Goal: Information Seeking & Learning: Learn about a topic

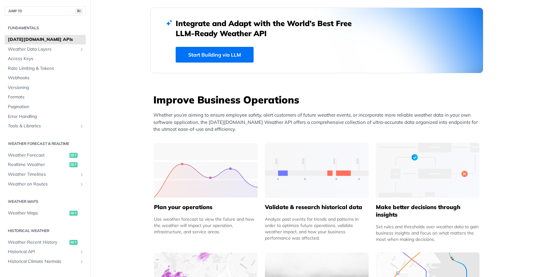
scroll to position [160, 0]
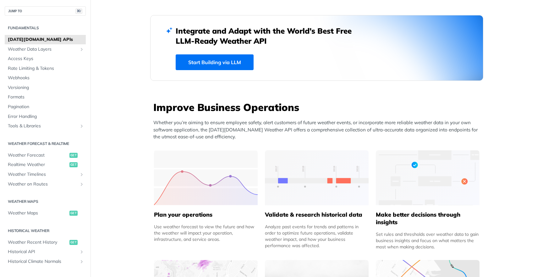
drag, startPoint x: 289, startPoint y: 65, endPoint x: 289, endPoint y: 54, distance: 11.0
click at [289, 65] on div "Integrate and Adapt with the World’s Best Free LLM-Ready Weather API Start Buil…" at bounding box center [317, 48] width 282 height 44
drag, startPoint x: 290, startPoint y: 46, endPoint x: 184, endPoint y: 24, distance: 107.4
click at [185, 24] on div "Integrate and Adapt with the World’s Best Free LLM-Ready Weather API Start Buil…" at bounding box center [316, 48] width 333 height 66
click at [177, 26] on h2 "Integrate and Adapt with the World’s Best Free LLM-Ready Weather API" at bounding box center [268, 36] width 185 height 20
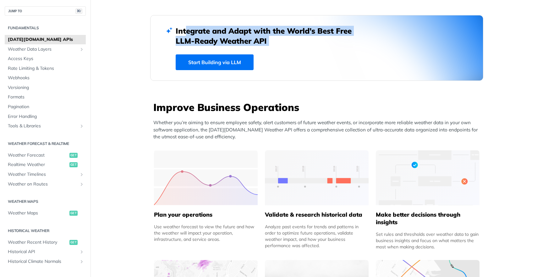
drag, startPoint x: 181, startPoint y: 30, endPoint x: 291, endPoint y: 53, distance: 112.3
click at [291, 53] on div "Integrate and Adapt with the World’s Best Free LLM-Ready Weather API Start Buil…" at bounding box center [317, 48] width 282 height 44
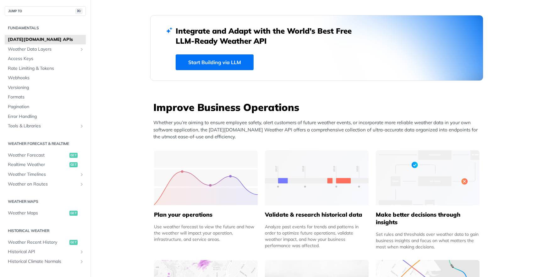
click at [291, 50] on div "Integrate and Adapt with the World’s Best Free LLM-Ready Weather API Start Buil…" at bounding box center [317, 48] width 282 height 44
drag, startPoint x: 285, startPoint y: 43, endPoint x: 165, endPoint y: 31, distance: 121.2
click at [165, 31] on div "Integrate and Adapt with the World’s Best Free LLM-Ready Weather API Start Buil…" at bounding box center [316, 48] width 333 height 66
drag, startPoint x: 171, startPoint y: 31, endPoint x: 309, endPoint y: 43, distance: 139.0
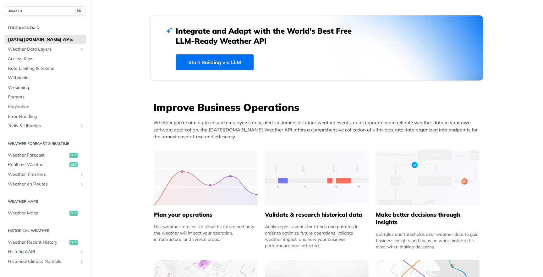
click at [309, 43] on h2 "Integrate and Adapt with the World’s Best Free LLM-Ready Weather API" at bounding box center [268, 36] width 185 height 20
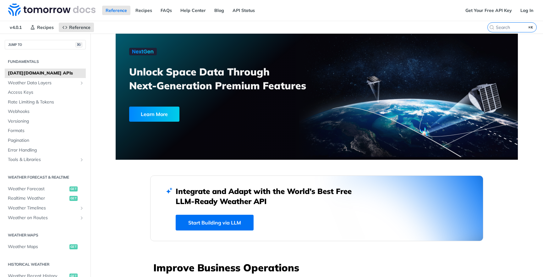
scroll to position [0, 0]
click at [61, 86] on link "Weather Data Layers" at bounding box center [45, 82] width 81 height 9
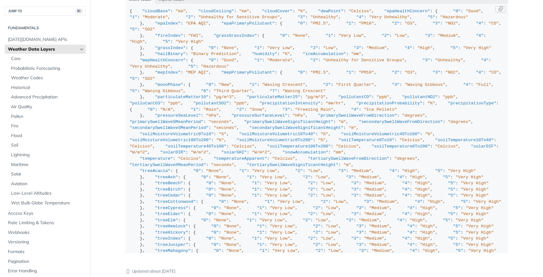
scroll to position [529, 0]
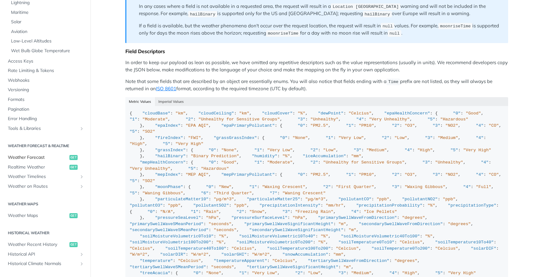
click at [45, 154] on span "Weather Forecast" at bounding box center [38, 157] width 60 height 6
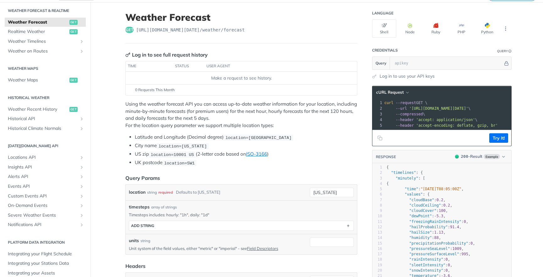
scroll to position [57, 0]
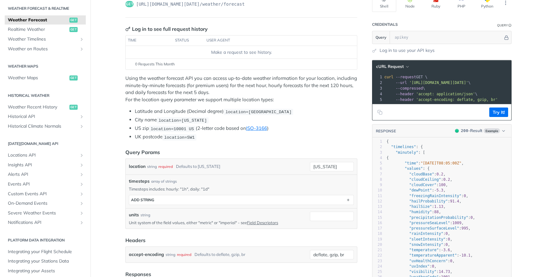
click at [335, 159] on div "location string required Defaults to new york new york" at bounding box center [241, 167] width 231 height 16
drag, startPoint x: 318, startPoint y: 107, endPoint x: 220, endPoint y: 107, distance: 98.3
click at [220, 108] on li "Latitude and Longitude (Decimal degree) location=42.3478, -71.0466" at bounding box center [246, 111] width 222 height 7
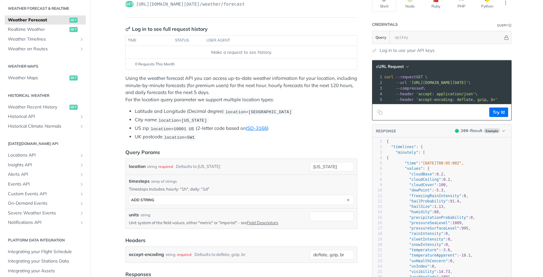
click at [237, 108] on li "Latitude and Longitude (Decimal degree) location=42.3478, -71.0466" at bounding box center [246, 111] width 222 height 7
drag, startPoint x: 224, startPoint y: 111, endPoint x: 304, endPoint y: 108, distance: 80.5
click at [304, 108] on li "Latitude and Longitude (Decimal degree) location=42.3478, -71.0466" at bounding box center [246, 111] width 222 height 7
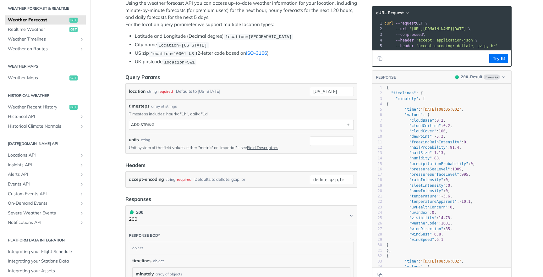
click at [237, 124] on button "ADD string" at bounding box center [241, 124] width 224 height 9
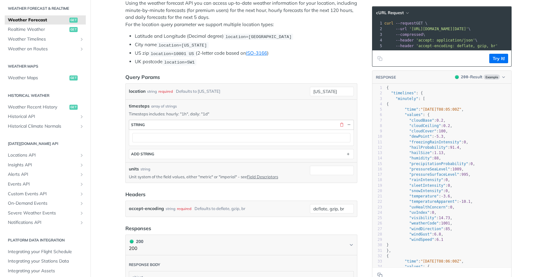
click at [236, 126] on button "string" at bounding box center [241, 124] width 224 height 9
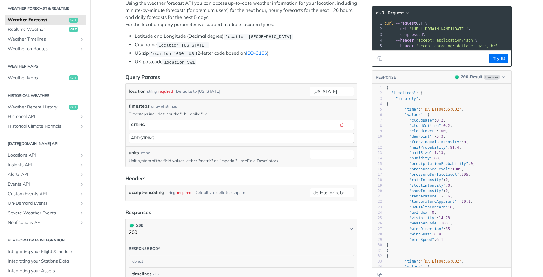
click at [255, 134] on button "ADD string" at bounding box center [241, 137] width 224 height 9
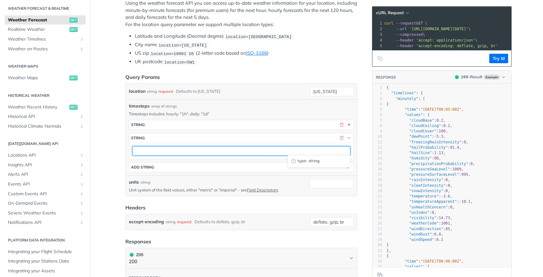
click at [253, 148] on input "text" at bounding box center [241, 150] width 218 height 9
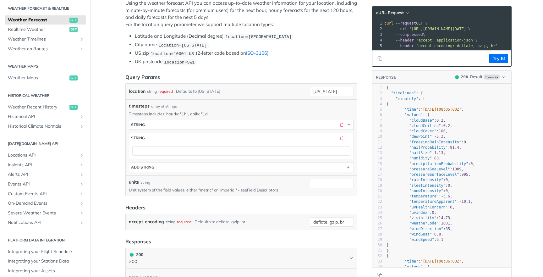
click at [252, 120] on button "string" at bounding box center [241, 124] width 224 height 9
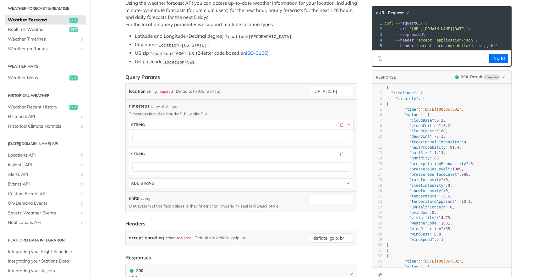
click at [252, 120] on button "string" at bounding box center [241, 124] width 224 height 9
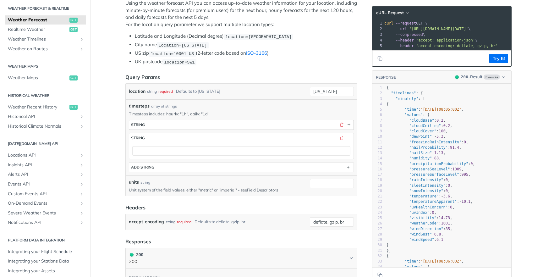
click at [252, 120] on button "string" at bounding box center [241, 124] width 224 height 9
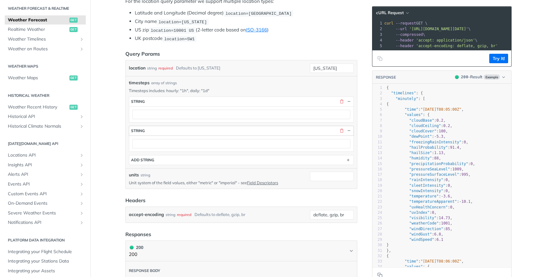
scroll to position [172, 0]
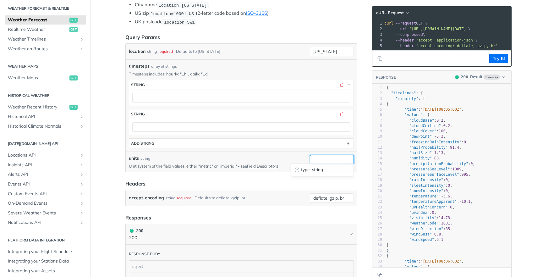
click at [343, 160] on input "units" at bounding box center [332, 159] width 44 height 9
click at [273, 163] on link "Field Descriptors" at bounding box center [262, 165] width 31 height 5
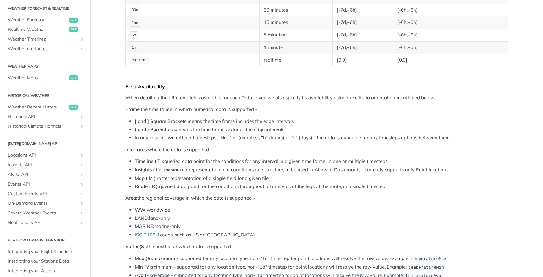
scroll to position [568, 0]
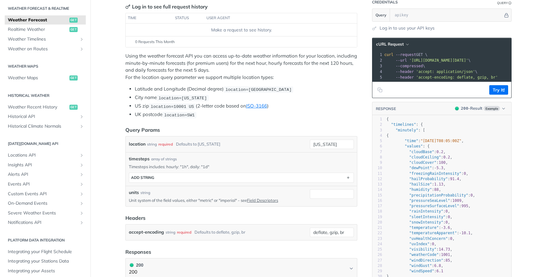
scroll to position [103, 0]
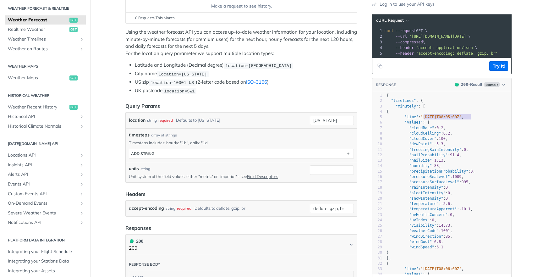
type textarea "2025-02-09T08:05:00"
drag, startPoint x: 471, startPoint y: 117, endPoint x: 426, endPoint y: 119, distance: 45.6
click at [426, 119] on span ""2025-02-09T08:05:00Z"" at bounding box center [440, 117] width 41 height 4
click at [477, 114] on pre ""time" : "2025-02-09T08:05:00Z" ," at bounding box center [448, 116] width 126 height 5
click at [461, 117] on span ""2025-02-09T08:05:00Z"" at bounding box center [440, 117] width 41 height 4
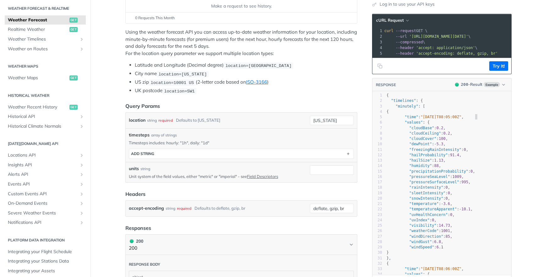
click at [461, 117] on span ""2025-02-09T08:05:00Z"" at bounding box center [440, 117] width 41 height 4
type textarea "","
click at [461, 117] on span ""2025-02-09T08:05:00Z"" at bounding box center [440, 117] width 41 height 4
click at [461, 116] on span ""2025-02-09T08:05:00Z"" at bounding box center [440, 117] width 41 height 4
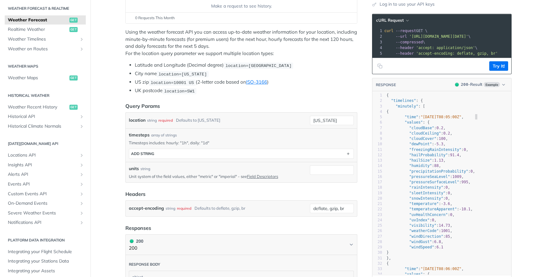
click at [461, 116] on span ""2025-02-09T08:05:00Z"" at bounding box center [440, 117] width 41 height 4
click at [464, 116] on span ""time" : "2025-02-09T08:05:00Z" ," at bounding box center [424, 117] width 77 height 4
click at [464, 117] on span ""time" : "2025-02-09T08:05:00Z" ," at bounding box center [424, 117] width 77 height 4
click at [461, 117] on span ""2025-02-09T08:05:00Z"" at bounding box center [440, 117] width 41 height 4
click at [464, 117] on span ""time" : "2025-02-09T08:05:00Z" ," at bounding box center [424, 117] width 77 height 4
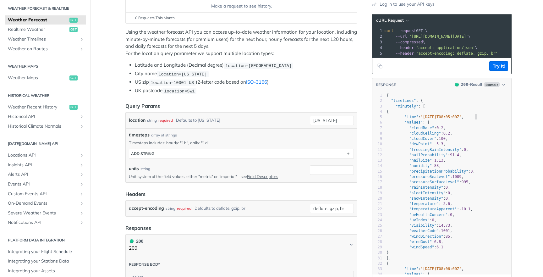
click at [461, 117] on span ""2025-02-09T08:05:00Z"" at bounding box center [440, 117] width 41 height 4
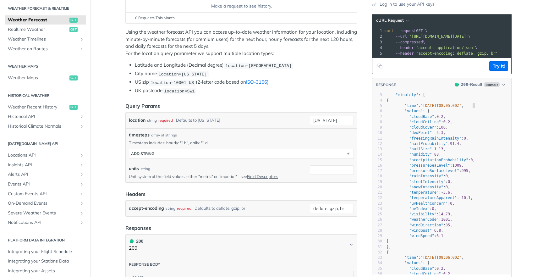
scroll to position [0, 0]
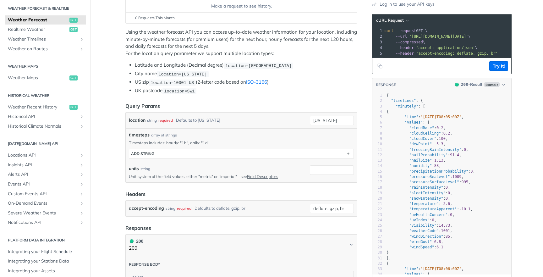
click at [461, 117] on span ""2025-02-09T08:05:00Z"" at bounding box center [440, 117] width 41 height 4
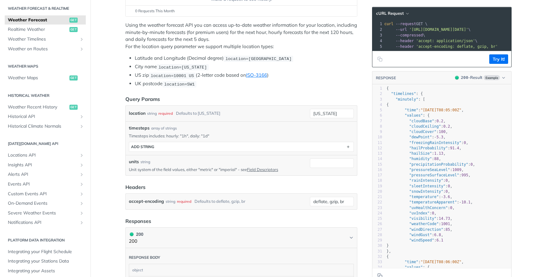
scroll to position [76, 0]
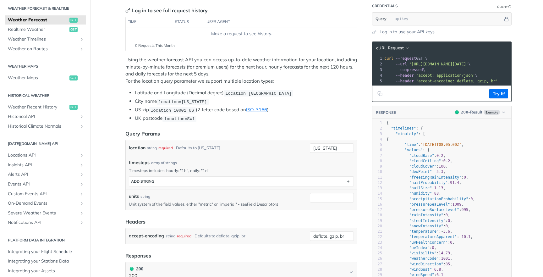
type textarea ""timelines": { "minutely": ["
drag, startPoint x: 391, startPoint y: 126, endPoint x: 444, endPoint y: 134, distance: 53.7
click at [418, 128] on span ""timelines" : {" at bounding box center [404, 128] width 36 height 4
click at [399, 129] on span ""timelines"" at bounding box center [403, 128] width 25 height 4
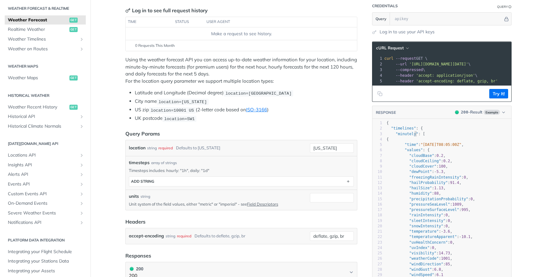
click at [415, 132] on span ""minutely"" at bounding box center [406, 134] width 23 height 4
click at [438, 134] on pre ""minutely" : [" at bounding box center [448, 133] width 126 height 5
click at [418, 133] on span ""minutely"" at bounding box center [406, 134] width 23 height 4
type textarea ""time": "2025-02-09T08:05:00Z","
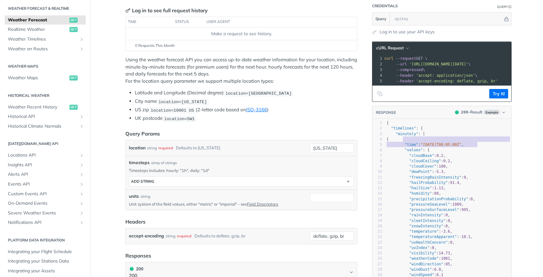
drag, startPoint x: 405, startPoint y: 141, endPoint x: 477, endPoint y: 144, distance: 72.3
click at [477, 144] on pre ""time" : "2025-02-09T08:05:00Z" ," at bounding box center [448, 144] width 126 height 5
click at [461, 144] on span ""2025-02-09T08:05:00Z"" at bounding box center [440, 144] width 41 height 4
click at [464, 144] on span ""time" : "2025-02-09T08:05:00Z" ," at bounding box center [424, 144] width 77 height 4
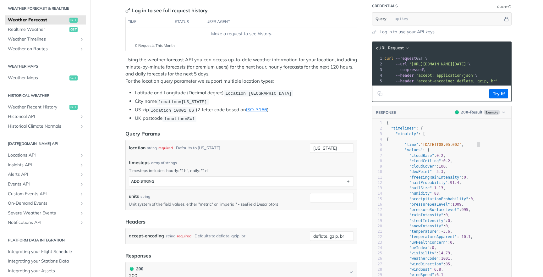
type textarea "","
click at [488, 143] on pre ""time" : "2025-02-09T08:05:00Z" ," at bounding box center [448, 144] width 126 height 5
click at [479, 142] on pre ""time" : "2025-02-09T08:05:00Z" ," at bounding box center [448, 144] width 126 height 5
click at [479, 134] on pre ""minutely" : [" at bounding box center [448, 133] width 126 height 5
click at [476, 139] on pre "{" at bounding box center [448, 139] width 126 height 5
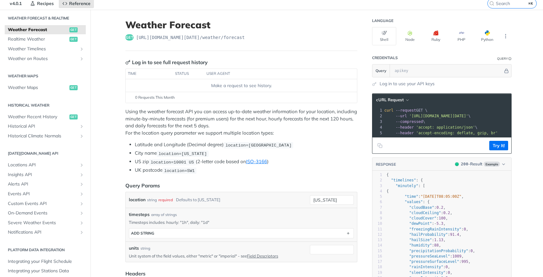
scroll to position [80, 0]
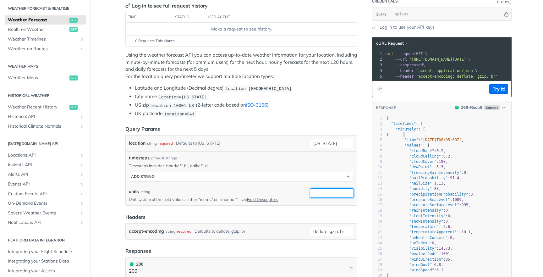
click at [329, 191] on input "units" at bounding box center [332, 192] width 44 height 9
click at [480, 136] on pre "{" at bounding box center [448, 134] width 126 height 5
click at [464, 138] on span ""time" : "2025-02-09T08:05:00Z" ," at bounding box center [424, 140] width 77 height 4
click at [479, 141] on pre ""time" : "2025-02-09T08:05:00Z" ," at bounding box center [448, 139] width 126 height 5
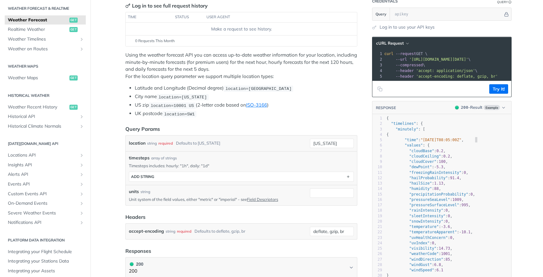
scroll to position [42, 0]
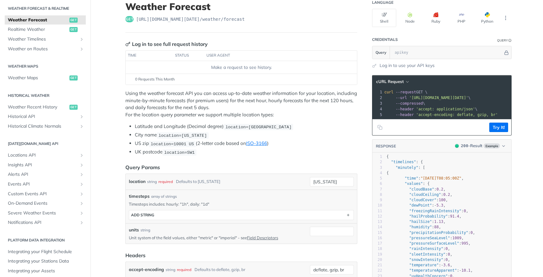
drag, startPoint x: 276, startPoint y: 107, endPoint x: 232, endPoint y: 107, distance: 44.3
click at [232, 107] on p "Using the weather forecast API you can access up-to-date weather information fo…" at bounding box center [241, 104] width 232 height 28
drag, startPoint x: 247, startPoint y: 99, endPoint x: 247, endPoint y: 108, distance: 9.1
click at [247, 108] on p "Using the weather forecast API you can access up-to-date weather information fo…" at bounding box center [241, 104] width 232 height 28
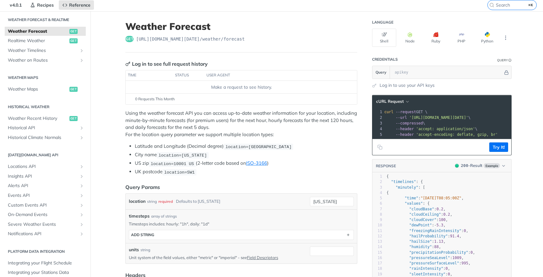
scroll to position [17, 0]
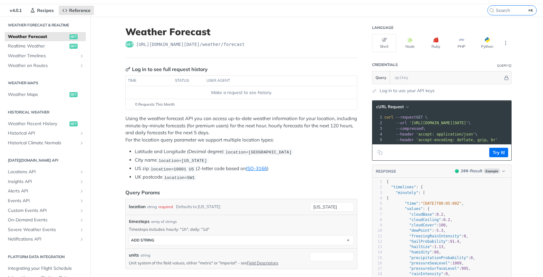
click at [307, 152] on li "Latitude and Longitude (Decimal degree) location=42.3478, -71.0466" at bounding box center [246, 151] width 222 height 7
drag, startPoint x: 304, startPoint y: 152, endPoint x: 227, endPoint y: 151, distance: 77.3
click at [227, 151] on li "Latitude and Longitude (Decimal degree) location=42.3478, -71.0466" at bounding box center [246, 151] width 222 height 7
click at [227, 151] on span "location=42.3478, -71.0466" at bounding box center [258, 151] width 66 height 5
drag, startPoint x: 227, startPoint y: 151, endPoint x: 305, endPoint y: 151, distance: 77.6
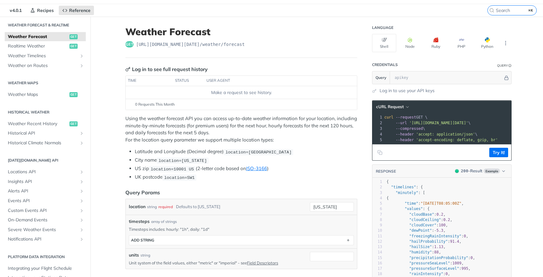
click at [305, 151] on li "Latitude and Longitude (Decimal degree) location=42.3478, -71.0466" at bounding box center [246, 151] width 222 height 7
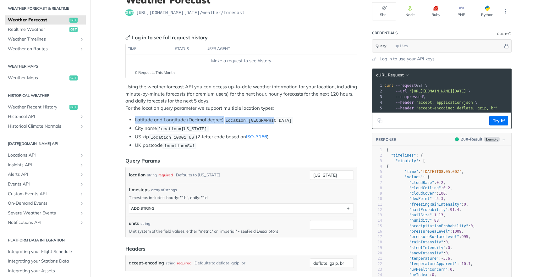
drag, startPoint x: 224, startPoint y: 114, endPoint x: 274, endPoint y: 121, distance: 51.0
click at [274, 121] on div "Using the weather forecast API you can access up-to-date weather information fo…" at bounding box center [241, 116] width 232 height 66
click at [280, 118] on span "location=42.3478, -71.0466" at bounding box center [258, 120] width 66 height 5
drag, startPoint x: 298, startPoint y: 116, endPoint x: 227, endPoint y: 119, distance: 71.4
click at [227, 119] on li "Latitude and Longitude (Decimal degree) location=42.3478, -71.0466" at bounding box center [246, 119] width 222 height 7
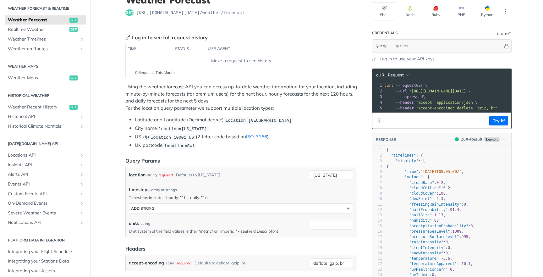
click at [227, 119] on span "location=42.3478, -71.0466" at bounding box center [258, 120] width 66 height 5
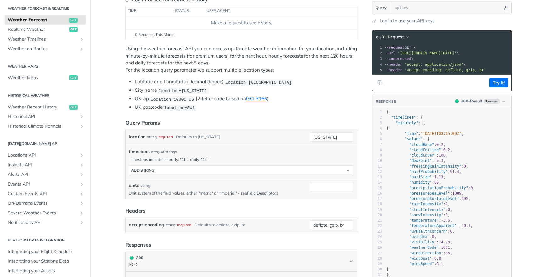
scroll to position [105, 0]
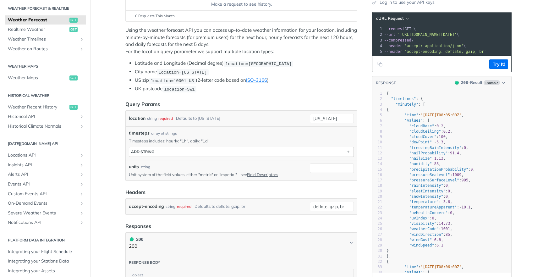
click at [196, 148] on button "ADD string" at bounding box center [241, 151] width 224 height 9
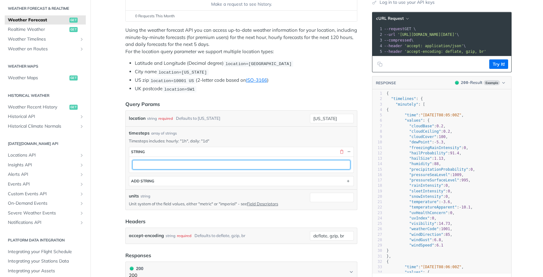
click at [215, 160] on input "text" at bounding box center [241, 164] width 218 height 9
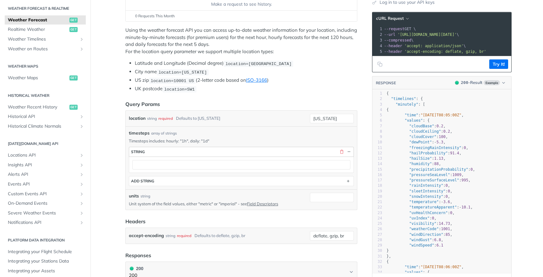
click at [229, 151] on button "string" at bounding box center [241, 151] width 224 height 9
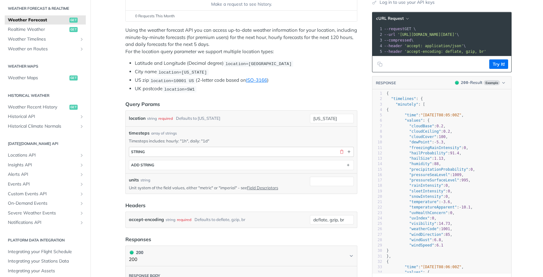
click at [229, 151] on button "string" at bounding box center [241, 151] width 224 height 9
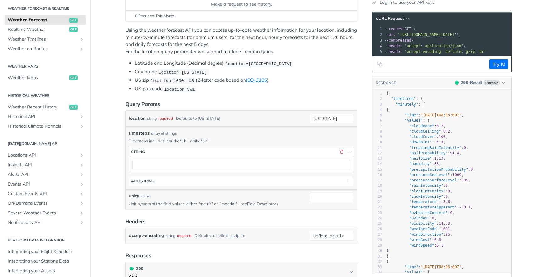
click at [233, 150] on button "string" at bounding box center [241, 151] width 224 height 9
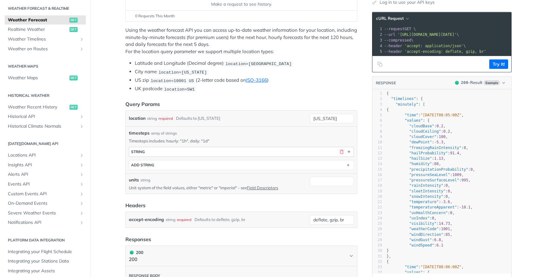
click at [339, 150] on button "button" at bounding box center [342, 152] width 6 height 6
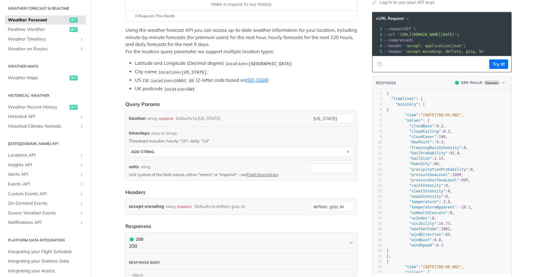
click at [339, 150] on button "ADD string" at bounding box center [241, 151] width 224 height 9
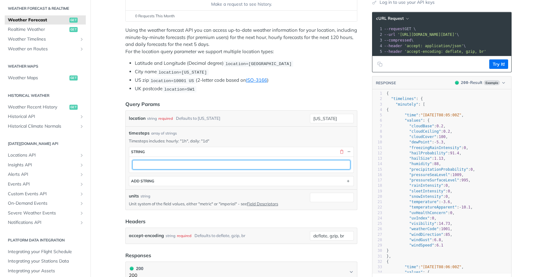
click at [284, 162] on input "text" at bounding box center [241, 164] width 218 height 9
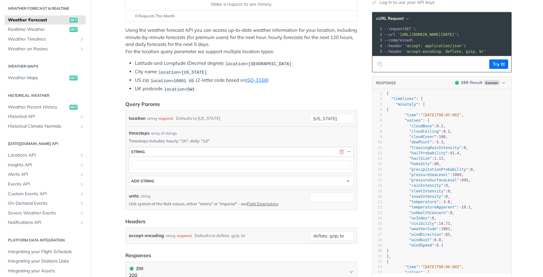
click at [342, 149] on button "button" at bounding box center [342, 152] width 6 height 6
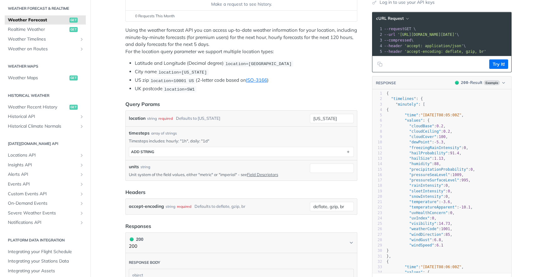
click at [298, 73] on li "City name location=new york" at bounding box center [246, 71] width 222 height 7
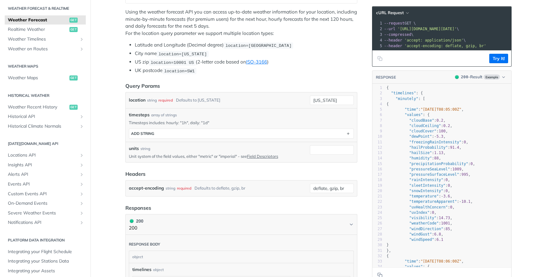
scroll to position [69, 0]
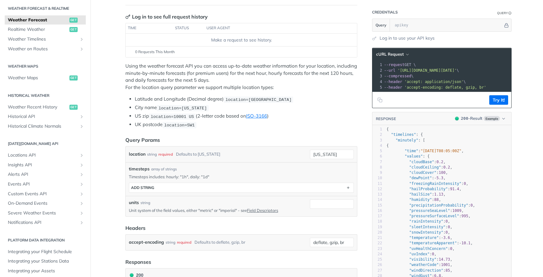
drag, startPoint x: 286, startPoint y: 77, endPoint x: 220, endPoint y: 77, distance: 66.3
click at [220, 77] on p "Using the weather forecast API you can access up-to-date weather information fo…" at bounding box center [241, 76] width 232 height 28
drag, startPoint x: 220, startPoint y: 77, endPoint x: 273, endPoint y: 77, distance: 52.8
click at [273, 77] on p "Using the weather forecast API you can access up-to-date weather information fo…" at bounding box center [241, 76] width 232 height 28
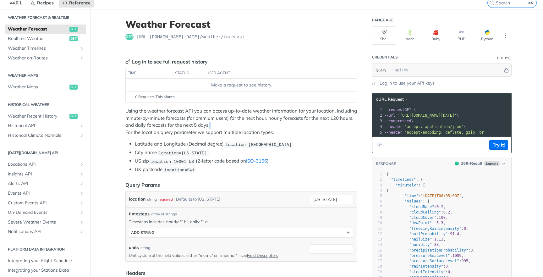
scroll to position [3, 0]
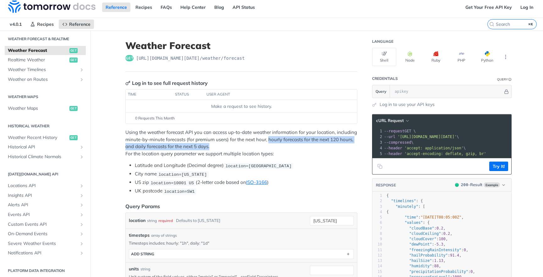
drag, startPoint x: 275, startPoint y: 143, endPoint x: 269, endPoint y: 141, distance: 5.8
click at [269, 141] on p "Using the weather forecast API you can access up-to-date weather information fo…" at bounding box center [241, 143] width 232 height 28
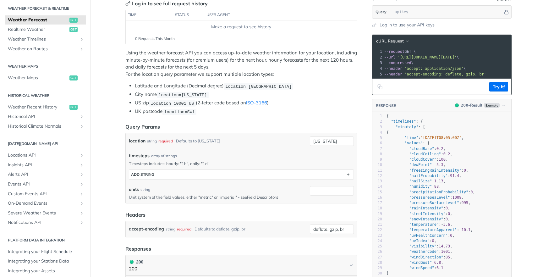
scroll to position [107, 0]
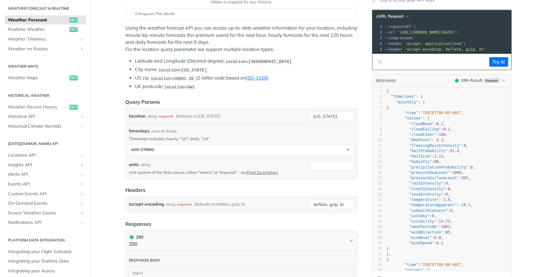
click at [182, 136] on p "Timesteps includes: hourly: "1h", daily: "1d"" at bounding box center [241, 139] width 225 height 6
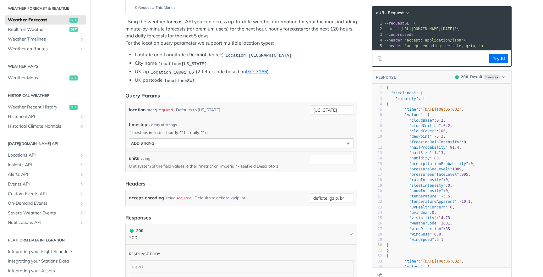
scroll to position [116, 0]
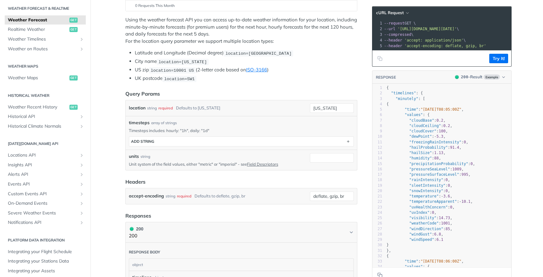
click at [298, 136] on section "ADD string" at bounding box center [241, 141] width 225 height 10
click at [291, 143] on button "ADD string" at bounding box center [241, 141] width 224 height 9
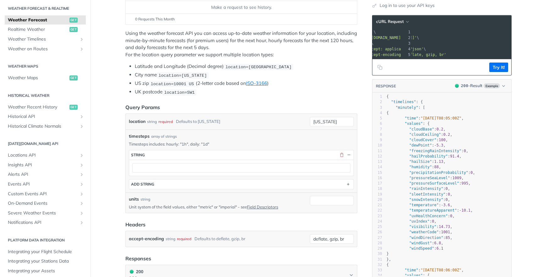
scroll to position [0, 81]
click at [387, 40] on span "'https://api.tomorrow.io/v4/weather/forecast?location=new%20york&timesteps='" at bounding box center [357, 37] width 59 height 4
click at [387, 39] on span "'https://api.tomorrow.io/v4/weather/forecast?location=new%20york&timesteps='" at bounding box center [357, 37] width 59 height 4
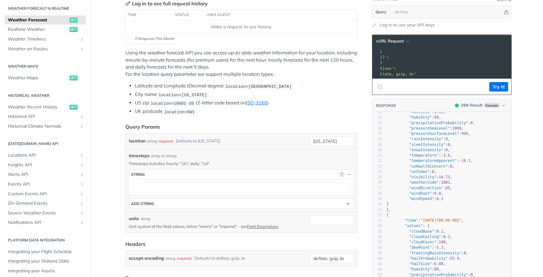
scroll to position [0, 0]
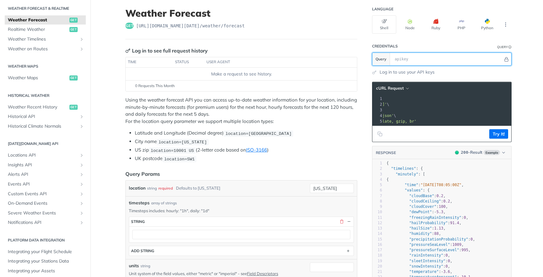
click at [482, 62] on input "text" at bounding box center [446, 59] width 111 height 13
paste input "95WRWUn8dQ0JWnOzeIvwMBJEW8R7Ca6k"
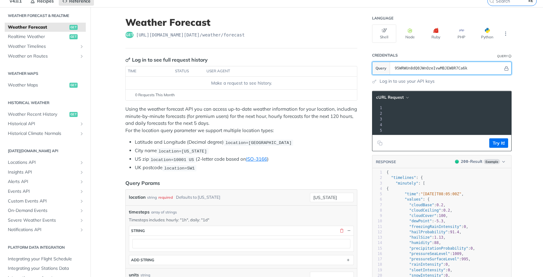
scroll to position [111, 0]
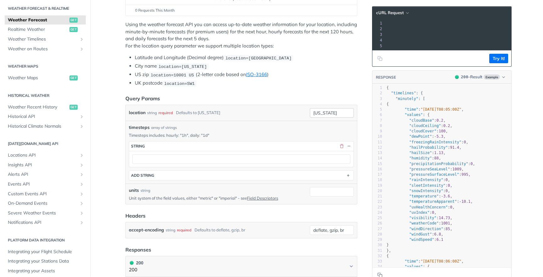
type input "95WRWUn8dQ0JWnOzeIvwMBJEW8R7Ca6k"
click at [340, 115] on div "new york" at bounding box center [332, 112] width 44 height 9
type input "paris"
click at [276, 96] on header "Query Params" at bounding box center [241, 99] width 232 height 8
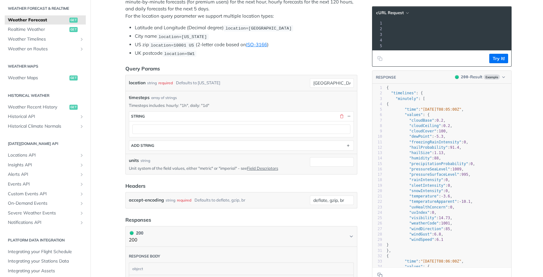
scroll to position [166, 0]
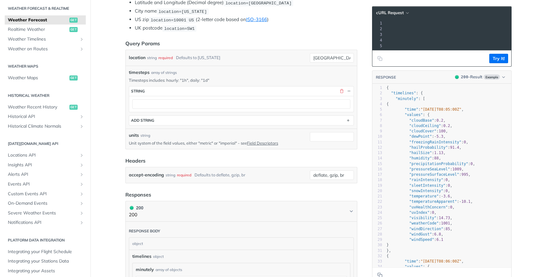
click at [216, 96] on div at bounding box center [241, 104] width 224 height 16
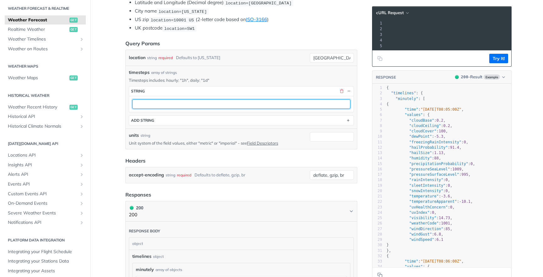
click at [210, 99] on input "text" at bounding box center [241, 103] width 218 height 9
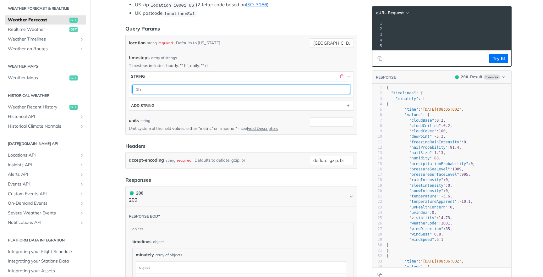
scroll to position [183, 0]
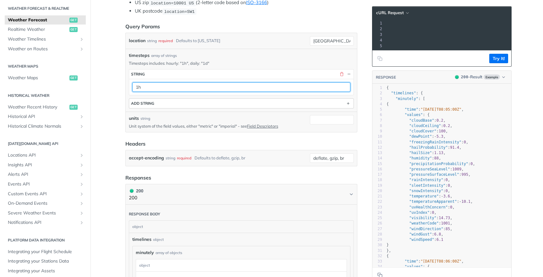
type input "1h"
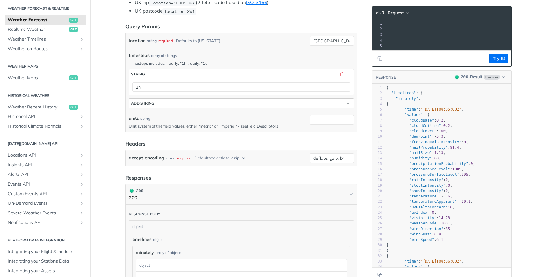
click at [267, 102] on button "ADD string" at bounding box center [241, 103] width 224 height 9
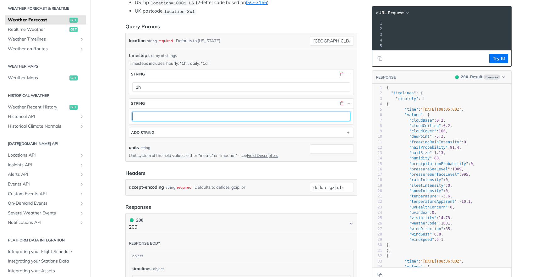
click at [240, 111] on input "text" at bounding box center [241, 115] width 218 height 9
type input "1d"
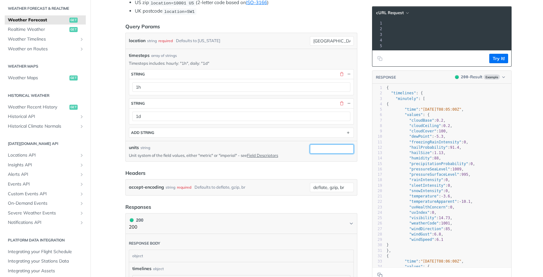
click at [324, 144] on input "units" at bounding box center [332, 148] width 44 height 9
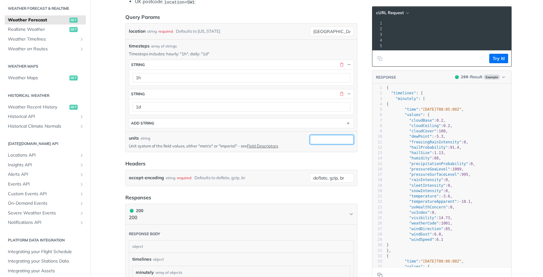
scroll to position [193, 0]
click at [258, 143] on link "Field Descriptors" at bounding box center [262, 145] width 31 height 5
click at [327, 136] on input "units" at bounding box center [332, 138] width 44 height 9
type input "metric"
click at [273, 161] on header "Headers" at bounding box center [241, 163] width 232 height 8
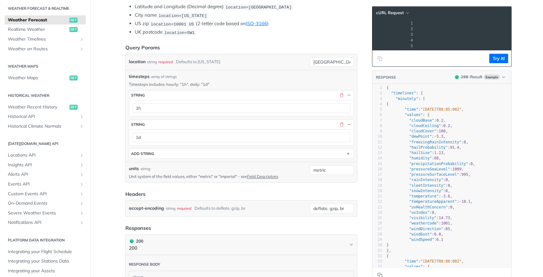
scroll to position [0, 201]
click at [506, 57] on button "Try It!" at bounding box center [498, 58] width 19 height 9
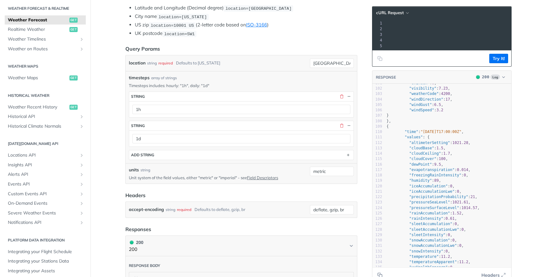
scroll to position [651, 0]
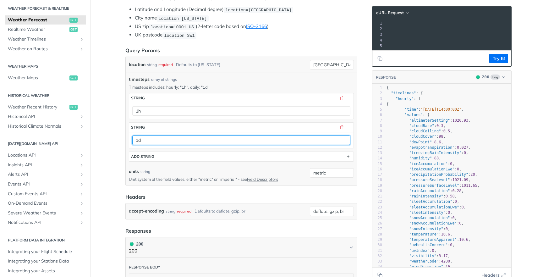
click at [258, 139] on input "1d" at bounding box center [241, 139] width 218 height 9
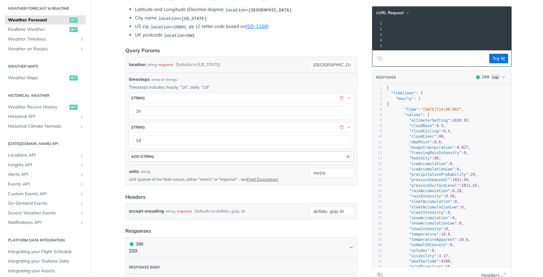
click at [346, 154] on icon "button" at bounding box center [348, 156] width 7 height 7
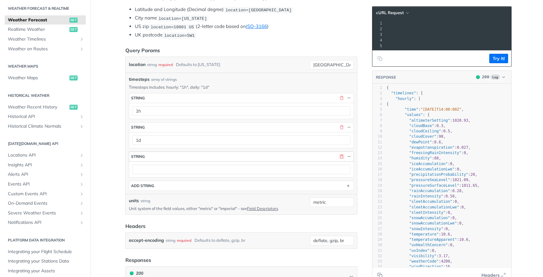
click at [342, 155] on button "button" at bounding box center [342, 157] width 6 height 6
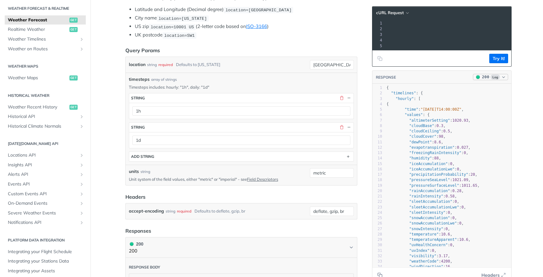
click at [495, 78] on span "Log" at bounding box center [494, 76] width 9 height 5
click at [481, 76] on button "200 Log" at bounding box center [490, 77] width 35 height 6
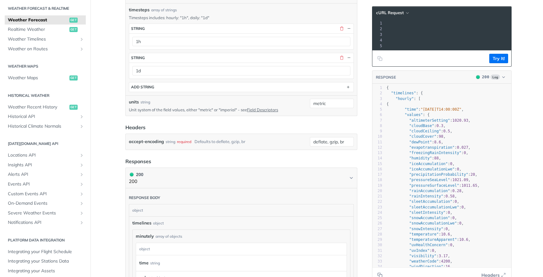
click at [516, 115] on div "Language Shell Node Ruby PHP Python Credentials Query Query 95WRWUn8dQ0JWnOzeIv…" at bounding box center [442, 222] width 151 height 837
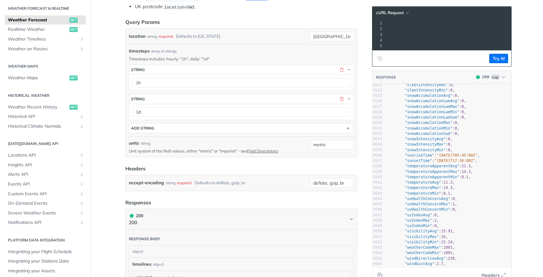
click at [438, 149] on span ""snowIntensityMin"" at bounding box center [424, 150] width 41 height 4
click at [449, 110] on span ""snowAccumulationLweMin"" at bounding box center [431, 112] width 54 height 4
type textarea "{ "timelines": { "hourly": [ { "time": "2025-09-24T14:00:00Z", "values": { "alt…"
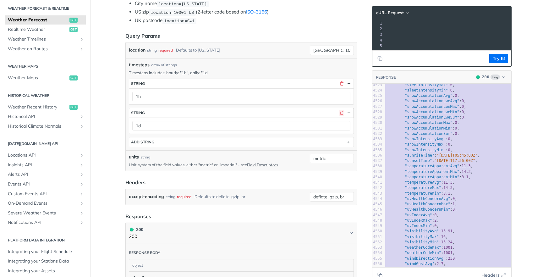
click at [343, 111] on button "button" at bounding box center [342, 113] width 6 height 6
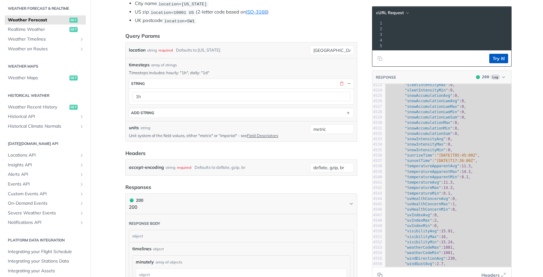
click at [496, 60] on button "Try It!" at bounding box center [498, 58] width 19 height 9
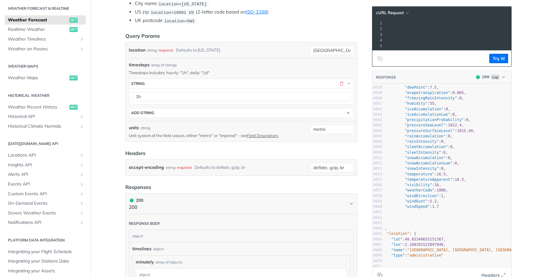
click at [466, 117] on span ""precipitationProbability" : 0 ," at bounding box center [426, 119] width 89 height 4
type textarea "{ "timelines": { "hourly": [ { "time": "2025-09-24T14:00:00Z", "values": { "alt…"
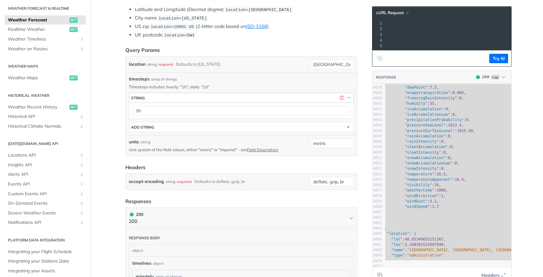
click at [341, 95] on button "button" at bounding box center [342, 98] width 6 height 6
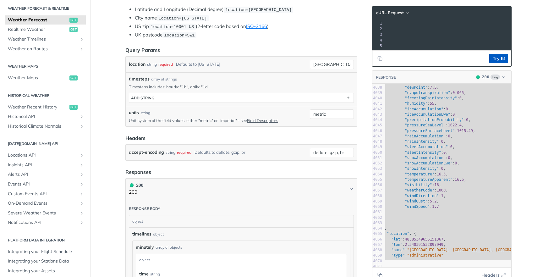
click at [501, 57] on button "Try It!" at bounding box center [498, 58] width 19 height 9
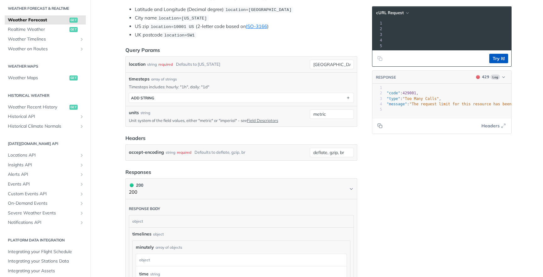
click at [494, 60] on button "Try It!" at bounding box center [498, 58] width 19 height 9
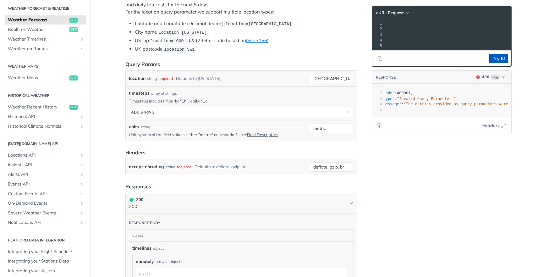
click at [492, 57] on button "Try It!" at bounding box center [498, 58] width 19 height 9
click at [315, 29] on span "'https://api.tomorrow.io/v4/weather/forecast?location=paris&timesteps=&units=me…" at bounding box center [285, 29] width 59 height 4
click at [402, 13] on span "cURL Request" at bounding box center [390, 12] width 28 height 5
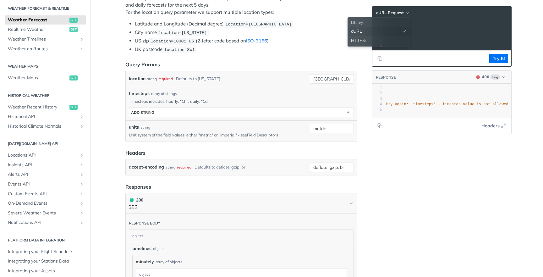
click at [383, 29] on div "cURL" at bounding box center [379, 31] width 62 height 9
click at [236, 111] on button "ADD string" at bounding box center [241, 111] width 224 height 9
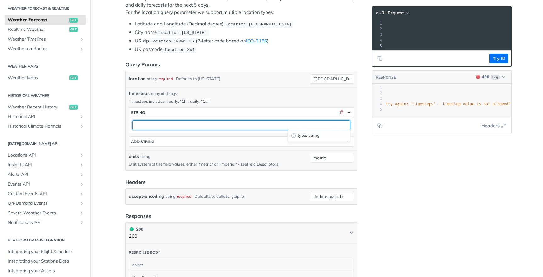
click at [234, 124] on input "text" at bounding box center [241, 124] width 218 height 9
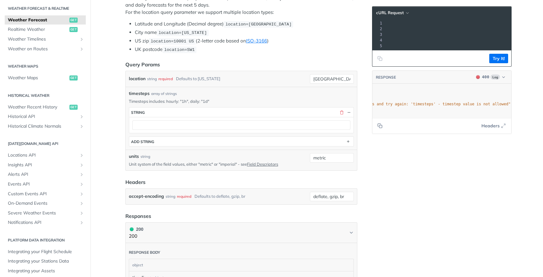
click at [450, 117] on div "x 5 { 1 { 2 "code" : 400001 , 3 "type" : "Invalid Query Parameters" , 4 "messag…" at bounding box center [441, 101] width 139 height 34
click at [499, 54] on button "Try It!" at bounding box center [498, 58] width 19 height 9
click at [162, 117] on div at bounding box center [241, 125] width 224 height 16
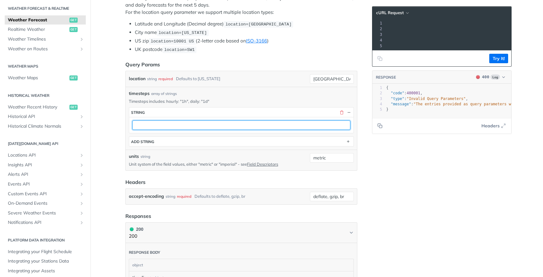
click at [160, 122] on input "text" at bounding box center [241, 124] width 218 height 9
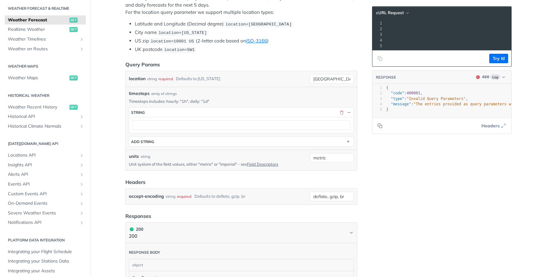
click at [315, 27] on span "'https://api.tomorrow.io/v4/weather/forecast?location=paris&timesteps=&units=me…" at bounding box center [285, 29] width 59 height 4
click at [323, 29] on span "'https://api.tomorrow.io/v4/weather/forecast?location=paris&timesteps=&units=me…" at bounding box center [293, 29] width 59 height 4
click at [501, 57] on button "Try It!" at bounding box center [498, 58] width 19 height 9
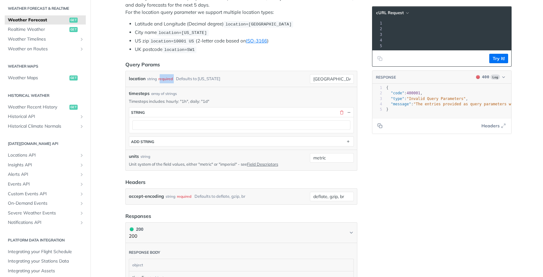
drag, startPoint x: 174, startPoint y: 77, endPoint x: 161, endPoint y: 76, distance: 13.2
click at [161, 76] on div "location string required Defaults to new york" at bounding box center [218, 78] width 178 height 9
click at [199, 161] on p "Unit system of the field values, either "metric" or "imperial" - see Field Desc…" at bounding box center [218, 164] width 178 height 6
click at [341, 112] on button "button" at bounding box center [342, 112] width 6 height 6
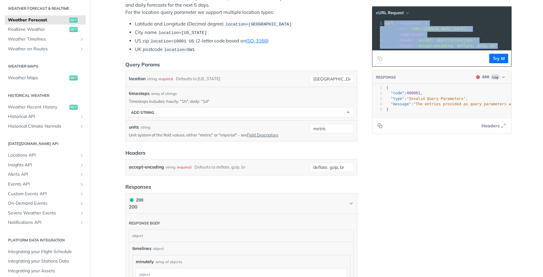
drag, startPoint x: 384, startPoint y: 24, endPoint x: 517, endPoint y: 46, distance: 134.4
click at [517, 46] on div "Language Shell Node Ruby PHP Python Credentials Query Query 95WRWUn8dQ0JWnOzeIv…" at bounding box center [442, 262] width 151 height 807
copy div "curl --request GET \ 2 --url 'https://api.tomorrow.io/v4/weather/forecast?locat…"
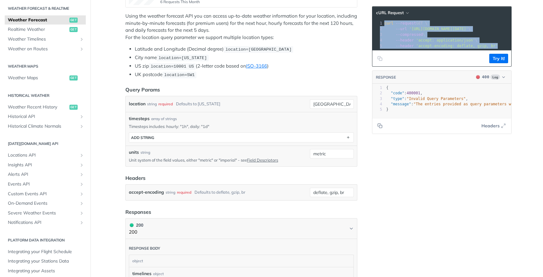
click at [274, 112] on div "timesteps array of strings Timesteps includes: hourly: "1h", daily: "1d" timest…" at bounding box center [241, 129] width 231 height 34
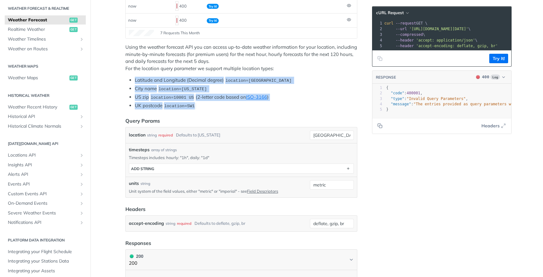
drag, startPoint x: 201, startPoint y: 99, endPoint x: 133, endPoint y: 73, distance: 73.2
click at [133, 73] on div "Using the weather forecast API you can access up-to-date weather information fo…" at bounding box center [241, 77] width 232 height 66
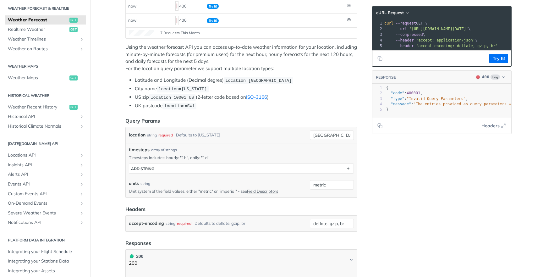
click at [126, 73] on div "Using the weather forecast API you can access up-to-date weather information fo…" at bounding box center [241, 77] width 232 height 66
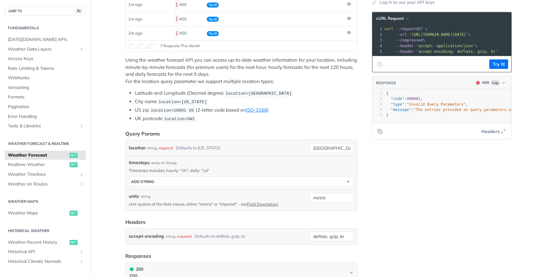
scroll to position [78, 0]
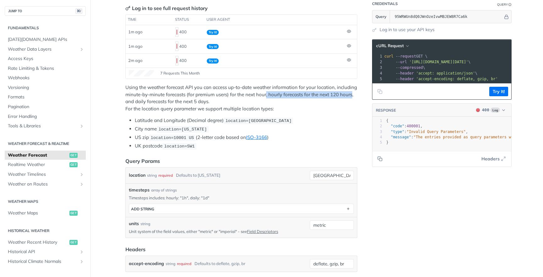
drag, startPoint x: 266, startPoint y: 92, endPoint x: 353, endPoint y: 96, distance: 87.1
click at [353, 96] on p "Using the weather forecast API you can access up-to-date weather information fo…" at bounding box center [241, 98] width 232 height 28
drag, startPoint x: 270, startPoint y: 94, endPoint x: 351, endPoint y: 96, distance: 80.7
click at [351, 96] on p "Using the weather forecast API you can access up-to-date weather information fo…" at bounding box center [241, 98] width 232 height 28
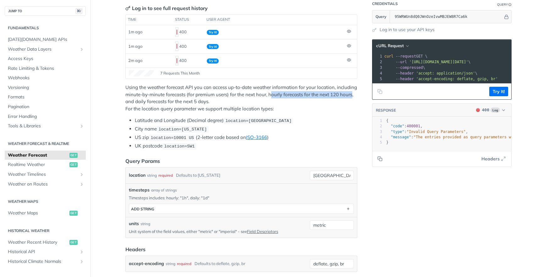
click at [351, 96] on p "Using the weather forecast API you can access up-to-date weather information fo…" at bounding box center [241, 98] width 232 height 28
drag, startPoint x: 351, startPoint y: 94, endPoint x: 269, endPoint y: 94, distance: 82.6
click at [269, 94] on p "Using the weather forecast API you can access up-to-date weather information fo…" at bounding box center [241, 98] width 232 height 28
drag, startPoint x: 269, startPoint y: 94, endPoint x: 347, endPoint y: 94, distance: 78.8
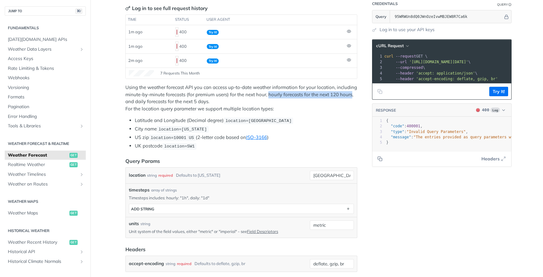
click at [347, 94] on p "Using the weather forecast API you can access up-to-date weather information fo…" at bounding box center [241, 98] width 232 height 28
drag, startPoint x: 350, startPoint y: 94, endPoint x: 279, endPoint y: 96, distance: 71.0
click at [279, 96] on p "Using the weather forecast API you can access up-to-date weather information fo…" at bounding box center [241, 98] width 232 height 28
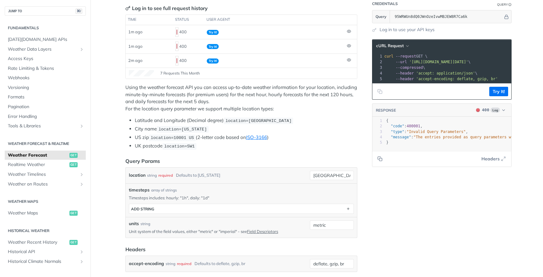
click at [184, 195] on p "Timesteps includes: hourly: "1h", daily: "1d"" at bounding box center [241, 198] width 225 height 6
click at [199, 196] on p "Timesteps includes: hourly: "1h", daily: "1d"" at bounding box center [241, 198] width 225 height 6
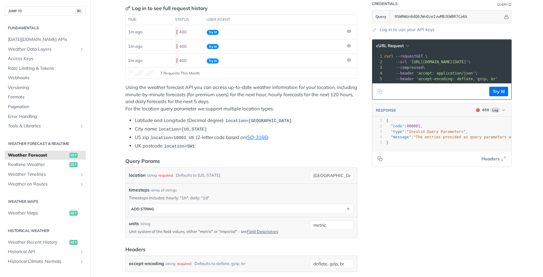
click at [204, 195] on p "Timesteps includes: hourly: "1h", daily: "1d"" at bounding box center [241, 198] width 225 height 6
click at [227, 198] on p "Timesteps includes: hourly: "1h", daily: "1d"" at bounding box center [241, 198] width 225 height 6
drag, startPoint x: 218, startPoint y: 197, endPoint x: 181, endPoint y: 197, distance: 37.7
click at [181, 197] on p "Timesteps includes: hourly: "1h", daily: "1d"" at bounding box center [241, 198] width 225 height 6
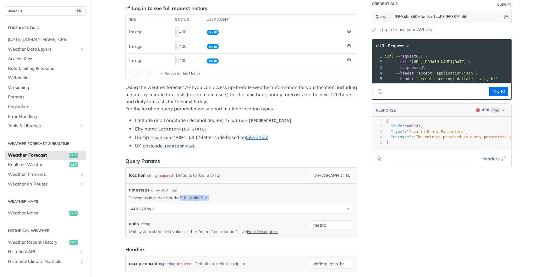
click at [181, 197] on p "Timesteps includes: hourly: "1h", daily: "1d"" at bounding box center [241, 198] width 225 height 6
drag, startPoint x: 181, startPoint y: 196, endPoint x: 213, endPoint y: 196, distance: 32.0
click at [213, 196] on p "Timesteps includes: hourly: "1h", daily: "1d"" at bounding box center [241, 198] width 225 height 6
drag, startPoint x: 213, startPoint y: 196, endPoint x: 182, endPoint y: 196, distance: 30.5
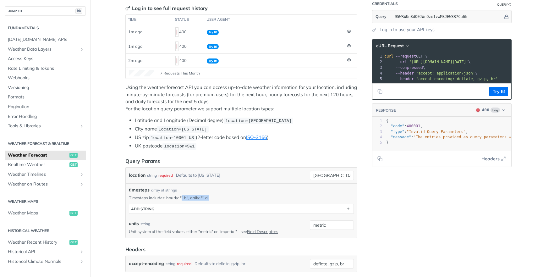
click at [182, 196] on p "Timesteps includes: hourly: "1h", daily: "1d"" at bounding box center [241, 198] width 225 height 6
click at [208, 195] on p "Timesteps includes: hourly: "1h", daily: "1d"" at bounding box center [241, 198] width 225 height 6
drag, startPoint x: 204, startPoint y: 195, endPoint x: 191, endPoint y: 195, distance: 13.2
click at [191, 195] on p "Timesteps includes: hourly: "1h", daily: "1d"" at bounding box center [241, 198] width 225 height 6
click at [184, 195] on p "Timesteps includes: hourly: "1h", daily: "1d"" at bounding box center [241, 198] width 225 height 6
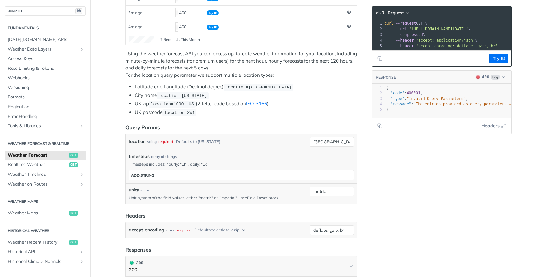
scroll to position [187, 0]
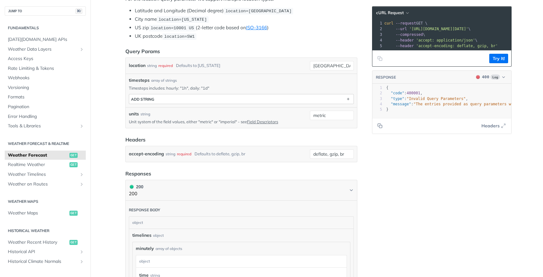
click at [213, 99] on button "ADD string" at bounding box center [241, 98] width 224 height 9
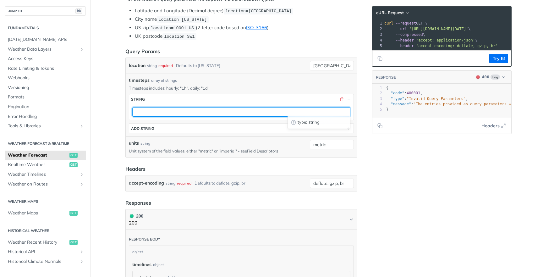
click at [178, 113] on input "text" at bounding box center [241, 111] width 218 height 9
type input "1h"
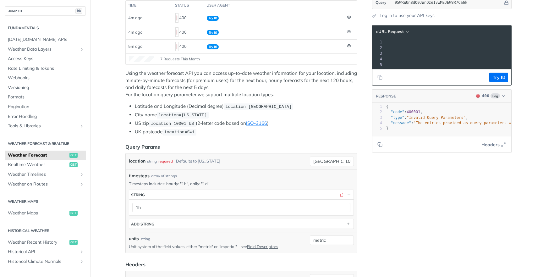
scroll to position [147, 0]
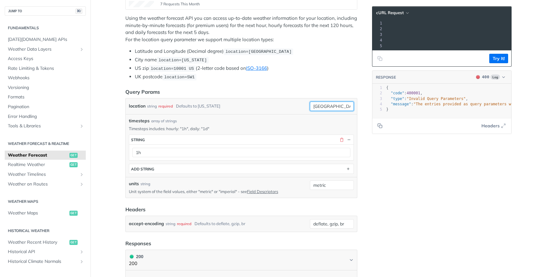
click at [334, 103] on input "paris" at bounding box center [332, 105] width 44 height 9
click at [330, 75] on li "UK postcode location=SW1" at bounding box center [246, 76] width 222 height 7
click at [334, 107] on input "paris" at bounding box center [332, 105] width 44 height 9
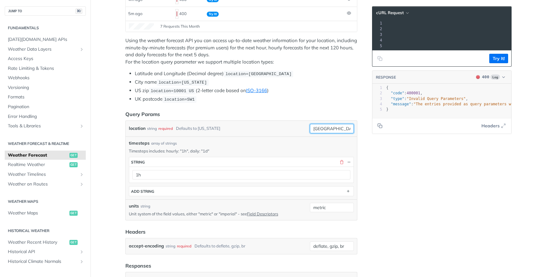
click at [328, 125] on input "paris" at bounding box center [332, 128] width 44 height 9
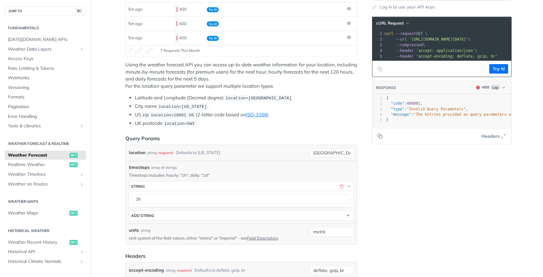
scroll to position [102, 0]
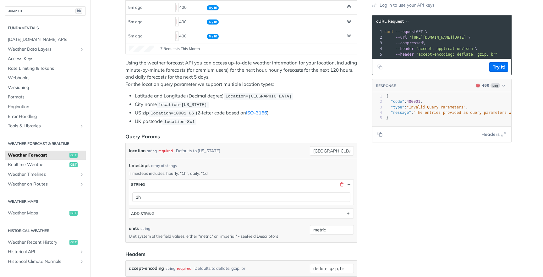
click at [334, 155] on div "location string required Defaults to new york paris" at bounding box center [241, 151] width 231 height 16
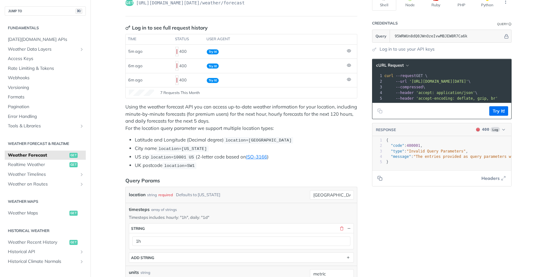
scroll to position [71, 0]
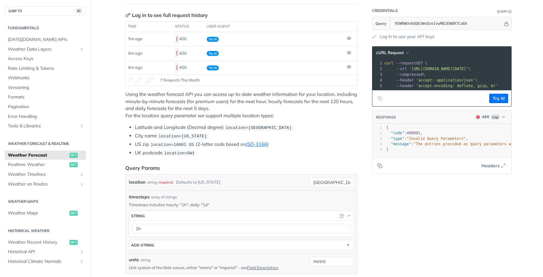
click at [314, 118] on p "Using the weather forecast API you can access up-to-date weather information fo…" at bounding box center [241, 105] width 232 height 28
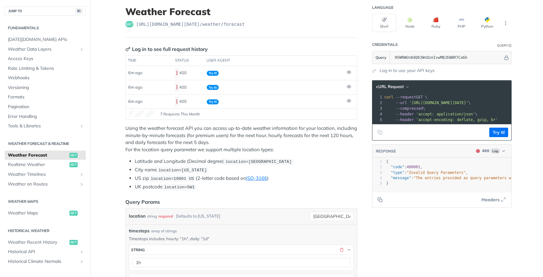
scroll to position [69, 0]
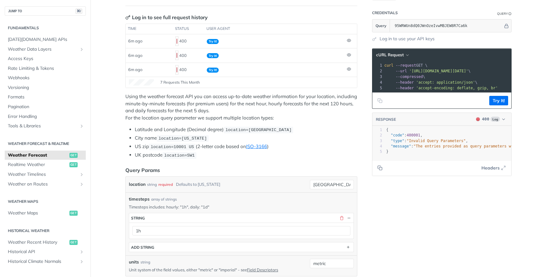
click at [238, 110] on p "Using the weather forecast API you can access up-to-date weather information fo…" at bounding box center [241, 107] width 232 height 28
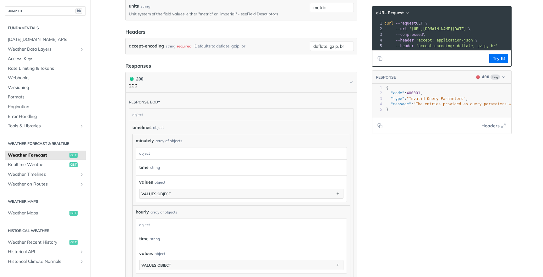
scroll to position [418, 0]
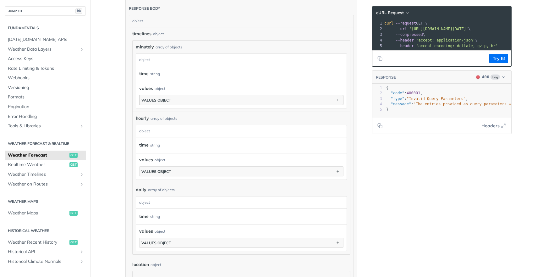
click at [241, 100] on button "values object" at bounding box center [241, 99] width 204 height 9
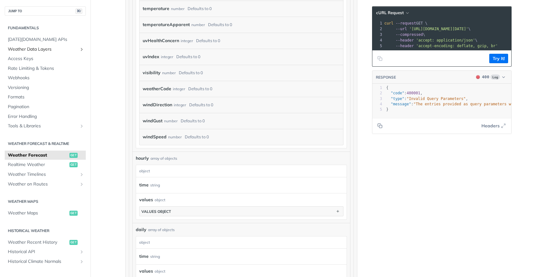
scroll to position [735, 0]
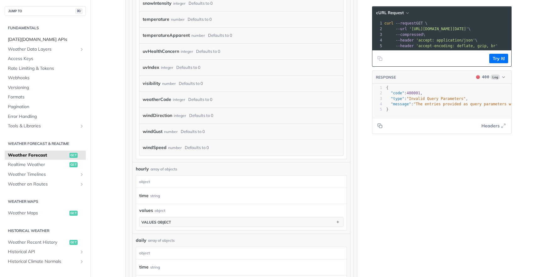
click at [45, 41] on span "[DATE][DOMAIN_NAME] APIs" at bounding box center [46, 39] width 76 height 6
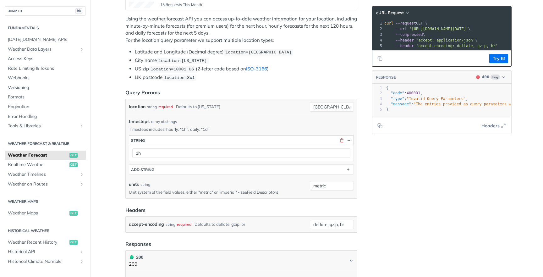
scroll to position [149, 0]
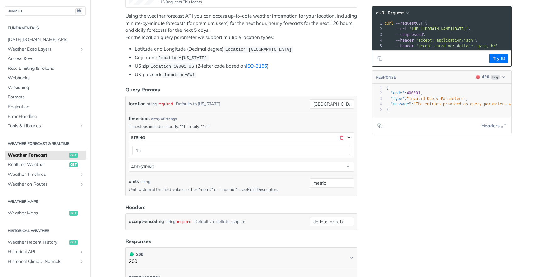
click at [49, 175] on link "Weather Timelines" at bounding box center [45, 174] width 81 height 9
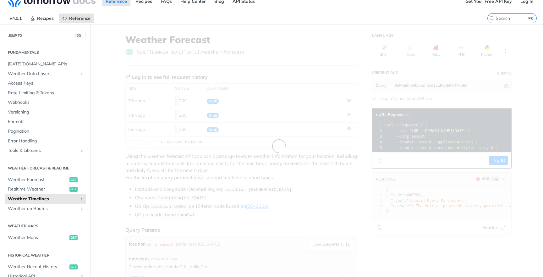
click at [49, 175] on section "Weather Forecast & realtime Weather Forecast get Realtime Weather get Weather T…" at bounding box center [45, 188] width 81 height 52
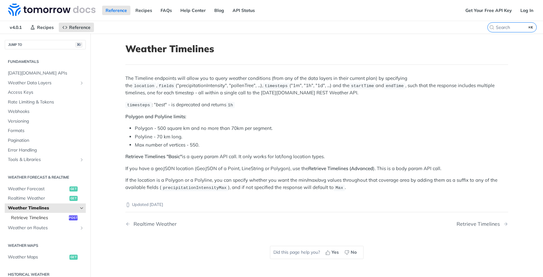
click at [51, 217] on span "Retrieve Timelines" at bounding box center [39, 217] width 56 height 6
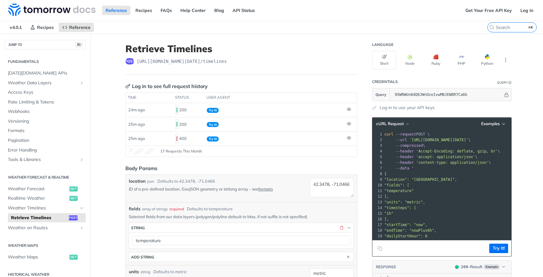
click at [411, 158] on span "--header" at bounding box center [404, 157] width 18 height 4
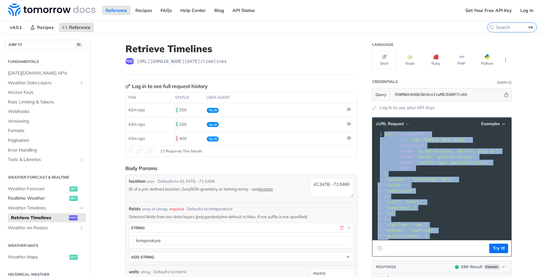
scroll to position [112, 0]
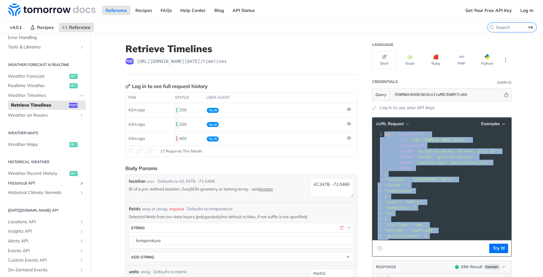
click at [47, 180] on span "Historical API" at bounding box center [43, 183] width 70 height 6
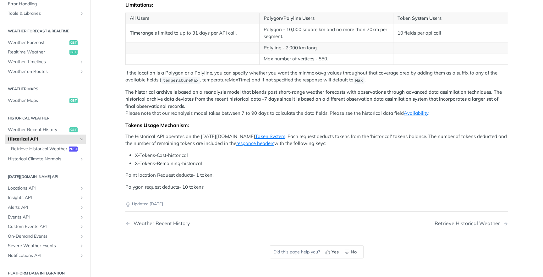
scroll to position [101, 0]
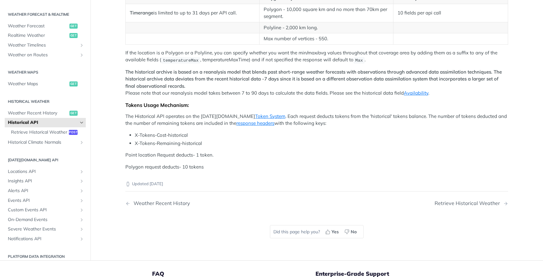
scroll to position [128, 0]
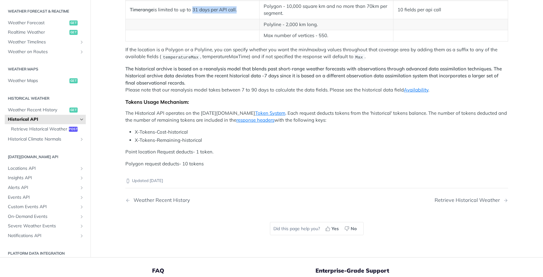
drag, startPoint x: 192, startPoint y: 163, endPoint x: 236, endPoint y: 163, distance: 44.9
click at [236, 19] on td "Timerange is limited to up to 31 days per API call." at bounding box center [193, 10] width 134 height 18
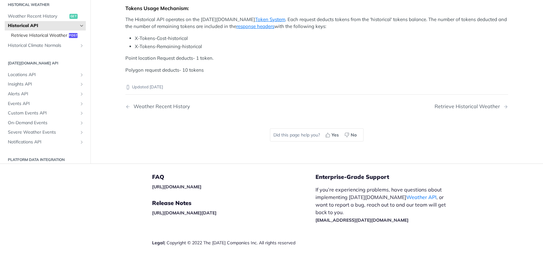
click at [46, 39] on span "Retrieve Historical Weather" at bounding box center [39, 35] width 56 height 6
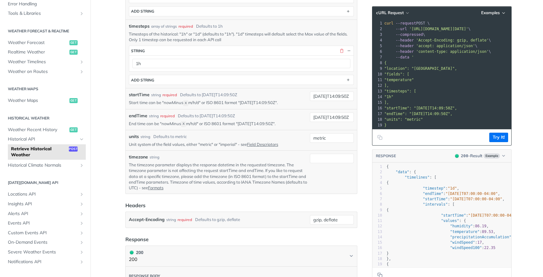
scroll to position [303, 0]
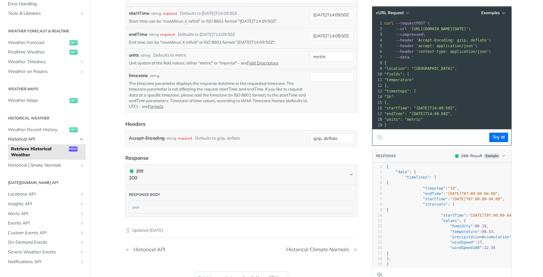
click at [54, 140] on link "Historical API" at bounding box center [45, 138] width 81 height 9
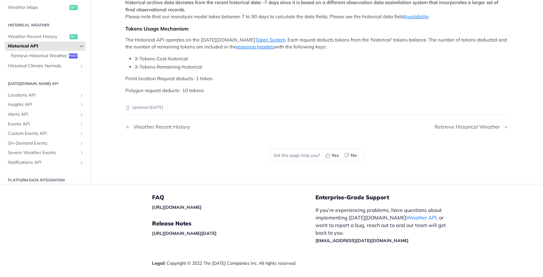
scroll to position [202, 0]
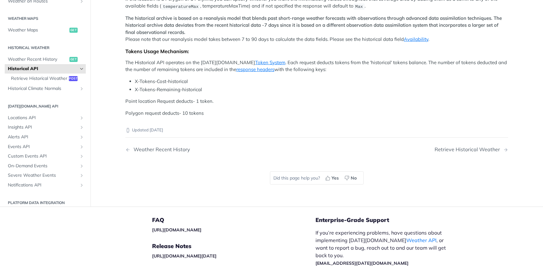
scroll to position [146, 0]
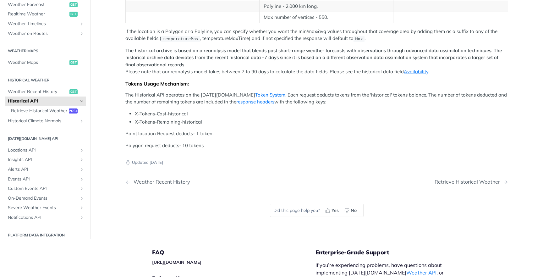
drag, startPoint x: 415, startPoint y: 145, endPoint x: 449, endPoint y: 145, distance: 34.2
drag, startPoint x: 449, startPoint y: 145, endPoint x: 418, endPoint y: 145, distance: 31.4
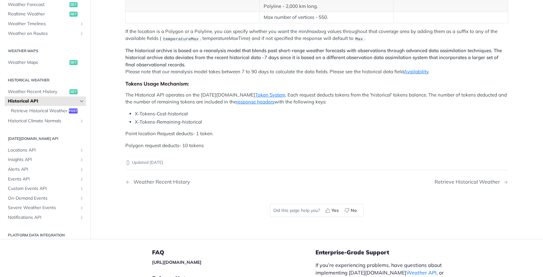
drag, startPoint x: 193, startPoint y: 146, endPoint x: 294, endPoint y: 146, distance: 101.1
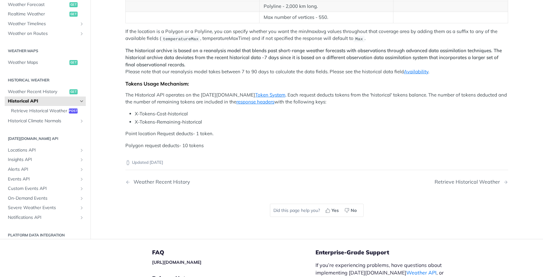
drag, startPoint x: 251, startPoint y: 141, endPoint x: 198, endPoint y: 143, distance: 52.5
drag, startPoint x: 195, startPoint y: 143, endPoint x: 244, endPoint y: 143, distance: 48.4
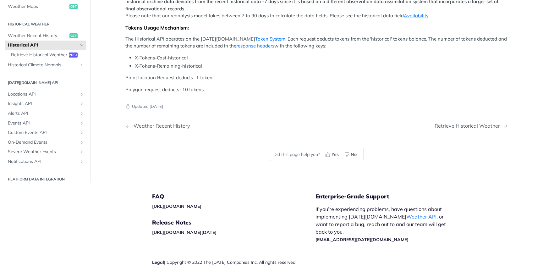
scroll to position [165, 0]
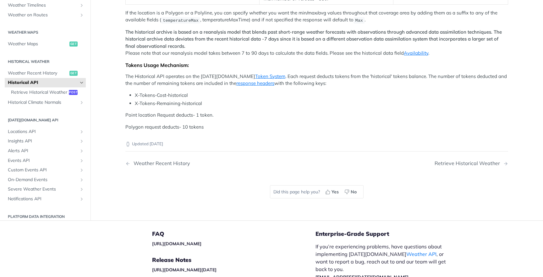
drag, startPoint x: 393, startPoint y: 109, endPoint x: 469, endPoint y: 109, distance: 75.1
drag, startPoint x: 162, startPoint y: 112, endPoint x: 137, endPoint y: 112, distance: 25.1
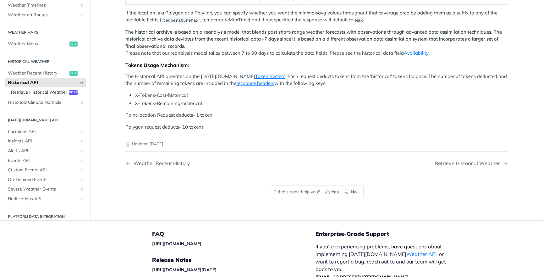
click at [65, 97] on link "Retrieve Historical Weather post" at bounding box center [47, 92] width 78 height 9
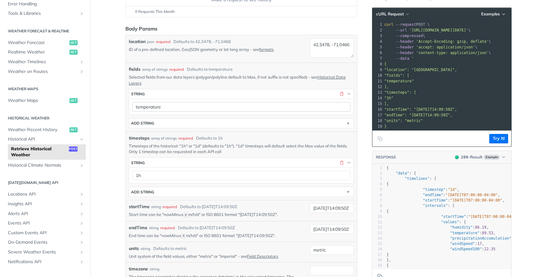
scroll to position [123, 0]
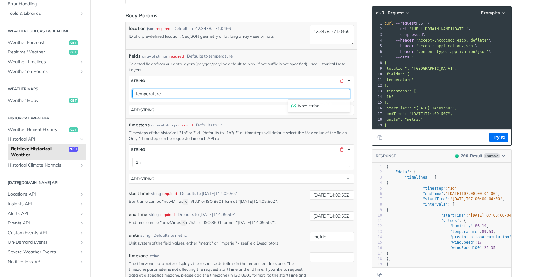
drag, startPoint x: 201, startPoint y: 95, endPoint x: 88, endPoint y: 94, distance: 112.8
click at [88, 94] on main "JUMP TO ⌘/ Fundamentals Tomorrow.io APIs Weather Data Layers Core Probabilistic…" at bounding box center [271, 198] width 543 height 575
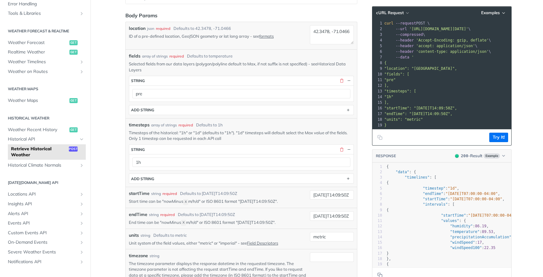
click at [321, 65] on link "Historical Data Layers" at bounding box center [237, 66] width 217 height 11
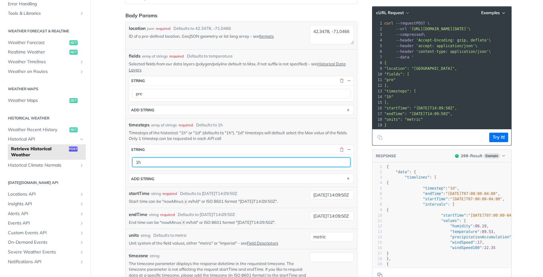
click at [186, 162] on input "1h" at bounding box center [241, 161] width 218 height 9
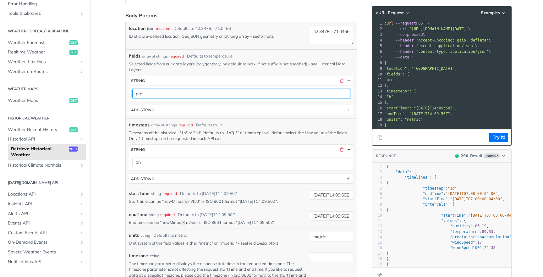
click at [190, 94] on input "pre" at bounding box center [241, 93] width 218 height 9
paste input "totalPrecipitationAccumulation"
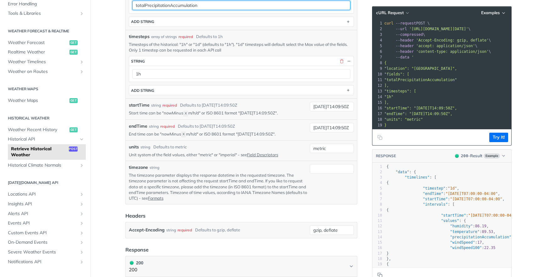
scroll to position [218, 0]
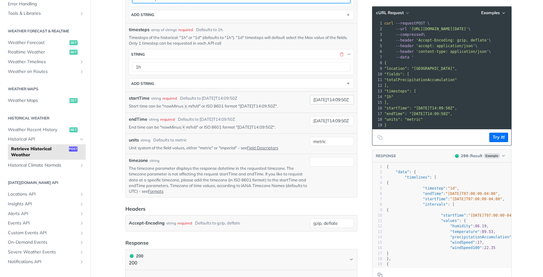
type input "totalPrecipitationAccumulation"
click at [331, 101] on input "2019-03-20T14:09:50Z" at bounding box center [332, 99] width 44 height 9
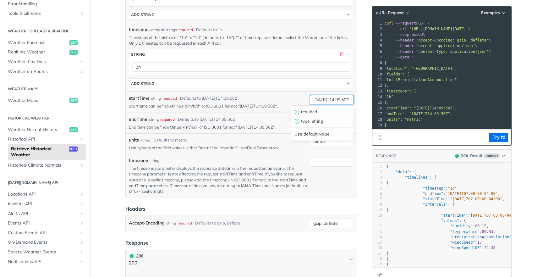
drag, startPoint x: 323, startPoint y: 101, endPoint x: 330, endPoint y: 101, distance: 6.6
click at [330, 101] on input "2019-03-20T14:09:50Z" at bounding box center [332, 99] width 44 height 9
type input "2024-09-24T14:09:50Z"
click at [277, 95] on div "startTime string required Defaults to 2019-03-20T14:09:50Z" at bounding box center [218, 98] width 178 height 7
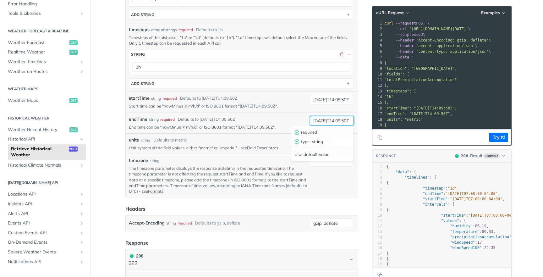
click at [328, 123] on input "2019-03-28T14:09:50Z" at bounding box center [332, 120] width 44 height 9
type input "nowMinus2m"
click at [209, 133] on div "units string Defaults to metric Unit system of the field values, either "metric…" at bounding box center [241, 143] width 231 height 20
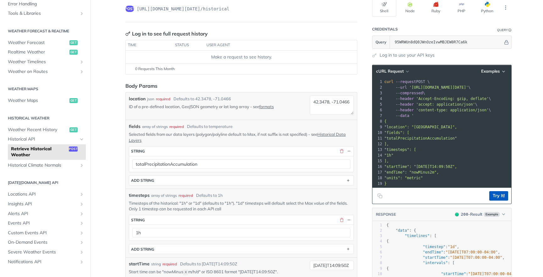
click at [503, 196] on button "Try It!" at bounding box center [498, 195] width 19 height 9
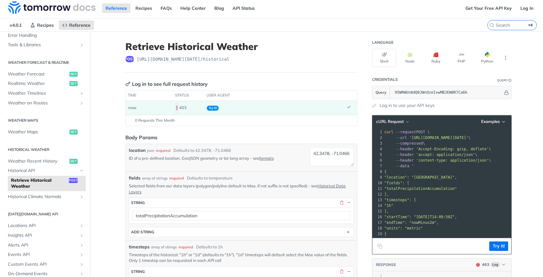
scroll to position [0, 0]
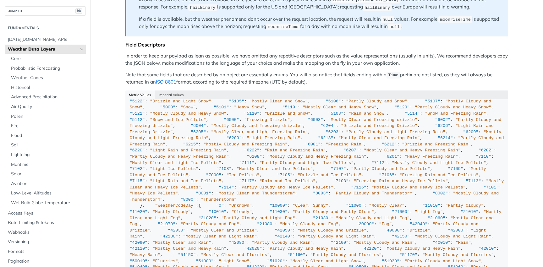
scroll to position [544, 0]
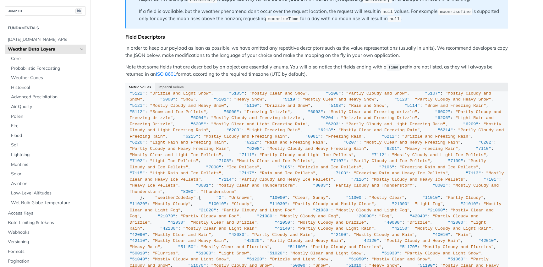
click at [169, 83] on button "Imperial Values" at bounding box center [171, 87] width 33 height 9
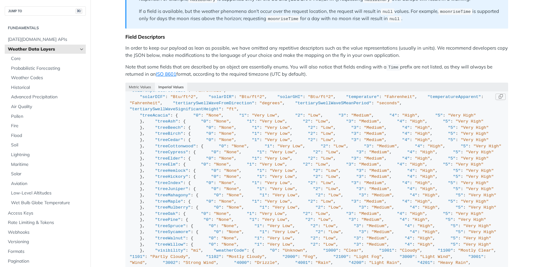
scroll to position [169, 0]
click at [148, 83] on button "Metric Values" at bounding box center [140, 87] width 30 height 9
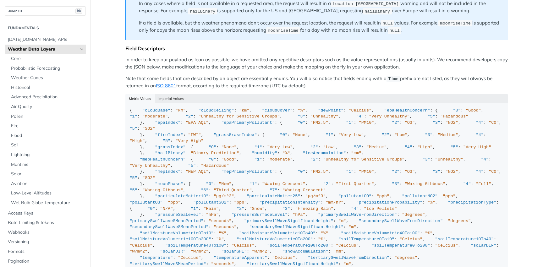
scroll to position [529, 0]
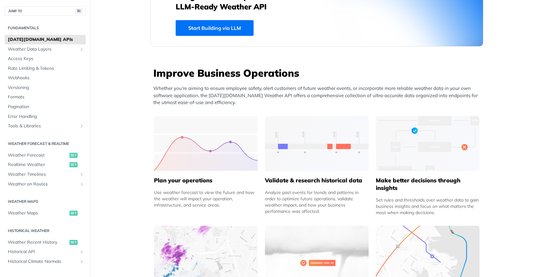
scroll to position [162, 0]
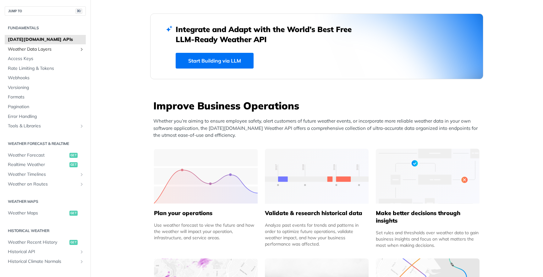
click at [54, 46] on span "Weather Data Layers" at bounding box center [43, 49] width 70 height 6
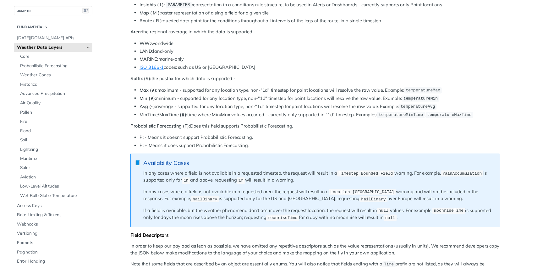
scroll to position [520, 0]
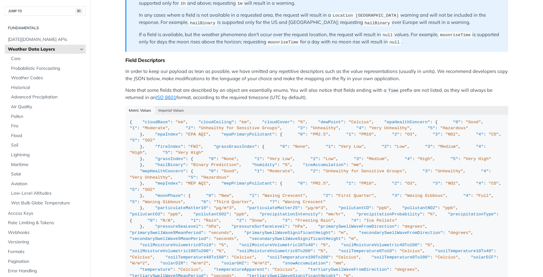
click at [309, 106] on div "Metric Values Imperial Values" at bounding box center [316, 110] width 383 height 9
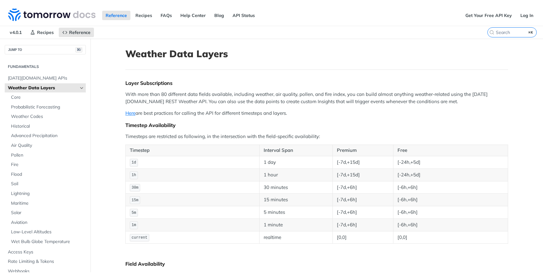
scroll to position [475, 0]
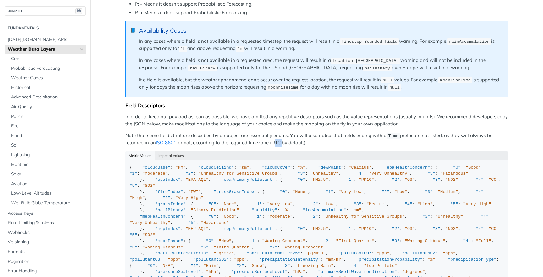
click at [266, 113] on p "In order to keep our payload as lean as possible, we have omitted any repetitiv…" at bounding box center [316, 120] width 383 height 14
click at [374, 113] on p "In order to keep our payload as lean as possible, we have omitted any repetitiv…" at bounding box center [316, 120] width 383 height 14
drag, startPoint x: 433, startPoint y: 116, endPoint x: 364, endPoint y: 115, distance: 69.1
click at [364, 115] on p "In order to keep our payload as lean as possible, we have omitted any repetitiv…" at bounding box center [316, 120] width 383 height 14
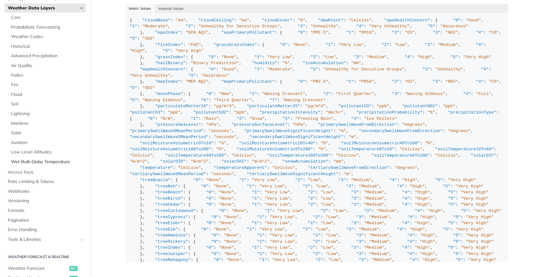
scroll to position [76, 0]
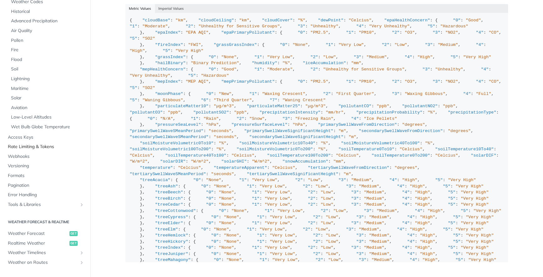
click at [41, 142] on link "Rate Limiting & Tokens" at bounding box center [45, 146] width 81 height 9
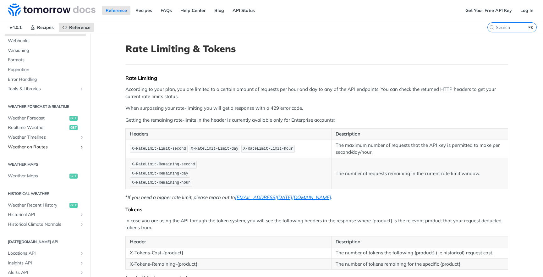
scroll to position [5, 0]
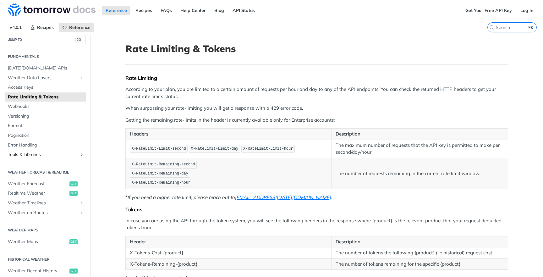
click at [40, 150] on link "Tools & Libraries" at bounding box center [45, 154] width 81 height 9
click at [31, 184] on span "Weather Forecast" at bounding box center [38, 184] width 60 height 6
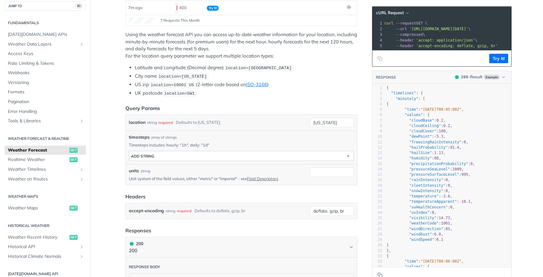
click at [186, 157] on button "ADD string" at bounding box center [241, 155] width 224 height 9
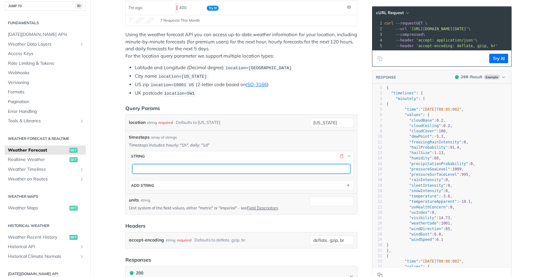
click at [188, 169] on input "text" at bounding box center [241, 168] width 218 height 9
type input "1d"
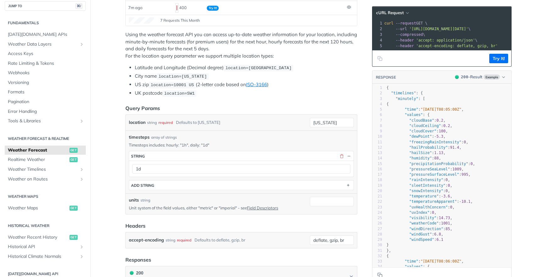
click at [335, 125] on div "location string required Defaults to new york new york" at bounding box center [241, 123] width 231 height 16
click at [336, 122] on input "new york" at bounding box center [332, 122] width 44 height 9
click at [339, 82] on li "US zip location=10001 US (2-letter code based on ISO-3166 )" at bounding box center [246, 84] width 222 height 7
click at [499, 57] on button "Try It!" at bounding box center [498, 58] width 19 height 9
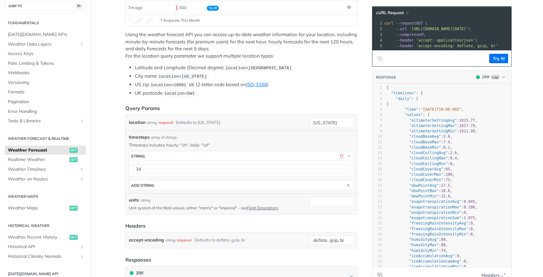
type textarea "10:00:00"
drag, startPoint x: 450, startPoint y: 110, endPoint x: 469, endPoint y: 110, distance: 19.2
click at [461, 110] on span ""2025-09-24T10:00:00Z"" at bounding box center [440, 109] width 41 height 4
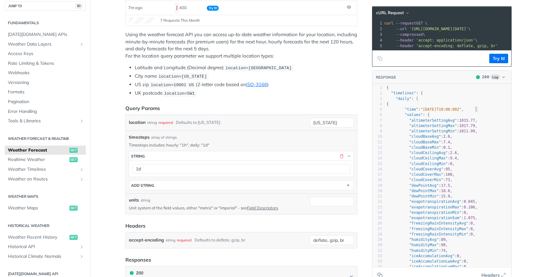
click at [461, 110] on span ""2025-09-24T10:00:00Z"" at bounding box center [440, 109] width 41 height 4
click at [483, 109] on pre ""time" : "2025-09-24T10:00:00Z" ," at bounding box center [448, 109] width 126 height 5
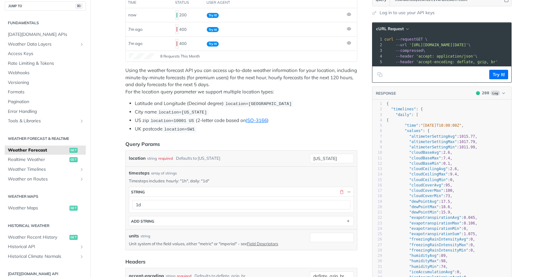
scroll to position [144, 0]
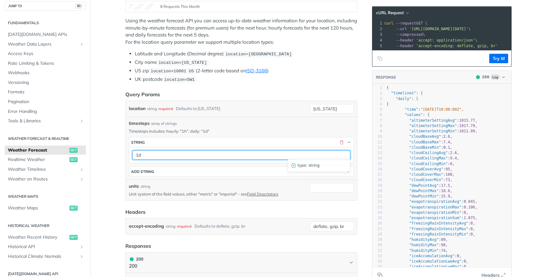
click at [231, 157] on input "1d" at bounding box center [241, 154] width 218 height 9
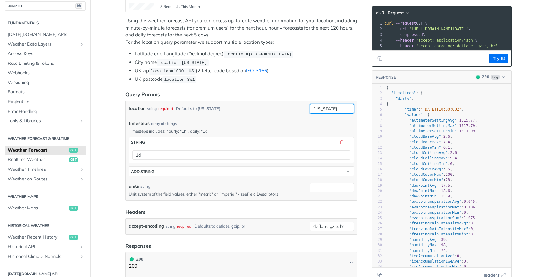
click at [343, 109] on input "new york" at bounding box center [332, 108] width 44 height 9
type input "paris"
click at [327, 90] on header "Query Params" at bounding box center [241, 94] width 232 height 8
click at [494, 53] on footer "Try It!" at bounding box center [441, 58] width 139 height 16
click at [493, 60] on button "Try It!" at bounding box center [498, 58] width 19 height 9
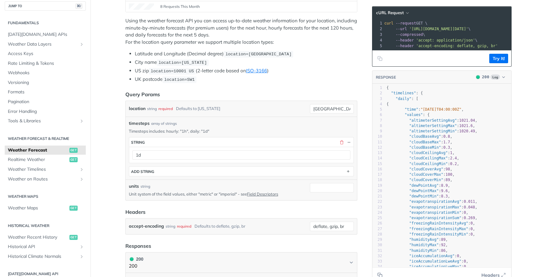
click at [458, 109] on span ""2025-09-24T04:00:00Z"" at bounding box center [440, 109] width 41 height 4
click at [454, 109] on span ""2025-09-24T04:00:00Z"" at bounding box center [440, 109] width 41 height 4
click at [457, 109] on span ""2025-09-24T04:00:00Z"" at bounding box center [440, 109] width 41 height 4
click at [453, 107] on span ""2025-09-24T04:00:00Z"" at bounding box center [440, 109] width 41 height 4
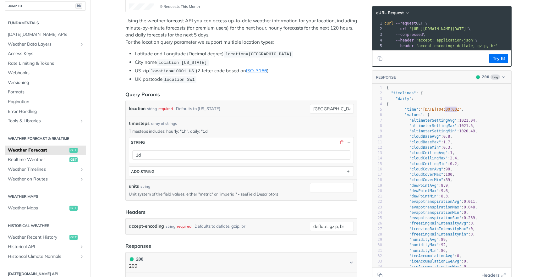
type textarea ""time": "2025-09-24T04:00:00Z","
click at [453, 107] on span ""2025-09-24T04:00:00Z"" at bounding box center [440, 109] width 41 height 4
click at [452, 111] on pre ""time" : "2025-09-24T04:00:00Z" ," at bounding box center [463, 109] width 156 height 5
click at [457, 109] on span ""2025-09-24T04:00:00Z"" at bounding box center [440, 109] width 41 height 4
click at [455, 109] on span ""2025-09-24T04:00:00Z"" at bounding box center [440, 109] width 41 height 4
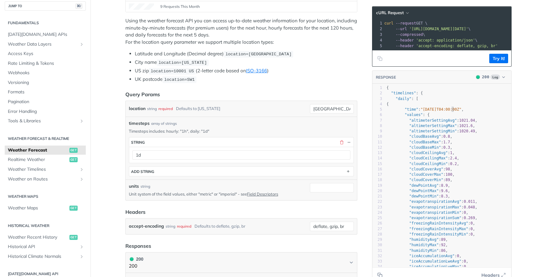
click at [452, 109] on span ""2025-09-24T04:00:00Z"" at bounding box center [440, 109] width 41 height 4
click at [344, 101] on div "location string required Defaults to new york paris" at bounding box center [241, 109] width 231 height 16
click at [343, 104] on input "paris" at bounding box center [332, 108] width 44 height 9
click at [503, 55] on button "Try It!" at bounding box center [498, 58] width 19 height 9
click at [334, 106] on input "new york" at bounding box center [332, 108] width 44 height 9
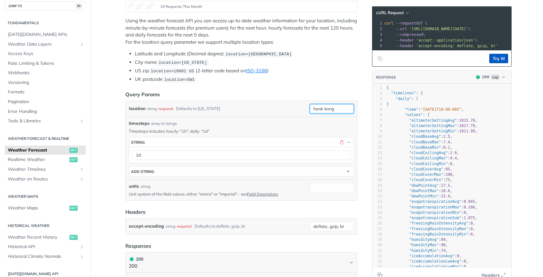
type input "honk kong"
click at [500, 61] on button "Try It!" at bounding box center [498, 58] width 19 height 9
click at [455, 109] on span ""2025-09-24T11:00:00Z"" at bounding box center [440, 109] width 41 height 4
click at [456, 109] on span ""2025-09-24T11:00:00Z"" at bounding box center [440, 109] width 41 height 4
click at [455, 109] on span ""2025-09-24T11:00:00Z"" at bounding box center [440, 109] width 41 height 4
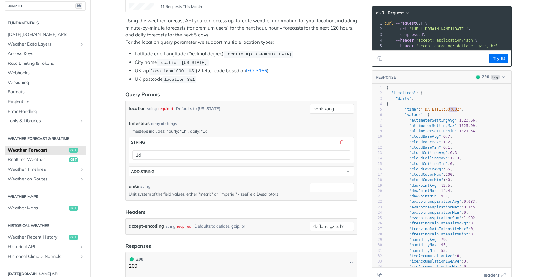
type textarea "11"
drag, startPoint x: 455, startPoint y: 110, endPoint x: 451, endPoint y: 111, distance: 4.0
click at [451, 111] on span ""2025-09-24T11:00:00Z"" at bounding box center [440, 109] width 41 height 4
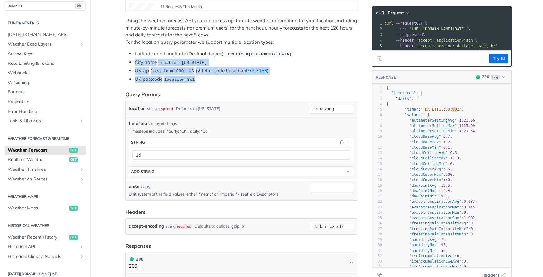
drag, startPoint x: 209, startPoint y: 78, endPoint x: 127, endPoint y: 59, distance: 83.8
click at [127, 59] on ul "Latitude and Longitude (Decimal degree) location=42.3478, -71.0466 City name lo…" at bounding box center [241, 66] width 232 height 33
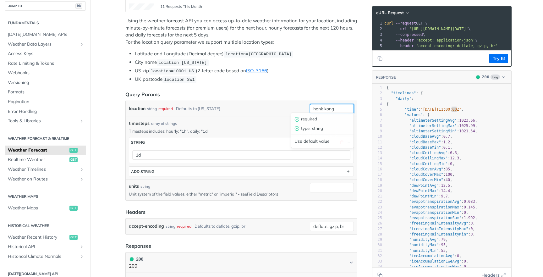
drag, startPoint x: 346, startPoint y: 107, endPoint x: 244, endPoint y: 98, distance: 102.4
click at [246, 101] on div "location string required Defaults to new york honk kong required type : string …" at bounding box center [241, 109] width 231 height 16
click at [491, 58] on button "Try It!" at bounding box center [498, 58] width 19 height 9
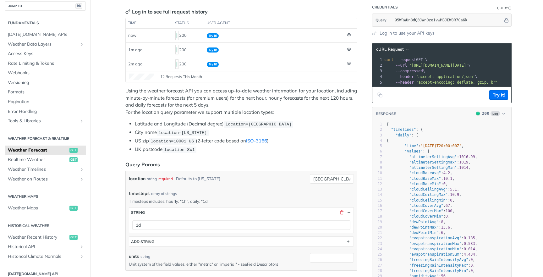
click at [346, 181] on div "location string required Defaults to new york sydney" at bounding box center [241, 179] width 231 height 16
click at [346, 177] on input "sydney" at bounding box center [332, 178] width 44 height 9
click at [376, 134] on div "3" at bounding box center [377, 135] width 10 height 5
type input "hong kong"
click at [502, 89] on footer "Try It!" at bounding box center [441, 95] width 139 height 16
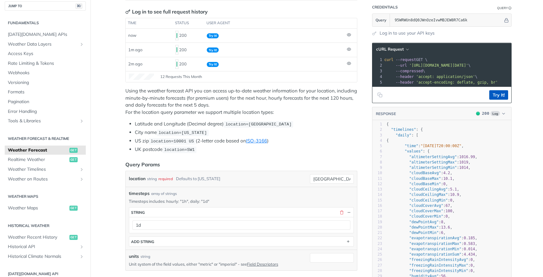
click at [499, 93] on button "Try It!" at bounding box center [498, 94] width 19 height 9
click at [455, 148] on pre ""time" : "2025-09-23T22:00:00Z" ," at bounding box center [448, 145] width 126 height 5
click at [455, 145] on span ""2025-09-23T22:00:00Z"" at bounding box center [440, 146] width 41 height 4
click at [452, 145] on span ""2025-09-23T22:00:00Z"" at bounding box center [440, 146] width 41 height 4
type textarea "23T22"
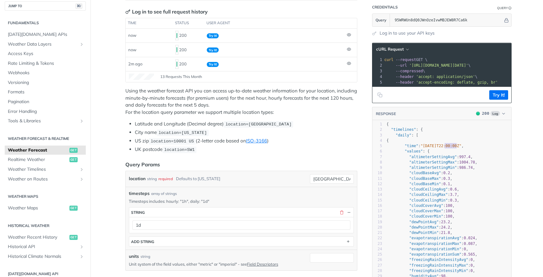
drag, startPoint x: 452, startPoint y: 145, endPoint x: 448, endPoint y: 145, distance: 3.8
click at [448, 145] on span ""2025-09-23T22:00:00Z"" at bounding box center [440, 146] width 41 height 4
type textarea "2"
click at [454, 145] on span ""2025-09-23T22:00:00Z"" at bounding box center [440, 146] width 41 height 4
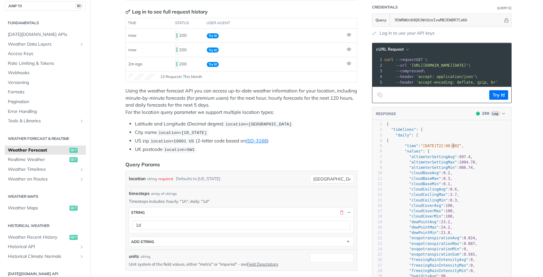
click at [454, 145] on span ""2025-09-23T22:00:00Z"" at bounding box center [440, 146] width 41 height 4
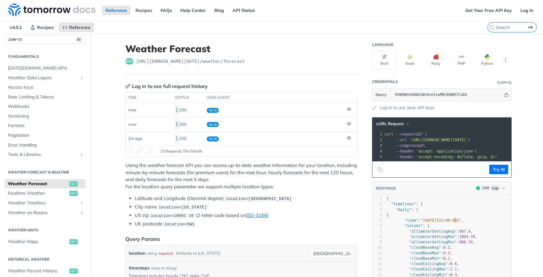
scroll to position [0, 13]
click at [455, 141] on span "'https://api.tomorrow.io/v4/weather/forecast?location=hong%20kong&timesteps=1d&…" at bounding box center [425, 140] width 59 height 4
click at [455, 142] on span "'https://api.tomorrow.io/v4/weather/forecast?location=hong%20kong&timesteps=1d&…" at bounding box center [425, 140] width 59 height 4
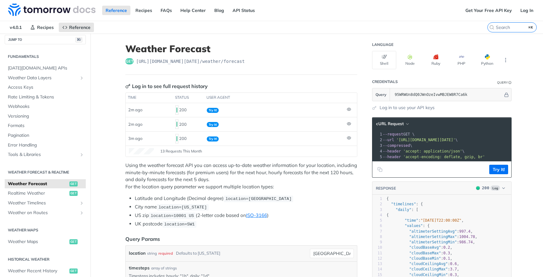
copy span "forecast"
click at [54, 200] on span "Weather Timelines" at bounding box center [43, 203] width 70 height 6
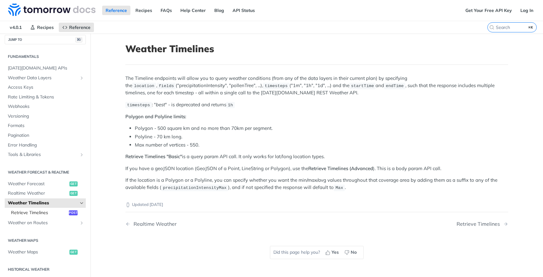
click at [49, 209] on span "Retrieve Timelines" at bounding box center [39, 212] width 56 height 6
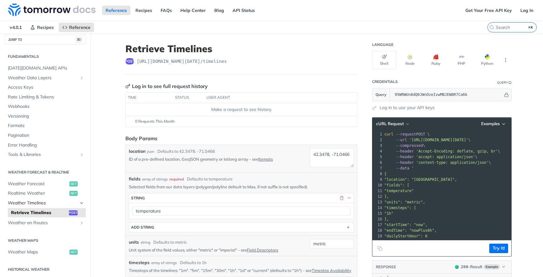
click at [55, 201] on span "Weather Timelines" at bounding box center [43, 203] width 70 height 6
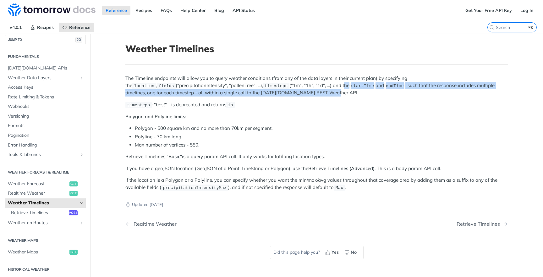
drag, startPoint x: 318, startPoint y: 91, endPoint x: 296, endPoint y: 88, distance: 22.8
click at [296, 88] on p "The Timeline endpoints will allow you to query weather conditions (from any of …" at bounding box center [316, 85] width 383 height 21
drag, startPoint x: 296, startPoint y: 87, endPoint x: 298, endPoint y: 91, distance: 5.0
click at [298, 91] on p "The Timeline endpoints will allow you to query weather conditions (from any of …" at bounding box center [316, 85] width 383 height 21
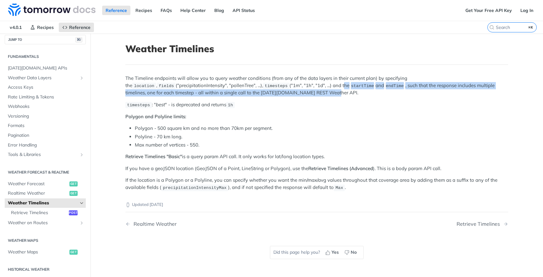
click at [298, 91] on p "The Timeline endpoints will allow you to query weather conditions (from any of …" at bounding box center [316, 85] width 383 height 21
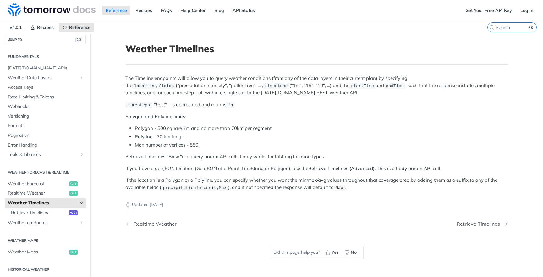
click at [351, 84] on span "startTime" at bounding box center [362, 86] width 23 height 5
click at [386, 84] on span "endTime" at bounding box center [395, 86] width 18 height 5
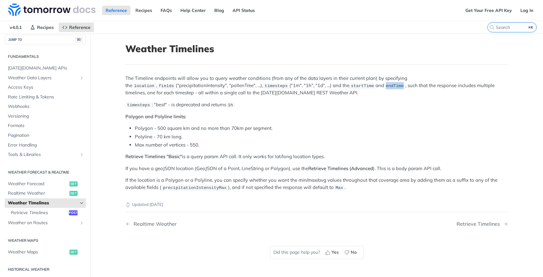
click at [386, 86] on span "endTime" at bounding box center [395, 86] width 18 height 5
click at [351, 84] on span "startTime" at bounding box center [362, 86] width 23 height 5
click at [349, 84] on code "startTime" at bounding box center [362, 86] width 26 height 6
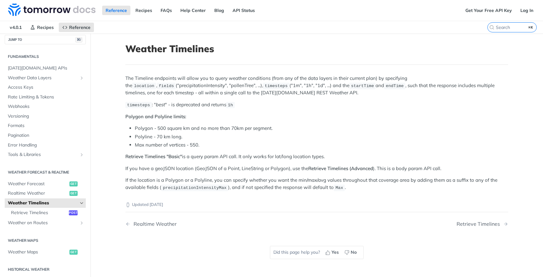
click at [351, 84] on span "startTime" at bounding box center [362, 86] width 23 height 5
click at [386, 84] on span "endTime" at bounding box center [395, 86] width 18 height 5
click at [295, 84] on p "The Timeline endpoints will allow you to query weather conditions (from any of …" at bounding box center [316, 85] width 383 height 21
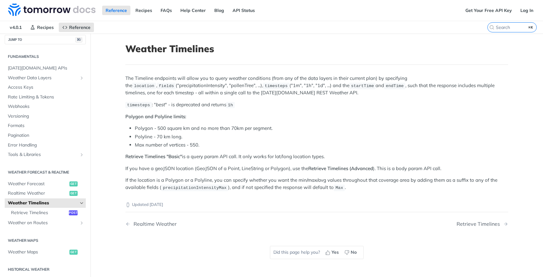
click at [295, 84] on p "The Timeline endpoints will allow you to query weather conditions (from any of …" at bounding box center [316, 85] width 383 height 21
click at [363, 87] on p "The Timeline endpoints will allow you to query weather conditions (from any of …" at bounding box center [316, 85] width 383 height 21
click at [157, 106] on em "best" at bounding box center [160, 104] width 9 height 6
click at [208, 106] on p "timesteps : " best " - is deprecated and returns 1h" at bounding box center [316, 104] width 383 height 7
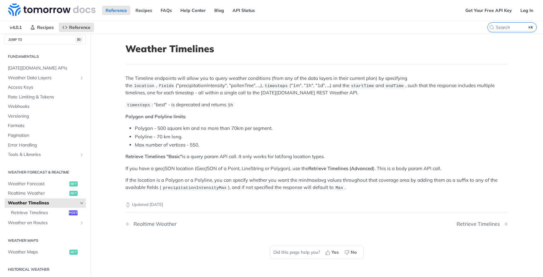
click at [229, 106] on code "1h" at bounding box center [230, 105] width 8 height 6
click at [195, 106] on p "timesteps : " best " - is deprecated and returns 1h" at bounding box center [316, 104] width 383 height 7
click at [230, 106] on code "1h" at bounding box center [230, 105] width 8 height 6
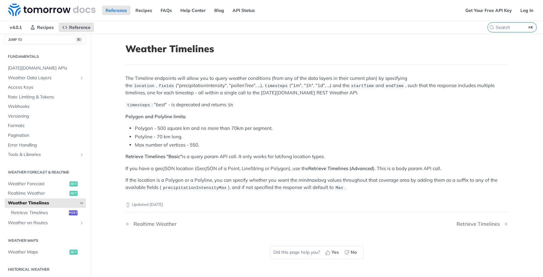
click at [230, 106] on code "1h" at bounding box center [230, 105] width 8 height 6
click at [201, 104] on p "timesteps : " best " - is deprecated and returns 1h" at bounding box center [316, 104] width 383 height 7
click at [192, 104] on p "timesteps : " best " - is deprecated and returns 1h" at bounding box center [316, 104] width 383 height 7
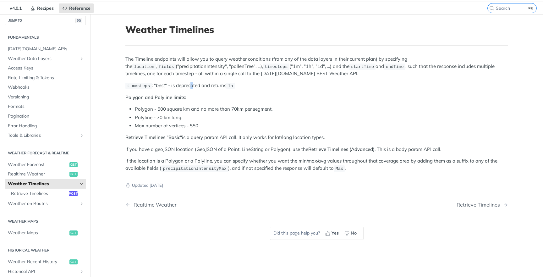
scroll to position [32, 0]
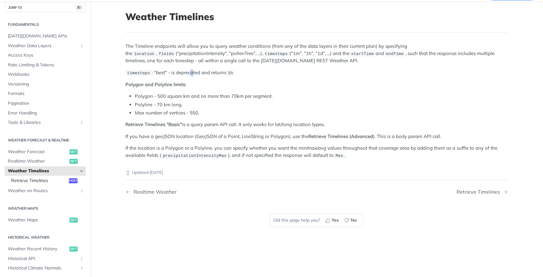
click at [55, 176] on link "Retrieve Timelines post" at bounding box center [47, 180] width 78 height 9
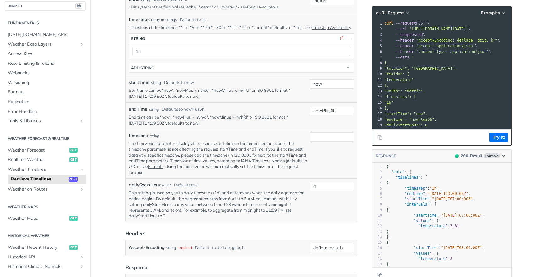
scroll to position [69, 0]
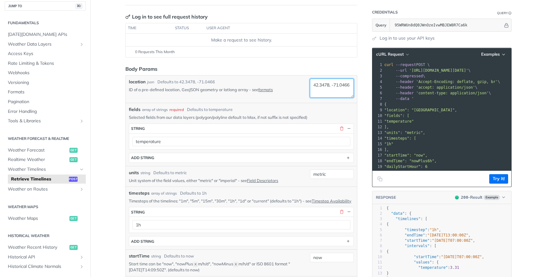
click at [338, 84] on textarea "42.3478, -71.0466" at bounding box center [332, 88] width 44 height 19
click at [56, 152] on link "Weather Forecast get" at bounding box center [45, 149] width 81 height 9
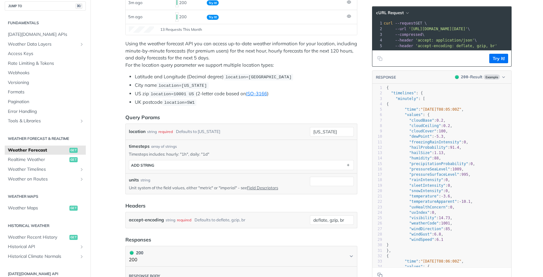
scroll to position [119, 0]
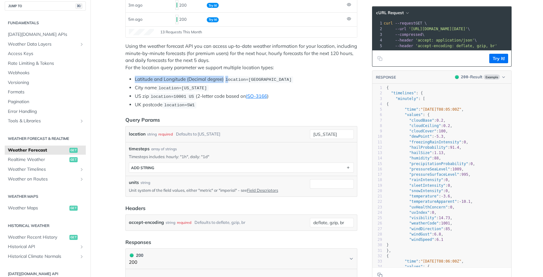
drag, startPoint x: 311, startPoint y: 75, endPoint x: 229, endPoint y: 77, distance: 82.3
click at [229, 77] on li "Latitude and Longitude (Decimal degree) location=42.3478, -71.0466" at bounding box center [246, 79] width 222 height 7
click at [229, 77] on span "location=[GEOGRAPHIC_DATA]" at bounding box center [258, 79] width 66 height 5
drag, startPoint x: 227, startPoint y: 78, endPoint x: 323, endPoint y: 78, distance: 96.1
click at [322, 78] on li "Latitude and Longitude (Decimal degree) location=42.3478, -71.0466" at bounding box center [246, 79] width 222 height 7
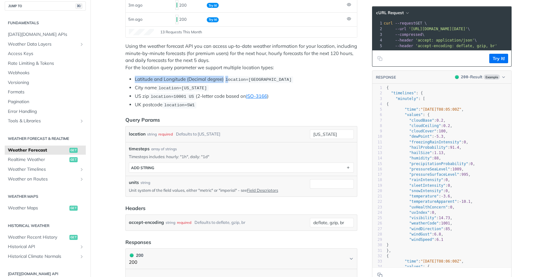
click at [323, 78] on li "Latitude and Longitude (Decimal degree) location=42.3478, -71.0466" at bounding box center [246, 79] width 222 height 7
click at [338, 132] on input "new york" at bounding box center [332, 133] width 44 height 9
drag, startPoint x: 338, startPoint y: 132, endPoint x: 317, endPoint y: 132, distance: 20.7
click at [317, 132] on input "new york" at bounding box center [332, 133] width 44 height 9
click at [339, 132] on input "new york" at bounding box center [332, 133] width 44 height 9
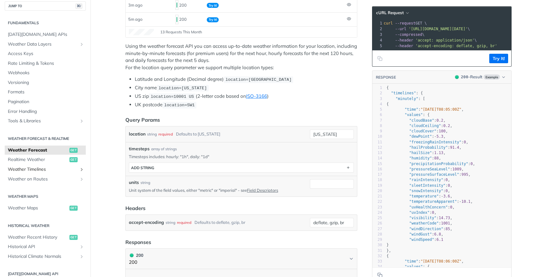
click at [51, 170] on link "Weather Timelines" at bounding box center [45, 169] width 81 height 9
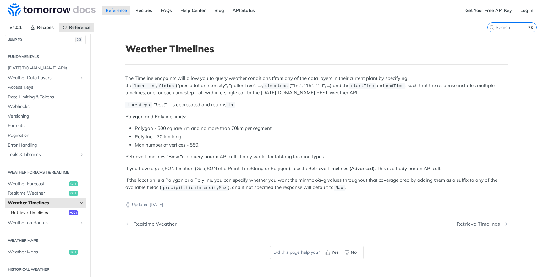
click at [60, 209] on span "Retrieve Timelines" at bounding box center [39, 212] width 56 height 6
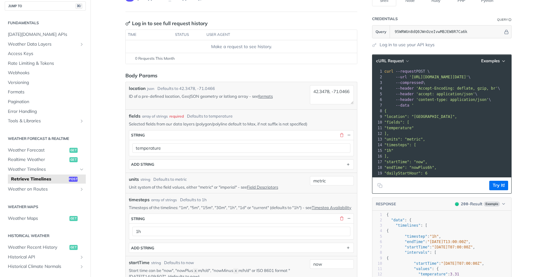
scroll to position [94, 0]
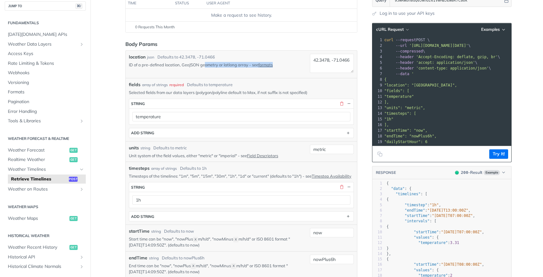
drag, startPoint x: 287, startPoint y: 65, endPoint x: 206, endPoint y: 65, distance: 81.3
click at [206, 65] on p "ID of a pre-defined location, GeoJSON geometry or latlong array - see formats" at bounding box center [218, 65] width 178 height 6
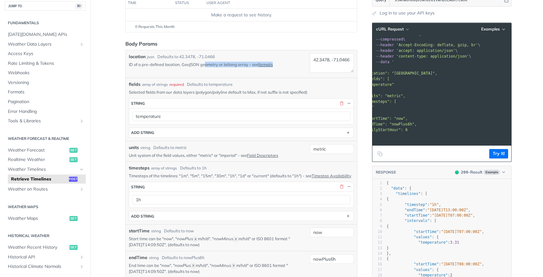
scroll to position [0, 0]
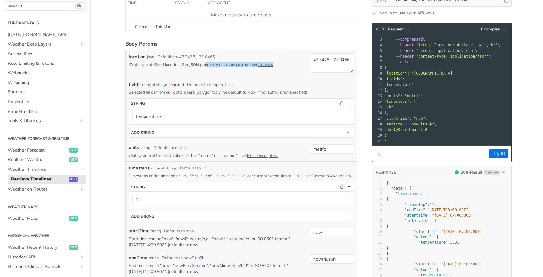
click at [213, 70] on div "location json Defaults to 42.3478, -71.0466 ID of a pre-defined location, GeoJS…" at bounding box center [218, 63] width 178 height 21
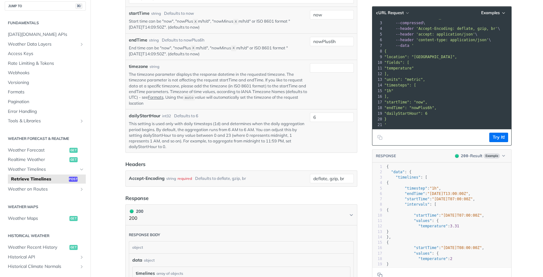
scroll to position [348, 0]
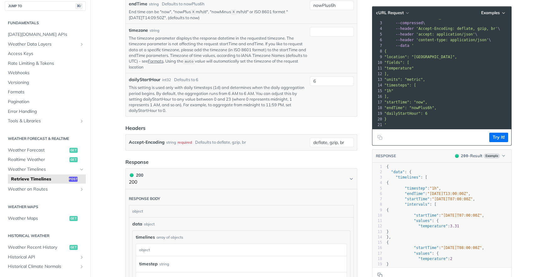
click at [138, 83] on label "dailyStartHour" at bounding box center [145, 79] width 32 height 7
click at [310, 84] on input "6" at bounding box center [332, 80] width 44 height 9
click at [138, 83] on label "dailyStartHour" at bounding box center [145, 79] width 32 height 7
click at [310, 84] on input "6" at bounding box center [332, 80] width 44 height 9
click at [151, 83] on label "dailyStartHour" at bounding box center [145, 79] width 32 height 7
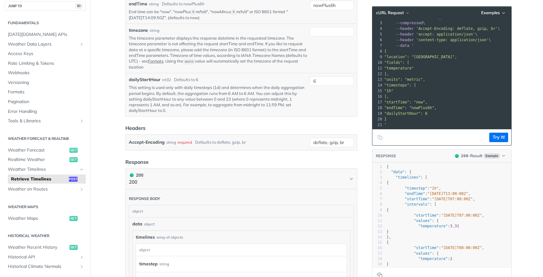
click at [310, 84] on input "6" at bounding box center [332, 80] width 44 height 9
click at [151, 83] on label "dailyStartHour" at bounding box center [145, 79] width 32 height 7
click at [310, 84] on input "6" at bounding box center [332, 80] width 44 height 9
click at [194, 89] on p "This setting is used only with daily timesteps (1d) and determines when the dai…" at bounding box center [218, 98] width 178 height 29
click at [157, 105] on p "This setting is used only with daily timesteps (1d) and determines when the dai…" at bounding box center [218, 98] width 178 height 29
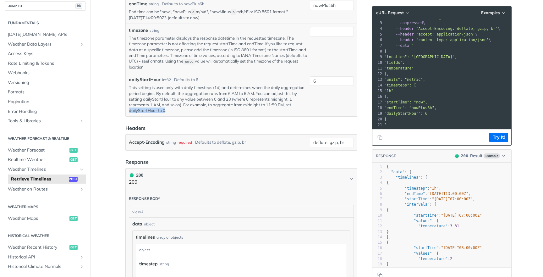
drag, startPoint x: 164, startPoint y: 114, endPoint x: 123, endPoint y: 114, distance: 41.5
click at [122, 114] on article "Retrieve Timelines post https://api.tomorrow.io/v4 /timelines Log in to see ful…" at bounding box center [241, 81] width 251 height 790
click at [123, 114] on article "Retrieve Timelines post https://api.tomorrow.io/v4 /timelines Log in to see ful…" at bounding box center [241, 81] width 251 height 790
click at [163, 113] on p "This setting is used only with daily timesteps (1d) and determines when the dai…" at bounding box center [218, 98] width 178 height 29
click at [46, 149] on span "Weather Forecast" at bounding box center [38, 150] width 60 height 6
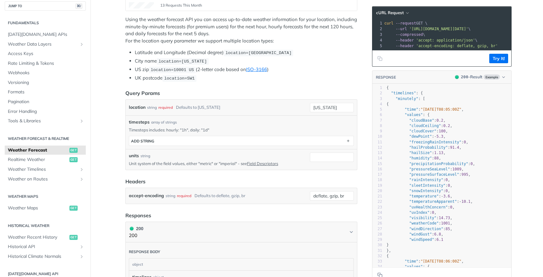
scroll to position [175, 0]
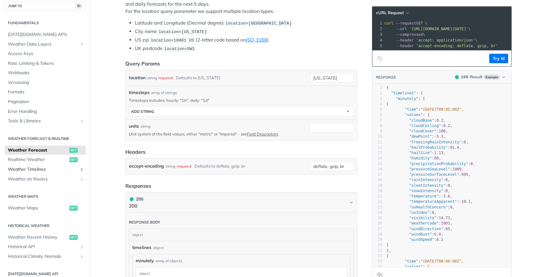
click at [57, 168] on span "Weather Timelines" at bounding box center [43, 169] width 70 height 6
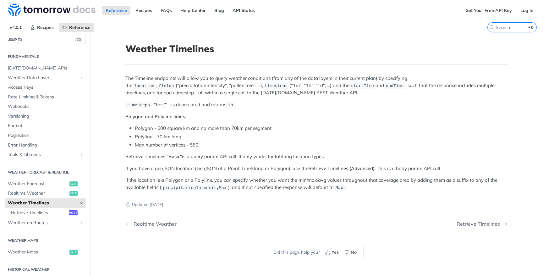
scroll to position [32, 0]
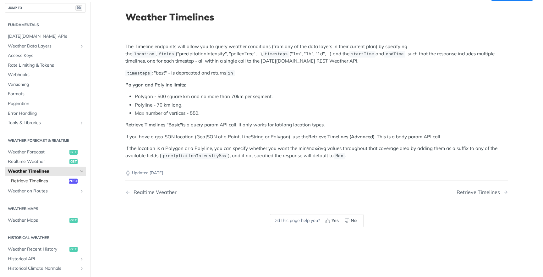
click at [60, 178] on span "Retrieve Timelines" at bounding box center [39, 181] width 56 height 6
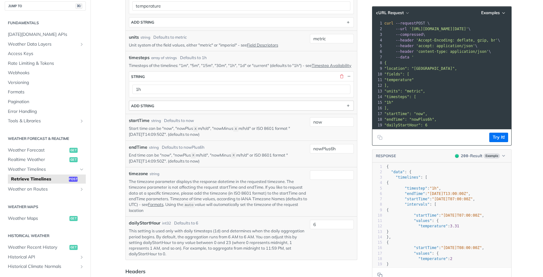
scroll to position [242, 0]
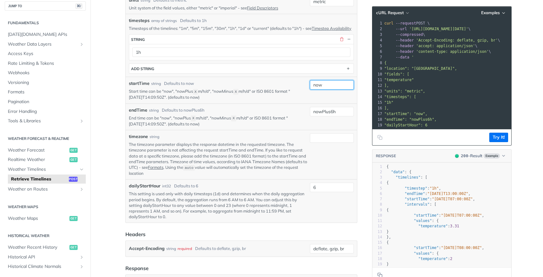
click at [322, 90] on input "now" at bounding box center [332, 84] width 44 height 9
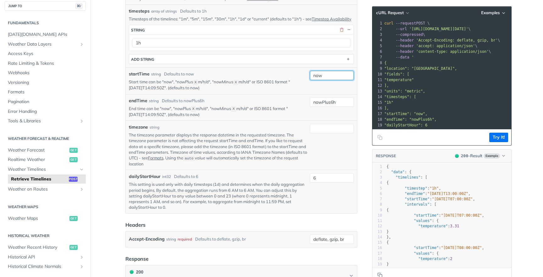
scroll to position [255, 0]
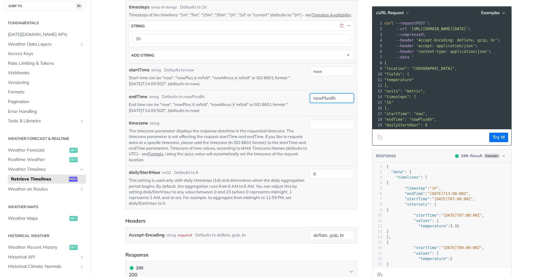
click at [346, 100] on input "nowPlus6h" at bounding box center [332, 97] width 44 height 9
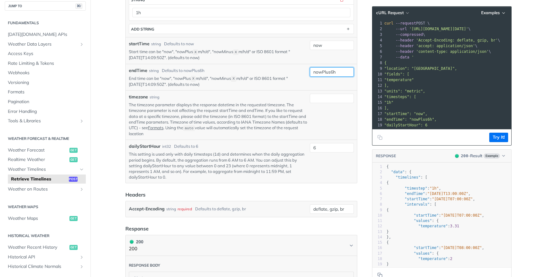
scroll to position [290, 0]
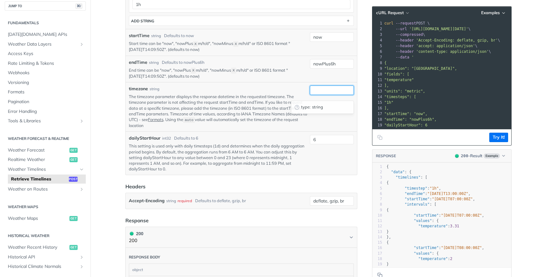
click at [330, 95] on input "timezone" at bounding box center [332, 89] width 44 height 9
click at [341, 144] on input "6" at bounding box center [332, 139] width 44 height 9
click at [246, 141] on div "dailyStartHour int32 Defaults to 6" at bounding box center [218, 138] width 178 height 7
drag, startPoint x: 259, startPoint y: 113, endPoint x: 223, endPoint y: 111, distance: 36.2
click at [223, 111] on p "The timezone parameter displays the response datetime in the requested timezone…" at bounding box center [218, 111] width 178 height 35
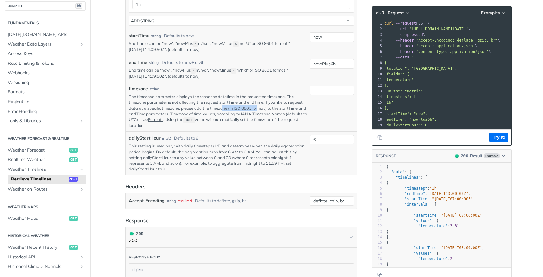
click at [223, 111] on p "The timezone parameter displays the response datetime in the requested timezone…" at bounding box center [218, 111] width 178 height 35
drag, startPoint x: 217, startPoint y: 113, endPoint x: 230, endPoint y: 133, distance: 23.4
click at [230, 131] on div "timezone string The timezone parameter displays the response datetime in the re…" at bounding box center [241, 106] width 231 height 49
drag, startPoint x: 237, startPoint y: 131, endPoint x: 221, endPoint y: 106, distance: 29.9
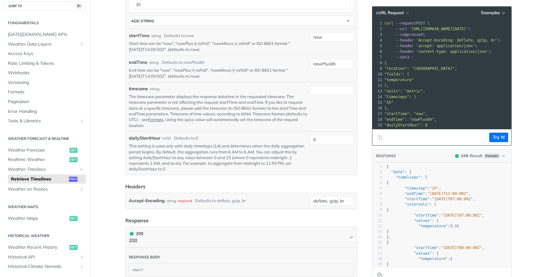
click at [221, 106] on p "The timezone parameter displays the response datetime in the requested timezone…" at bounding box center [218, 111] width 178 height 35
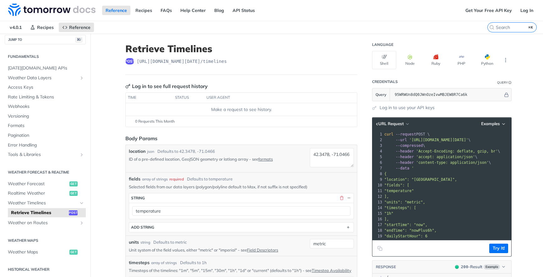
scroll to position [0, 0]
click at [21, 200] on span "Weather Timelines" at bounding box center [43, 203] width 70 height 6
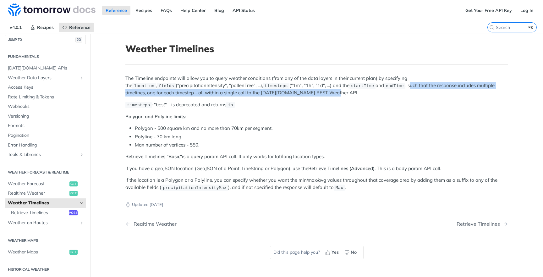
drag, startPoint x: 376, startPoint y: 91, endPoint x: 365, endPoint y: 88, distance: 11.6
click at [365, 88] on p "The Timeline endpoints will allow you to query weather conditions (from any of …" at bounding box center [316, 85] width 383 height 21
drag, startPoint x: 365, startPoint y: 88, endPoint x: 373, endPoint y: 95, distance: 11.6
click at [373, 95] on div "The Timeline endpoints will allow you to query weather conditions (from any of …" at bounding box center [316, 133] width 383 height 116
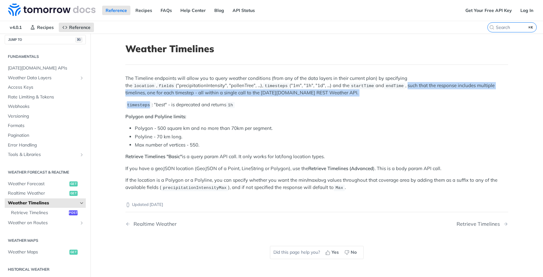
click at [373, 95] on div "The Timeline endpoints will allow you to query weather conditions (from any of …" at bounding box center [316, 133] width 383 height 116
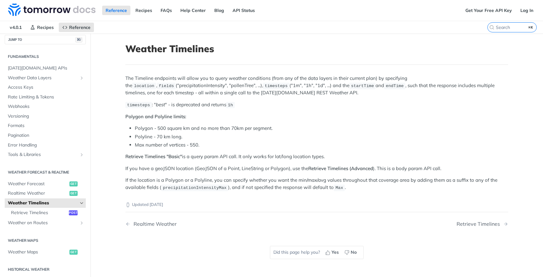
click at [327, 155] on p "Retrieve Timelines "Basic" is a query param API call. It only works for lat/lon…" at bounding box center [316, 156] width 383 height 7
click at [36, 203] on span "Weather Timelines" at bounding box center [43, 203] width 70 height 6
click at [35, 210] on span "Retrieve Timelines" at bounding box center [39, 212] width 56 height 6
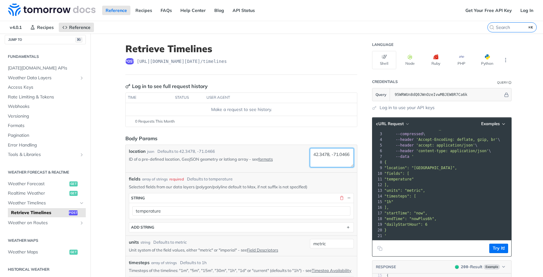
click at [330, 151] on textarea "42.3478, -71.0466" at bounding box center [332, 157] width 44 height 19
click at [329, 159] on textarea "42.3478, -71.0466" at bounding box center [332, 157] width 44 height 19
click at [266, 160] on link "formats" at bounding box center [265, 158] width 14 height 5
drag, startPoint x: 279, startPoint y: 112, endPoint x: 209, endPoint y: 109, distance: 69.5
click at [209, 109] on div "Make a request to see history." at bounding box center [241, 109] width 226 height 7
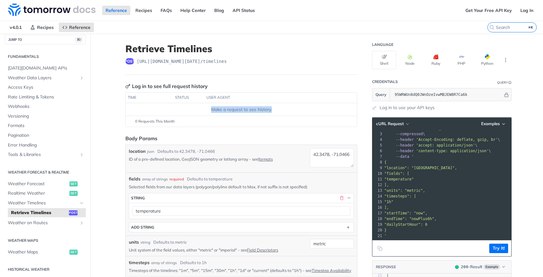
click at [209, 109] on div "Make a request to see history." at bounding box center [241, 109] width 226 height 7
drag, startPoint x: 212, startPoint y: 109, endPoint x: 314, endPoint y: 109, distance: 102.4
click at [314, 109] on div "Make a request to see history." at bounding box center [241, 109] width 226 height 7
drag, startPoint x: 210, startPoint y: 49, endPoint x: 116, endPoint y: 48, distance: 94.2
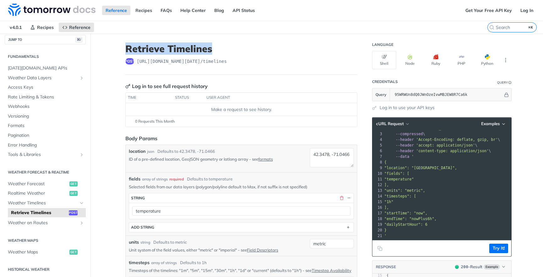
drag, startPoint x: 122, startPoint y: 48, endPoint x: 255, endPoint y: 48, distance: 132.5
click at [255, 48] on h1 "Retrieve Timelines" at bounding box center [241, 48] width 232 height 11
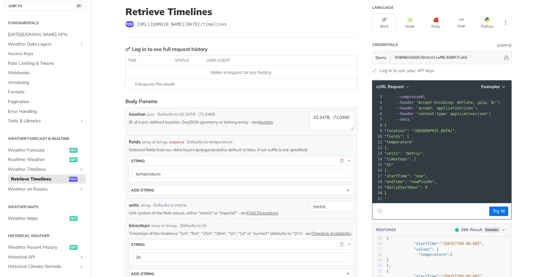
scroll to position [50, 0]
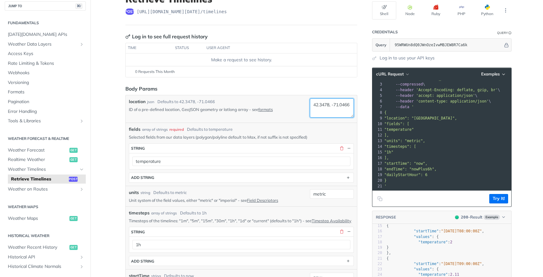
drag, startPoint x: 335, startPoint y: 112, endPoint x: 306, endPoint y: 102, distance: 30.5
click at [306, 102] on div "location json Defaults to 42.3478, -71.0466 ID of a pre-defined location, GeoJS…" at bounding box center [241, 108] width 225 height 21
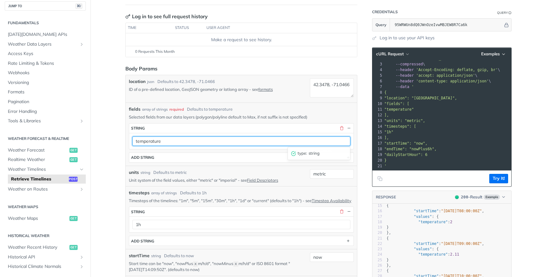
click at [159, 143] on input "temperature" at bounding box center [241, 140] width 218 height 9
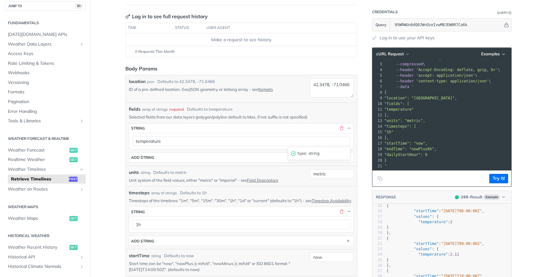
click at [196, 134] on div "temperature type : string" at bounding box center [241, 141] width 224 height 16
drag, startPoint x: 235, startPoint y: 118, endPoint x: 306, endPoint y: 118, distance: 71.0
click at [305, 118] on p "Selected fields from our data layers (polygon/polyline default to Max, if not s…" at bounding box center [241, 117] width 225 height 6
click at [306, 118] on p "Selected fields from our data layers (polygon/polyline default to Max, if not s…" at bounding box center [241, 117] width 225 height 6
click at [311, 117] on p "Selected fields from our data layers (polygon/polyline default to Max, if not s…" at bounding box center [241, 117] width 225 height 6
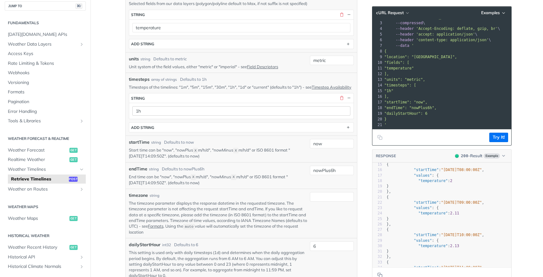
scroll to position [196, 0]
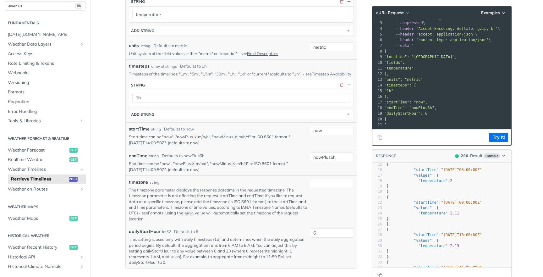
drag, startPoint x: 244, startPoint y: 147, endPoint x: 215, endPoint y: 144, distance: 28.7
click at [215, 144] on p "Start time can be "now", "nowPlus X m/h/d", "nowMinus X m/h/d" or ISO 8601 form…" at bounding box center [218, 140] width 178 height 12
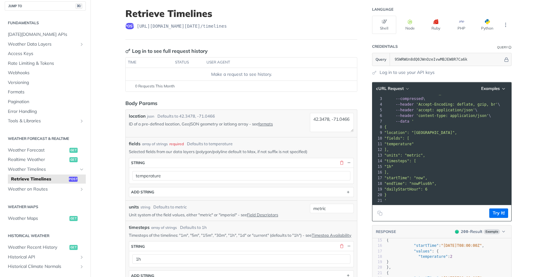
scroll to position [11, 0]
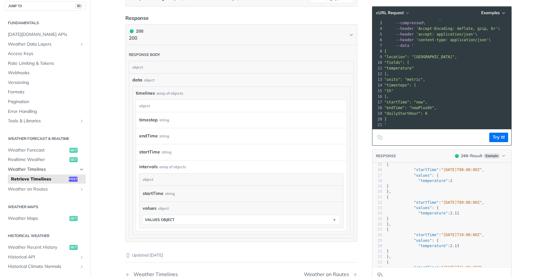
click at [33, 167] on span "Weather Timelines" at bounding box center [43, 169] width 70 height 6
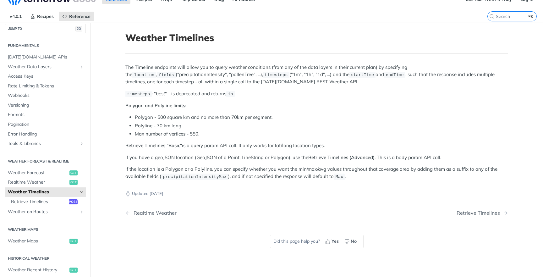
scroll to position [3, 0]
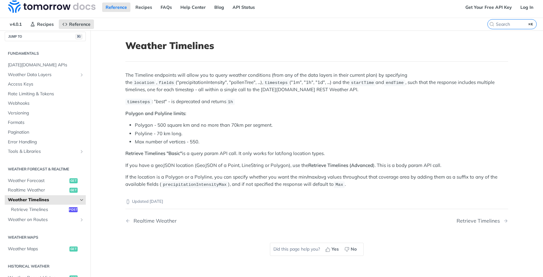
click at [349, 79] on code "startTime" at bounding box center [362, 82] width 26 height 6
click at [30, 188] on span "Realtime Weather" at bounding box center [38, 190] width 60 height 6
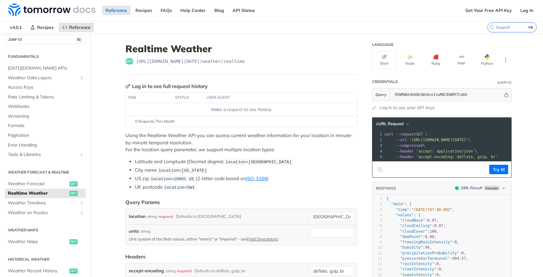
scroll to position [0, 0]
click at [41, 208] on link "Weather on Routes" at bounding box center [45, 212] width 81 height 9
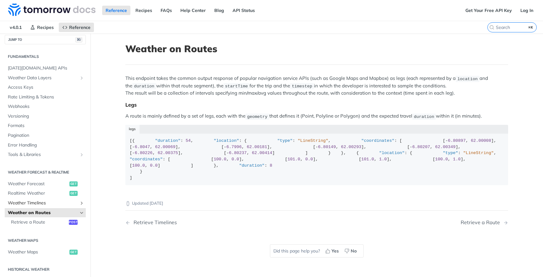
click at [46, 203] on span "Weather Timelines" at bounding box center [43, 203] width 70 height 6
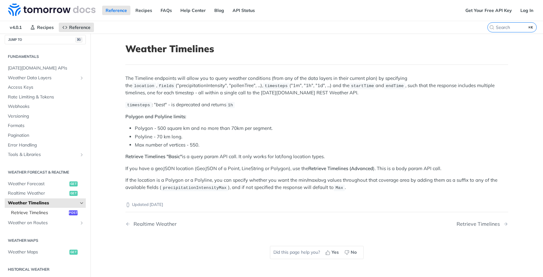
click at [36, 212] on span "Retrieve Timelines" at bounding box center [39, 212] width 56 height 6
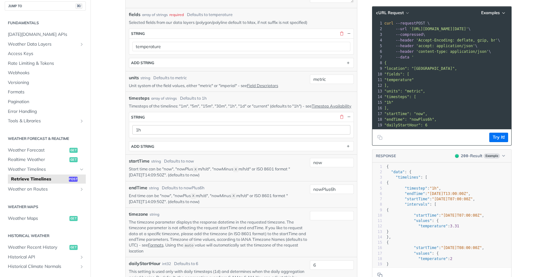
scroll to position [162, 0]
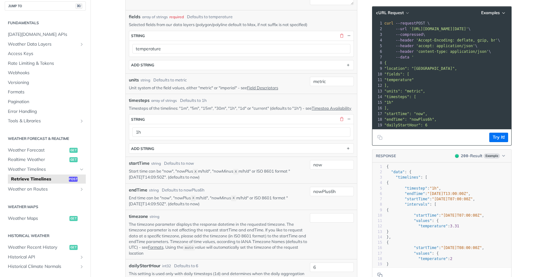
click at [169, 176] on p "Start time can be "now", "nowPlus X m/h/d", "nowMinus X m/h/d" or ISO 8601 form…" at bounding box center [218, 174] width 178 height 12
click at [183, 176] on p "Start time can be "now", "nowPlus X m/h/d", "nowMinus X m/h/d" or ISO 8601 form…" at bounding box center [218, 174] width 178 height 12
click at [184, 176] on p "Start time can be "now", "nowPlus X m/h/d", "nowMinus X m/h/d" or ISO 8601 form…" at bounding box center [218, 174] width 178 height 12
click at [201, 176] on p "Start time can be "now", "nowPlus X m/h/d", "nowMinus X m/h/d" or ISO 8601 form…" at bounding box center [218, 174] width 178 height 12
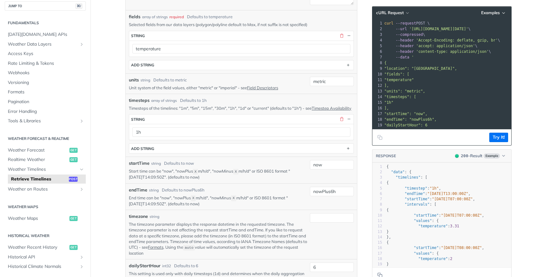
click at [232, 176] on p "Start time can be "now", "nowPlus X m/h/d", "nowMinus X m/h/d" or ISO 8601 form…" at bounding box center [218, 174] width 178 height 12
click at [249, 176] on p "Start time can be "now", "nowPlus X m/h/d", "nowMinus X m/h/d" or ISO 8601 form…" at bounding box center [218, 174] width 178 height 12
click at [238, 175] on code "X" at bounding box center [235, 172] width 5 height 6
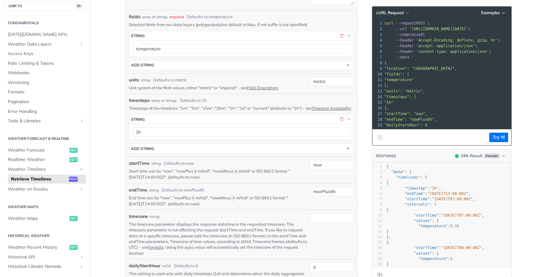
click at [244, 176] on p "Start time can be "now", "nowPlus X m/h/d", "nowMinus X m/h/d" or ISO 8601 form…" at bounding box center [218, 174] width 178 height 12
click at [256, 176] on p "Start time can be "now", "nowPlus X m/h/d", "nowMinus X m/h/d" or ISO 8601 form…" at bounding box center [218, 174] width 178 height 12
drag, startPoint x: 232, startPoint y: 177, endPoint x: 215, endPoint y: 178, distance: 17.3
click at [215, 178] on p "Start time can be "now", "nowPlus X m/h/d", "nowMinus X m/h/d" or ISO 8601 form…" at bounding box center [218, 174] width 178 height 12
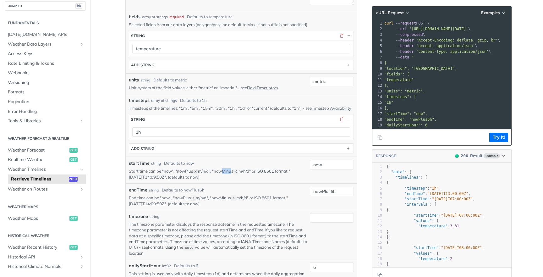
drag, startPoint x: 224, startPoint y: 178, endPoint x: 232, endPoint y: 178, distance: 8.2
click at [232, 178] on p "Start time can be "now", "nowPlus X m/h/d", "nowMinus X m/h/d" or ISO 8601 form…" at bounding box center [218, 174] width 178 height 12
click at [264, 177] on p "Start time can be "now", "nowPlus X m/h/d", "nowMinus X m/h/d" or ISO 8601 form…" at bounding box center [218, 174] width 178 height 12
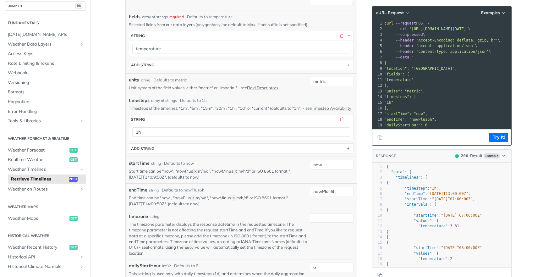
click at [267, 177] on p "Start time can be "now", "nowPlus X m/h/d", "nowMinus X m/h/d" or ISO 8601 form…" at bounding box center [218, 174] width 178 height 12
click at [301, 177] on p "Start time can be "now", "nowPlus X m/h/d", "nowMinus X m/h/d" or ISO 8601 form…" at bounding box center [218, 174] width 178 height 12
click at [290, 177] on p "Start time can be "now", "nowPlus X m/h/d", "nowMinus X m/h/d" or ISO 8601 form…" at bounding box center [218, 174] width 178 height 12
click at [281, 177] on p "Start time can be "now", "nowPlus X m/h/d", "nowMinus X m/h/d" or ISO 8601 form…" at bounding box center [218, 174] width 178 height 12
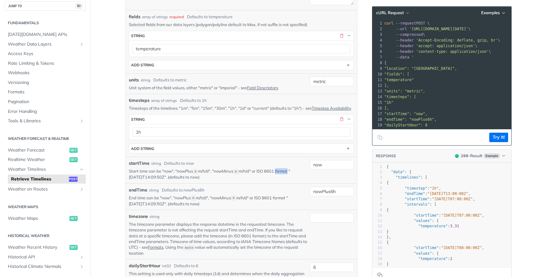
click at [281, 177] on p "Start time can be "now", "nowPlus X m/h/d", "nowMinus X m/h/d" or ISO 8601 form…" at bounding box center [218, 174] width 178 height 12
click at [295, 177] on p "Start time can be "now", "nowPlus X m/h/d", "nowMinus X m/h/d" or ISO 8601 form…" at bounding box center [218, 174] width 178 height 12
drag, startPoint x: 322, startPoint y: 171, endPoint x: 291, endPoint y: 171, distance: 30.8
click at [291, 171] on div "startTime string Defaults to now Start time can be "now", "nowPlus X m/h/d", "n…" at bounding box center [241, 170] width 225 height 20
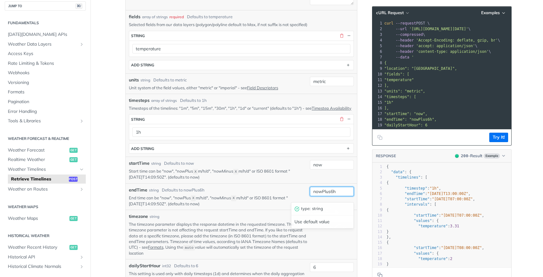
drag, startPoint x: 343, startPoint y: 198, endPoint x: 332, endPoint y: 198, distance: 11.0
click at [332, 196] on input "nowPlus6h" at bounding box center [332, 191] width 44 height 9
click at [336, 196] on input "nowPlus6h" at bounding box center [332, 191] width 44 height 9
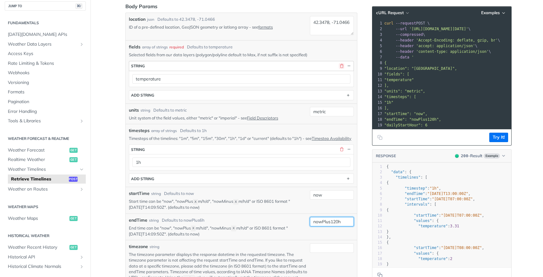
scroll to position [122, 0]
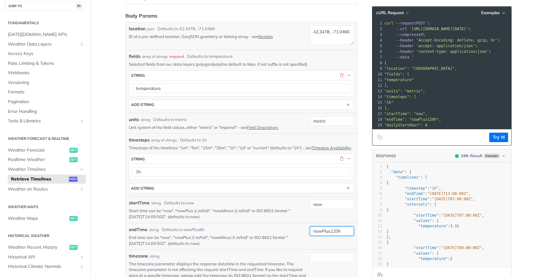
type input "nowPlus120h"
click at [339, 35] on textarea "42.3478, -71.0466" at bounding box center [332, 34] width 44 height 19
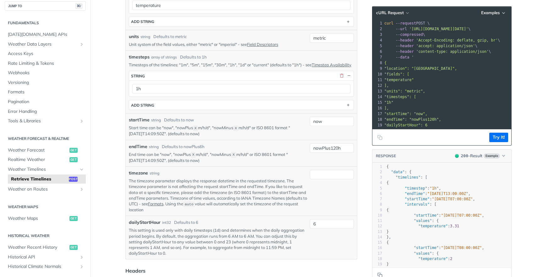
scroll to position [211, 0]
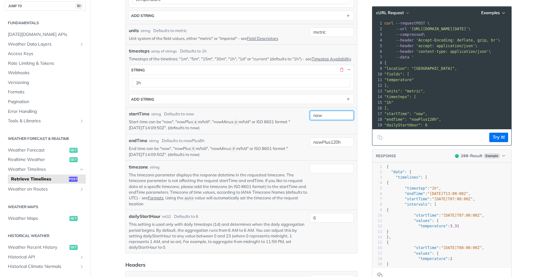
drag, startPoint x: 340, startPoint y: 124, endPoint x: 298, endPoint y: 124, distance: 42.4
click at [298, 124] on div "startTime string Defaults to now Start time can be "now", "nowPlus X m/h/d", "n…" at bounding box center [241, 121] width 225 height 20
drag, startPoint x: 332, startPoint y: 121, endPoint x: 292, endPoint y: 120, distance: 40.2
click at [292, 120] on div "startTime string Defaults to now Start time can be "now", "nowPlus X m/h/d", "n…" at bounding box center [241, 121] width 225 height 20
drag, startPoint x: 327, startPoint y: 120, endPoint x: 313, endPoint y: 120, distance: 14.1
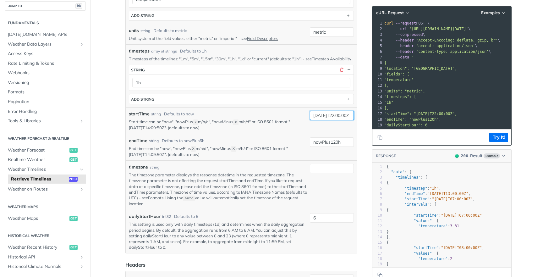
click at [313, 120] on input "2025-09-23T22:00:00Z" at bounding box center [332, 115] width 44 height 9
type input "2025-09-23T22:00:00Z"
click at [316, 144] on input "nowPlus120h" at bounding box center [332, 141] width 44 height 9
click at [329, 120] on input "2025-09-23T22:00:00Z" at bounding box center [332, 115] width 44 height 9
click at [242, 157] on p "End time can be "now", "nowPlus X m/h/d", "nowMinus X m/h/d" or ISO 8601 format…" at bounding box center [218, 151] width 178 height 12
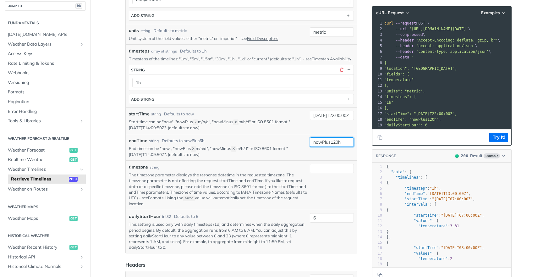
click at [344, 147] on input "nowPlus120h" at bounding box center [332, 141] width 44 height 9
click at [334, 120] on input "2025-09-23T22:00:00Z" at bounding box center [332, 115] width 44 height 9
click at [343, 157] on div "nowPlus120h" at bounding box center [332, 147] width 44 height 20
click at [343, 143] on input "nowPlus120h" at bounding box center [332, 141] width 44 height 9
paste input "2025-09-23T22:00:00Z"
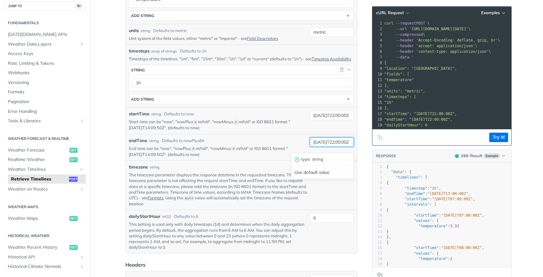
click at [327, 147] on input "2025-09-23T22:00:00Z" at bounding box center [332, 141] width 44 height 9
click at [345, 147] on input "2025-09-29T22:00:00Z" at bounding box center [332, 141] width 44 height 9
click at [335, 147] on input "2025-09-29T22:00:00Z" at bounding box center [332, 141] width 44 height 9
click at [336, 146] on input "2025-09-29T22:00:00Z" at bounding box center [332, 141] width 44 height 9
type input "2025-09-29T22:00:00Z"
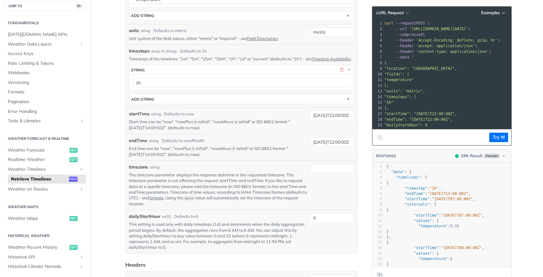
click at [274, 116] on div "startTime string Defaults to now" at bounding box center [218, 114] width 178 height 7
drag, startPoint x: 329, startPoint y: 120, endPoint x: 376, endPoint y: 121, distance: 46.2
click at [376, 121] on div "Retrieve Timelines post https://api.tomorrow.io/v4 /timelines Log in to see ful…" at bounding box center [317, 217] width 402 height 790
click at [338, 120] on input "2025-09-23T22:00:00Z" at bounding box center [332, 115] width 44 height 9
drag, startPoint x: 329, startPoint y: 121, endPoint x: 292, endPoint y: 121, distance: 37.1
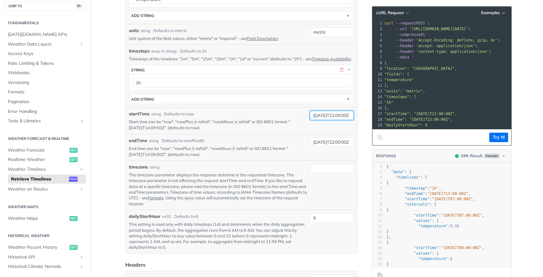
click at [292, 121] on div "startTime string Defaults to now Start time can be "now", "nowPlus X m/h/d", "n…" at bounding box center [241, 121] width 225 height 20
click at [336, 147] on input "2025-09-29T22:00:00Z" at bounding box center [332, 141] width 44 height 9
click at [338, 147] on input "2025-09-29T22:00:00Z" at bounding box center [332, 141] width 44 height 9
click at [339, 119] on input "2025-09-23T22:00:00Z" at bounding box center [332, 115] width 44 height 9
click at [276, 113] on div "startTime string Defaults to now Start time can be "now", "nowPlus X m/h/d", "n…" at bounding box center [241, 120] width 231 height 27
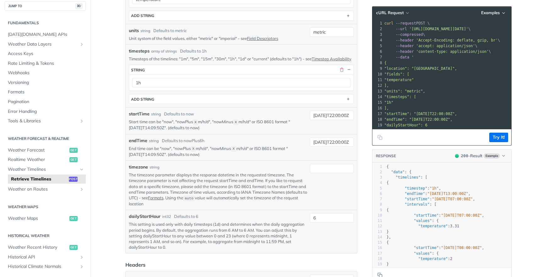
scroll to position [229, 0]
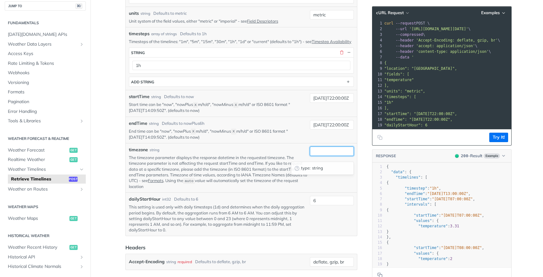
click at [340, 156] on input "timezone" at bounding box center [332, 150] width 44 height 9
drag, startPoint x: 228, startPoint y: 190, endPoint x: 228, endPoint y: 166, distance: 23.9
click at [228, 166] on p "The timezone parameter displays the response datetime in the requested timezone…" at bounding box center [218, 172] width 178 height 35
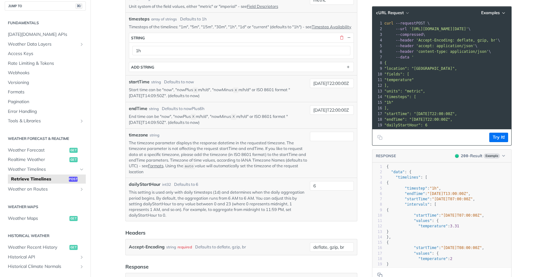
scroll to position [261, 0]
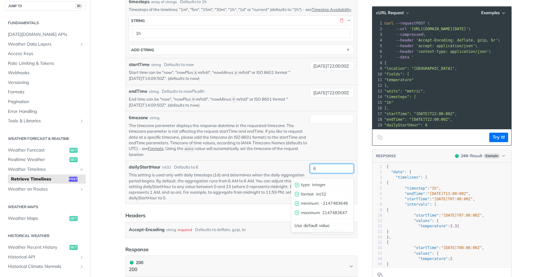
click at [317, 172] on input "6" at bounding box center [332, 168] width 44 height 9
type input "0"
click at [242, 135] on p "The timezone parameter displays the response datetime in the requested timezone…" at bounding box center [218, 139] width 178 height 35
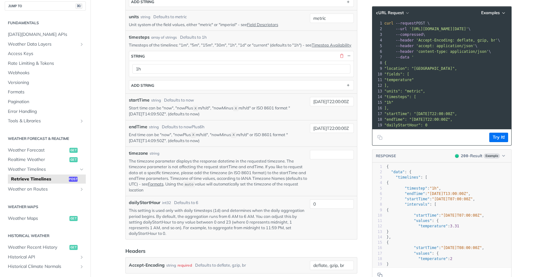
scroll to position [204, 0]
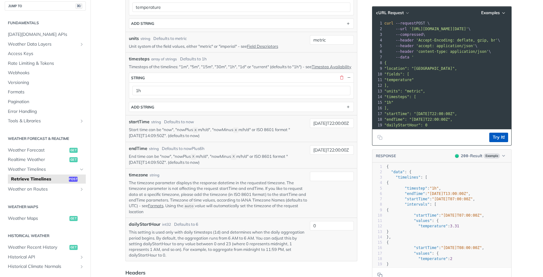
click at [497, 139] on button "Try It!" at bounding box center [498, 137] width 19 height 9
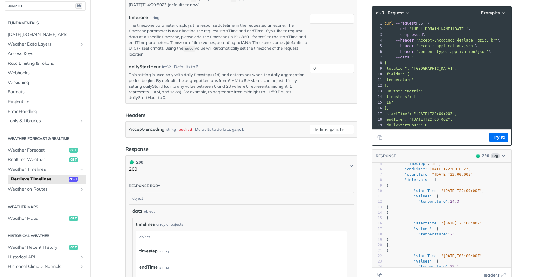
scroll to position [24, 0]
type textarea "3"
click at [467, 222] on span ""2025-09-23T23:00:00Z"" at bounding box center [461, 223] width 41 height 4
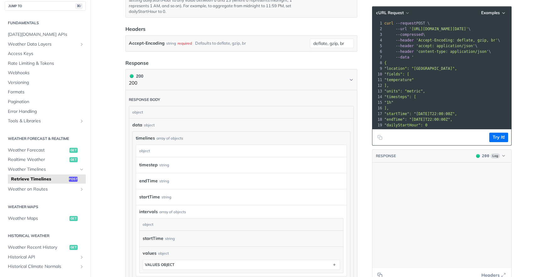
scroll to position [0, 0]
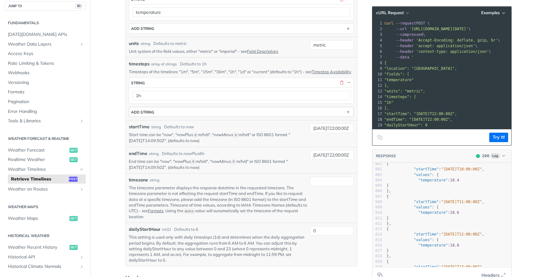
click at [157, 117] on button "ADD string" at bounding box center [241, 111] width 224 height 9
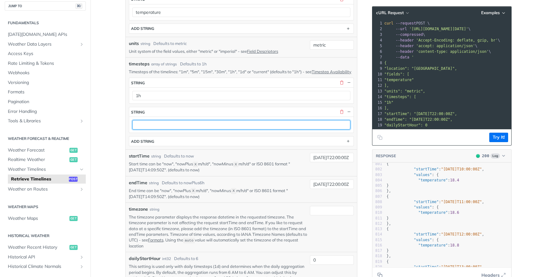
click at [174, 128] on input "text" at bounding box center [241, 124] width 218 height 9
type input "1d"
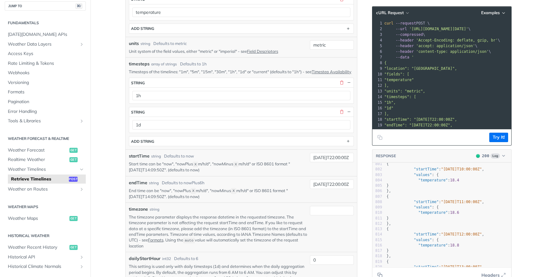
click at [105, 125] on main "JUMP TO ⌘/ Fundamentals Tomorrow.io APIs Weather Data Layers Core Probabilistic…" at bounding box center [271, 244] width 543 height 820
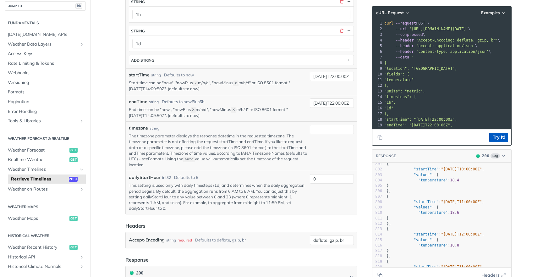
click at [498, 136] on button "Try It!" at bounding box center [498, 137] width 19 height 9
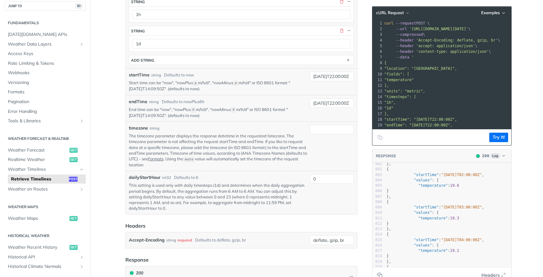
click at [463, 195] on pre "}," at bounding box center [448, 196] width 126 height 5
type textarea "{ "data": { "timelines": [ { "timestep": "1d", "endTime": "2025-09-29T04:00:00Z…"
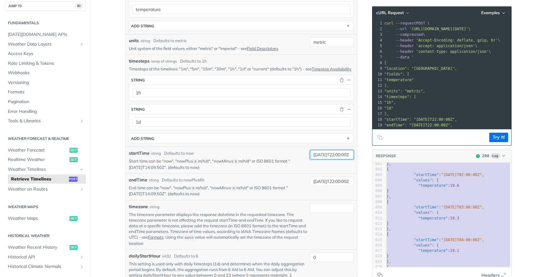
click at [330, 159] on input "2025-09-23T22:00:00Z" at bounding box center [332, 154] width 44 height 9
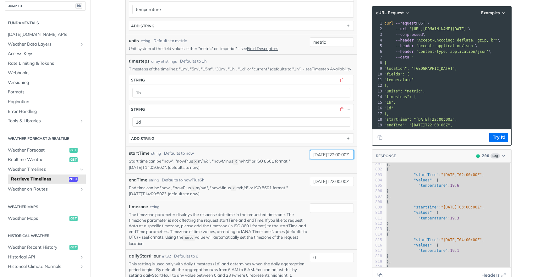
type input "2025-08-23T22:00:00Z"
click at [215, 180] on div "endTime string Defaults to nowPlus6h End time can be "now", "nowPlus X m/h/d", …" at bounding box center [241, 186] width 231 height 27
click at [500, 139] on button "Try It!" at bounding box center [498, 137] width 19 height 9
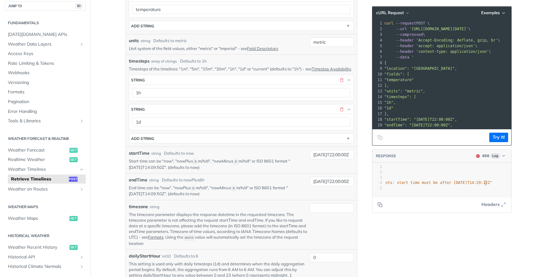
click at [484, 185] on span ""The request violated the following requirements: start time must be after 2025…" at bounding box center [387, 182] width 209 height 4
click at [484, 184] on span ""The request violated the following requirements: start time must be after 2025…" at bounding box center [387, 182] width 209 height 4
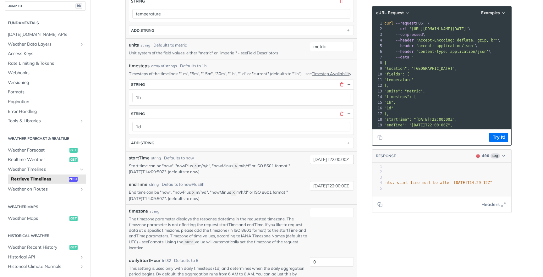
scroll to position [227, 0]
click at [336, 162] on input "2025-08-23T22:00:00Z" at bounding box center [332, 158] width 44 height 9
click at [337, 163] on input "2025-08-23T22:00:00Z" at bounding box center [332, 158] width 44 height 9
type input "2025-09-19T22:00:00Z"
click at [334, 189] on input "2025-09-29T22:00:00Z" at bounding box center [332, 184] width 44 height 9
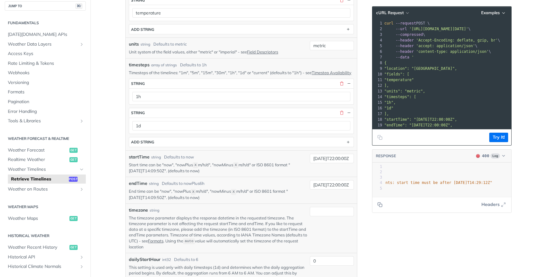
click at [413, 247] on div "Language Shell Node Ruby PHP Python Credentials Query Query 95WRWUn8dQ0JWnOzeIv…" at bounding box center [442, 230] width 151 height 848
click at [338, 189] on input "2025-10-03T22:00:00Z" at bounding box center [332, 184] width 44 height 9
click at [347, 189] on input "2025-10-03T22:00:00Z" at bounding box center [332, 184] width 44 height 9
click at [346, 189] on input "2025-10-03T22:00:00Z" at bounding box center [332, 184] width 44 height 9
type input "2025-10-03T21:59:59Z"
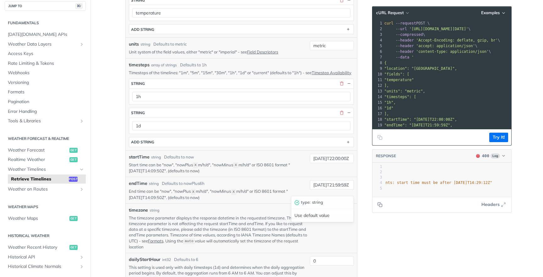
click at [411, 231] on div "Language Shell Node Ruby PHP Python Credentials Query Query 95WRWUn8dQ0JWnOzeIv…" at bounding box center [442, 230] width 151 height 848
click at [342, 163] on input "2025-09-19T22:00:00Z" at bounding box center [332, 158] width 44 height 9
click at [358, 161] on article "Retrieve Timelines post https://api.tomorrow.io/v4 /timelines Log in to see ful…" at bounding box center [241, 230] width 251 height 848
click at [331, 163] on input "2025-09-19T22:00:00Z" at bounding box center [332, 158] width 44 height 9
drag, startPoint x: 346, startPoint y: 165, endPoint x: 309, endPoint y: 165, distance: 36.7
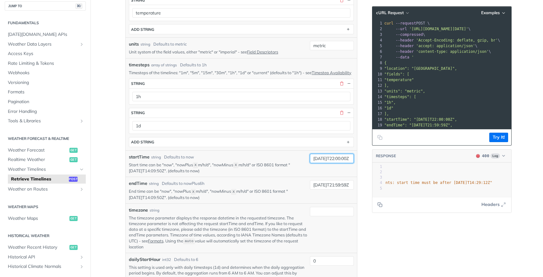
click at [309, 165] on div "startTime string Defaults to now Start time can be "now", "nowPlus X m/h/d", "n…" at bounding box center [241, 164] width 225 height 20
click at [328, 163] on input "2025-09-19T22:00:00Z" at bounding box center [332, 158] width 44 height 9
drag, startPoint x: 328, startPoint y: 165, endPoint x: 366, endPoint y: 165, distance: 37.4
click at [366, 165] on article "Retrieve Timelines post https://api.tomorrow.io/v4 /timelines Log in to see ful…" at bounding box center [241, 230] width 251 height 848
click at [339, 163] on input "2025-09-19T22:00:00Z" at bounding box center [332, 158] width 44 height 9
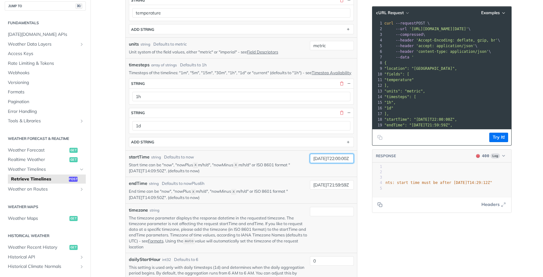
drag, startPoint x: 348, startPoint y: 166, endPoint x: 284, endPoint y: 166, distance: 63.8
click at [284, 166] on div "startTime string Defaults to now Start time can be "now", "nowPlus X m/h/d", "n…" at bounding box center [241, 164] width 225 height 20
click at [351, 163] on input "2025-09-19T22:00:00Z" at bounding box center [332, 158] width 44 height 9
click at [339, 189] on input "2025-10-03T21:59:59Z" at bounding box center [332, 184] width 44 height 9
click at [506, 138] on button "Try It!" at bounding box center [498, 137] width 19 height 9
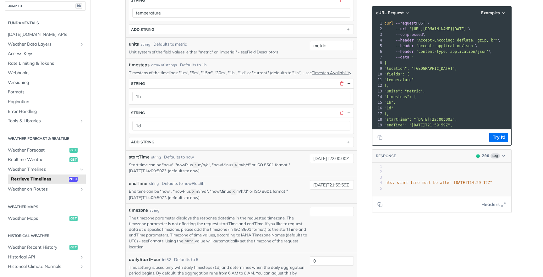
scroll to position [0, 0]
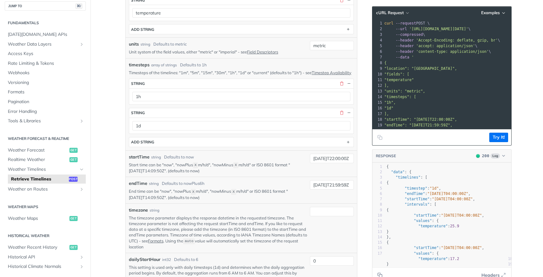
click at [438, 192] on span ""2025-10-03T04:00:00Z"" at bounding box center [447, 193] width 41 height 4
type textarea "{ "data": { "timelines": [ { "timestep": "1d", "endTime": "2025-10-03T04:00:00Z…"
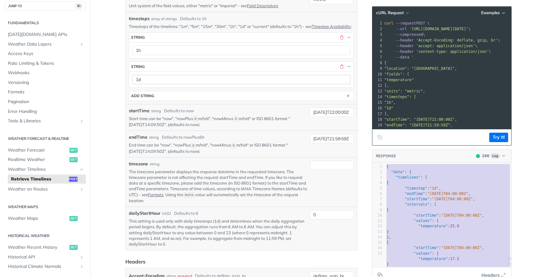
scroll to position [329, 0]
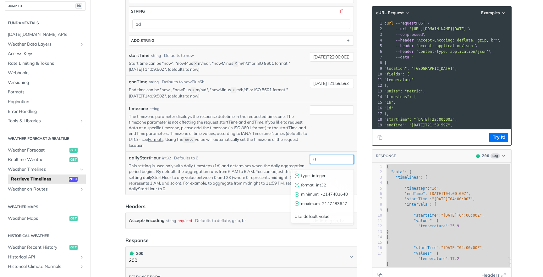
click at [326, 164] on input "0" at bounding box center [332, 159] width 44 height 9
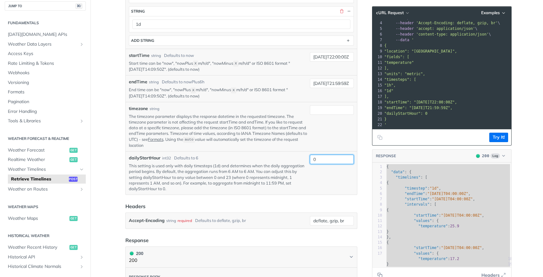
scroll to position [17, 0]
click at [431, 117] on pre "}" at bounding box center [490, 119] width 214 height 6
click at [329, 162] on input "0" at bounding box center [332, 159] width 44 height 9
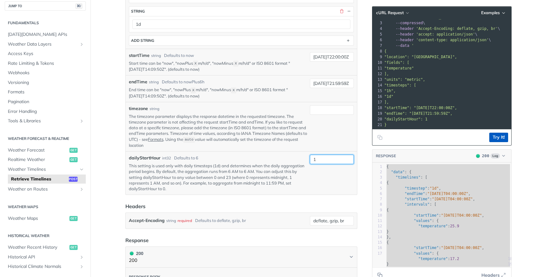
type input "1"
click at [495, 135] on button "Try It!" at bounding box center [498, 137] width 19 height 9
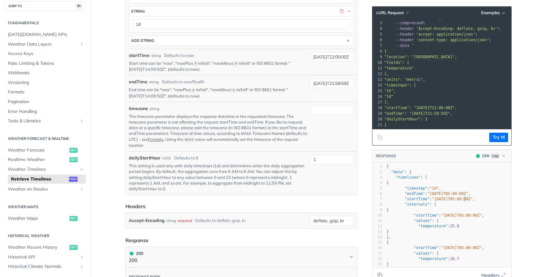
click at [463, 197] on span ""2025-09-19T05:00:00Z"" at bounding box center [452, 199] width 41 height 4
click at [463, 195] on span ""2025-10-03T05:00:00Z"" at bounding box center [447, 193] width 41 height 4
click at [462, 193] on span ""2025-10-03T05:00:00Z"" at bounding box center [447, 193] width 41 height 4
click at [318, 164] on input "1" at bounding box center [332, 159] width 44 height 9
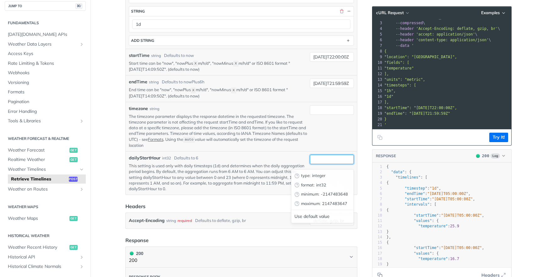
type input "9"
type input "0"
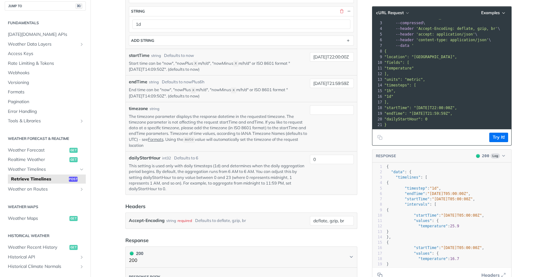
click at [321, 141] on div at bounding box center [332, 126] width 44 height 43
click at [324, 115] on input "timezone" at bounding box center [332, 109] width 44 height 9
click at [252, 125] on p "The timezone parameter displays the response datetime in the requested timezone…" at bounding box center [218, 130] width 178 height 35
click at [163, 142] on link "Formats" at bounding box center [155, 139] width 15 height 5
click at [338, 114] on input "timezone" at bounding box center [332, 109] width 44 height 9
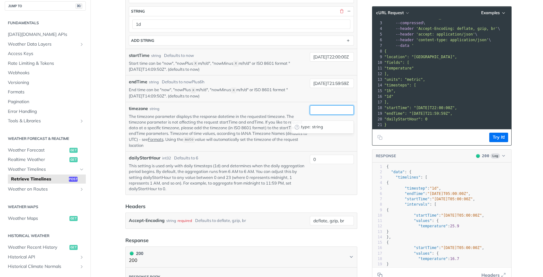
type input "T"
type input "UTC"
click at [288, 106] on div "timezone string The timezone parameter displays the response datetime in the re…" at bounding box center [241, 126] width 231 height 49
click at [492, 138] on button "Try It!" at bounding box center [498, 137] width 19 height 9
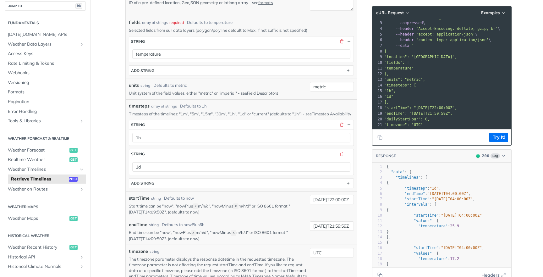
scroll to position [148, 0]
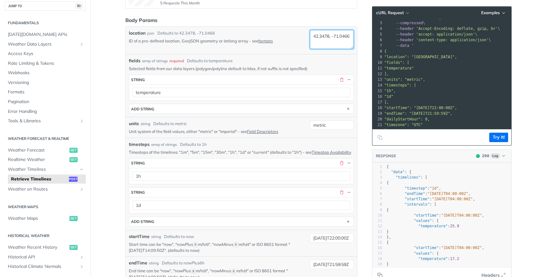
drag, startPoint x: 335, startPoint y: 46, endPoint x: 307, endPoint y: 34, distance: 30.9
click at [307, 34] on div "location json Defaults to 42.3478, -71.0466 ID of a pre-defined location, GeoJS…" at bounding box center [241, 40] width 225 height 21
type textarea "paris"
click at [311, 22] on header "Body Params" at bounding box center [241, 20] width 232 height 8
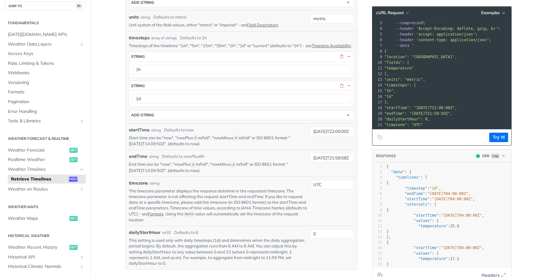
scroll to position [266, 0]
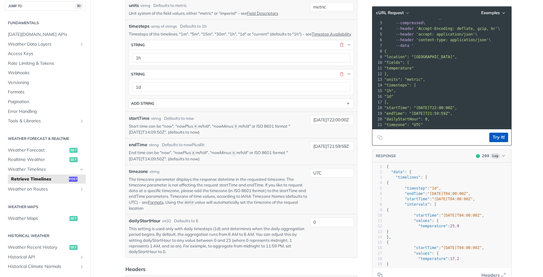
click at [503, 139] on button "Try It!" at bounding box center [498, 137] width 19 height 9
type textarea "2"
drag, startPoint x: 464, startPoint y: 194, endPoint x: 460, endPoint y: 194, distance: 3.8
click at [460, 194] on span ""2025-10-02T22:00:00Z"" at bounding box center [447, 193] width 41 height 4
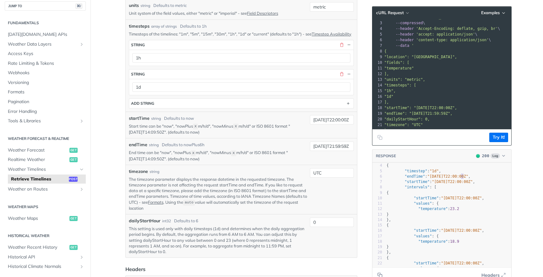
scroll to position [4, 0]
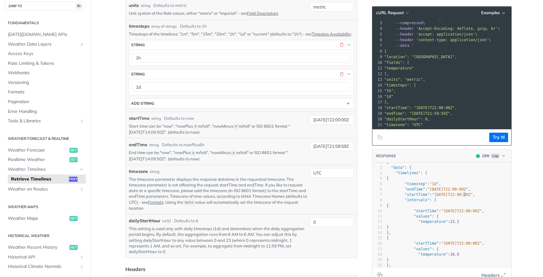
click at [463, 194] on span ""2025-09-19T22:00:00Z"" at bounding box center [452, 194] width 41 height 4
click at [341, 175] on input "UTC" at bounding box center [332, 172] width 44 height 9
click at [498, 134] on button "Try It!" at bounding box center [498, 137] width 19 height 9
click at [313, 176] on input "timezone" at bounding box center [332, 172] width 44 height 9
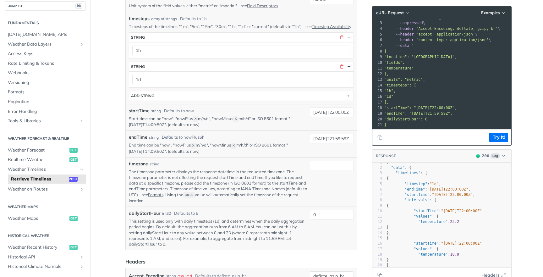
click at [252, 203] on p "The timezone parameter displays the response datetime in the requested timezone…" at bounding box center [218, 186] width 178 height 35
click at [240, 199] on p "The timezone parameter displays the response datetime in the requested timezone…" at bounding box center [218, 186] width 178 height 35
click at [248, 199] on p "The timezone parameter displays the response datetime in the requested timezone…" at bounding box center [218, 186] width 178 height 35
click at [193, 197] on span "auto" at bounding box center [189, 195] width 9 height 4
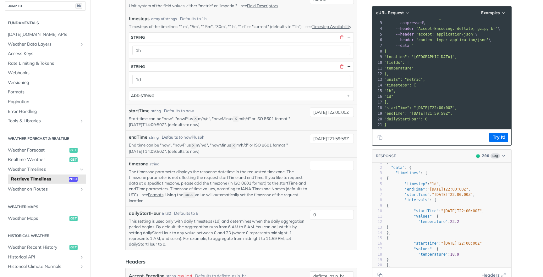
click at [233, 200] on p "The timezone parameter displays the response datetime in the requested timezone…" at bounding box center [218, 186] width 178 height 35
click at [247, 197] on p "The timezone parameter displays the response datetime in the requested timezone…" at bounding box center [218, 186] width 178 height 35
click at [244, 197] on p "The timezone parameter displays the response datetime in the requested timezone…" at bounding box center [218, 186] width 178 height 35
click at [320, 170] on input "timezone" at bounding box center [332, 164] width 44 height 9
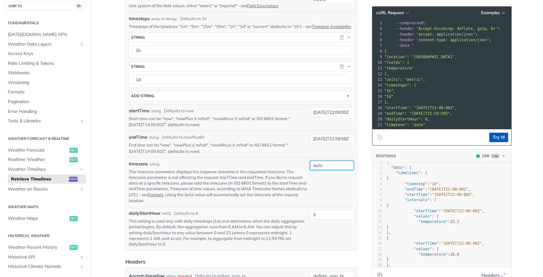
type input "auto"
click at [491, 138] on button "Try It!" at bounding box center [498, 137] width 19 height 9
click at [465, 191] on span ""2025-10-03T00:00:00+02:00"" at bounding box center [453, 189] width 52 height 4
type textarea ":"
click at [465, 191] on span ""2025-10-03T00:00:00+02:00"" at bounding box center [453, 189] width 52 height 4
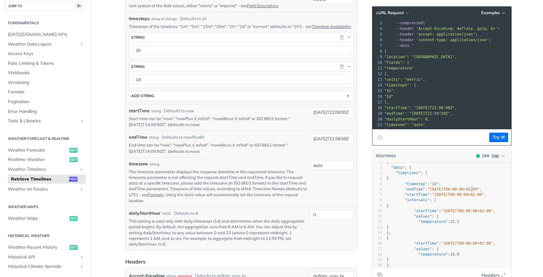
click at [470, 191] on span ""2025-10-03T00:00:00+02:00"" at bounding box center [453, 189] width 52 height 4
type textarea "00"
click at [470, 191] on span ""2025-10-03T00:00:00+02:00"" at bounding box center [453, 189] width 52 height 4
click at [482, 191] on span ""endTime" : "2025-10-03T00:00:00+02:00" ," at bounding box center [433, 189] width 95 height 4
click at [479, 191] on span ""2025-10-03T00:00:00+02:00"" at bounding box center [453, 189] width 52 height 4
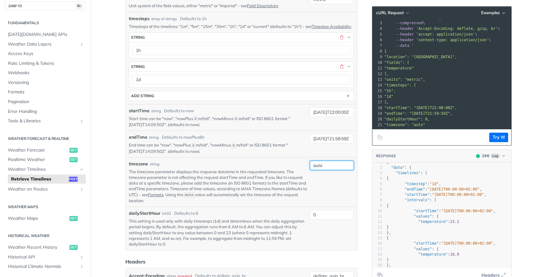
click at [339, 170] on input "auto" at bounding box center [332, 164] width 44 height 9
type input "aut"
click at [502, 135] on button "Try It!" at bounding box center [498, 137] width 19 height 9
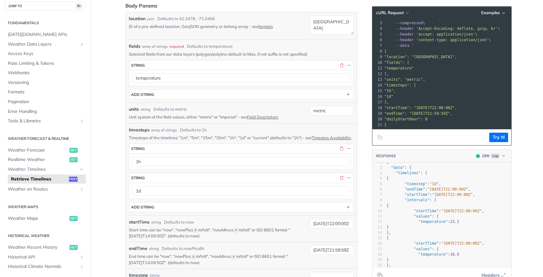
scroll to position [150, 0]
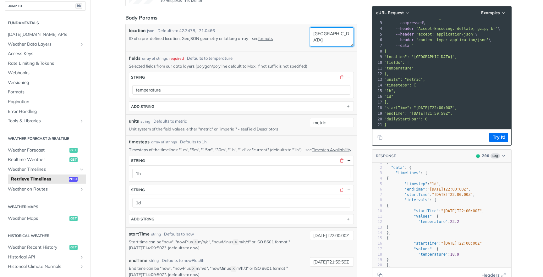
click at [335, 41] on textarea "paris" at bounding box center [332, 36] width 44 height 19
click at [502, 137] on button "Try It!" at bounding box center [498, 137] width 19 height 9
click at [337, 44] on textarea "prague" at bounding box center [332, 36] width 44 height 19
type textarea "casablanca"
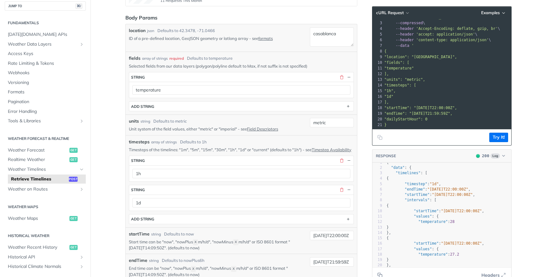
click at [507, 137] on button "Try It!" at bounding box center [498, 137] width 19 height 9
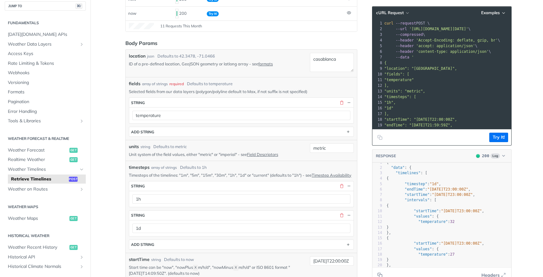
scroll to position [119, 0]
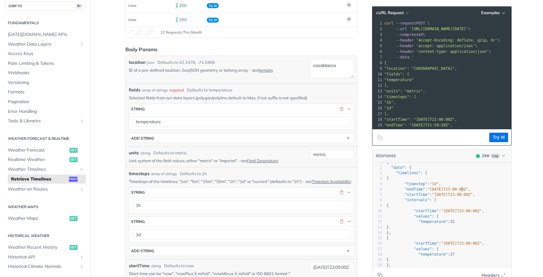
click at [461, 189] on span ""2025-10-02T23:00:00Z"" at bounding box center [447, 189] width 41 height 4
type textarea "02T23"
click at [461, 189] on span ""2025-10-02T23:00:00Z"" at bounding box center [447, 189] width 41 height 4
click at [468, 189] on span ""2025-10-02T23:00:00Z"" at bounding box center [447, 189] width 41 height 4
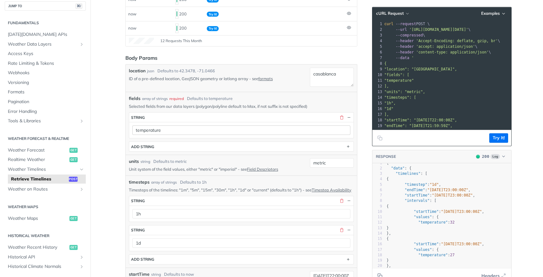
scroll to position [108, 0]
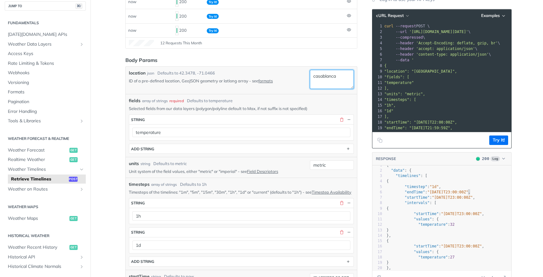
click at [342, 79] on textarea "casablanca" at bounding box center [332, 79] width 44 height 19
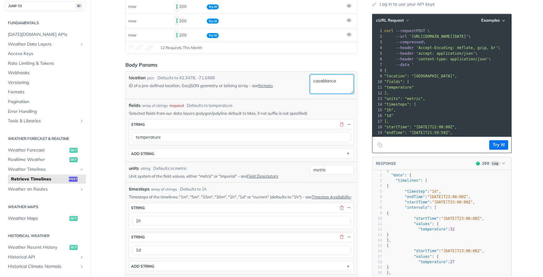
scroll to position [103, 0]
click at [458, 78] on pre ""location": "casablanca"," at bounding box center [490, 76] width 214 height 6
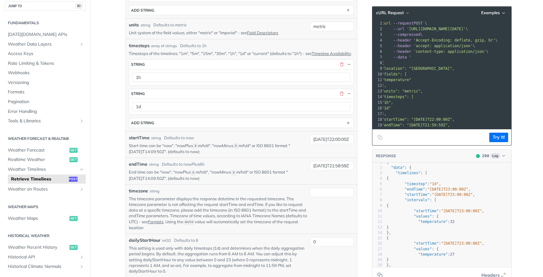
scroll to position [0, 2]
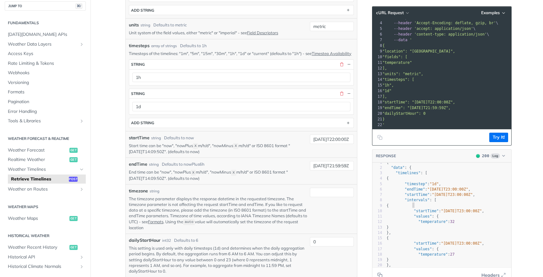
click at [419, 204] on pre "{" at bounding box center [448, 205] width 126 height 5
type textarea "{ "data": { "timelines": [ { "timestep": "1d", "endTime": "2025-10-02T23:00:00Z…"
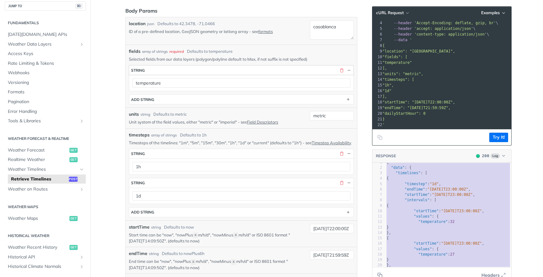
scroll to position [151, 0]
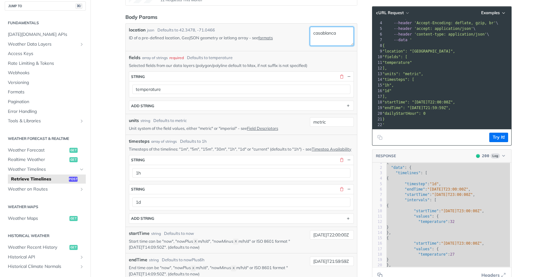
click at [337, 38] on textarea "casablanca" at bounding box center [332, 36] width 44 height 19
type textarea "paris"
click at [502, 136] on button "Try It!" at bounding box center [498, 137] width 19 height 9
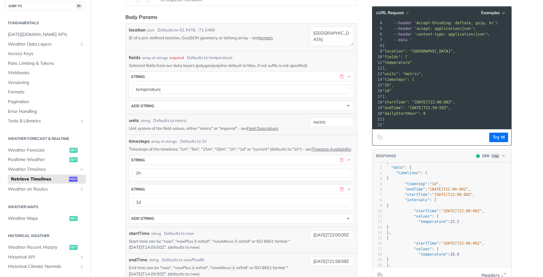
click at [453, 183] on pre ""timestep" : "1d" ," at bounding box center [448, 183] width 126 height 5
type textarea "{ "data": { "timelines": [ { "timestep": "1d", "endTime": "2025-10-02T22:00:00Z…"
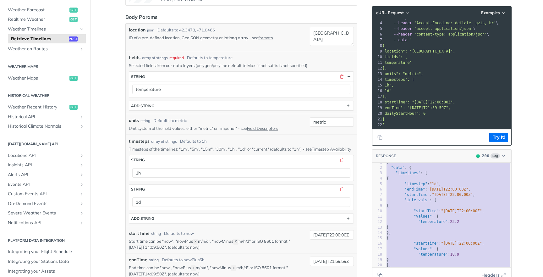
scroll to position [162, 0]
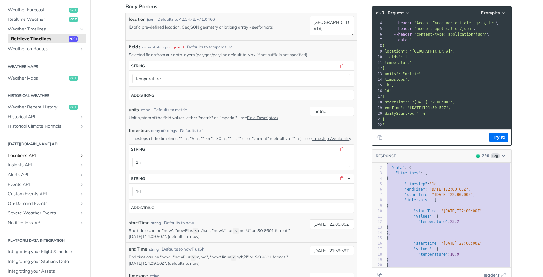
click at [79, 155] on link "Locations API" at bounding box center [45, 155] width 81 height 9
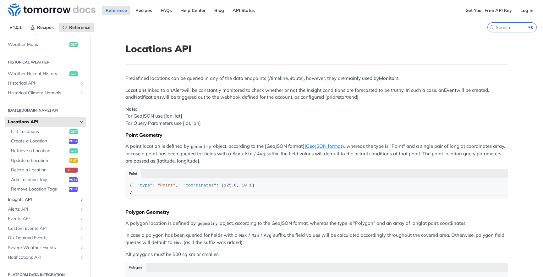
scroll to position [202, 0]
click at [52, 197] on span "Insights API" at bounding box center [43, 200] width 70 height 6
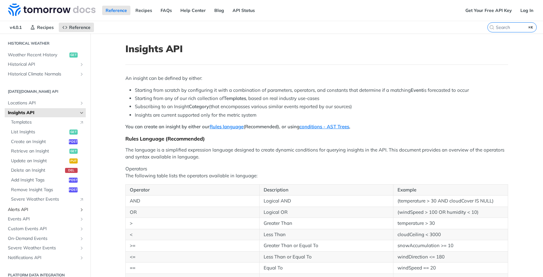
click at [34, 207] on link "Alerts API" at bounding box center [45, 209] width 81 height 9
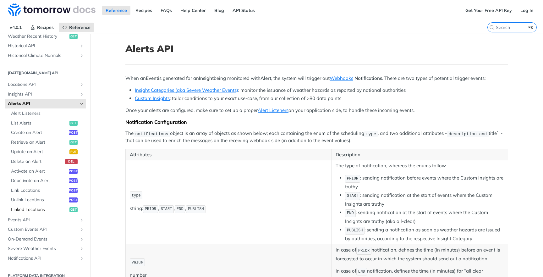
scroll to position [5, 0]
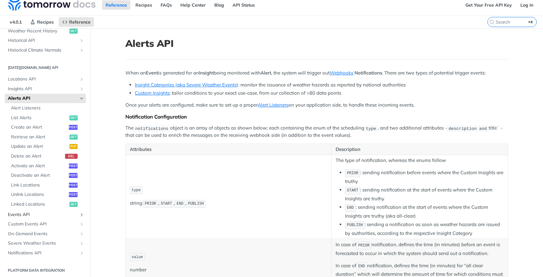
click at [36, 211] on span "Events API" at bounding box center [43, 214] width 70 height 6
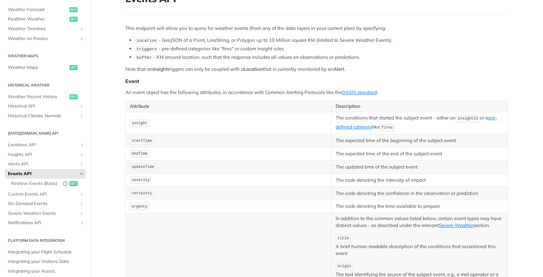
scroll to position [64, 0]
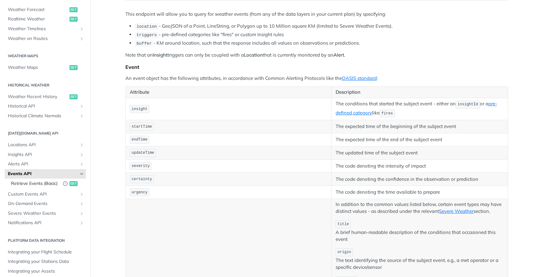
click at [53, 181] on span "Retrieve Events (Basic)" at bounding box center [35, 183] width 49 height 6
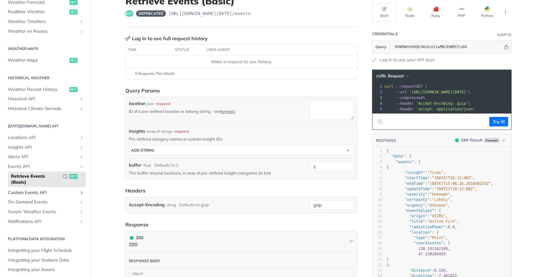
scroll to position [145, 0]
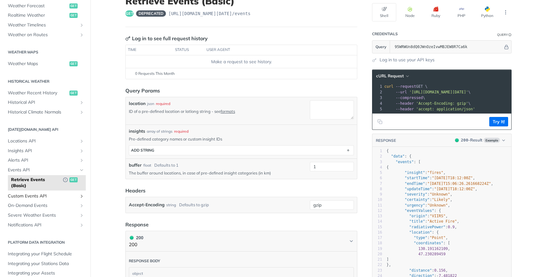
click at [49, 193] on span "Custom Events API" at bounding box center [43, 196] width 70 height 6
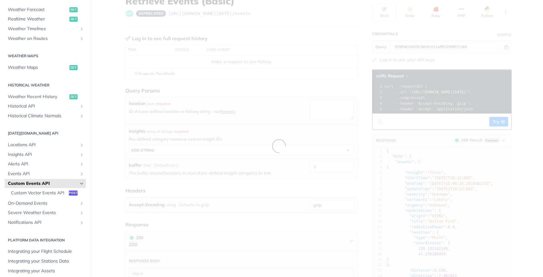
scroll to position [145, 0]
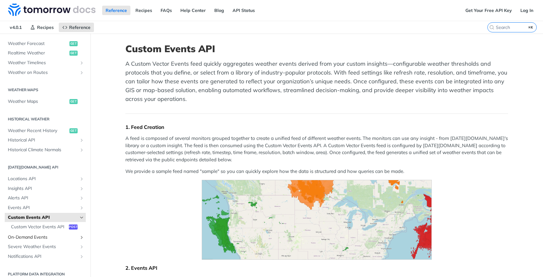
click at [47, 234] on span "On-Demand Events" at bounding box center [43, 237] width 70 height 6
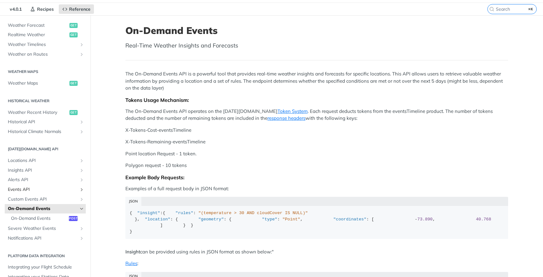
scroll to position [21, 0]
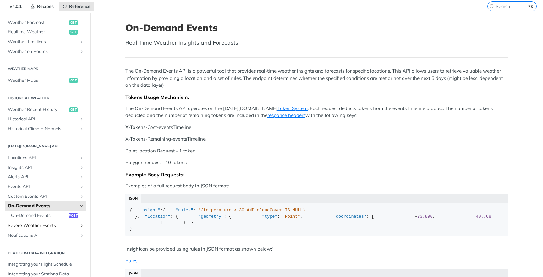
click at [50, 223] on span "Severe Weather Events" at bounding box center [43, 225] width 70 height 6
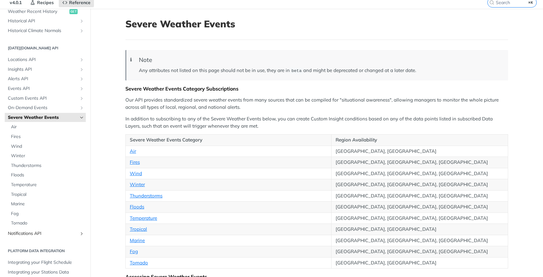
scroll to position [28, 0]
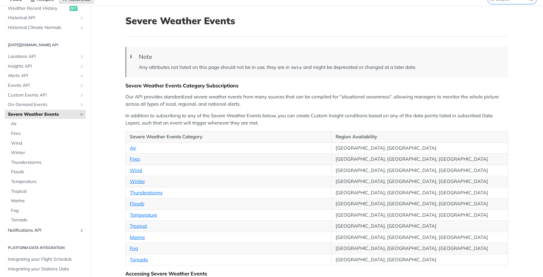
click at [52, 227] on span "Notifications API" at bounding box center [43, 230] width 70 height 6
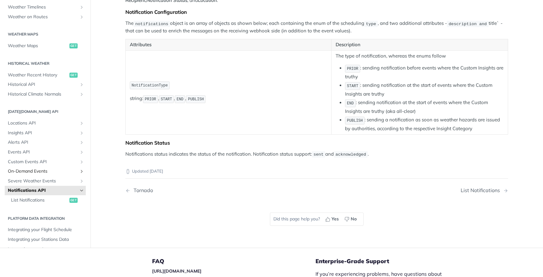
scroll to position [135, 0]
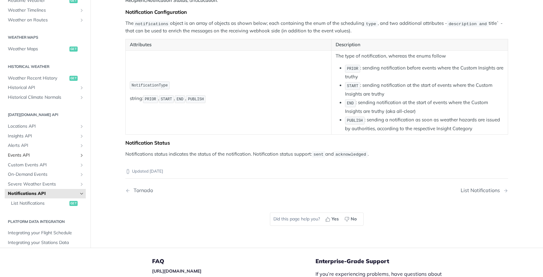
click at [47, 150] on link "Events API" at bounding box center [45, 154] width 81 height 9
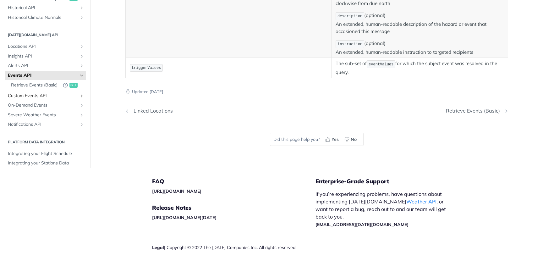
scroll to position [134, 0]
click at [74, 63] on span "Alerts API" at bounding box center [43, 66] width 70 height 6
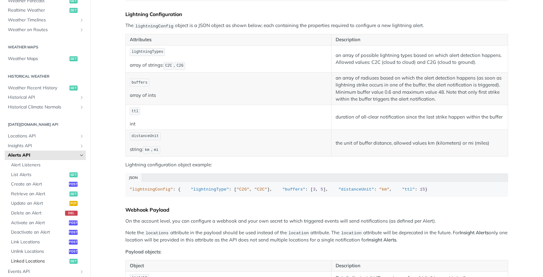
scroll to position [181, 0]
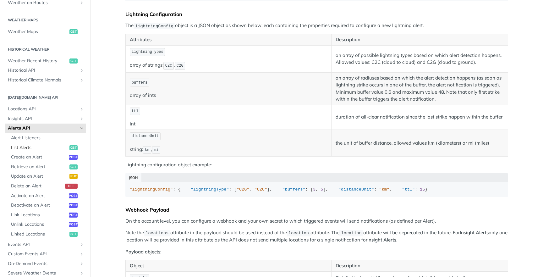
click at [56, 148] on link "List Alerts get" at bounding box center [47, 147] width 78 height 9
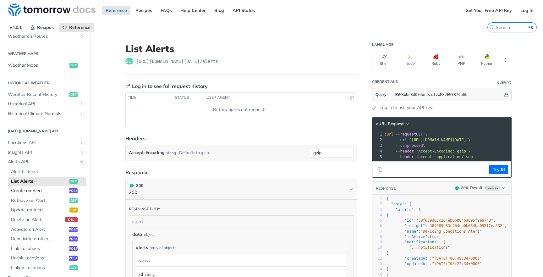
click at [34, 189] on span "Create an Alert" at bounding box center [39, 190] width 56 height 6
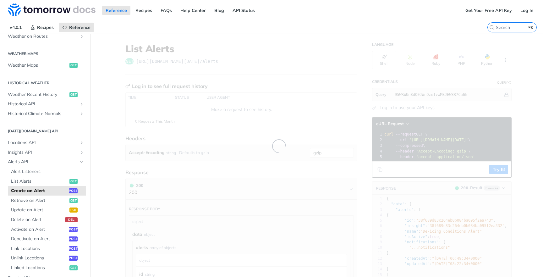
select select "true"
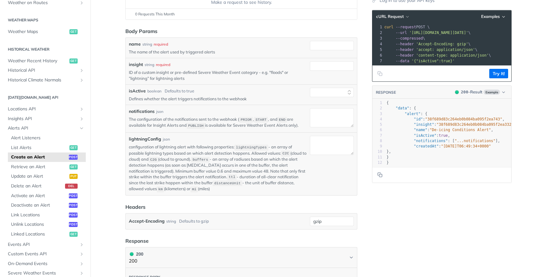
drag, startPoint x: 220, startPoint y: 117, endPoint x: 305, endPoint y: 124, distance: 84.8
click at [305, 124] on p "The configuration of the notifications sent to the webhook ( PRIOR , START , an…" at bounding box center [218, 122] width 178 height 12
click at [247, 118] on span "PRIOR" at bounding box center [246, 119] width 11 height 4
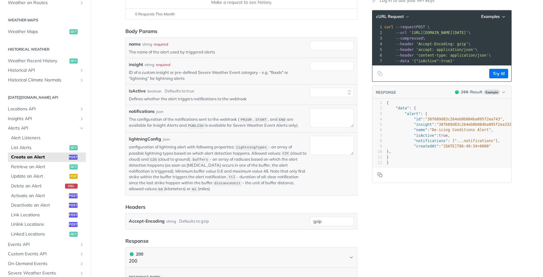
click at [199, 118] on p "The configuration of the notifications sent to the webhook ( PRIOR , START , an…" at bounding box center [218, 122] width 178 height 12
click at [196, 125] on span "PUBLISH" at bounding box center [195, 125] width 15 height 4
click at [247, 148] on span "lightningTypes" at bounding box center [251, 147] width 31 height 4
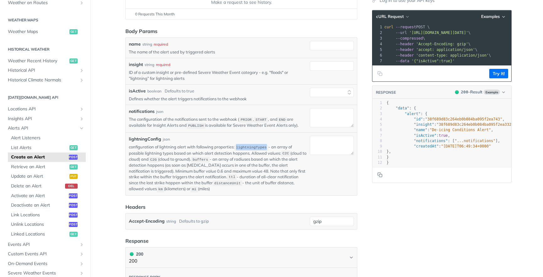
drag, startPoint x: 223, startPoint y: 191, endPoint x: 234, endPoint y: 156, distance: 36.5
click at [234, 156] on div "lightningConfig json configuration of lightning alert with following properties…" at bounding box center [241, 163] width 231 height 63
click at [234, 156] on p "configuration of lightning alert with following properties: lightningTypes - an…" at bounding box center [218, 168] width 178 height 48
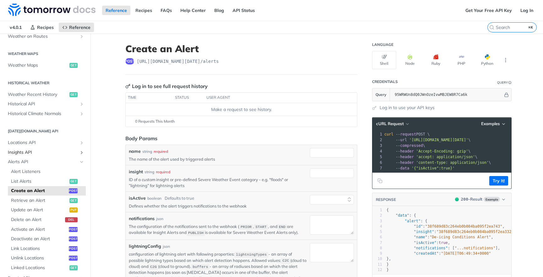
click at [54, 152] on link "Insights API" at bounding box center [45, 152] width 81 height 9
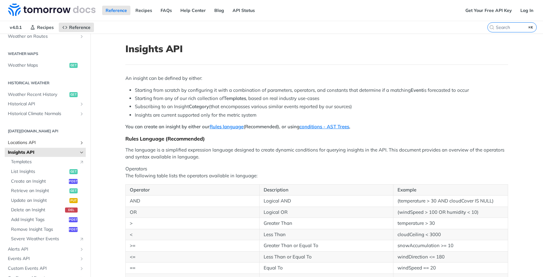
click at [64, 142] on span "Locations API" at bounding box center [43, 142] width 70 height 6
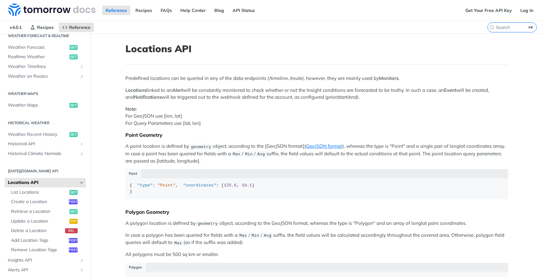
scroll to position [139, 0]
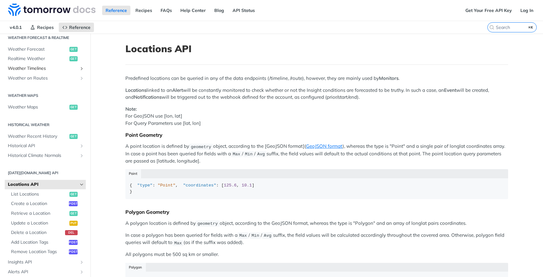
click at [77, 70] on link "Weather Timelines" at bounding box center [45, 68] width 81 height 9
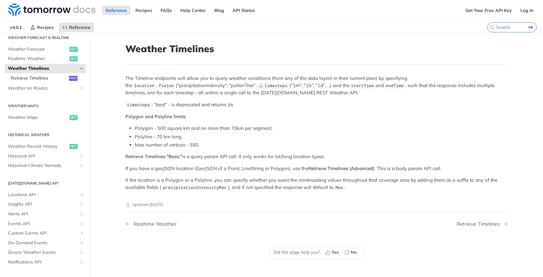
click at [60, 78] on span "Retrieve Timelines" at bounding box center [39, 78] width 56 height 6
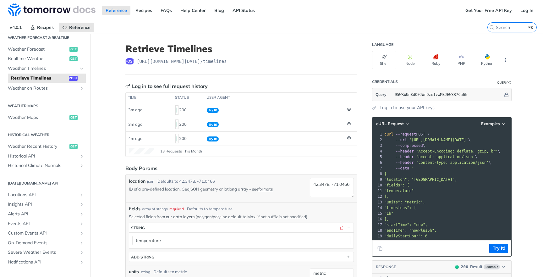
click at [59, 93] on div "Fundamentals Tomorrow.io APIs Weather Data Layers Core Probabilistic Forecastin…" at bounding box center [45, 116] width 90 height 412
click at [65, 88] on span "Weather on Routes" at bounding box center [43, 88] width 70 height 6
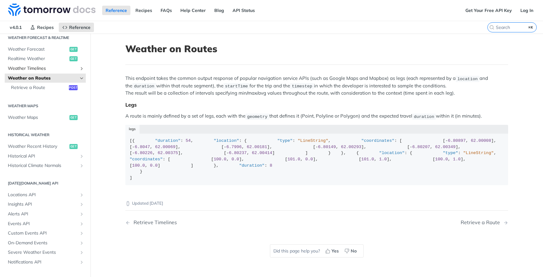
click at [81, 67] on icon "Show subpages for Weather Timelines" at bounding box center [81, 68] width 5 height 5
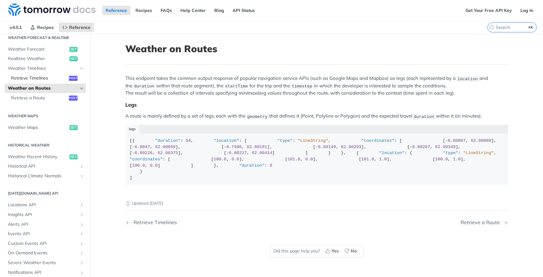
click at [55, 75] on span "Retrieve Timelines" at bounding box center [39, 78] width 56 height 6
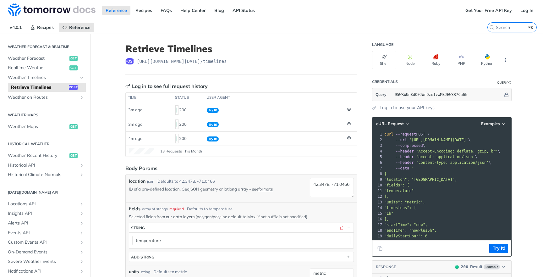
scroll to position [125, 0]
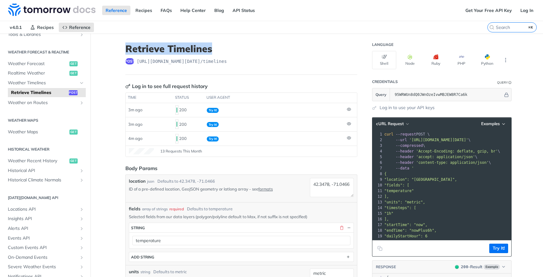
drag, startPoint x: 124, startPoint y: 46, endPoint x: 228, endPoint y: 46, distance: 103.6
click at [228, 46] on h1 "Retrieve Timelines" at bounding box center [241, 48] width 232 height 11
click at [51, 73] on span "Realtime Weather" at bounding box center [38, 73] width 60 height 6
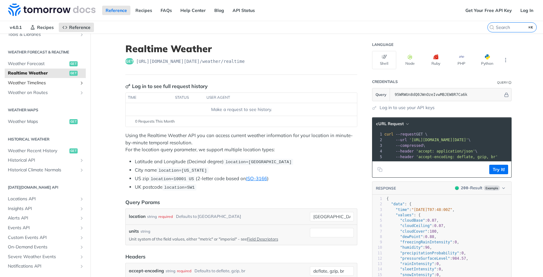
click at [43, 80] on span "Weather Timelines" at bounding box center [43, 83] width 70 height 6
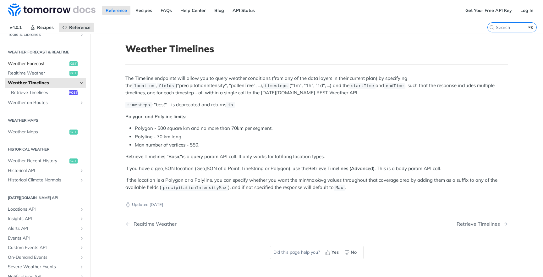
click at [55, 63] on span "Weather Forecast" at bounding box center [38, 64] width 60 height 6
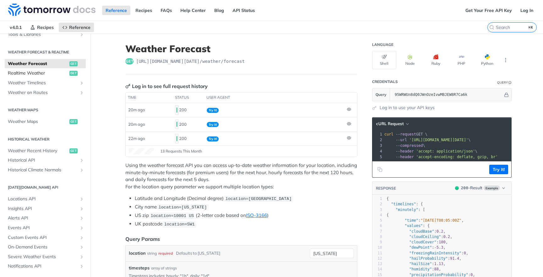
click at [51, 74] on link "Realtime Weather get" at bounding box center [45, 72] width 81 height 9
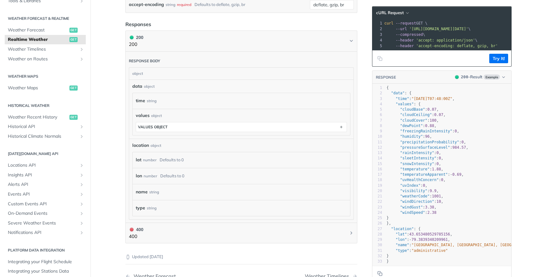
scroll to position [212, 0]
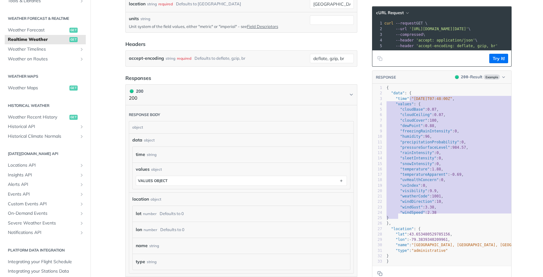
type textarea "": "2023-01-26T07:48:00Z", "values": { "cloudBase": 0.07, "cloudCeiling": 0.07,…"
drag, startPoint x: 445, startPoint y: 214, endPoint x: 405, endPoint y: 99, distance: 121.5
click at [406, 99] on div "1 { 2 "data" : { 3 "time" : "2023-01-26T07:48:00Z" , 4 "values" : { 5 "cloudBas…" at bounding box center [467, 174] width 165 height 179
click at [405, 99] on span ""time"" at bounding box center [402, 98] width 14 height 4
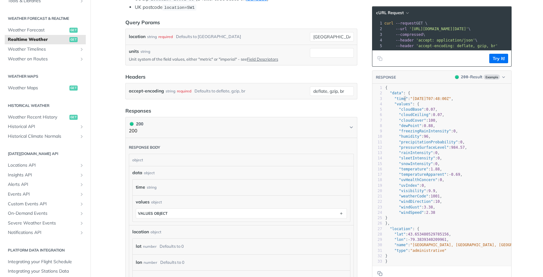
scroll to position [155, 0]
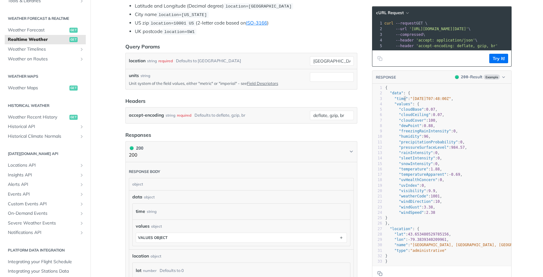
click at [452, 101] on pre ""values" : {" at bounding box center [466, 103] width 165 height 5
click at [451, 99] on span ""2023-01-26T07:48:00Z"" at bounding box center [430, 98] width 41 height 4
type textarea ":"
click at [451, 99] on span ""2023-01-26T07:48:00Z"" at bounding box center [430, 98] width 41 height 4
click at [448, 99] on span ""2023-01-26T07:48:00Z"" at bounding box center [430, 98] width 41 height 4
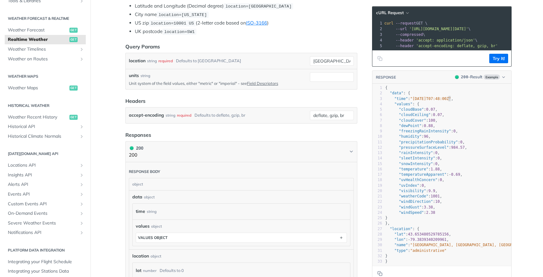
click at [448, 99] on span ""2023-01-26T07:48:00Z"" at bounding box center [430, 98] width 41 height 4
type textarea ""time": "2023-01-26T07:48:00Z","
click at [448, 99] on span ""2023-01-26T07:48:00Z"" at bounding box center [430, 98] width 41 height 4
click at [448, 99] on span ""2023-01-26T07:48:00Z"" at bounding box center [431, 98] width 41 height 4
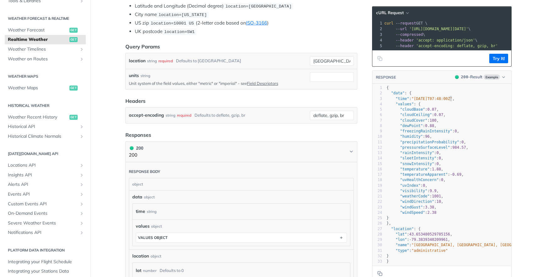
click at [449, 99] on span ""2023-01-26T07:48:00Z"" at bounding box center [431, 98] width 41 height 4
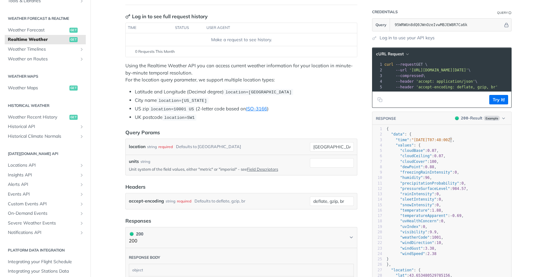
scroll to position [54, 0]
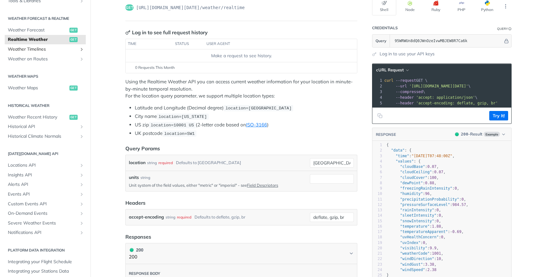
click at [45, 48] on span "Weather Timelines" at bounding box center [43, 49] width 70 height 6
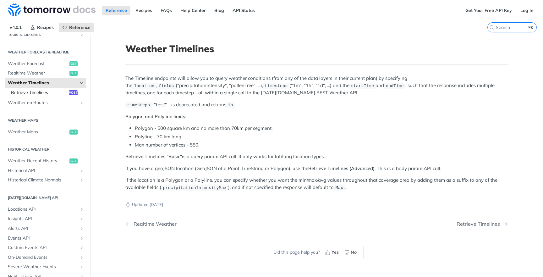
click at [50, 91] on span "Retrieve Timelines" at bounding box center [39, 93] width 56 height 6
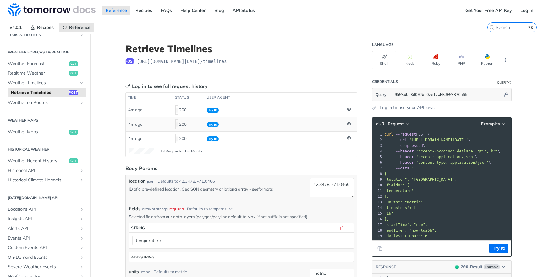
scroll to position [147, 0]
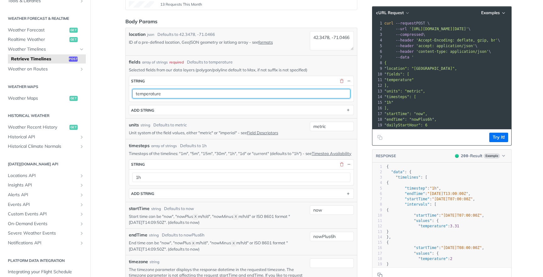
click at [277, 91] on input "temperature" at bounding box center [241, 93] width 218 height 9
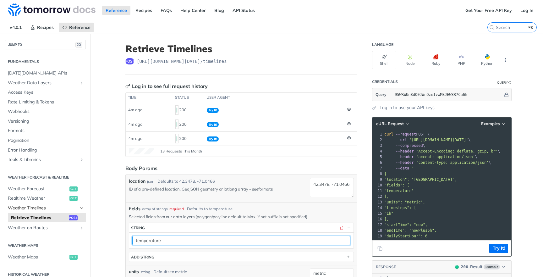
scroll to position [0, 0]
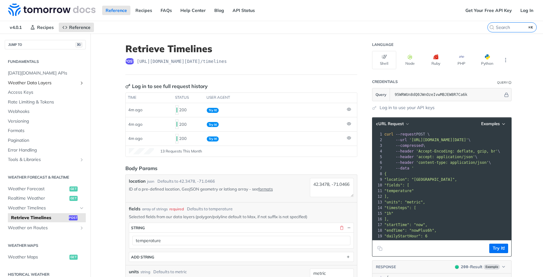
click at [61, 81] on span "Weather Data Layers" at bounding box center [43, 83] width 70 height 6
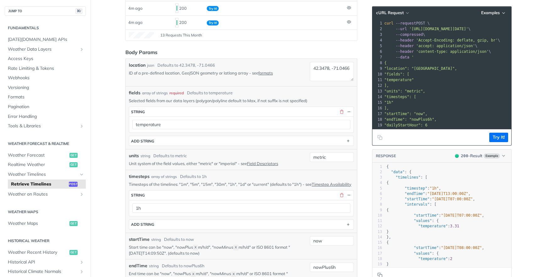
scroll to position [125, 0]
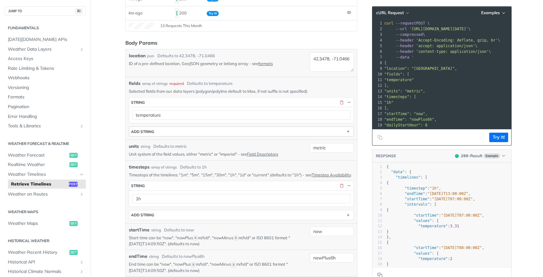
click at [176, 129] on button "ADD string" at bounding box center [241, 131] width 224 height 9
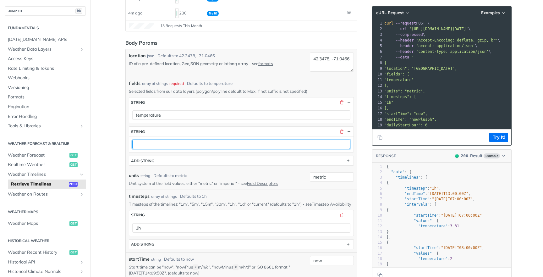
click at [215, 143] on input "text" at bounding box center [241, 143] width 218 height 9
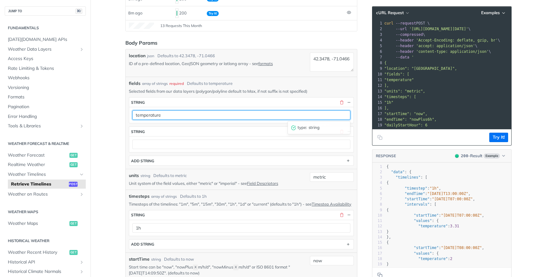
click at [200, 117] on input "temperature" at bounding box center [241, 114] width 218 height 9
type input "temperatureMin"
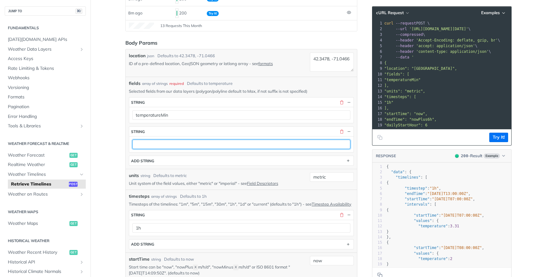
click at [169, 147] on input "text" at bounding box center [241, 143] width 218 height 9
paste input "temperatureMin"
type input "temperatureMax"
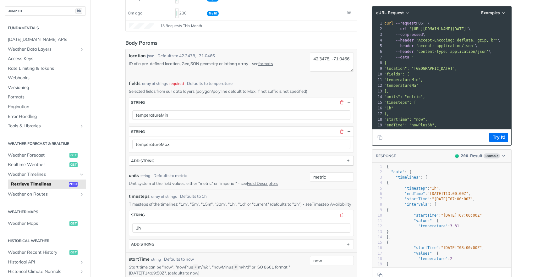
click at [207, 158] on button "ADD string" at bounding box center [241, 160] width 224 height 9
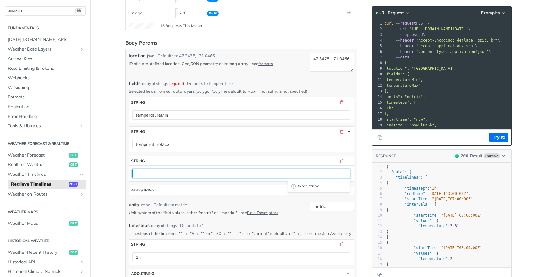
click at [193, 171] on input "text" at bounding box center [241, 173] width 218 height 9
type input "temperatureAvg"
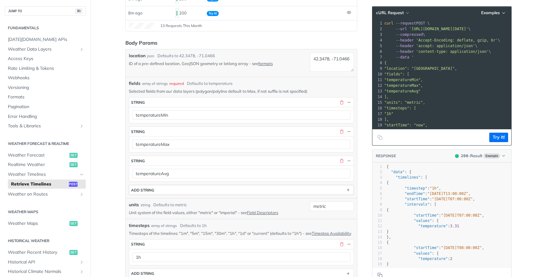
click at [179, 191] on button "ADD string" at bounding box center [241, 189] width 224 height 9
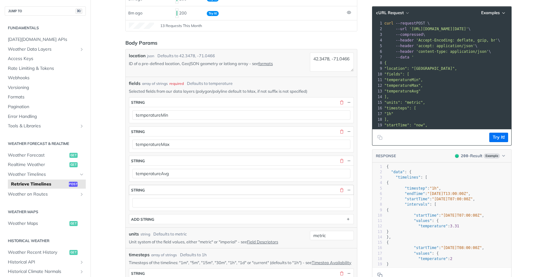
click at [160, 192] on button "string" at bounding box center [241, 189] width 224 height 9
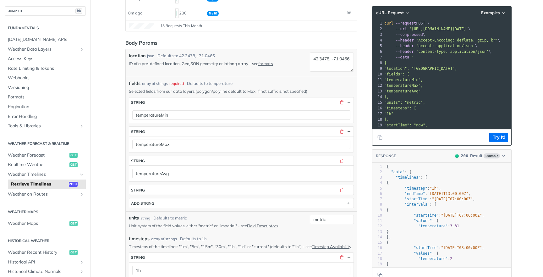
click at [158, 196] on div "fields * string temperatureMin string temperatureMax string temperatureAvg stri…" at bounding box center [241, 152] width 225 height 111
click at [168, 187] on button "string" at bounding box center [241, 189] width 224 height 9
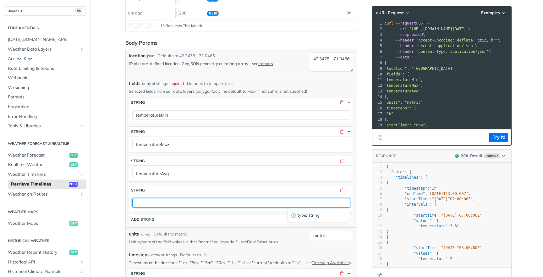
click at [154, 205] on input "text" at bounding box center [241, 202] width 218 height 9
type input "temperature"
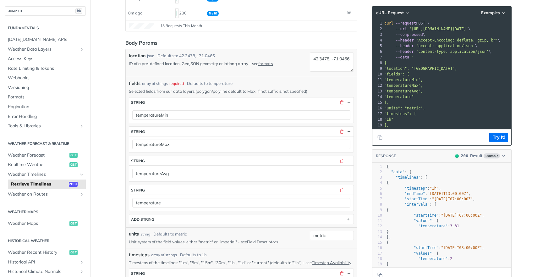
click at [162, 226] on div "fields array of strings required Defaults to temperature Selected fields from o…" at bounding box center [241, 152] width 231 height 150
click at [172, 218] on button "ADD string" at bounding box center [241, 218] width 224 height 9
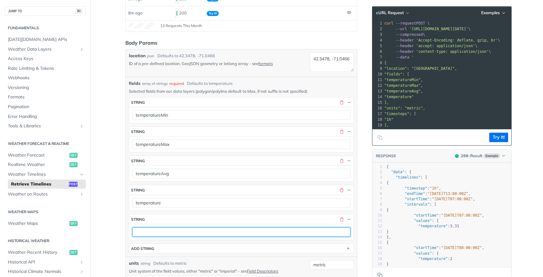
click at [172, 236] on input "text" at bounding box center [241, 231] width 218 height 9
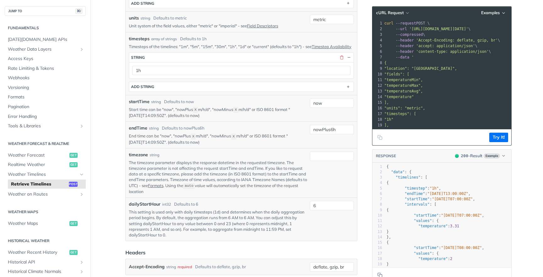
scroll to position [275, 0]
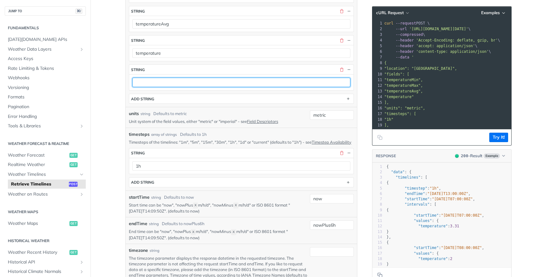
click at [183, 84] on input "text" at bounding box center [241, 82] width 218 height 9
paste input "precipitationIntensity"
type input "precipitationIntensityMin"
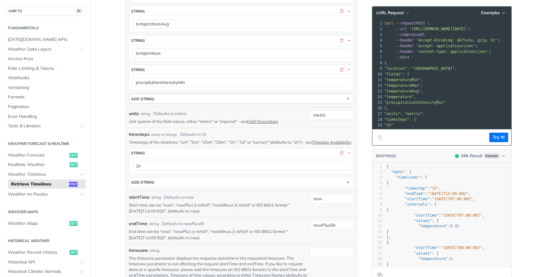
click at [211, 101] on button "ADD string" at bounding box center [241, 98] width 224 height 9
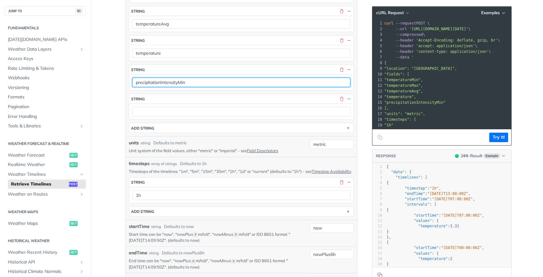
click at [204, 82] on input "precipitationIntensityMin" at bounding box center [241, 82] width 218 height 9
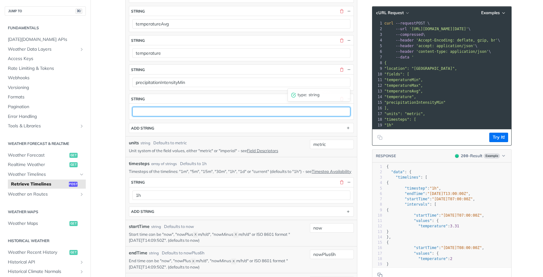
click at [185, 107] on input "text" at bounding box center [241, 111] width 218 height 9
paste input "precipitationIntensityMin"
type input "precipitationIntensityMax"
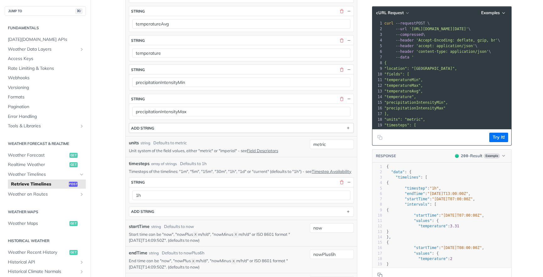
click at [158, 126] on button "ADD string" at bounding box center [241, 127] width 224 height 9
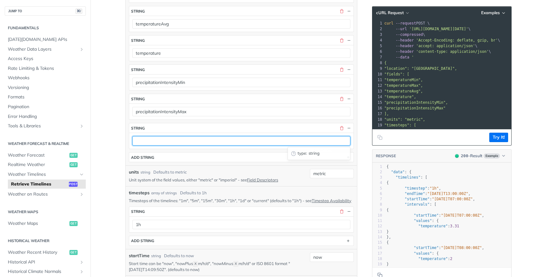
click at [205, 143] on input "text" at bounding box center [241, 140] width 218 height 9
paste input "precipitationIntensityMin"
type input "precipitationIntensityAvg"
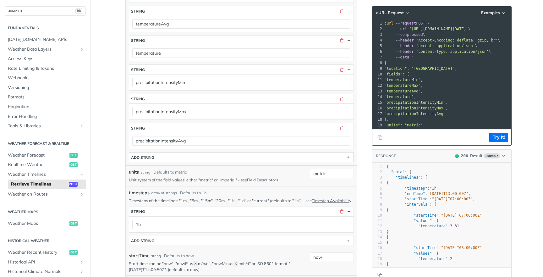
click at [181, 160] on button "ADD string" at bounding box center [241, 156] width 224 height 9
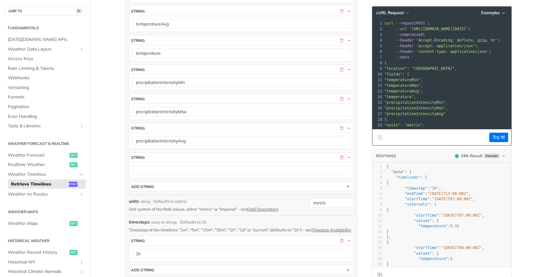
click at [189, 164] on div at bounding box center [241, 170] width 224 height 16
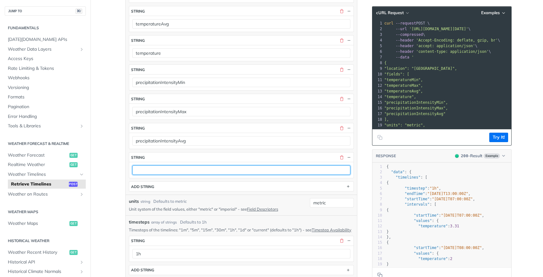
click at [187, 165] on input "text" at bounding box center [241, 169] width 218 height 9
paste input "precipitationIntensityMin"
type input "precipitationIntensity"
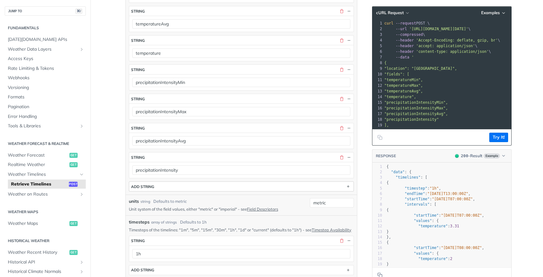
scroll to position [286, 0]
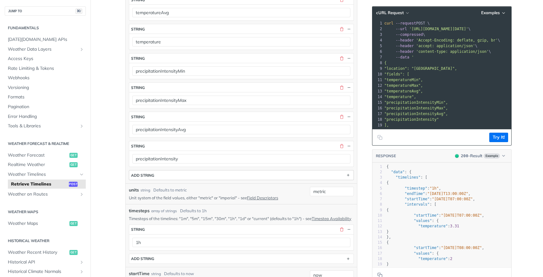
click at [185, 179] on button "ADD string" at bounding box center [241, 174] width 224 height 9
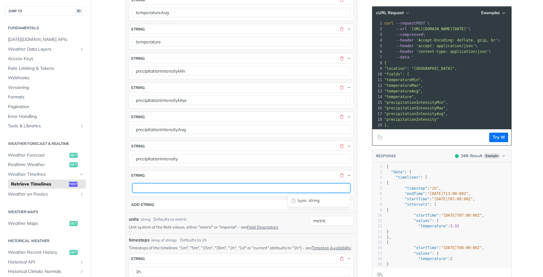
click at [181, 185] on input "text" at bounding box center [241, 187] width 218 height 9
paste input "windSpeed"
type input "windSpeed"
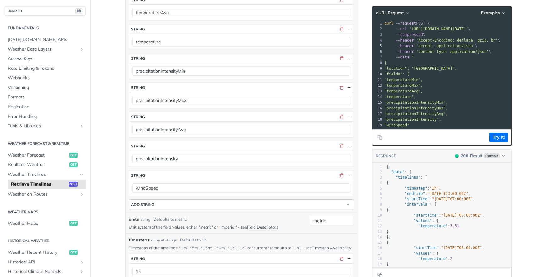
click at [168, 201] on button "ADD string" at bounding box center [241, 203] width 224 height 9
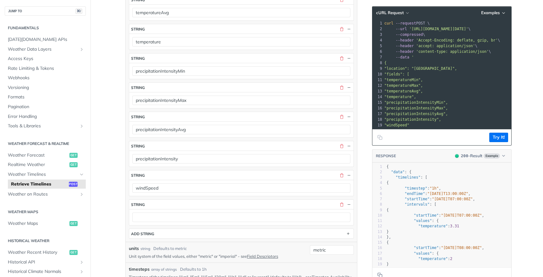
click at [168, 211] on div at bounding box center [241, 217] width 224 height 16
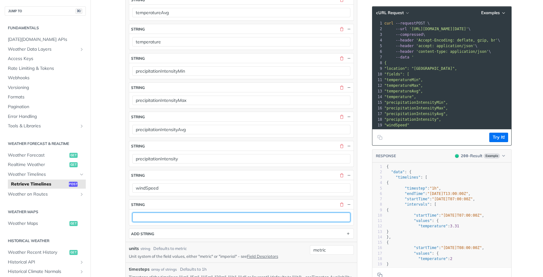
click at [161, 220] on input "text" at bounding box center [241, 216] width 218 height 9
type input "windDirection"
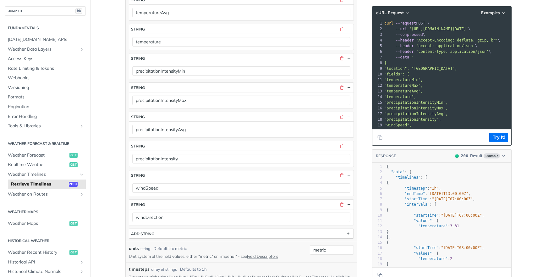
click at [164, 229] on button "ADD string" at bounding box center [241, 233] width 224 height 9
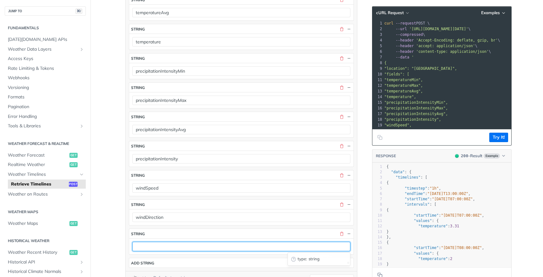
click at [153, 246] on input "text" at bounding box center [241, 246] width 218 height 9
paste input "windGust"
type input "windGust"
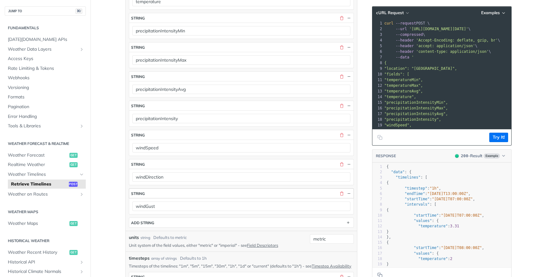
scroll to position [364, 0]
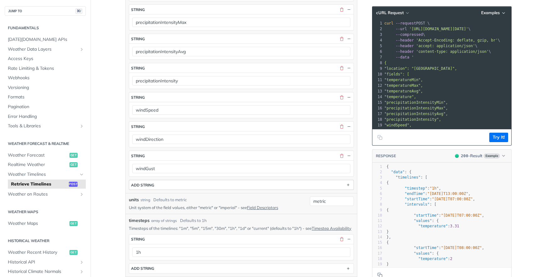
click at [162, 186] on button "ADD string" at bounding box center [241, 184] width 224 height 9
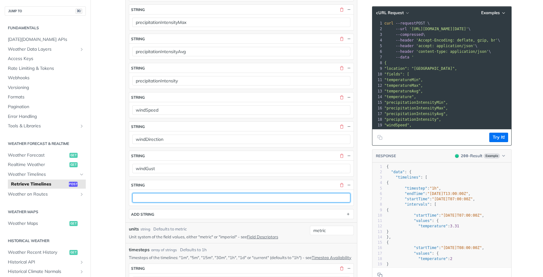
click at [152, 197] on input "text" at bounding box center [241, 197] width 218 height 9
type input "humidity"
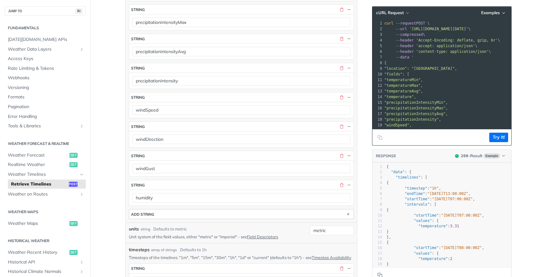
click at [146, 212] on div "ADD string" at bounding box center [142, 214] width 23 height 5
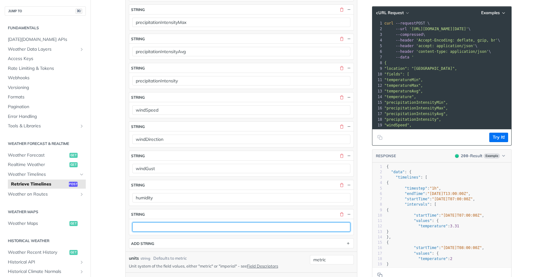
click at [161, 224] on input "text" at bounding box center [241, 226] width 218 height 9
paste input "precipitationProbability"
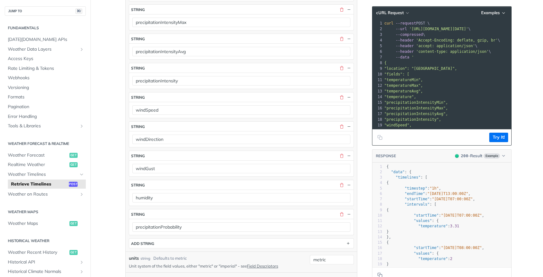
type input "precipitationProbability"
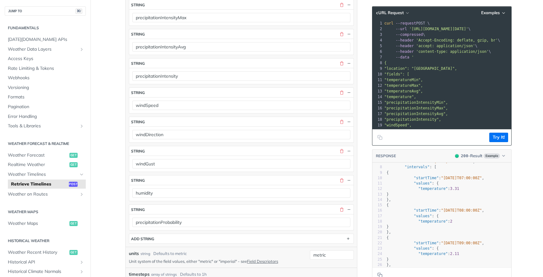
scroll to position [0, 0]
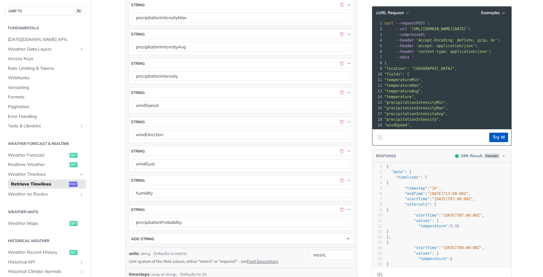
click at [494, 137] on button "Try It!" at bounding box center [498, 137] width 19 height 9
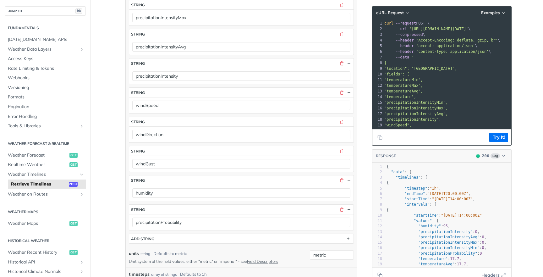
click at [461, 180] on pre "{" at bounding box center [448, 182] width 126 height 5
type textarea "{ "data": { "timelines": [ { "timestep": "1h", "endTime": "2025-09-24T20:00:00Z…"
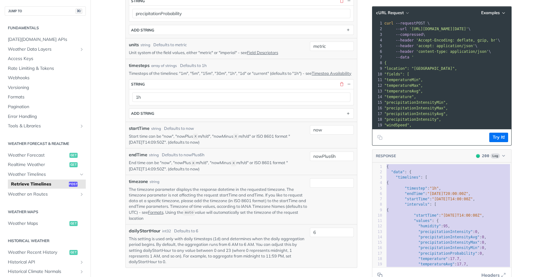
scroll to position [637, 0]
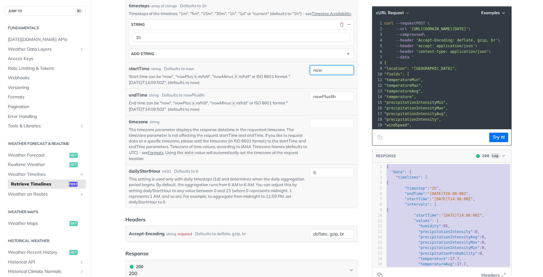
click at [339, 75] on input "now" at bounding box center [332, 69] width 44 height 9
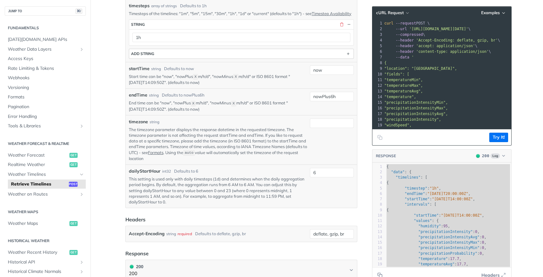
click at [181, 58] on button "ADD string" at bounding box center [241, 53] width 224 height 9
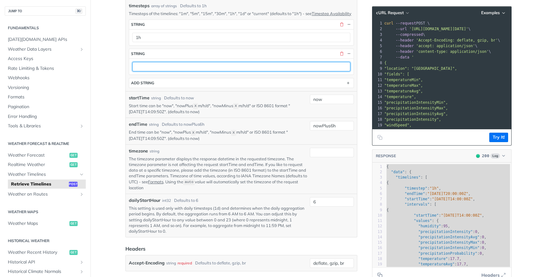
click at [163, 71] on input "text" at bounding box center [241, 66] width 218 height 9
type input "1d"
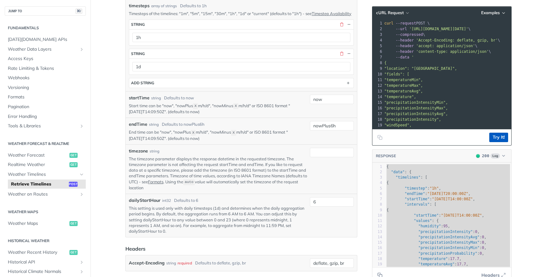
click at [496, 139] on button "Try It!" at bounding box center [498, 137] width 19 height 9
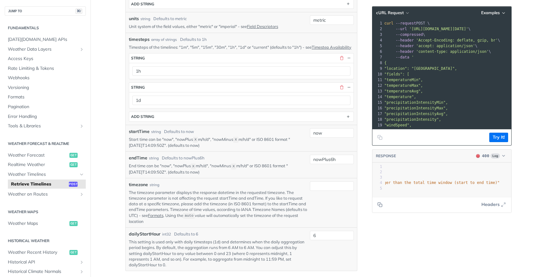
scroll to position [591, 0]
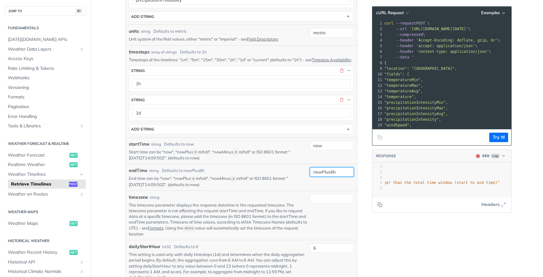
click at [336, 176] on input "nowPlus6h" at bounding box center [332, 171] width 44 height 9
type input "nowPlus120h"
click at [388, 219] on div "Language Shell Node Ruby PHP Python Credentials Query Query 95WRWUn8dQ0JWnOzeIv…" at bounding box center [442, 42] width 151 height 1199
click at [493, 141] on button "Try It!" at bounding box center [498, 137] width 19 height 9
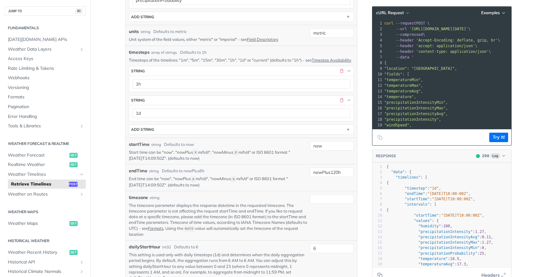
click at [445, 208] on pre "{" at bounding box center [448, 209] width 126 height 5
type textarea "{ "data": { "timelines": [ { "timestep": "1d", "endTime": "2025-09-29T10:00:00Z…"
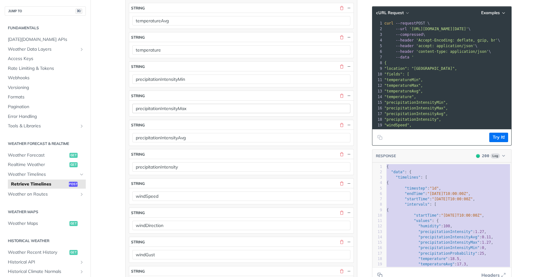
scroll to position [250, 0]
click at [342, 184] on button "button" at bounding box center [342, 182] width 6 height 6
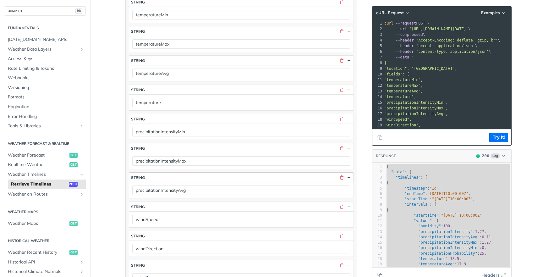
scroll to position [223, 0]
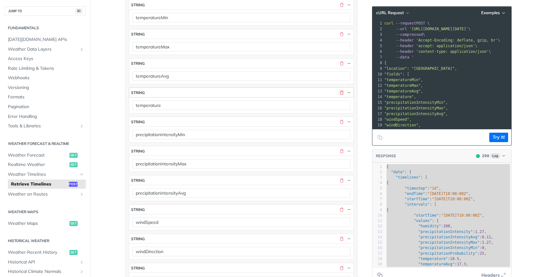
click at [340, 92] on button "button" at bounding box center [342, 93] width 6 height 6
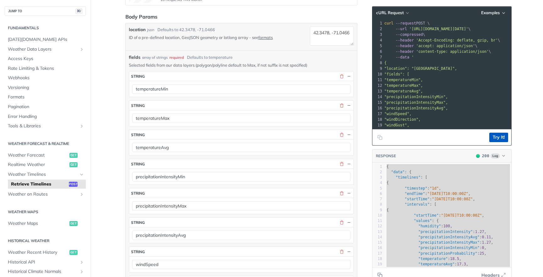
click at [502, 140] on button "Try It!" at bounding box center [498, 137] width 19 height 9
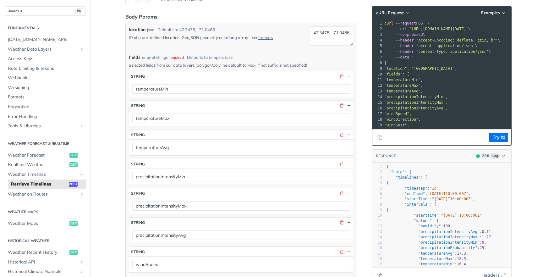
click at [452, 216] on span ""2025-09-24T10:00:00Z"" at bounding box center [461, 215] width 41 height 4
type textarea "{ "data": { "timelines": [ { "timestep": "1d", "endTime": "2025-09-29T10:00:00Z…"
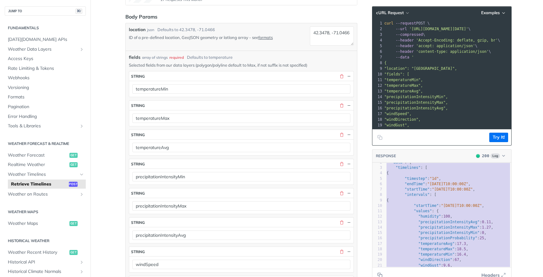
scroll to position [10, 0]
click at [435, 182] on span ""2025-09-29T10:00:00Z"" at bounding box center [447, 184] width 41 height 4
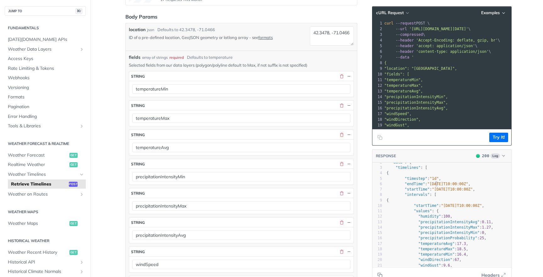
type textarea "{ "data": { "timelines": [ { "timestep": "1d", "endTime": "2025-09-29T10:00:00Z…"
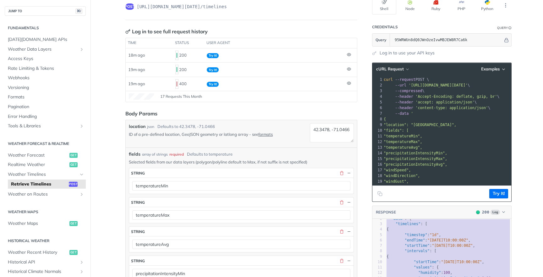
scroll to position [58, 0]
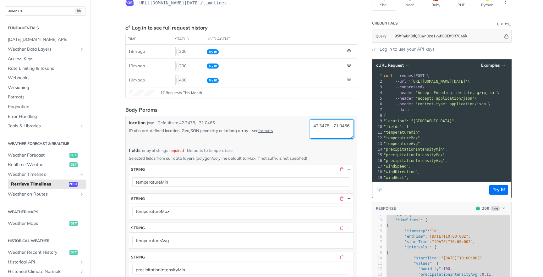
drag, startPoint x: 336, startPoint y: 132, endPoint x: 317, endPoint y: 121, distance: 22.4
click at [316, 120] on textarea "42.3478, -71.0466" at bounding box center [332, 128] width 44 height 19
click at [317, 121] on textarea "42.3478, -71.0466" at bounding box center [332, 128] width 44 height 19
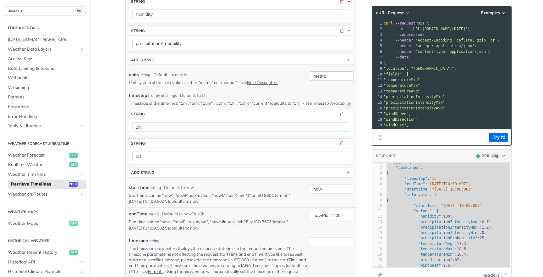
scroll to position [498, 0]
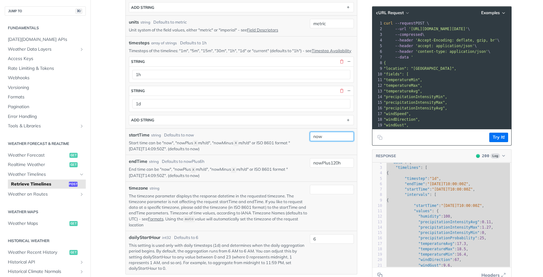
click at [332, 140] on input "now" at bounding box center [332, 136] width 44 height 9
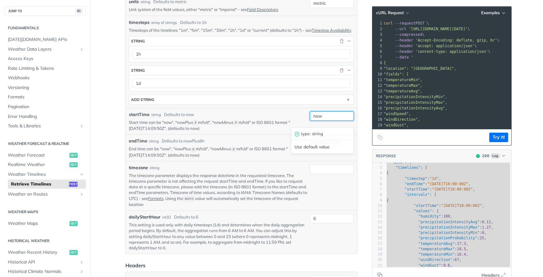
scroll to position [580, 0]
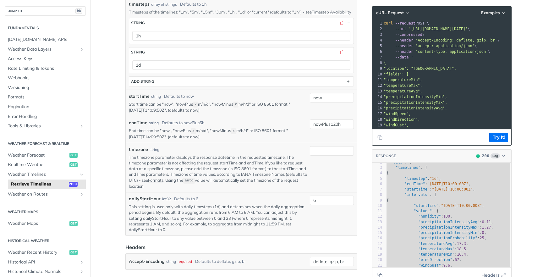
click at [361, 105] on article "Retrieve Timelines post https://api.tomorrow.io/v4 /timelines Log in to see ful…" at bounding box center [241, 24] width 251 height 1140
click at [325, 148] on div "timezone string The timezone parameter displays the response datetime in the re…" at bounding box center [241, 167] width 231 height 49
click at [324, 150] on input "timezone" at bounding box center [332, 150] width 44 height 9
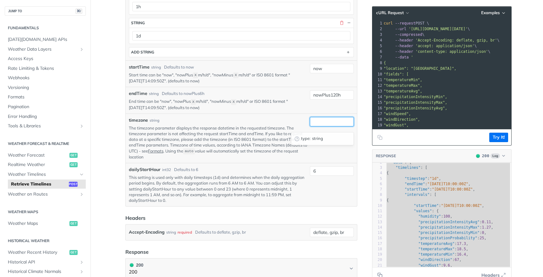
scroll to position [617, 0]
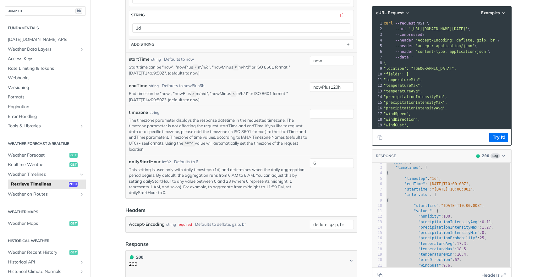
click at [227, 148] on p "The timezone parameter displays the response datetime in the requested timezone…" at bounding box center [218, 134] width 178 height 35
click at [250, 152] on p "The timezone parameter displays the response datetime in the requested timezone…" at bounding box center [218, 134] width 178 height 35
drag, startPoint x: 255, startPoint y: 153, endPoint x: 227, endPoint y: 131, distance: 34.9
click at [227, 131] on p "The timezone parameter displays the response datetime in the requested timezone…" at bounding box center [218, 134] width 178 height 35
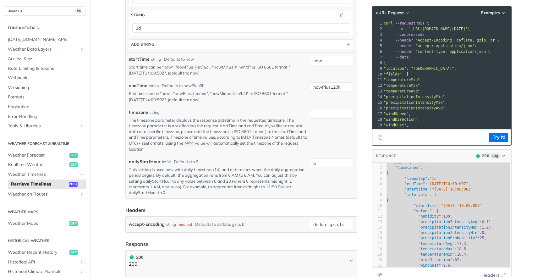
click at [142, 165] on label "dailyStartHour" at bounding box center [145, 161] width 32 height 7
click at [310, 165] on input "6" at bounding box center [332, 162] width 44 height 9
click at [142, 165] on label "dailyStartHour" at bounding box center [145, 161] width 32 height 7
click at [310, 165] on input "6" at bounding box center [332, 162] width 44 height 9
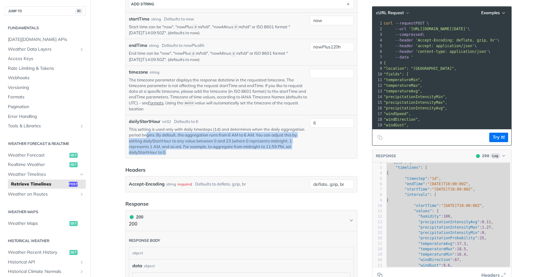
drag, startPoint x: 187, startPoint y: 154, endPoint x: 145, endPoint y: 140, distance: 44.0
click at [145, 140] on p "This setting is used only with daily timesteps (1d) and determines when the dai…" at bounding box center [218, 140] width 178 height 29
drag, startPoint x: 212, startPoint y: 160, endPoint x: 217, endPoint y: 134, distance: 26.2
click at [217, 134] on div "dailyStartHour int32 Defaults to 6 This setting is used only with daily timeste…" at bounding box center [241, 136] width 231 height 43
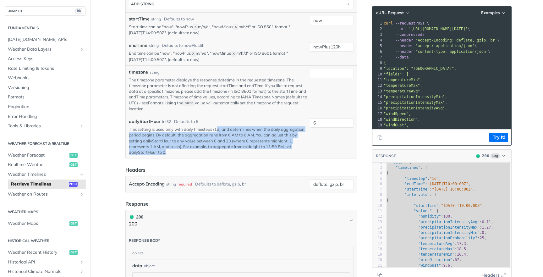
click at [217, 134] on p "This setting is used only with daily timesteps (1d) and determines when the dai…" at bounding box center [218, 140] width 178 height 29
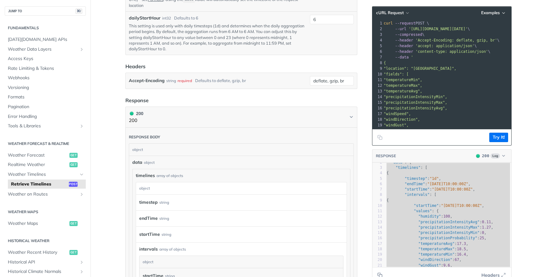
scroll to position [681, 0]
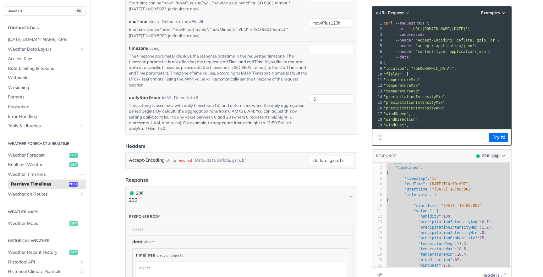
drag, startPoint x: 230, startPoint y: 92, endPoint x: 229, endPoint y: 69, distance: 22.3
click at [229, 69] on div "timezone string The timezone parameter displays the response datetime in the re…" at bounding box center [241, 65] width 231 height 49
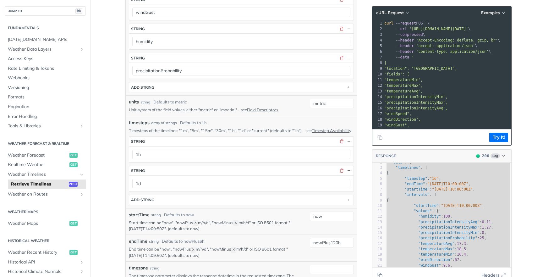
scroll to position [411, 0]
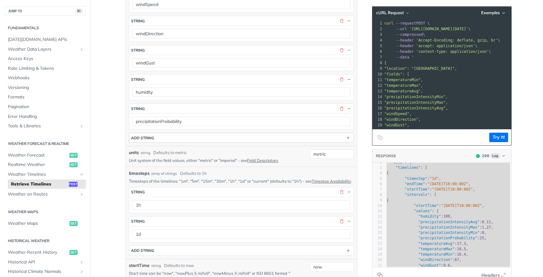
click at [177, 138] on button "ADD string" at bounding box center [241, 137] width 224 height 9
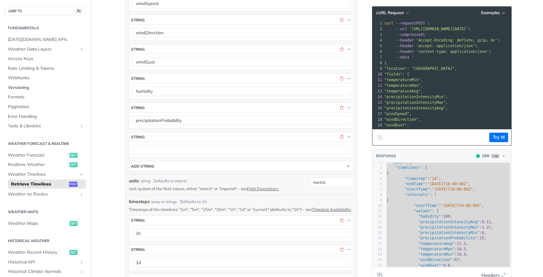
scroll to position [400, 0]
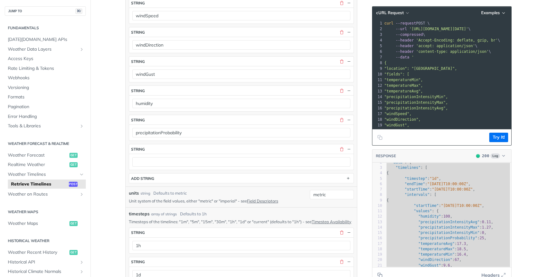
click at [487, 59] on pre "--data '" at bounding box center [490, 57] width 214 height 6
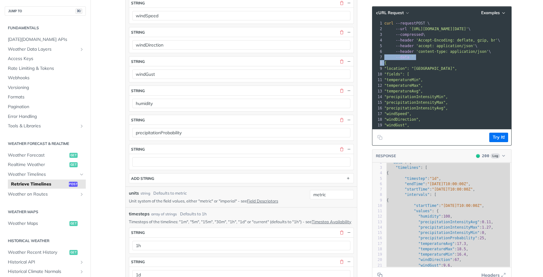
click at [487, 59] on pre "--data '" at bounding box center [490, 57] width 214 height 6
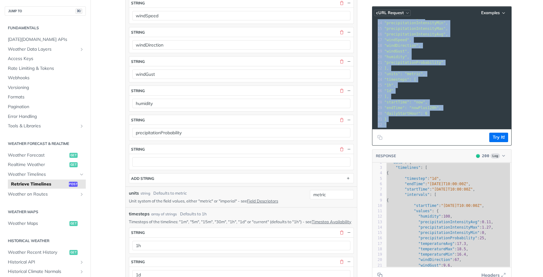
scroll to position [35, 0]
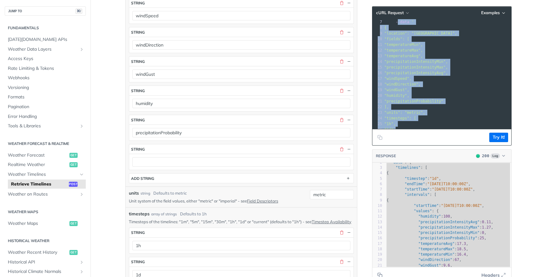
drag, startPoint x: 399, startPoint y: 123, endPoint x: 397, endPoint y: 21, distance: 102.1
click at [397, 18] on div "cURL Request Examples xxxxxxxxxx 21 1 curl --request POST \ 2 --url 'https://ap…" at bounding box center [441, 75] width 139 height 139
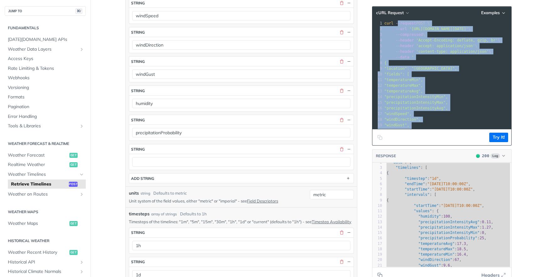
click at [377, 139] on icon "Copy to clipboard" at bounding box center [379, 137] width 5 height 5
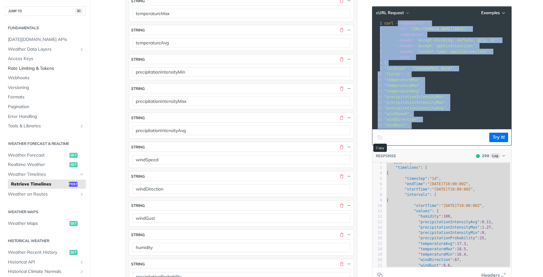
scroll to position [145, 0]
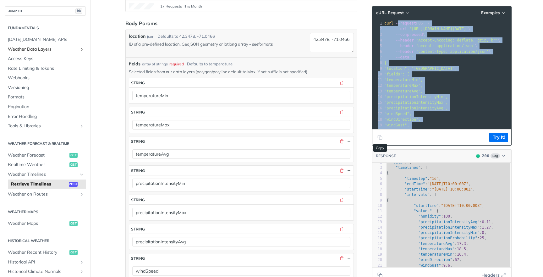
click at [63, 47] on span "Weather Data Layers" at bounding box center [43, 49] width 70 height 6
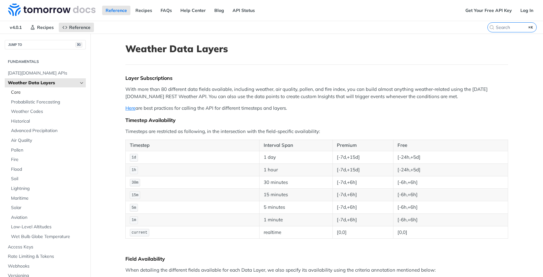
click at [29, 88] on link "Core" at bounding box center [47, 92] width 78 height 9
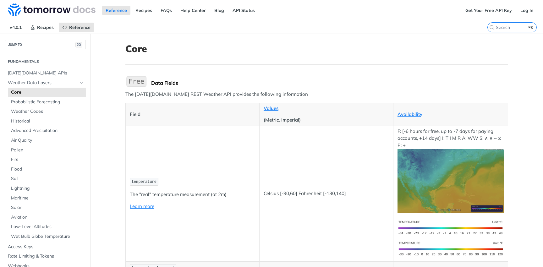
scroll to position [1967, 0]
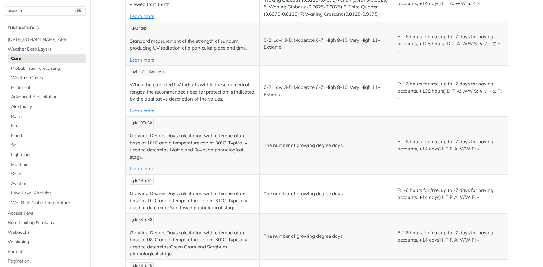
click at [60, 58] on span "Core" at bounding box center [47, 59] width 73 height 6
click at [54, 66] on span "Probabilistic Forecasting" at bounding box center [47, 68] width 73 height 6
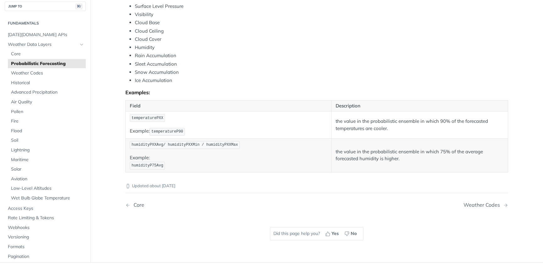
scroll to position [237, 0]
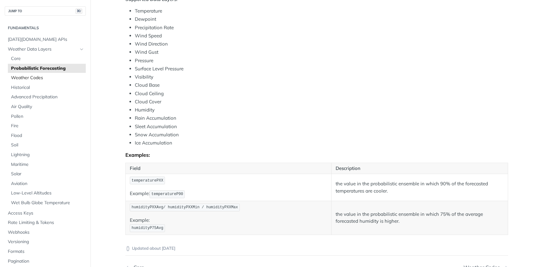
click at [56, 80] on link "Weather Codes" at bounding box center [47, 77] width 78 height 9
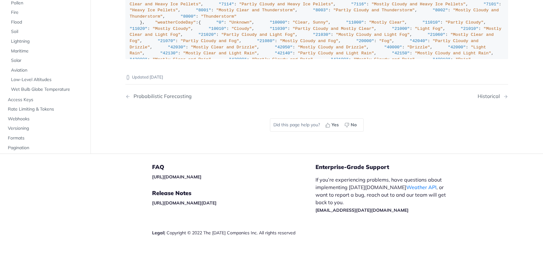
scroll to position [4491, 0]
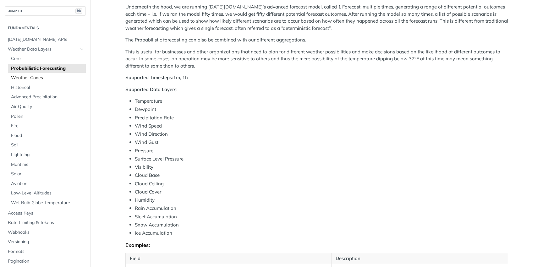
click at [60, 81] on link "Weather Codes" at bounding box center [47, 77] width 78 height 9
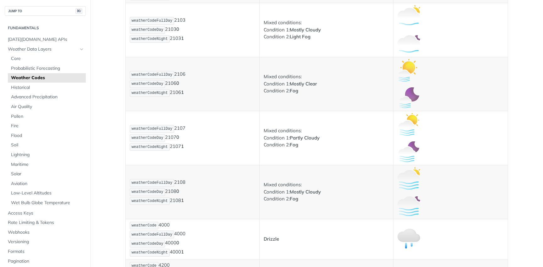
scroll to position [823, 0]
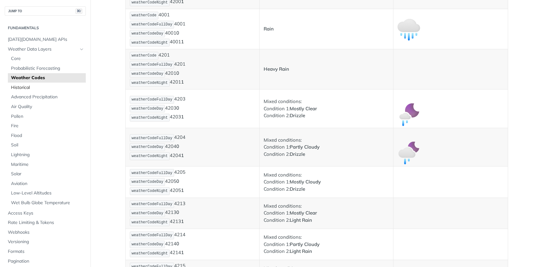
click at [70, 84] on span "Historical" at bounding box center [47, 87] width 73 height 6
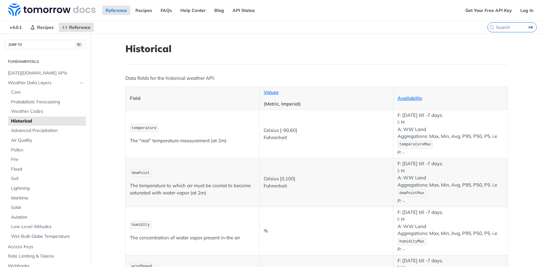
scroll to position [100, 0]
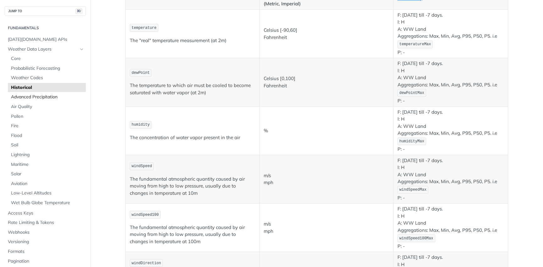
click at [44, 99] on link "Advanced Precipitation" at bounding box center [47, 96] width 78 height 9
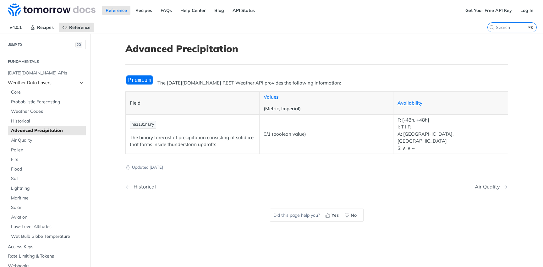
click at [45, 85] on span "Weather Data Layers" at bounding box center [43, 83] width 70 height 6
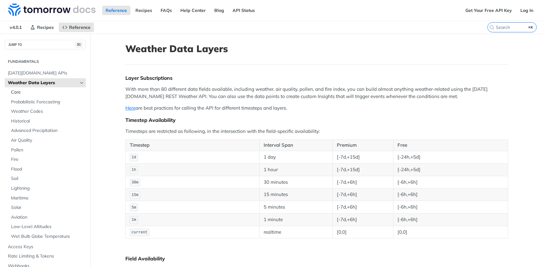
click at [40, 90] on span "Core" at bounding box center [47, 92] width 73 height 6
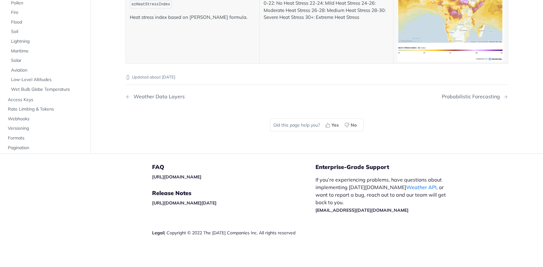
scroll to position [2684, 0]
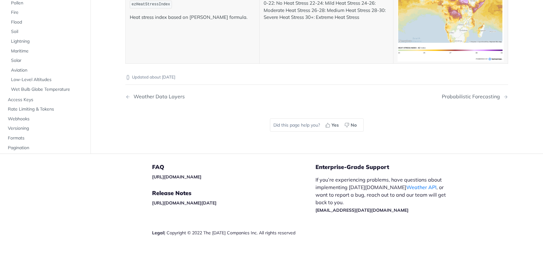
copy span "weatherCode"
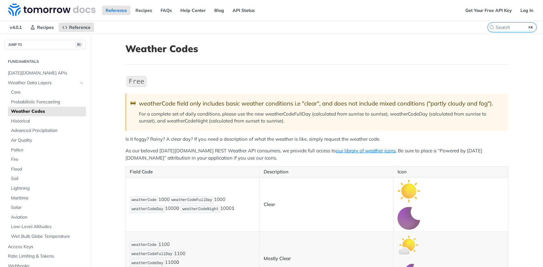
click at [197, 151] on p "As our beloved Tomorrow.io REST Weather API consumers, we provide full access t…" at bounding box center [316, 154] width 383 height 14
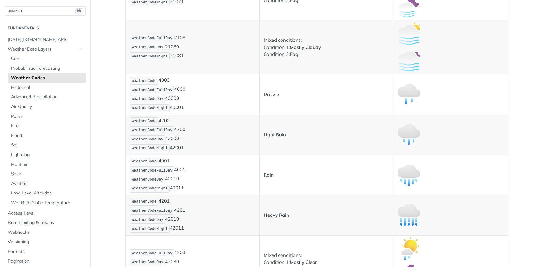
click at [345, 172] on td "Rain" at bounding box center [326, 175] width 134 height 40
click at [356, 153] on td "Light Rain" at bounding box center [326, 135] width 134 height 40
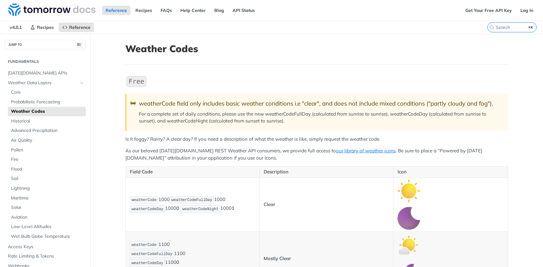
scroll to position [138, 0]
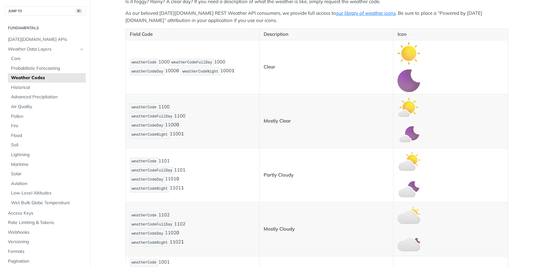
click at [206, 62] on span "weatherCodeFullDay" at bounding box center [191, 62] width 41 height 4
click at [269, 65] on strong "Clear" at bounding box center [269, 67] width 12 height 6
click at [196, 76] on td "weatherCode 1000 weatherCodeFullDay 1000 weatherCodeDay 1000 0 weatherCodeNight…" at bounding box center [193, 67] width 134 height 54
click at [201, 73] on code "weatherCodeNight" at bounding box center [200, 72] width 40 height 8
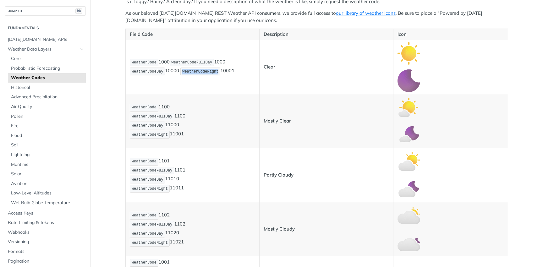
click at [201, 73] on code "weatherCodeNight" at bounding box center [200, 72] width 40 height 8
click at [213, 69] on span "weatherCodeNight" at bounding box center [200, 71] width 36 height 4
click at [166, 66] on p "weatherCode 1000 weatherCodeFullDay 1000 weatherCodeDay 1000 0 weatherCodeNight…" at bounding box center [192, 67] width 125 height 18
click at [154, 61] on span "weatherCode" at bounding box center [144, 62] width 25 height 4
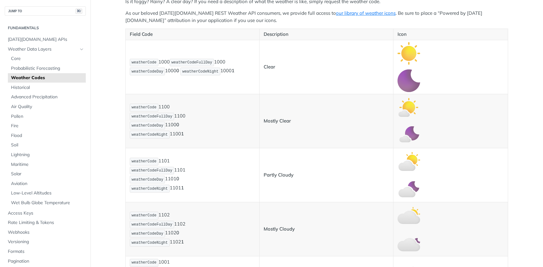
click at [154, 61] on span "weatherCode" at bounding box center [144, 62] width 25 height 4
click at [210, 61] on span "weatherCodeFullDay" at bounding box center [191, 62] width 41 height 4
click at [205, 77] on td "weatherCode 1000 weatherCodeFullDay 1000 weatherCodeDay 1000 0 weatherCodeNight…" at bounding box center [193, 67] width 134 height 54
click at [62, 58] on span "Core" at bounding box center [47, 59] width 73 height 6
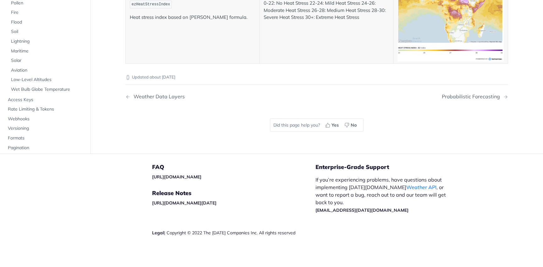
scroll to position [3064, 0]
drag, startPoint x: 124, startPoint y: 76, endPoint x: 504, endPoint y: 203, distance: 400.0
drag, startPoint x: 485, startPoint y: 212, endPoint x: 136, endPoint y: 75, distance: 374.7
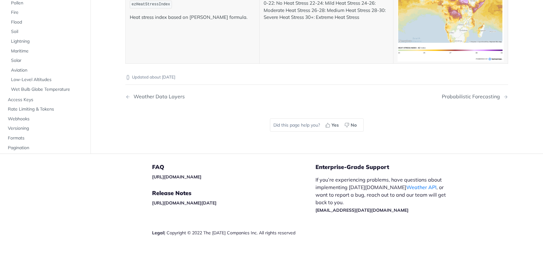
copy tbody "weatherCodeFullDay The text description that conveys the most prominent weather…"
drag, startPoint x: 217, startPoint y: 103, endPoint x: 196, endPoint y: 102, distance: 21.1
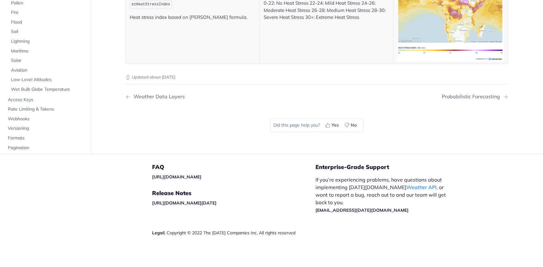
drag, startPoint x: 199, startPoint y: 103, endPoint x: 202, endPoint y: 108, distance: 5.8
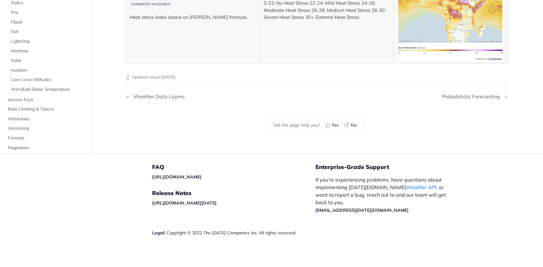
scroll to position [3068, 0]
drag, startPoint x: 206, startPoint y: 165, endPoint x: 219, endPoint y: 175, distance: 16.6
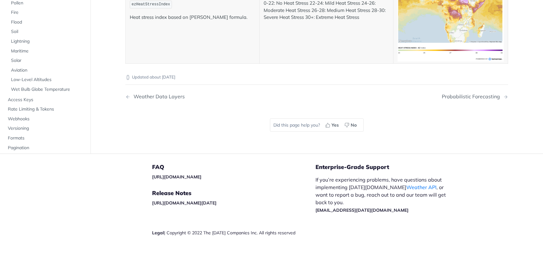
drag, startPoint x: 216, startPoint y: 117, endPoint x: 197, endPoint y: 108, distance: 20.9
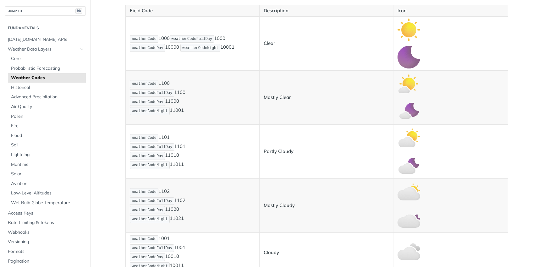
scroll to position [47, 0]
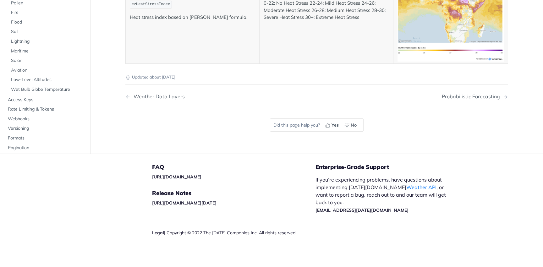
scroll to position [3067, 0]
drag, startPoint x: 135, startPoint y: 75, endPoint x: 242, endPoint y: 83, distance: 107.7
drag, startPoint x: 228, startPoint y: 83, endPoint x: 126, endPoint y: 73, distance: 102.6
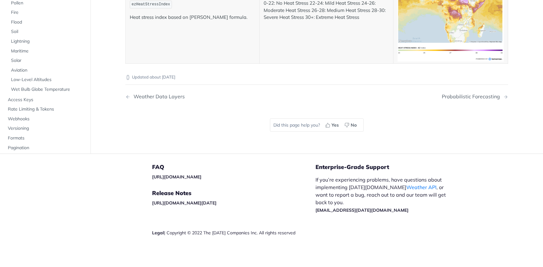
drag, startPoint x: 126, startPoint y: 73, endPoint x: 175, endPoint y: 113, distance: 63.3
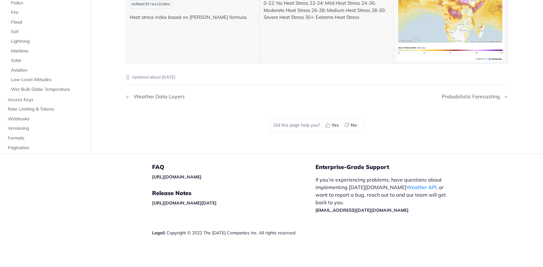
drag, startPoint x: 237, startPoint y: 49, endPoint x: 198, endPoint y: 41, distance: 39.7
drag, startPoint x: 198, startPoint y: 41, endPoint x: 229, endPoint y: 51, distance: 32.1
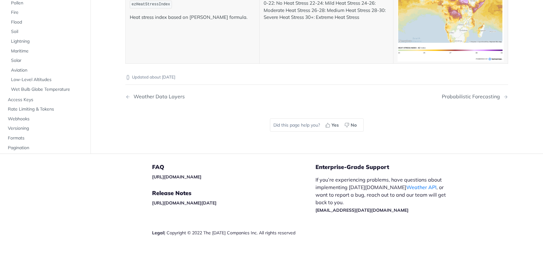
drag, startPoint x: 238, startPoint y: 47, endPoint x: 197, endPoint y: 41, distance: 41.6
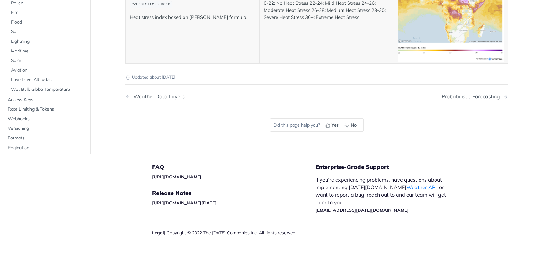
drag, startPoint x: 207, startPoint y: 43, endPoint x: 192, endPoint y: 41, distance: 15.1
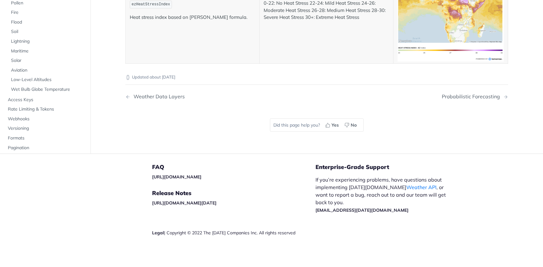
copy span "weatherCodeFullDay"
drag, startPoint x: 226, startPoint y: 171, endPoint x: 199, endPoint y: 167, distance: 28.0
drag, startPoint x: 197, startPoint y: 167, endPoint x: 197, endPoint y: 175, distance: 8.5
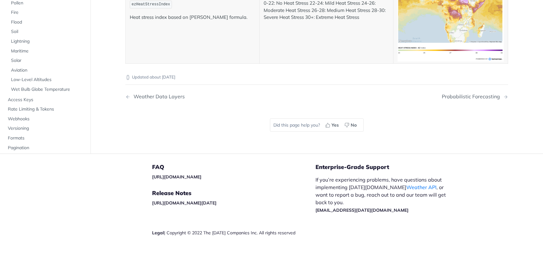
drag, startPoint x: 209, startPoint y: 172, endPoint x: 195, endPoint y: 169, distance: 14.7
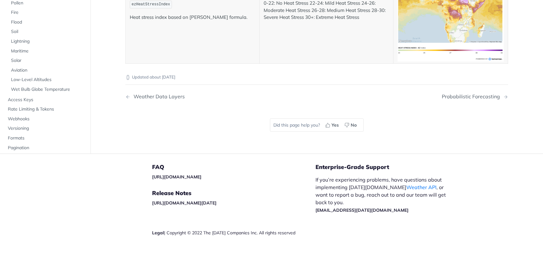
drag, startPoint x: 209, startPoint y: 143, endPoint x: 170, endPoint y: 131, distance: 40.5
drag, startPoint x: 172, startPoint y: 131, endPoint x: 171, endPoint y: 145, distance: 13.9
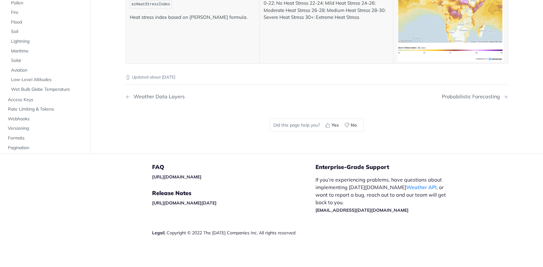
drag, startPoint x: 193, startPoint y: 139, endPoint x: 172, endPoint y: 131, distance: 22.1
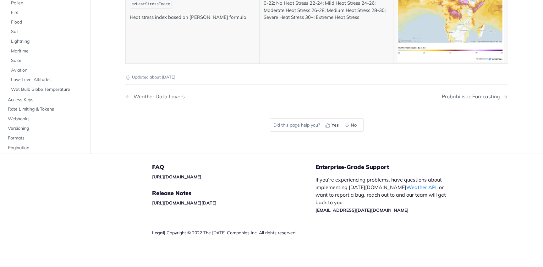
click at [172, 64] on td "ezHeatStressIndex Heat stress index based on Ezra-Zohar formula." at bounding box center [193, 10] width 134 height 107
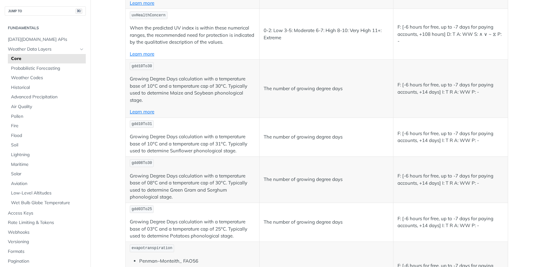
drag, startPoint x: 126, startPoint y: 144, endPoint x: 215, endPoint y: 144, distance: 88.9
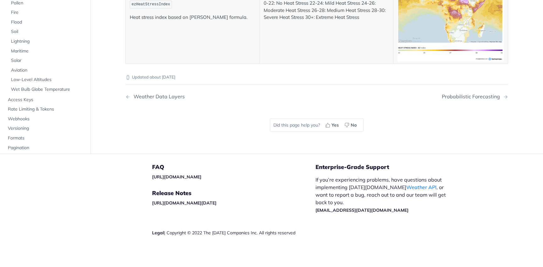
scroll to position [3088, 0]
drag, startPoint x: 181, startPoint y: 56, endPoint x: 123, endPoint y: 57, distance: 57.5
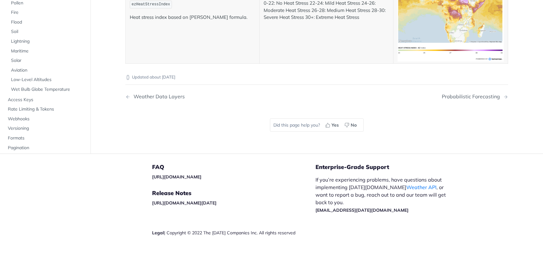
drag, startPoint x: 179, startPoint y: 96, endPoint x: 139, endPoint y: 94, distance: 39.3
drag, startPoint x: 190, startPoint y: 48, endPoint x: 131, endPoint y: 42, distance: 60.0
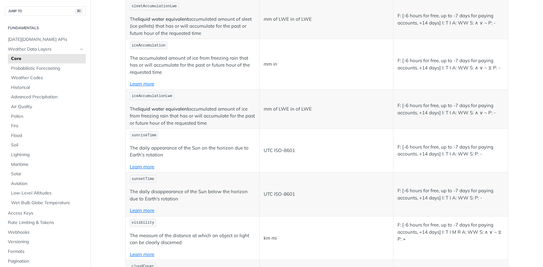
scroll to position [1636, 0]
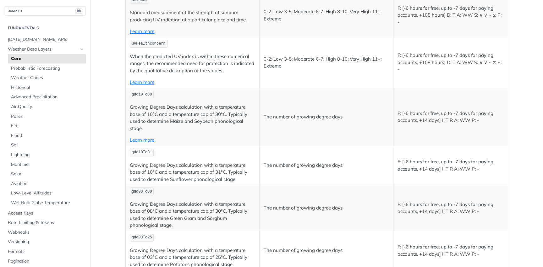
scroll to position [2088, 0]
drag, startPoint x: 248, startPoint y: 146, endPoint x: 192, endPoint y: 136, distance: 56.7
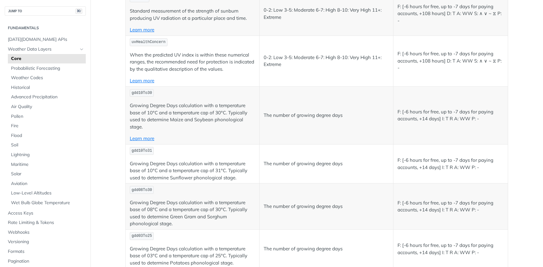
drag, startPoint x: 202, startPoint y: 130, endPoint x: 202, endPoint y: 134, distance: 4.4
drag, startPoint x: 194, startPoint y: 140, endPoint x: 203, endPoint y: 133, distance: 11.8
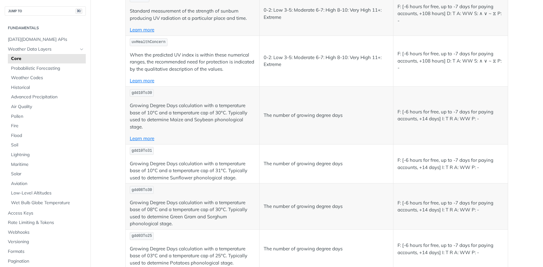
drag, startPoint x: 196, startPoint y: 97, endPoint x: 202, endPoint y: 90, distance: 8.7
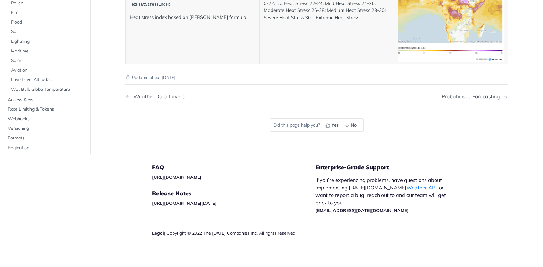
scroll to position [3105, 0]
drag, startPoint x: 219, startPoint y: 63, endPoint x: 120, endPoint y: 39, distance: 102.2
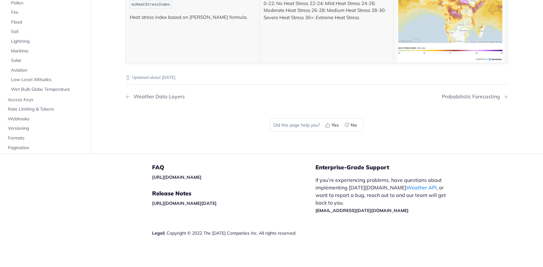
drag, startPoint x: 132, startPoint y: 39, endPoint x: 199, endPoint y: 39, distance: 67.2
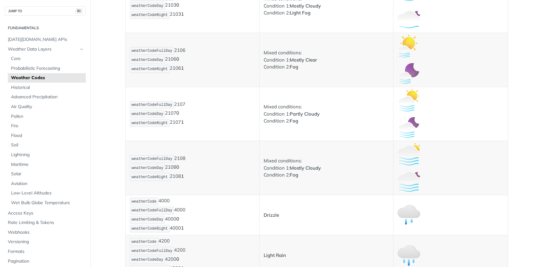
scroll to position [785, 0]
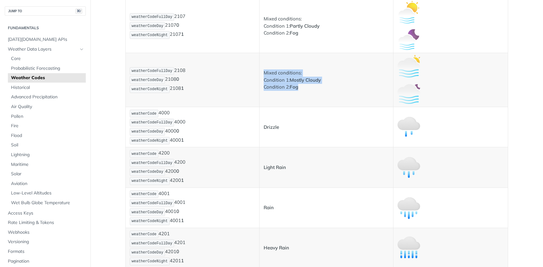
drag, startPoint x: 308, startPoint y: 82, endPoint x: 261, endPoint y: 67, distance: 49.5
click at [261, 67] on td "Mixed conditions: Condition 1: Mostly Cloudy Condition 2: Fog" at bounding box center [326, 80] width 134 height 54
click at [262, 68] on td "Mixed conditions: Condition 1: Mostly Cloudy Condition 2: Fog" at bounding box center [326, 80] width 134 height 54
drag, startPoint x: 262, startPoint y: 68, endPoint x: 337, endPoint y: 89, distance: 78.0
click at [337, 89] on td "Mixed conditions: Condition 1: Mostly Cloudy Condition 2: Fog" at bounding box center [326, 80] width 134 height 54
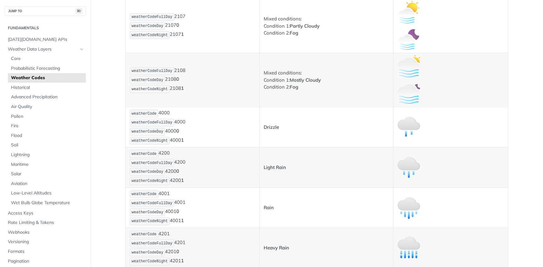
click at [312, 84] on p "Mixed conditions: Condition 1: Mostly Cloudy Condition 2: Fog" at bounding box center [325, 79] width 125 height 21
drag, startPoint x: 312, startPoint y: 84, endPoint x: 263, endPoint y: 72, distance: 51.0
click at [263, 72] on td "Mixed conditions: Condition 1: Mostly Cloudy Condition 2: Fog" at bounding box center [326, 80] width 134 height 54
drag, startPoint x: 271, startPoint y: 63, endPoint x: 319, endPoint y: 95, distance: 57.9
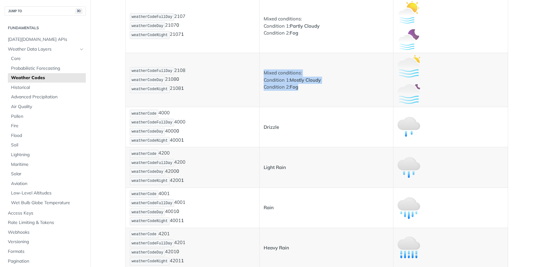
click at [319, 95] on td "Mixed conditions: Condition 1: Mostly Cloudy Condition 2: Fog" at bounding box center [326, 80] width 134 height 54
drag, startPoint x: 333, startPoint y: 86, endPoint x: 261, endPoint y: 68, distance: 73.7
click at [261, 68] on td "Mixed conditions: Condition 1: Mostly Cloudy Condition 2: Fog" at bounding box center [326, 80] width 134 height 54
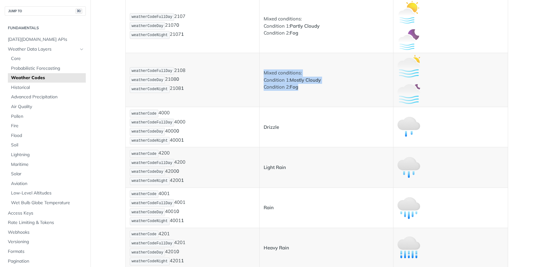
drag, startPoint x: 261, startPoint y: 68, endPoint x: 297, endPoint y: 84, distance: 39.5
click at [297, 84] on td "Mixed conditions: Condition 1: Mostly Cloudy Condition 2: Fog" at bounding box center [326, 80] width 134 height 54
click at [297, 84] on strong "Fog" at bounding box center [294, 87] width 8 height 6
drag, startPoint x: 307, startPoint y: 84, endPoint x: 263, endPoint y: 68, distance: 46.3
click at [263, 69] on p "Mixed conditions: Condition 1: Mostly Cloudy Condition 2: Fog" at bounding box center [325, 79] width 125 height 21
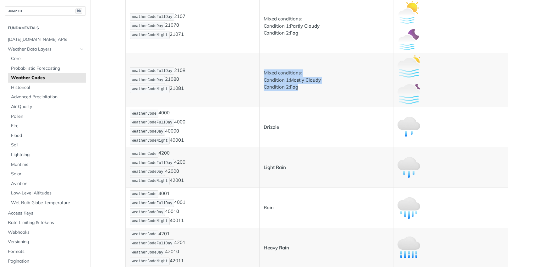
click at [262, 67] on td "Mixed conditions: Condition 1: Mostly Cloudy Condition 2: Fog" at bounding box center [326, 80] width 134 height 54
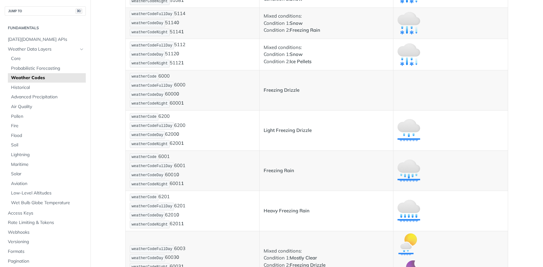
scroll to position [2169, 0]
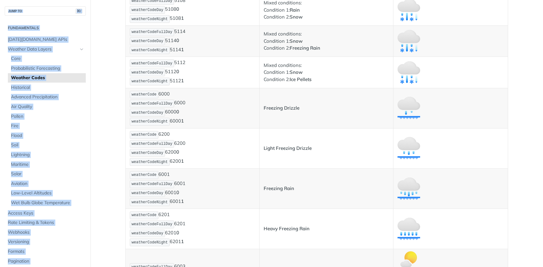
drag, startPoint x: 334, startPoint y: 24, endPoint x: 254, endPoint y: -3, distance: 84.2
click at [254, 0] on html "Jump to Content Reference Recipes FAQs Help Center Blog API Status Recipes Refe…" at bounding box center [271, 133] width 543 height 267
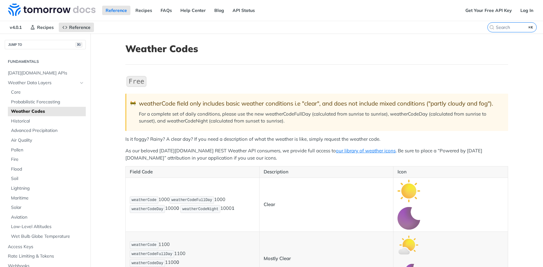
scroll to position [0, 0]
click at [346, 151] on link "our library of weather icons" at bounding box center [366, 151] width 60 height 6
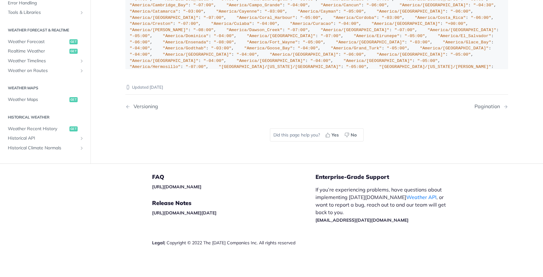
scroll to position [858, 0]
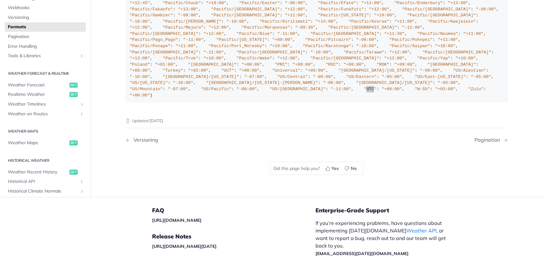
scroll to position [2990, 0]
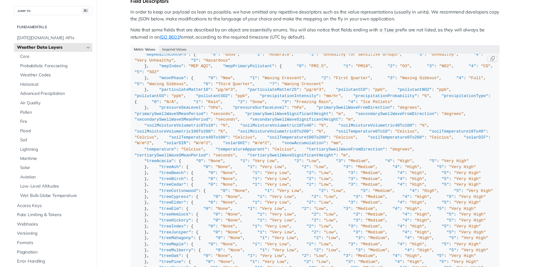
scroll to position [87, 0]
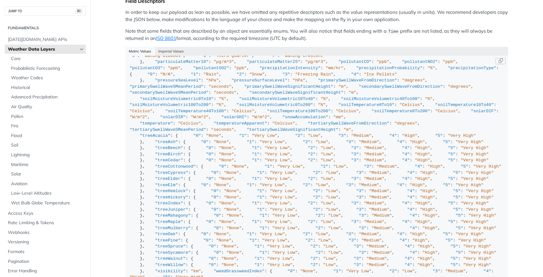
click at [394, 3] on span ""Low"" at bounding box center [400, 0] width 13 height 5
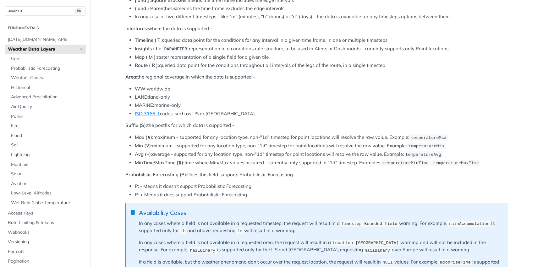
scroll to position [612, 0]
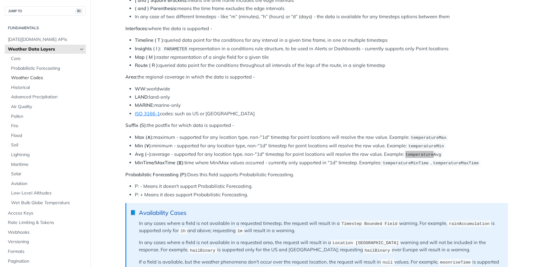
scroll to position [227, 0]
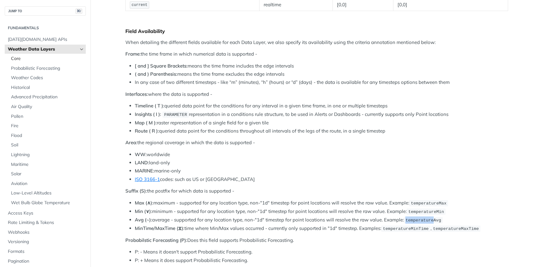
click at [31, 55] on link "Core" at bounding box center [47, 58] width 78 height 9
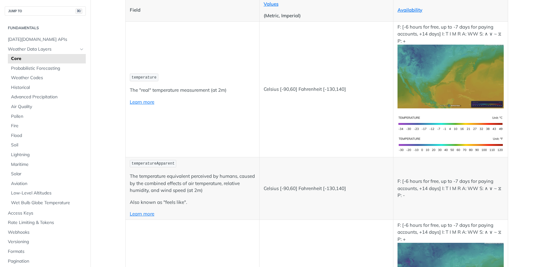
scroll to position [92, 0]
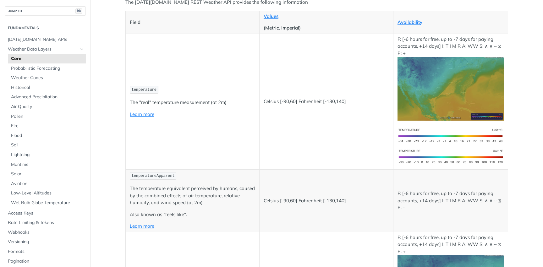
click at [142, 90] on span "temperature" at bounding box center [144, 90] width 25 height 4
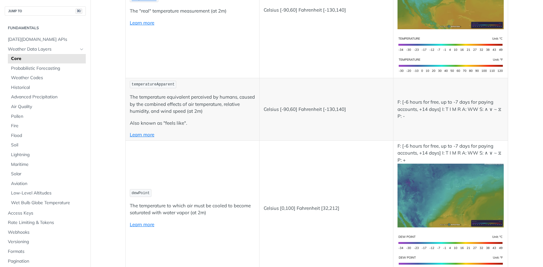
scroll to position [77, 0]
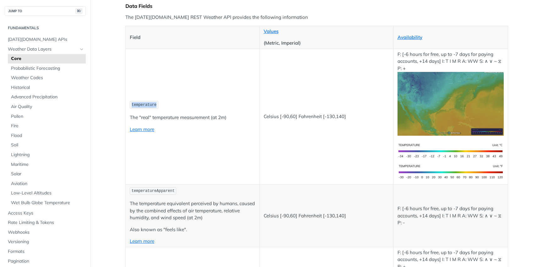
copy span "temperature"
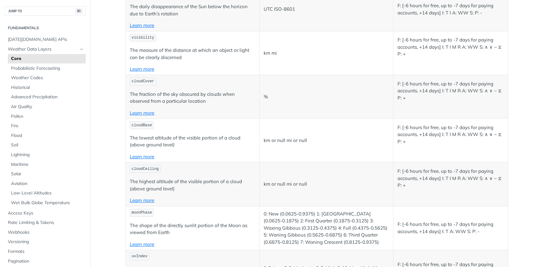
scroll to position [2090, 0]
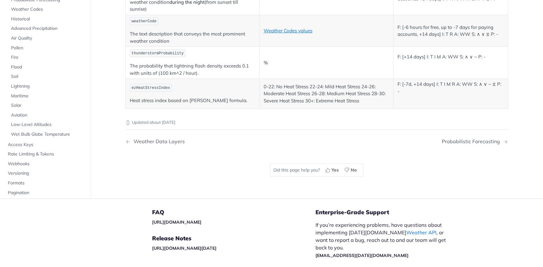
scroll to position [48, 0]
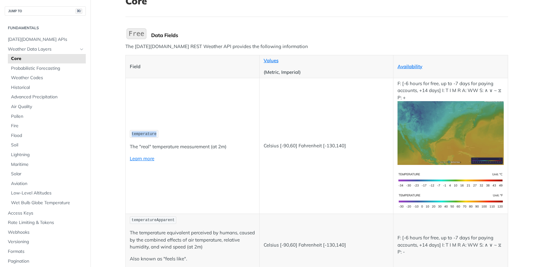
click at [214, 111] on td "temperature The "real" temperature measurement (at 2m) Learn more" at bounding box center [193, 146] width 134 height 136
click at [47, 67] on span "Probabilistic Forecasting" at bounding box center [47, 68] width 73 height 6
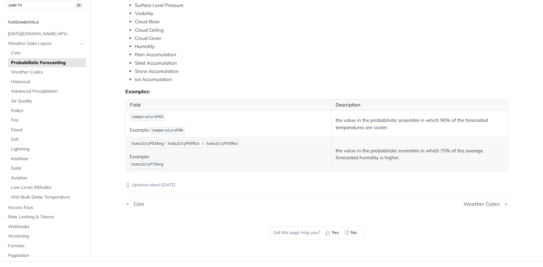
scroll to position [250, 0]
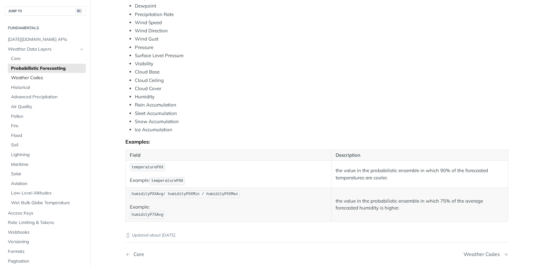
click at [49, 77] on span "Weather Codes" at bounding box center [47, 78] width 73 height 6
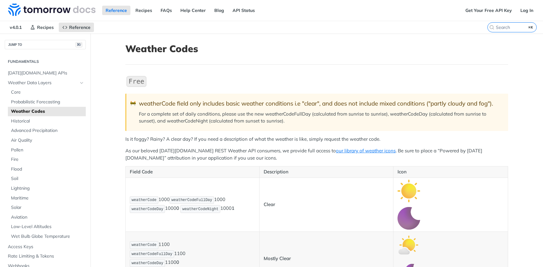
scroll to position [218, 0]
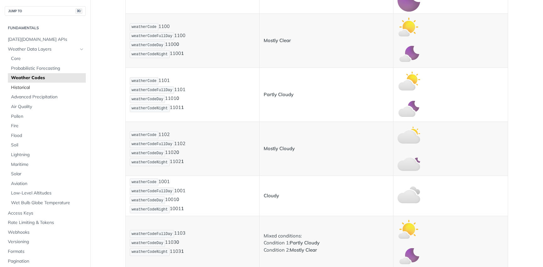
click at [49, 84] on span "Historical" at bounding box center [47, 87] width 73 height 6
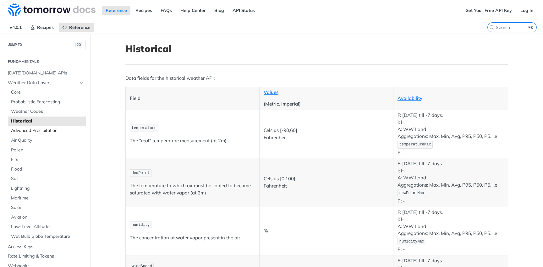
click at [46, 130] on span "Advanced Precipitation" at bounding box center [47, 131] width 73 height 6
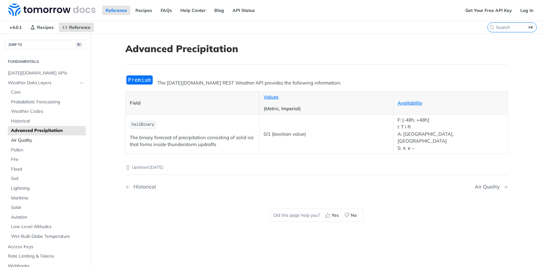
click at [25, 140] on span "Air Quality" at bounding box center [47, 140] width 73 height 6
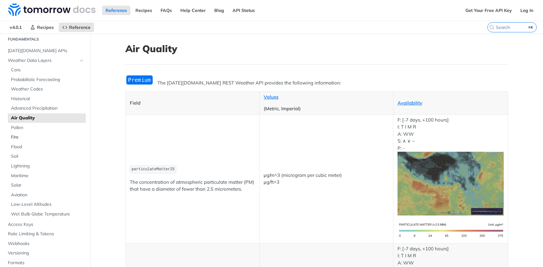
scroll to position [26, 0]
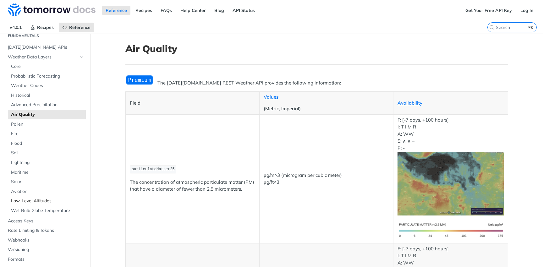
click at [31, 198] on span "Low-Level Altitudes" at bounding box center [47, 201] width 73 height 6
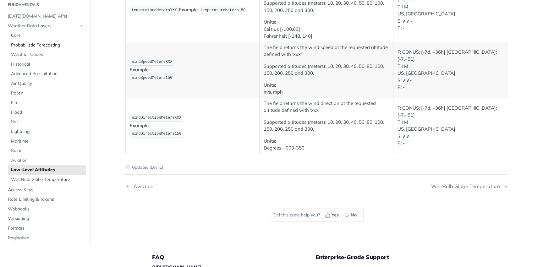
click at [41, 40] on link "Probabilistic Forecasting" at bounding box center [47, 44] width 78 height 9
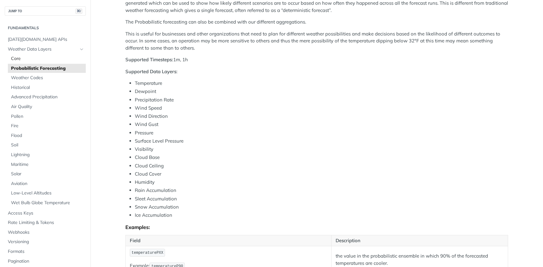
click at [53, 57] on span "Core" at bounding box center [47, 59] width 73 height 6
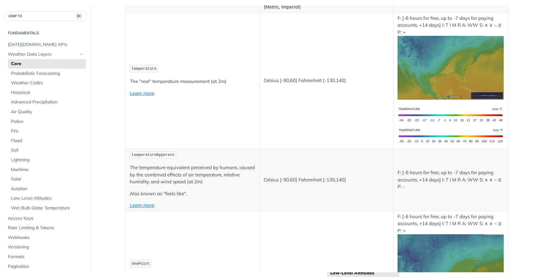
scroll to position [95, 0]
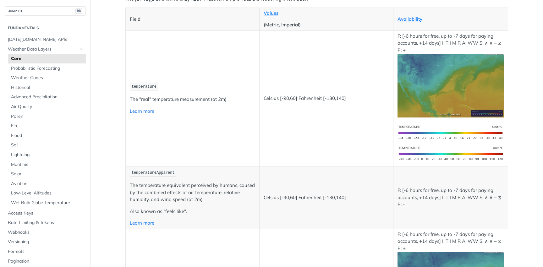
click at [154, 108] on link "Learn more" at bounding box center [142, 111] width 24 height 6
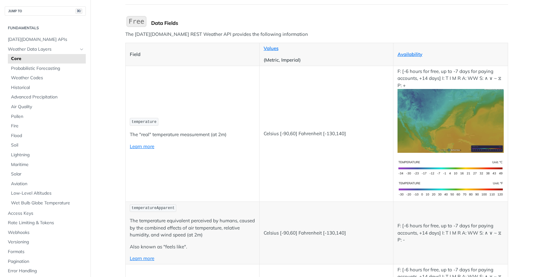
scroll to position [41, 0]
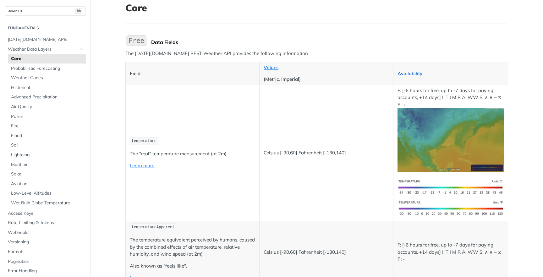
click at [412, 71] on link "Availability" at bounding box center [409, 73] width 25 height 6
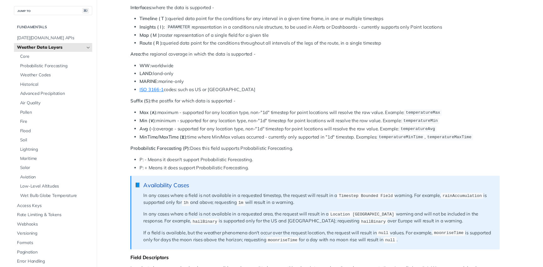
scroll to position [410, 0]
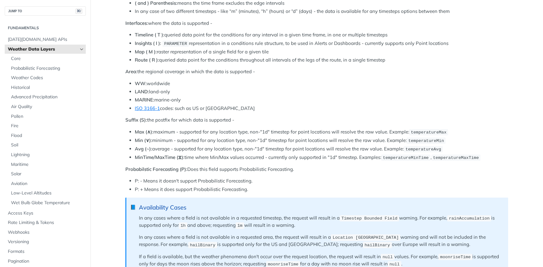
click at [191, 96] on li "MARINE: marine-only" at bounding box center [321, 99] width 373 height 7
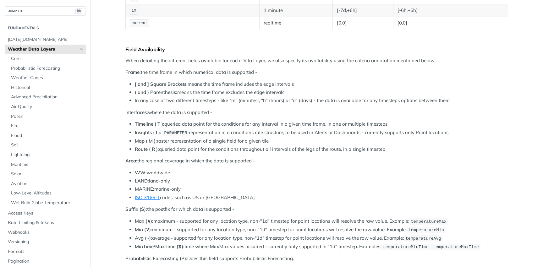
scroll to position [295, 0]
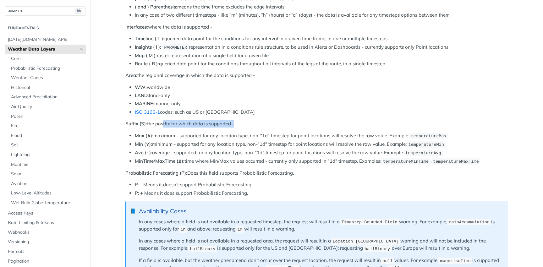
drag, startPoint x: 161, startPoint y: 121, endPoint x: 232, endPoint y: 121, distance: 71.0
click at [233, 121] on p "Suffix (S): the postfix for which data is supported -" at bounding box center [316, 123] width 383 height 7
click at [232, 121] on p "Suffix (S): the postfix for which data is supported -" at bounding box center [316, 123] width 383 height 7
click at [143, 141] on strong "Min (∨):" at bounding box center [143, 144] width 17 height 6
click at [143, 144] on ul "Max (∧): maximum - supported for any location type, non-"1d" timestep for point…" at bounding box center [316, 148] width 383 height 33
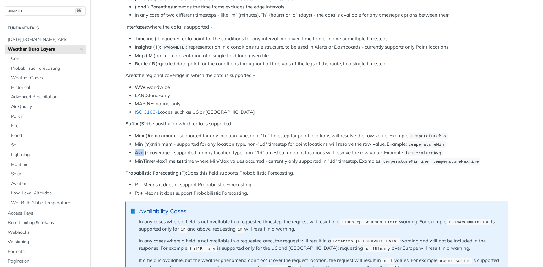
click at [143, 144] on ul "Max (∧): maximum - supported for any location type, non-"1d" timestep for point…" at bounding box center [316, 148] width 383 height 33
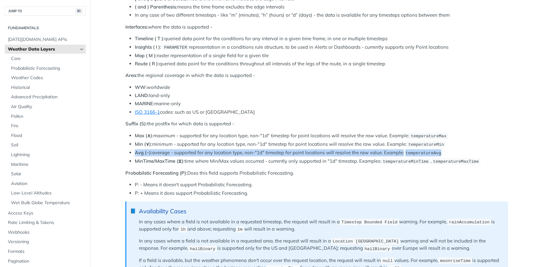
click at [143, 144] on ul "Max (∧): maximum - supported for any location type, non-"1d" timestep for point…" at bounding box center [316, 148] width 383 height 33
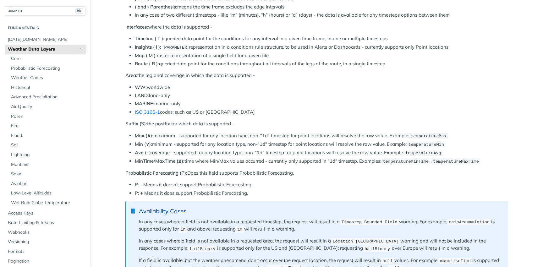
click at [180, 158] on strong "MinTime/MaxTime (⧖):" at bounding box center [160, 161] width 50 height 6
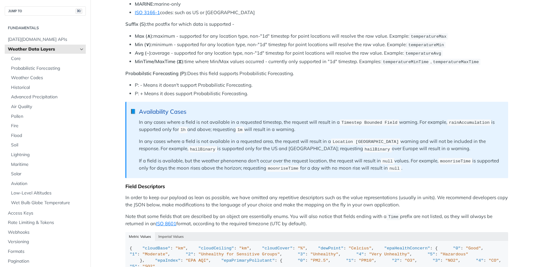
scroll to position [395, 0]
click at [35, 58] on span "Core" at bounding box center [47, 59] width 73 height 6
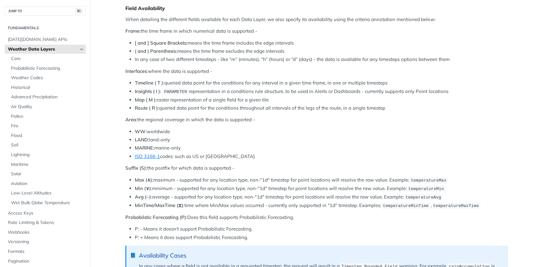
scroll to position [216, 0]
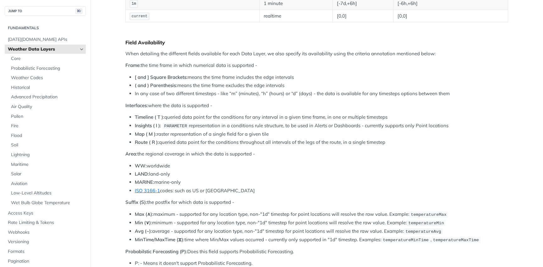
click at [173, 124] on span "PARAMETER" at bounding box center [175, 126] width 23 height 5
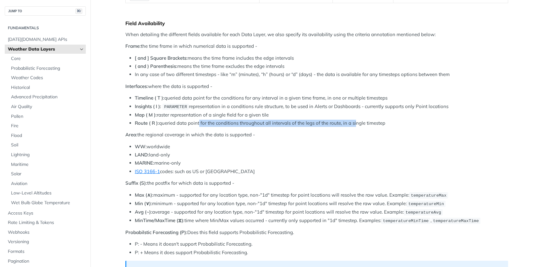
drag, startPoint x: 199, startPoint y: 121, endPoint x: 360, endPoint y: 122, distance: 160.8
click at [354, 122] on li "Route ( R ): queried data point for the conditions throughout all intervals of …" at bounding box center [321, 123] width 373 height 7
click at [317, 120] on li "Route ( R ): queried data point for the conditions throughout all intervals of …" at bounding box center [321, 123] width 373 height 7
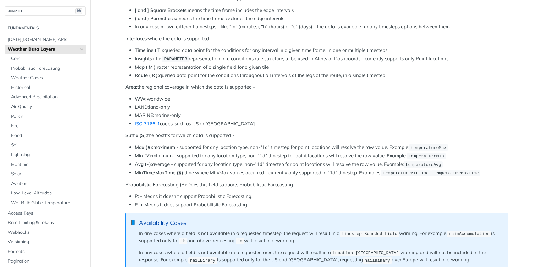
drag, startPoint x: 147, startPoint y: 97, endPoint x: 188, endPoint y: 97, distance: 40.5
click at [188, 97] on li "WW: worldwide" at bounding box center [321, 98] width 373 height 7
drag, startPoint x: 150, startPoint y: 102, endPoint x: 200, endPoint y: 102, distance: 49.9
click at [200, 104] on li "LAND: land-only" at bounding box center [321, 107] width 373 height 7
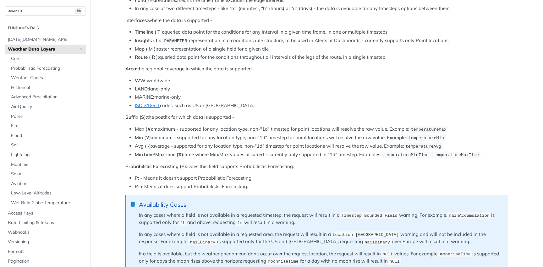
scroll to position [334, 0]
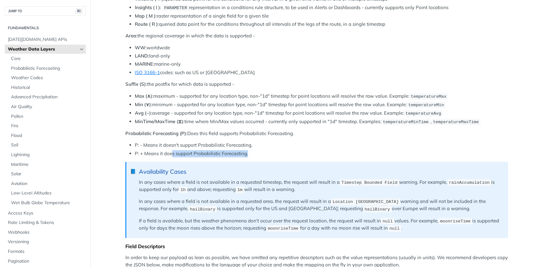
drag, startPoint x: 172, startPoint y: 147, endPoint x: 257, endPoint y: 147, distance: 84.5
click at [257, 150] on li "P: + Means it does support Probabilistic Forecasting." at bounding box center [321, 153] width 373 height 7
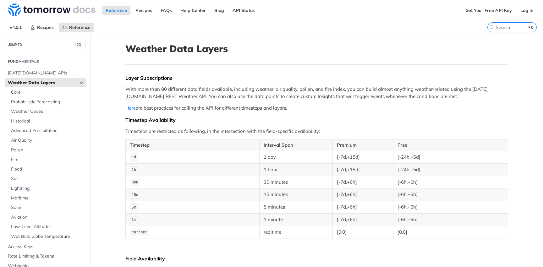
scroll to position [309, 0]
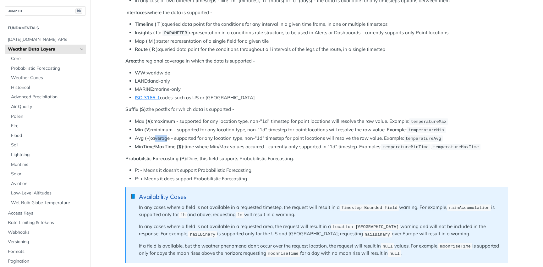
click at [268, 135] on li "Avg (~): average - supported for any location type, non-"1d" timestep for point…" at bounding box center [321, 138] width 373 height 7
click at [387, 136] on li "Avg (~): average - supported for any location type, non-"1d" timestep for point…" at bounding box center [321, 138] width 373 height 7
click at [367, 143] on li "MinTime/MaxTime (⧖): time where Min/Max values occurred - currently only suppor…" at bounding box center [321, 146] width 373 height 7
click at [298, 148] on div "Layer Subscriptions With more than 80 different data fields available, includin…" at bounding box center [316, 168] width 383 height 805
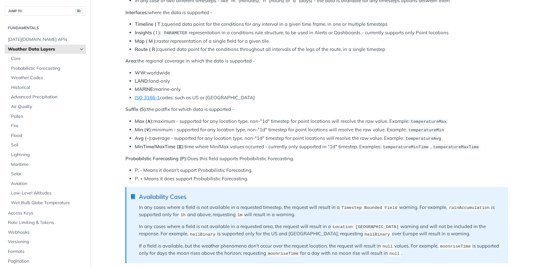
click at [223, 138] on ul "Max (∧): maximum - supported for any location type, non-"1d" timestep for point…" at bounding box center [316, 134] width 383 height 33
click at [16, 57] on span "Core" at bounding box center [47, 59] width 73 height 6
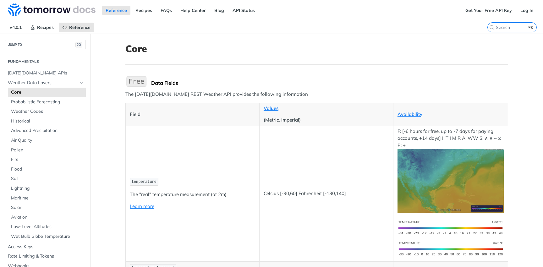
click at [513, 24] on label "⌘K" at bounding box center [511, 27] width 49 height 10
click at [513, 24] on input "⌘K" at bounding box center [521, 27] width 50 height 6
click at [512, 24] on label "a ⌘K" at bounding box center [511, 27] width 49 height 10
click at [512, 24] on input "a" at bounding box center [521, 27] width 50 height 6
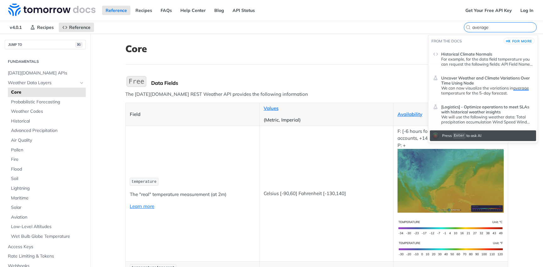
type input "average"
click at [516, 40] on span "for more" at bounding box center [522, 41] width 20 height 4
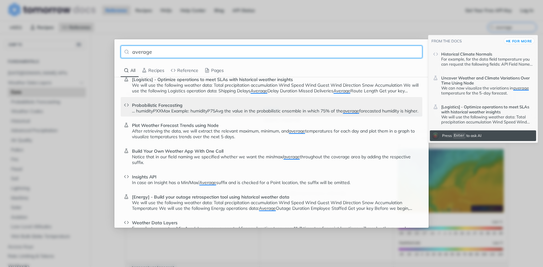
scroll to position [71, 0]
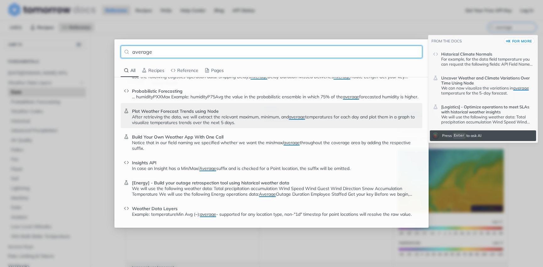
click at [270, 122] on p "After retrieving the data, we will extract the relevant maximum, minimum, and a…" at bounding box center [275, 119] width 287 height 11
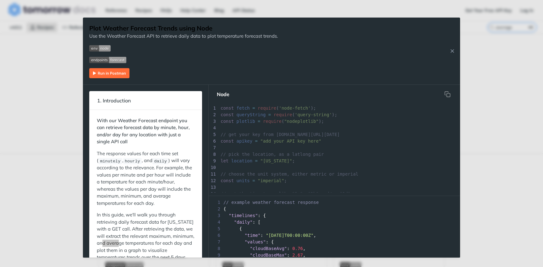
scroll to position [170, 0]
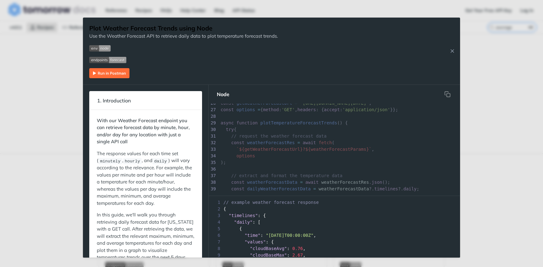
click at [304, 166] on pre at bounding box center [339, 169] width 241 height 7
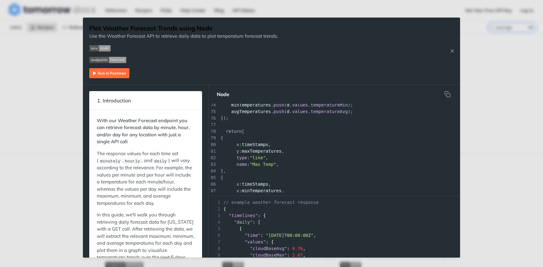
scroll to position [602, 0]
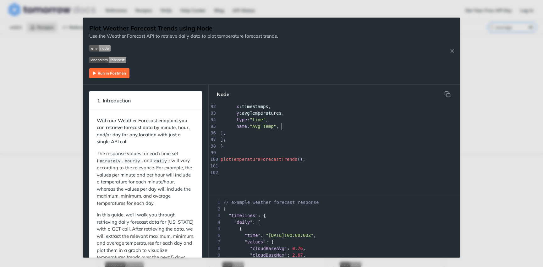
click at [307, 127] on pre "name : "Avg Temp" ," at bounding box center [339, 126] width 241 height 7
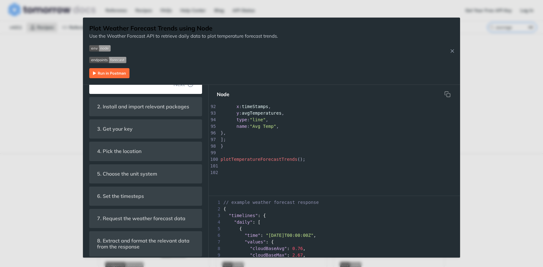
click at [237, 140] on pre "];" at bounding box center [339, 139] width 241 height 7
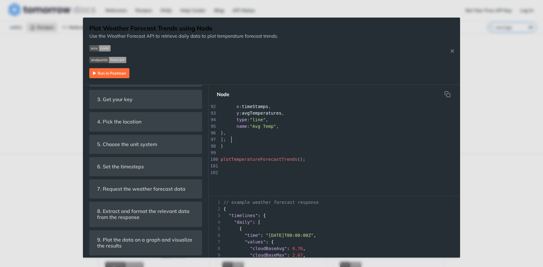
scroll to position [223, 0]
click at [278, 164] on pre "​" at bounding box center [339, 166] width 241 height 7
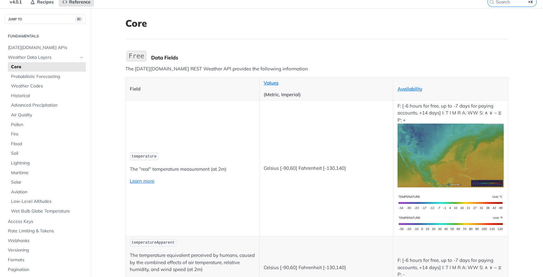
scroll to position [28, 0]
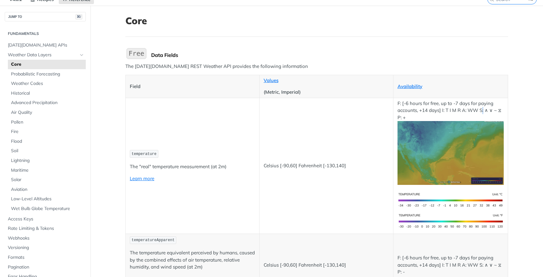
click at [481, 110] on p "F: [-6 hours for free, up to -7 days for paying accounts, +14 days] I: T I M R …" at bounding box center [450, 142] width 106 height 85
drag, startPoint x: 445, startPoint y: 108, endPoint x: 446, endPoint y: 118, distance: 9.8
click at [446, 118] on p "F: [-6 hours for free, up to -7 days for paying accounts, +14 days] I: T I M R …" at bounding box center [450, 142] width 106 height 85
click at [452, 110] on p "F: [-6 hours for free, up to -7 days for paying accounts, +14 days] I: T I M R …" at bounding box center [450, 142] width 106 height 85
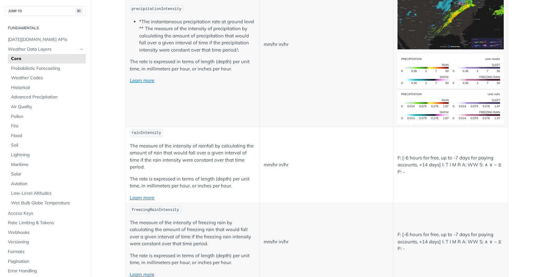
scroll to position [1124, 0]
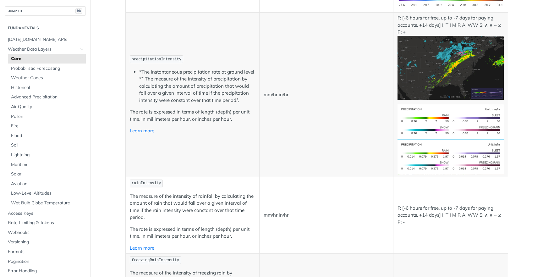
click at [163, 57] on span "precipitationIntensity" at bounding box center [157, 59] width 50 height 4
copy span "precipitationIntensity"
click at [166, 57] on span "precipitationIntensity" at bounding box center [157, 59] width 50 height 4
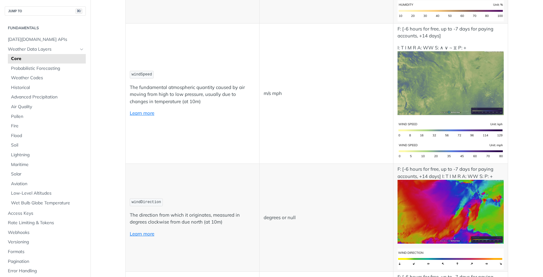
scroll to position [501, 0]
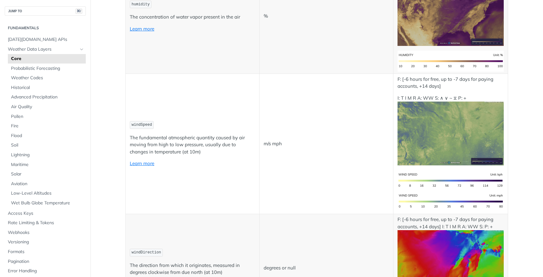
click at [146, 123] on span "windSpeed" at bounding box center [142, 124] width 20 height 4
copy span "windSpeed"
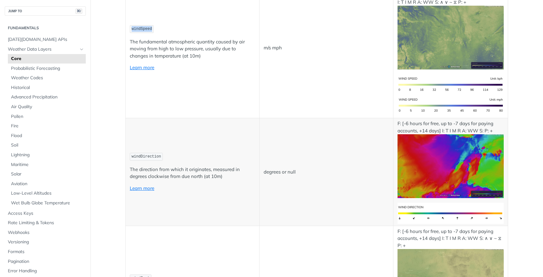
scroll to position [665, 0]
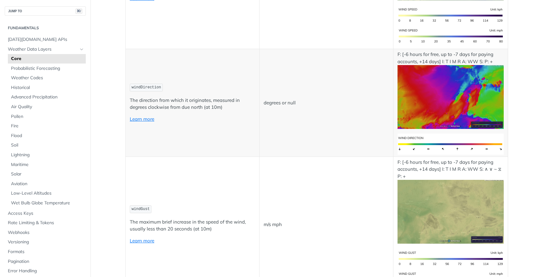
click at [135, 207] on span "windGust" at bounding box center [141, 209] width 18 height 4
copy span "windGust"
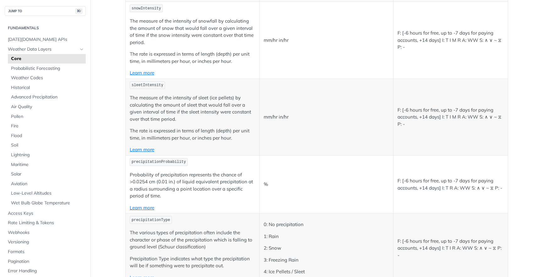
scroll to position [1489, 0]
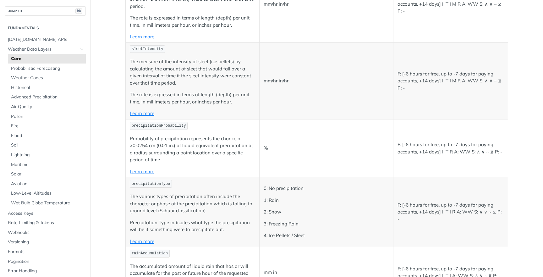
click at [164, 123] on span "precipitationProbability" at bounding box center [159, 125] width 54 height 4
copy span "precipitationProbability"
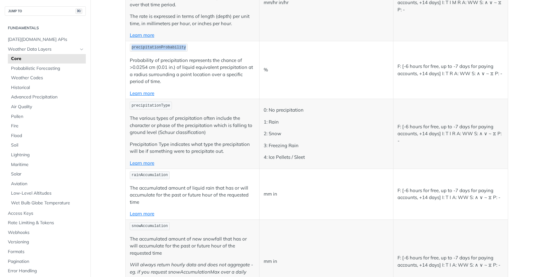
scroll to position [1545, 0]
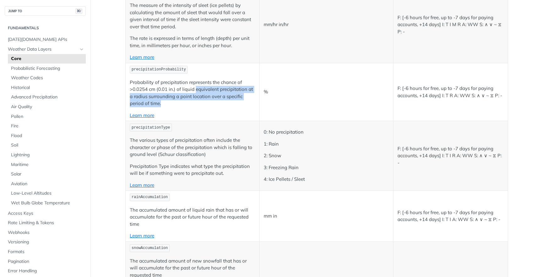
drag, startPoint x: 206, startPoint y: 94, endPoint x: 195, endPoint y: 79, distance: 18.5
click at [195, 79] on p "Probability of precipitation represents the chance of >0.0254 cm (0.01 in.) of …" at bounding box center [192, 93] width 125 height 28
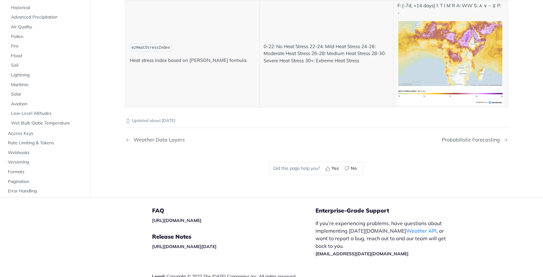
scroll to position [3398, 0]
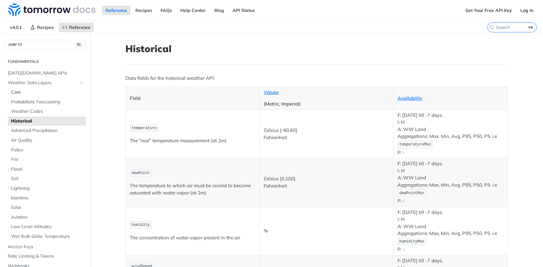
click at [30, 94] on span "Core" at bounding box center [47, 92] width 73 height 6
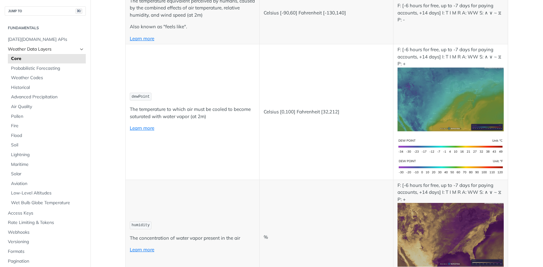
click at [57, 50] on span "Weather Data Layers" at bounding box center [43, 49] width 70 height 6
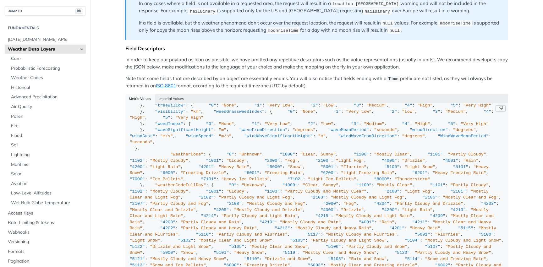
scroll to position [357, 0]
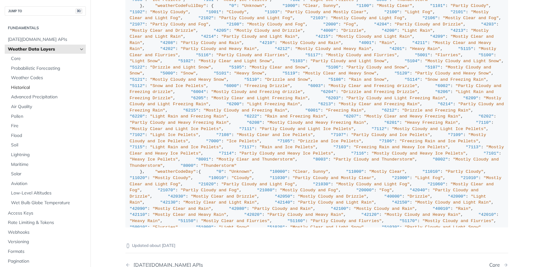
click at [26, 86] on span "Historical" at bounding box center [47, 87] width 73 height 6
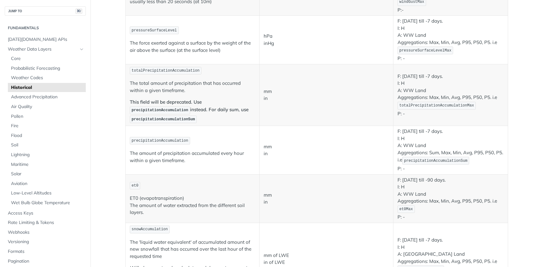
scroll to position [466, 0]
drag, startPoint x: 403, startPoint y: 128, endPoint x: 442, endPoint y: 128, distance: 38.6
click at [442, 129] on p "F: [DATE] till -7 days. I: H A: WW Land Aggregations: Sum, Max, Min, Avg, P95, …" at bounding box center [450, 151] width 106 height 44
click at [53, 76] on span "Weather Codes" at bounding box center [47, 78] width 73 height 6
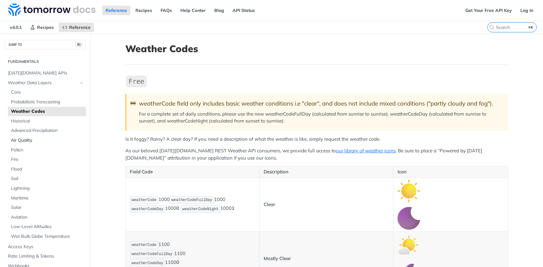
click at [34, 138] on span "Air Quality" at bounding box center [47, 140] width 73 height 6
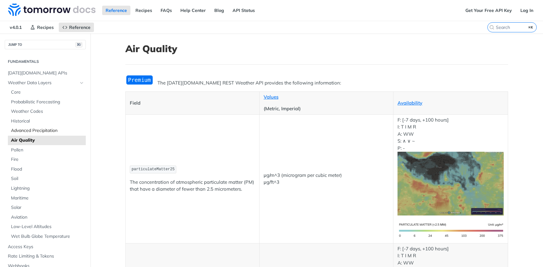
click at [41, 130] on span "Advanced Precipitation" at bounding box center [47, 131] width 73 height 6
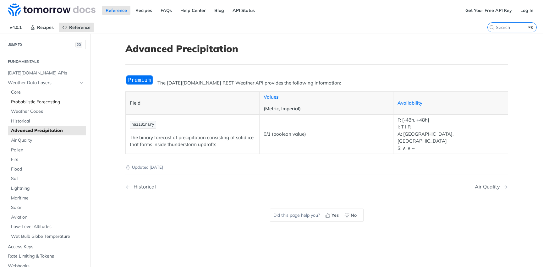
click at [63, 103] on span "Probabilistic Forecasting" at bounding box center [47, 102] width 73 height 6
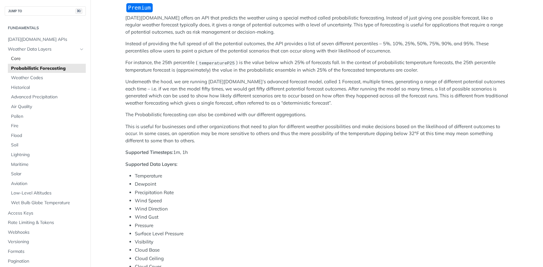
click at [49, 60] on span "Core" at bounding box center [47, 59] width 73 height 6
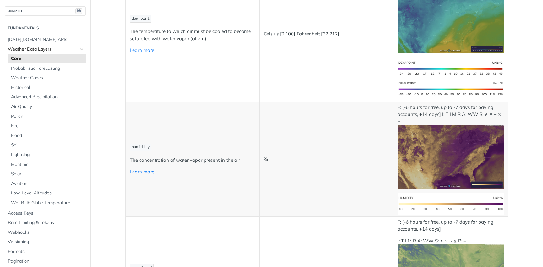
click at [62, 49] on span "Weather Data Layers" at bounding box center [43, 49] width 70 height 6
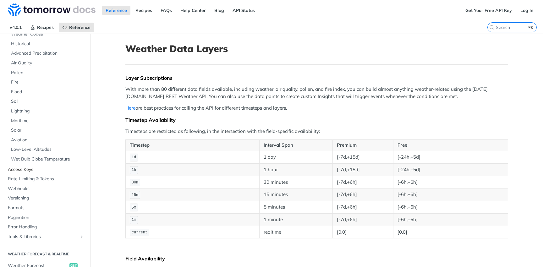
scroll to position [85, 0]
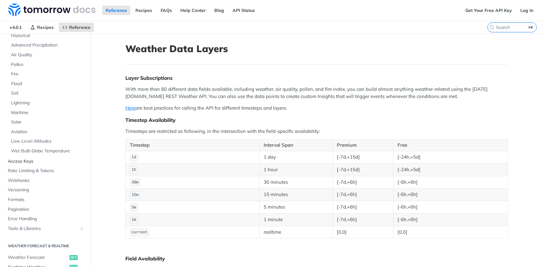
click at [25, 162] on link "Access Keys" at bounding box center [45, 161] width 81 height 9
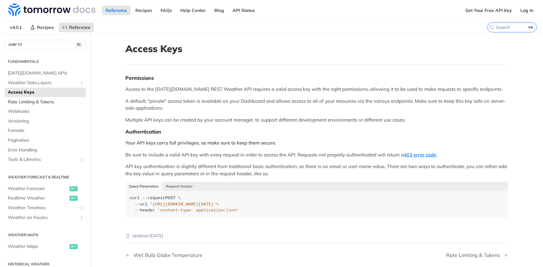
click at [48, 100] on span "Rate Limiting & Tokens" at bounding box center [46, 102] width 76 height 6
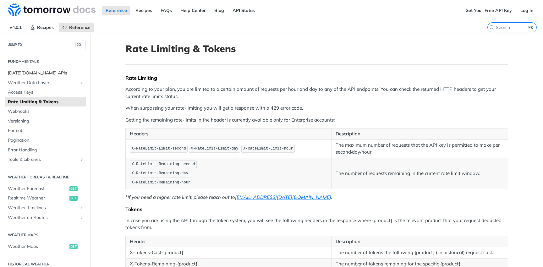
click at [51, 72] on span "[DATE][DOMAIN_NAME] APIs" at bounding box center [46, 73] width 76 height 6
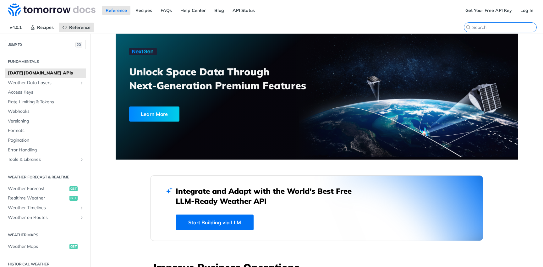
click at [501, 24] on input "⌘K" at bounding box center [504, 27] width 64 height 6
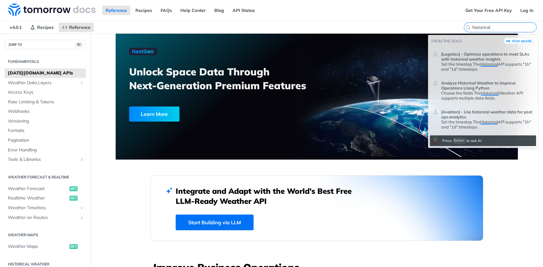
type input "historical"
click at [452, 143] on div "Press Enter to ask AI" at bounding box center [461, 140] width 42 height 9
click at [512, 41] on span "for more" at bounding box center [522, 41] width 20 height 4
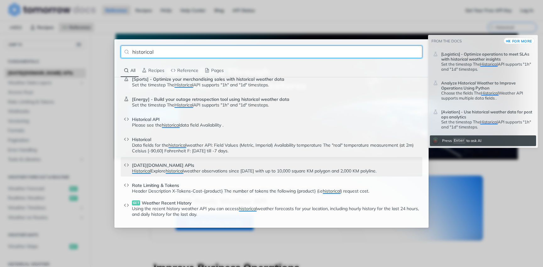
scroll to position [70, 0]
click at [192, 165] on header "[DATE][DOMAIN_NAME] APIs" at bounding box center [275, 164] width 287 height 8
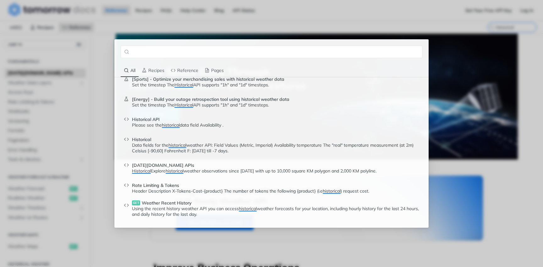
scroll to position [0, 0]
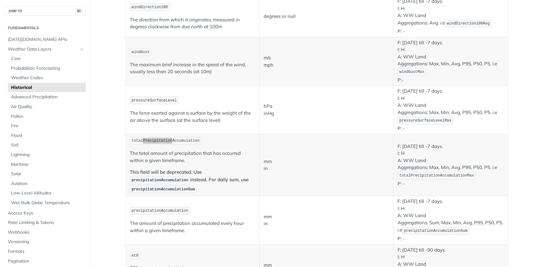
scroll to position [434, 0]
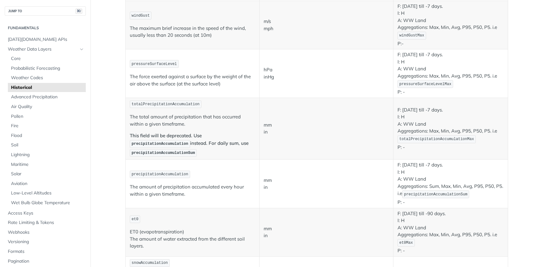
click at [180, 102] on span "totalPrecipitationAccumulation" at bounding box center [166, 104] width 68 height 4
copy span "totalPrecipitationAccumulation"
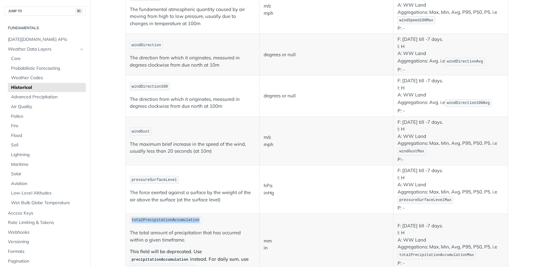
scroll to position [423, 0]
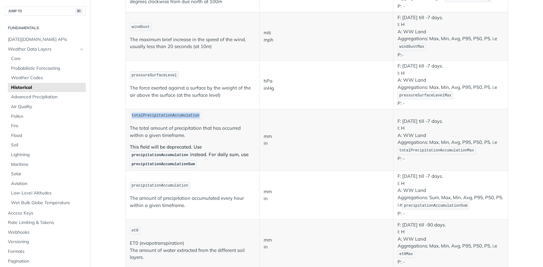
click at [204, 98] on td "pressureSurfaceLevel The force exerted against a surface by the weight of the a…" at bounding box center [193, 85] width 134 height 48
click at [185, 113] on span "totalPrecipitationAccumulation" at bounding box center [166, 115] width 68 height 4
click at [218, 111] on p "totalPrecipitationAccumulation" at bounding box center [192, 115] width 125 height 9
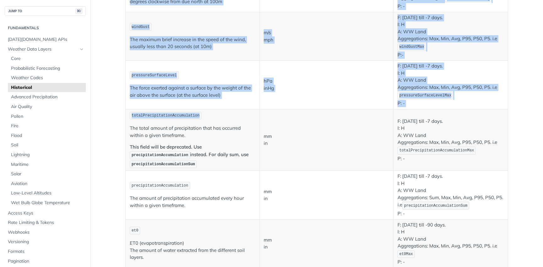
drag, startPoint x: 216, startPoint y: 110, endPoint x: 117, endPoint y: 107, distance: 99.3
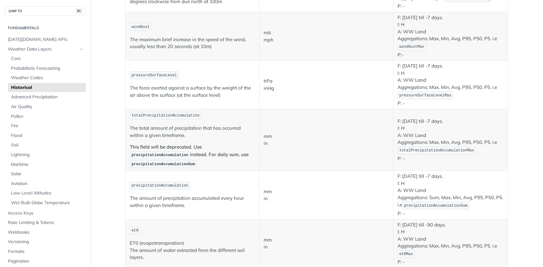
drag, startPoint x: 134, startPoint y: 107, endPoint x: 207, endPoint y: 107, distance: 72.9
click at [205, 111] on p "totalPrecipitationAccumulation" at bounding box center [192, 115] width 125 height 9
click at [207, 111] on p "totalPrecipitationAccumulation" at bounding box center [192, 115] width 125 height 9
click at [38, 92] on link "Advanced Precipitation" at bounding box center [47, 96] width 78 height 9
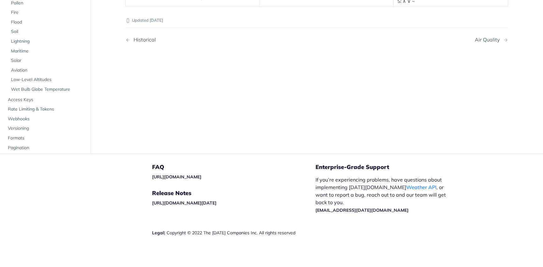
scroll to position [34, 0]
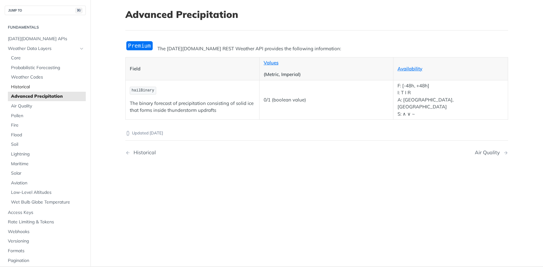
click at [49, 84] on span "Historical" at bounding box center [47, 87] width 73 height 6
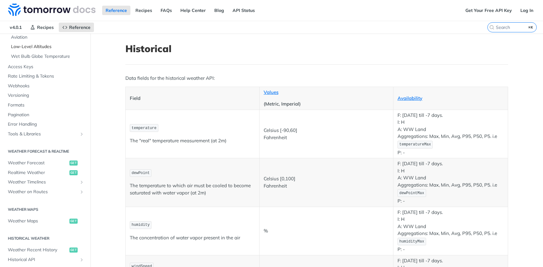
scroll to position [210, 0]
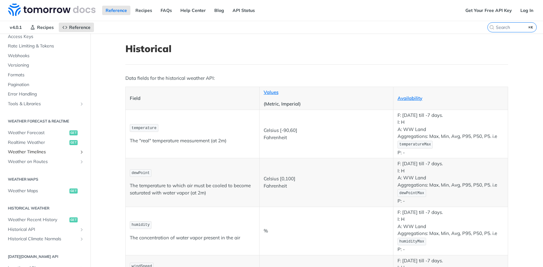
click at [58, 149] on span "Weather Timelines" at bounding box center [43, 152] width 70 height 6
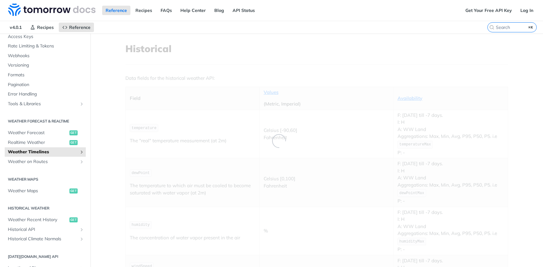
scroll to position [155, 0]
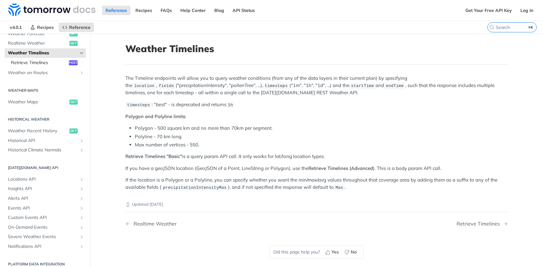
click at [62, 60] on span "Retrieve Timelines" at bounding box center [39, 63] width 56 height 6
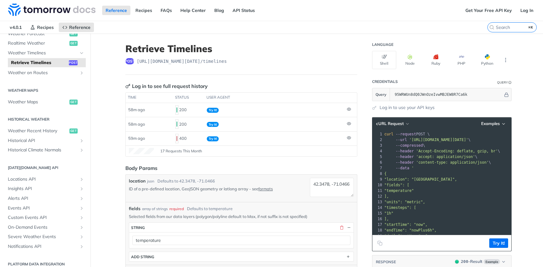
drag, startPoint x: 244, startPoint y: 67, endPoint x: 182, endPoint y: 67, distance: 61.6
click at [182, 67] on header "Retrieve Timelines post https://api.tomorrow.io/v4 /timelines" at bounding box center [241, 59] width 232 height 32
click at [192, 61] on span "https://api.tomorrow.io/v4 /timelines" at bounding box center [182, 61] width 90 height 6
drag, startPoint x: 192, startPoint y: 61, endPoint x: 249, endPoint y: 61, distance: 57.2
click at [249, 61] on div "post https://api.tomorrow.io/v4 /timelines" at bounding box center [241, 61] width 232 height 6
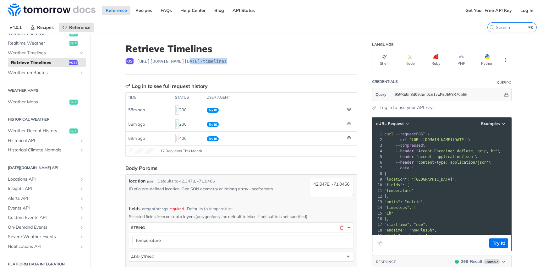
click at [249, 61] on div "post https://api.tomorrow.io/v4 /timelines" at bounding box center [241, 61] width 232 height 6
drag, startPoint x: 245, startPoint y: 61, endPoint x: 197, endPoint y: 60, distance: 48.7
click at [197, 60] on div "post https://api.tomorrow.io/v4 /timelines" at bounding box center [241, 61] width 232 height 6
click at [197, 60] on span "https://api.tomorrow.io/v4 /timelines" at bounding box center [182, 61] width 90 height 6
drag, startPoint x: 260, startPoint y: 63, endPoint x: 181, endPoint y: 63, distance: 78.8
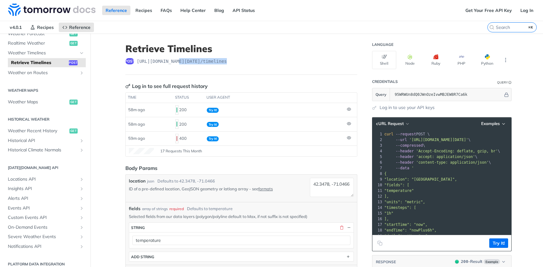
click at [181, 63] on div "post https://api.tomorrow.io/v4 /timelines" at bounding box center [241, 61] width 232 height 6
click at [150, 61] on span "https://api.tomorrow.io/v4 /timelines" at bounding box center [182, 61] width 90 height 6
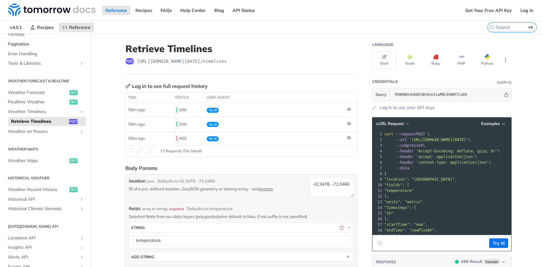
scroll to position [59, 0]
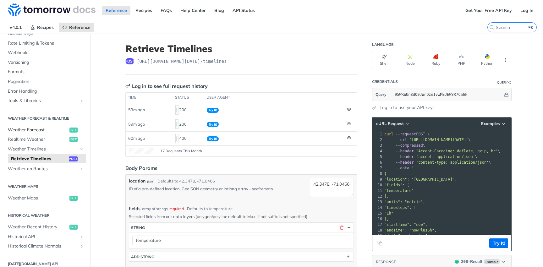
click at [29, 128] on span "Weather Forecast" at bounding box center [38, 130] width 60 height 6
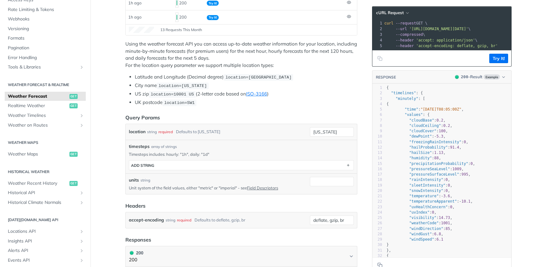
scroll to position [150, 0]
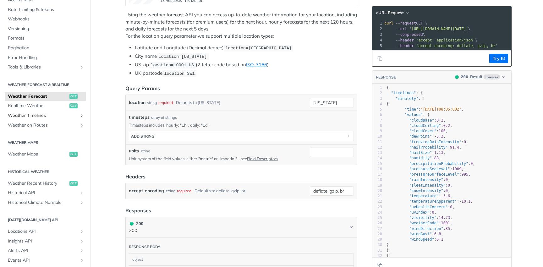
click at [63, 112] on span "Weather Timelines" at bounding box center [43, 115] width 70 height 6
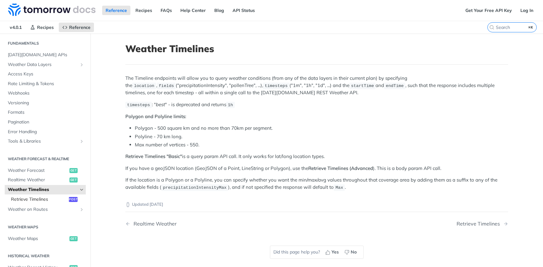
click at [56, 196] on span "Retrieve Timelines" at bounding box center [39, 199] width 56 height 6
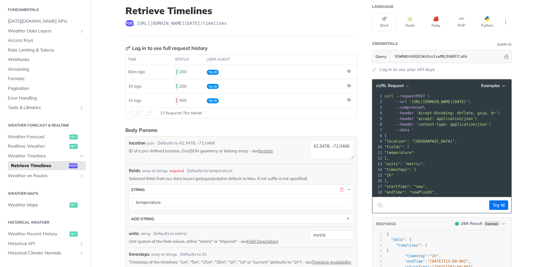
scroll to position [43, 0]
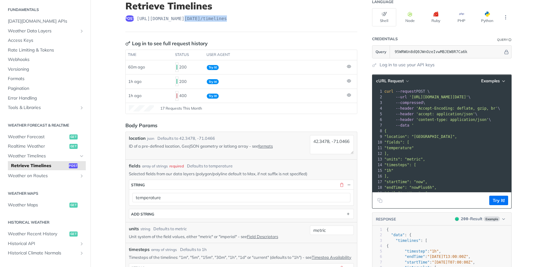
drag, startPoint x: 240, startPoint y: 19, endPoint x: 186, endPoint y: 19, distance: 53.7
click at [186, 19] on div "post https://api.tomorrow.io/v4 /timelines" at bounding box center [241, 18] width 232 height 6
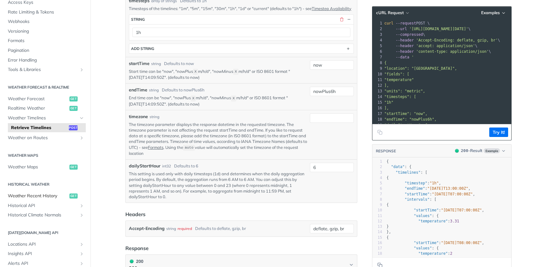
scroll to position [69, 0]
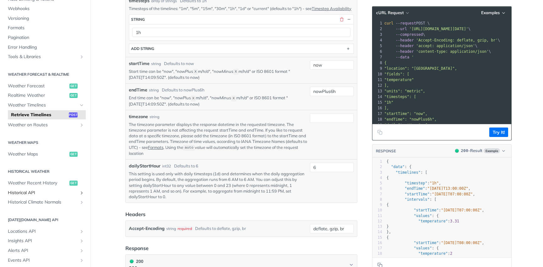
click at [46, 193] on link "Historical API" at bounding box center [45, 192] width 81 height 9
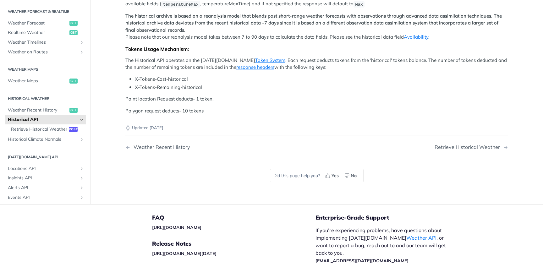
scroll to position [186, 0]
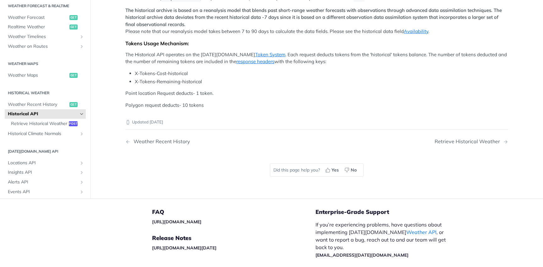
drag, startPoint x: 312, startPoint y: 75, endPoint x: 310, endPoint y: 66, distance: 9.5
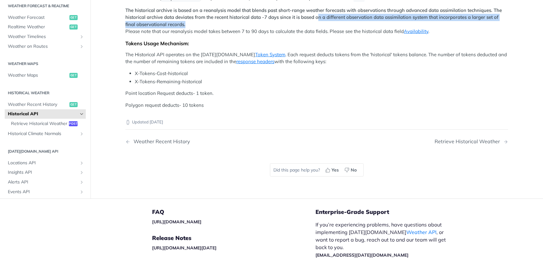
drag, startPoint x: 358, startPoint y: 176, endPoint x: 319, endPoint y: 167, distance: 40.7
click at [319, 35] on p "The historical archive is based on a reanalysis model that blends past short-ra…" at bounding box center [316, 21] width 383 height 28
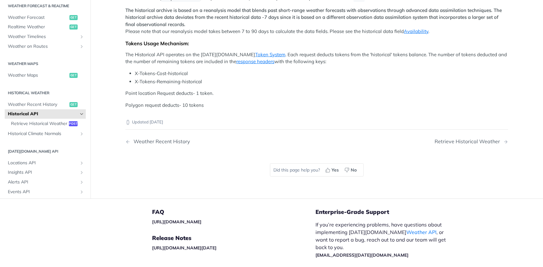
click at [321, 27] on strong "The historical archive is based on a reanalysis model that blends past short-ra…" at bounding box center [313, 17] width 376 height 20
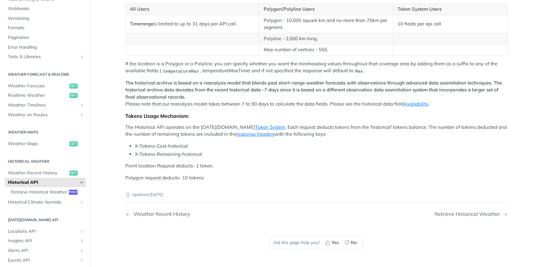
scroll to position [117, 0]
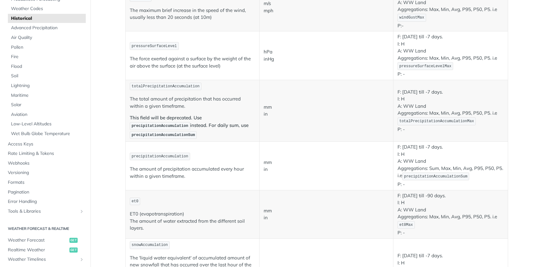
scroll to position [466, 0]
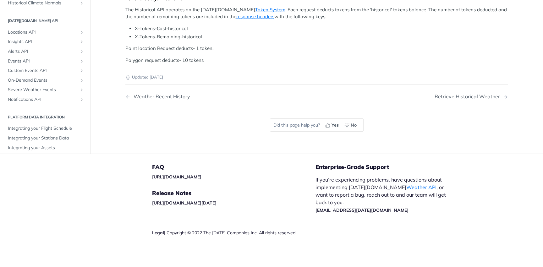
scroll to position [220, 0]
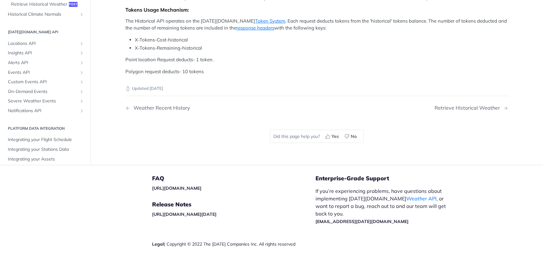
drag, startPoint x: 344, startPoint y: 37, endPoint x: 317, endPoint y: 30, distance: 28.3
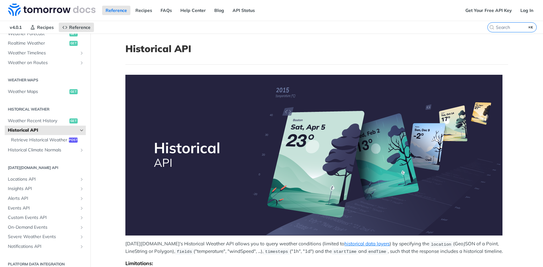
scroll to position [0, 0]
drag, startPoint x: 123, startPoint y: 48, endPoint x: 214, endPoint y: 48, distance: 90.8
click at [214, 48] on h1 "Historical API" at bounding box center [316, 48] width 383 height 11
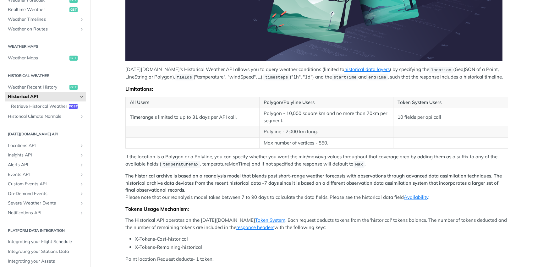
scroll to position [231, 0]
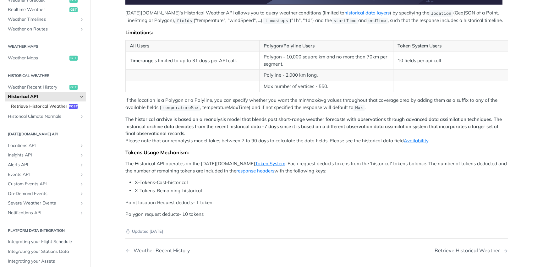
click at [63, 103] on span "Retrieve Historical Weather" at bounding box center [39, 106] width 56 height 6
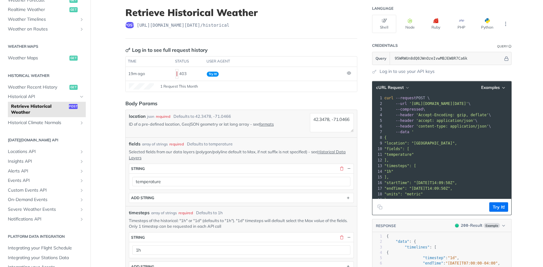
scroll to position [17, 0]
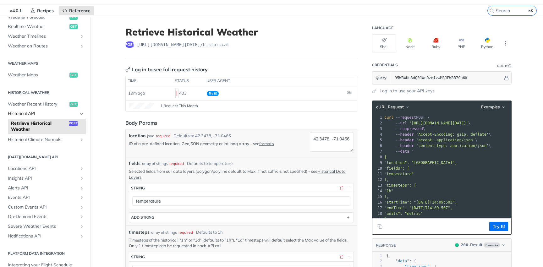
click at [68, 112] on span "Historical API" at bounding box center [43, 114] width 70 height 6
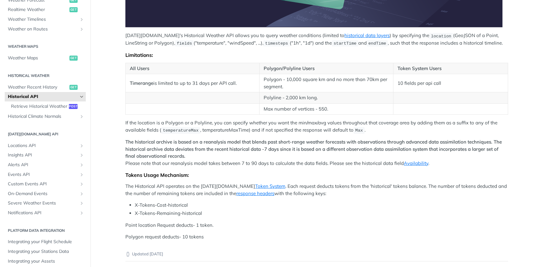
scroll to position [203, 0]
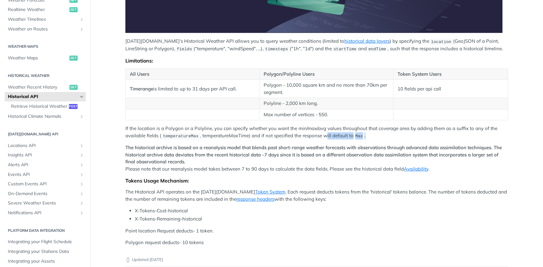
drag, startPoint x: 380, startPoint y: 135, endPoint x: 323, endPoint y: 130, distance: 57.0
click at [324, 132] on p "If the location is a Polygon or a Polyline, you can specify whether you want th…" at bounding box center [316, 132] width 383 height 14
click at [323, 130] on p "If the location is a Polygon or a Polyline, you can specify whether you want th…" at bounding box center [316, 132] width 383 height 14
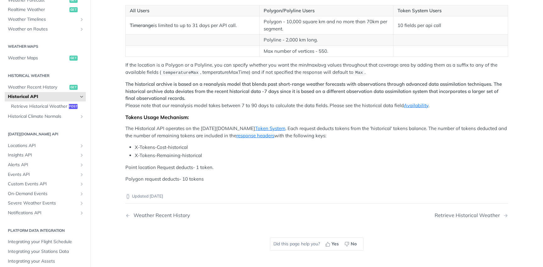
scroll to position [277, 0]
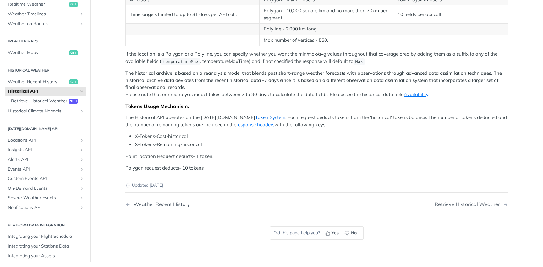
click at [255, 114] on link "Token System" at bounding box center [270, 117] width 30 height 6
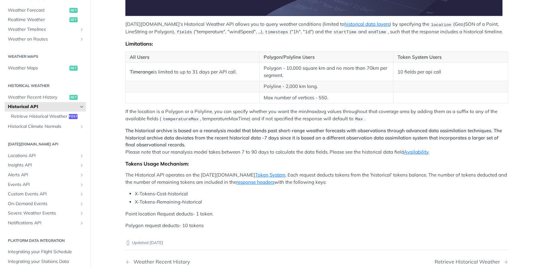
scroll to position [226, 0]
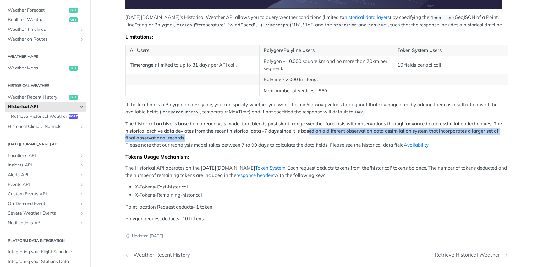
drag, startPoint x: 321, startPoint y: 136, endPoint x: 309, endPoint y: 129, distance: 13.4
click at [309, 129] on p "The historical archive is based on a reanalysis model that blends past short-ra…" at bounding box center [316, 134] width 383 height 28
click at [309, 129] on strong "The historical archive is based on a reanalysis model that blends past short-ra…" at bounding box center [313, 131] width 376 height 20
drag, startPoint x: 309, startPoint y: 129, endPoint x: 324, endPoint y: 133, distance: 14.9
click at [324, 133] on p "The historical archive is based on a reanalysis model that blends past short-ra…" at bounding box center [316, 134] width 383 height 28
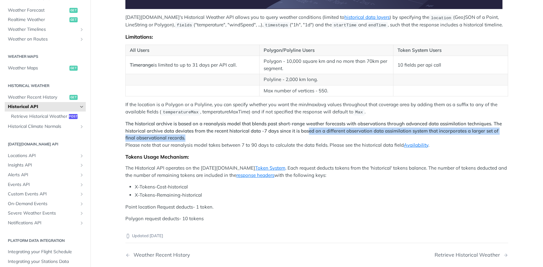
click at [338, 171] on p "The Historical API operates on the Tomorrow.io Token System . Each request dedu…" at bounding box center [316, 172] width 383 height 14
drag, startPoint x: 321, startPoint y: 136, endPoint x: 306, endPoint y: 130, distance: 16.2
click at [306, 130] on p "The historical archive is based on a reanalysis model that blends past short-ra…" at bounding box center [316, 134] width 383 height 28
click at [306, 130] on strong "The historical archive is based on a reanalysis model that blends past short-ra…" at bounding box center [313, 131] width 376 height 20
drag, startPoint x: 306, startPoint y: 130, endPoint x: 312, endPoint y: 131, distance: 6.2
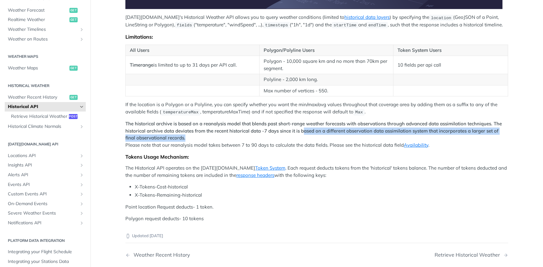
click at [312, 131] on p "The historical archive is based on a reanalysis model that blends past short-ra…" at bounding box center [316, 134] width 383 height 28
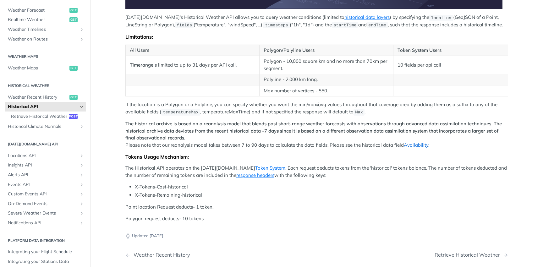
click at [414, 144] on link "Availability" at bounding box center [416, 145] width 24 height 6
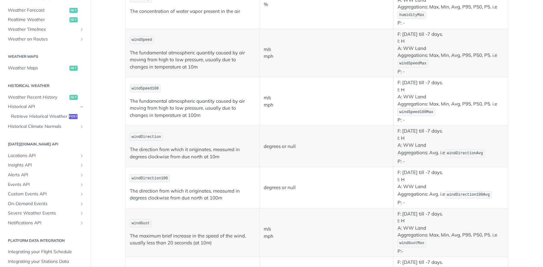
scroll to position [147, 0]
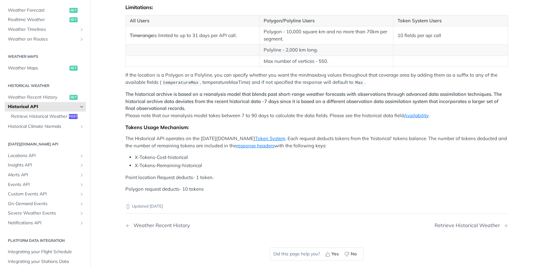
scroll to position [242, 0]
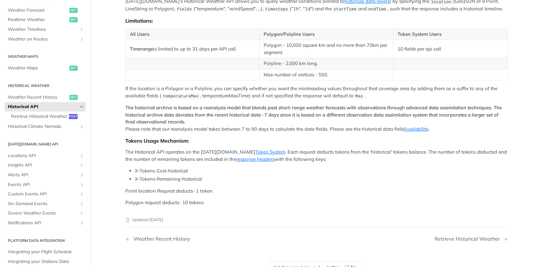
drag, startPoint x: 328, startPoint y: 157, endPoint x: 323, endPoint y: 152, distance: 7.3
click at [323, 152] on p "The Historical API operates on the Tomorrow.io Token System . Each request dedu…" at bounding box center [316, 156] width 383 height 14
click at [323, 155] on p "The Historical API operates on the Tomorrow.io Token System . Each request dedu…" at bounding box center [316, 156] width 383 height 14
drag, startPoint x: 323, startPoint y: 155, endPoint x: 312, endPoint y: 148, distance: 12.7
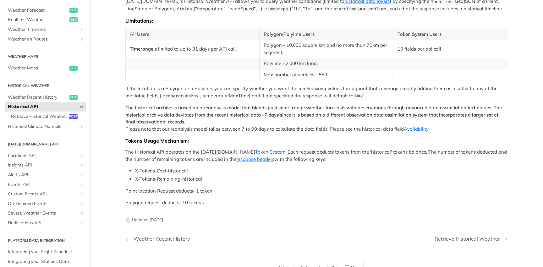
click at [312, 149] on p "The Historical API operates on the Tomorrow.io Token System . Each request dedu…" at bounding box center [316, 156] width 383 height 14
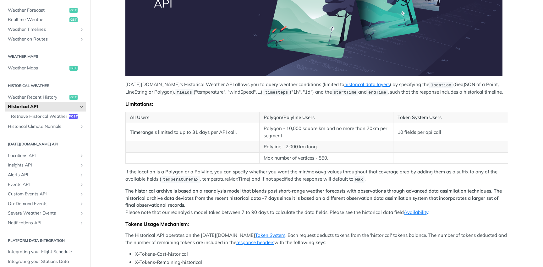
drag, startPoint x: 321, startPoint y: 92, endPoint x: 349, endPoint y: 92, distance: 28.0
click at [349, 92] on p "Tomorrow.io's Historical Weather API allows you to query weather conditions (li…" at bounding box center [316, 88] width 383 height 15
click at [368, 92] on span "endTime" at bounding box center [377, 92] width 18 height 5
click at [316, 102] on div "Limitations:" at bounding box center [316, 104] width 383 height 6
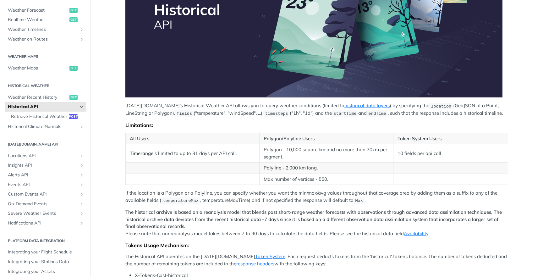
scroll to position [182, 0]
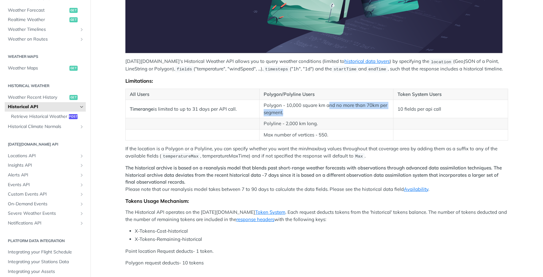
drag, startPoint x: 322, startPoint y: 113, endPoint x: 329, endPoint y: 106, distance: 10.0
click at [329, 106] on td "Polygon - 10,000 square km and no more than 70km per segment." at bounding box center [326, 109] width 134 height 18
drag, startPoint x: 332, startPoint y: 104, endPoint x: 332, endPoint y: 110, distance: 6.0
click at [332, 110] on td "Polygon - 10,000 square km and no more than 70km per segment." at bounding box center [326, 109] width 134 height 18
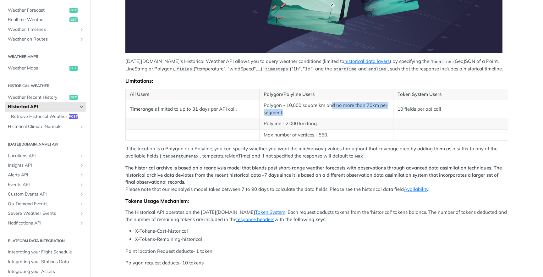
click at [332, 110] on td "Polygon - 10,000 square km and no more than 70km per segment." at bounding box center [326, 109] width 134 height 18
drag, startPoint x: 332, startPoint y: 110, endPoint x: 336, endPoint y: 106, distance: 6.2
click at [336, 106] on td "Polygon - 10,000 square km and no more than 70km per segment." at bounding box center [326, 109] width 134 height 18
click at [322, 126] on td "Polyline - 2,000 km long." at bounding box center [326, 123] width 134 height 11
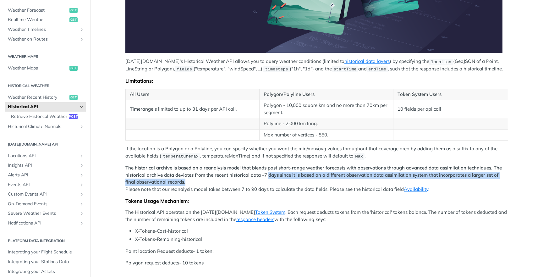
drag, startPoint x: 359, startPoint y: 175, endPoint x: 269, endPoint y: 172, distance: 89.9
click at [269, 172] on p "The historical archive is based on a reanalysis model that blends past short-ra…" at bounding box center [316, 178] width 383 height 28
click at [269, 172] on strong "The historical archive is based on a reanalysis model that blends past short-ra…" at bounding box center [313, 175] width 376 height 20
drag, startPoint x: 269, startPoint y: 172, endPoint x: 280, endPoint y: 182, distance: 14.9
click at [280, 182] on p "The historical archive is based on a reanalysis model that blends past short-ra…" at bounding box center [316, 178] width 383 height 28
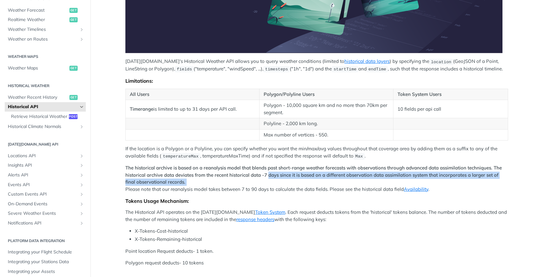
click at [280, 182] on p "The historical archive is based on a reanalysis model that blends past short-ra…" at bounding box center [316, 178] width 383 height 28
drag, startPoint x: 280, startPoint y: 182, endPoint x: 270, endPoint y: 174, distance: 12.6
click at [270, 174] on p "The historical archive is based on a reanalysis model that blends past short-ra…" at bounding box center [316, 178] width 383 height 28
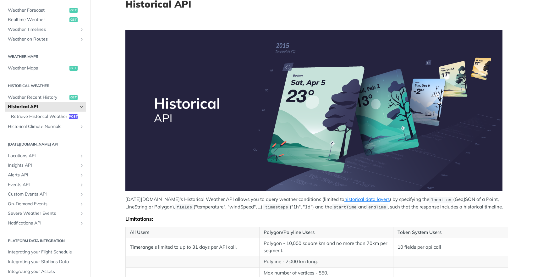
scroll to position [165, 0]
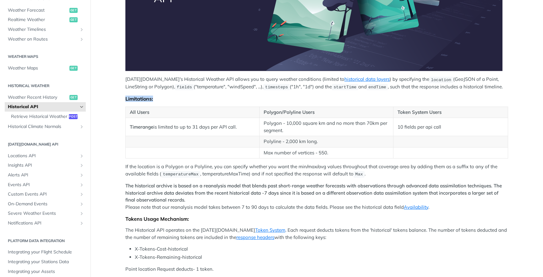
drag, startPoint x: 272, startPoint y: 105, endPoint x: 297, endPoint y: 88, distance: 30.5
click at [298, 90] on div "Tomorrow.io's Historical Weather API allows you to query weather conditions (li…" at bounding box center [316, 97] width 383 height 374
click at [297, 88] on p "Tomorrow.io's Historical Weather API allows you to query weather conditions (li…" at bounding box center [316, 83] width 383 height 15
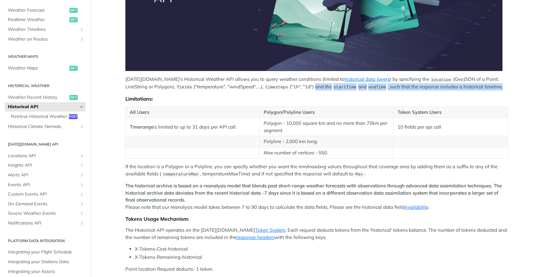
drag, startPoint x: 290, startPoint y: 87, endPoint x: 507, endPoint y: 86, distance: 217.3
click at [507, 86] on p "Tomorrow.io's Historical Weather API allows you to query weather conditions (li…" at bounding box center [316, 83] width 383 height 15
drag, startPoint x: 507, startPoint y: 86, endPoint x: 272, endPoint y: 87, distance: 235.5
click at [272, 87] on p "Tomorrow.io's Historical Weather API allows you to query weather conditions (li…" at bounding box center [316, 83] width 383 height 15
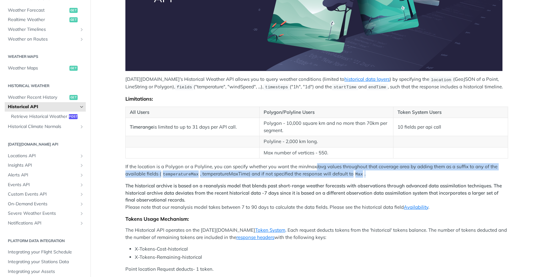
drag, startPoint x: 394, startPoint y: 175, endPoint x: 315, endPoint y: 166, distance: 79.4
click at [315, 166] on p "If the location is a Polygon or a Polyline, you can specify whether you want th…" at bounding box center [316, 170] width 383 height 14
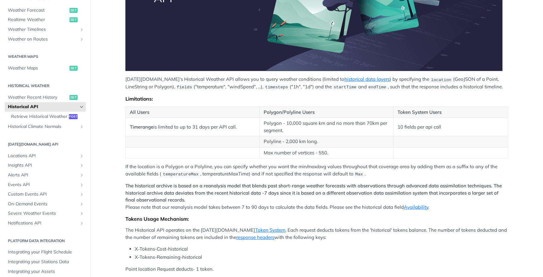
click at [315, 166] on p "If the location is a Polygon or a Polyline, you can specify whether you want th…" at bounding box center [316, 170] width 383 height 14
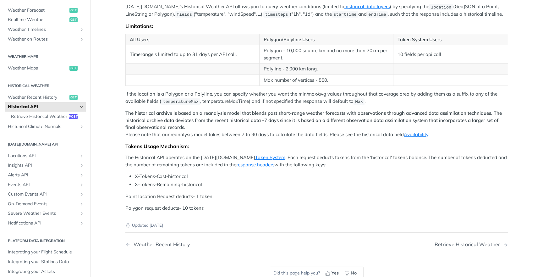
scroll to position [227, 0]
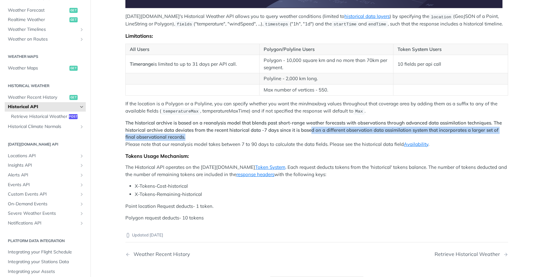
drag, startPoint x: 305, startPoint y: 135, endPoint x: 312, endPoint y: 127, distance: 10.5
click at [312, 127] on p "The historical archive is based on a reanalysis model that blends past short-ra…" at bounding box center [316, 133] width 383 height 28
click at [312, 127] on strong "The historical archive is based on a reanalysis model that blends past short-ra…" at bounding box center [313, 130] width 376 height 20
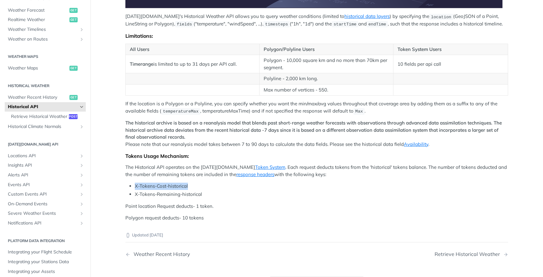
drag, startPoint x: 193, startPoint y: 180, endPoint x: 129, endPoint y: 180, distance: 64.1
click at [135, 182] on li "X-Tokens-Cost-historical" at bounding box center [321, 185] width 373 height 7
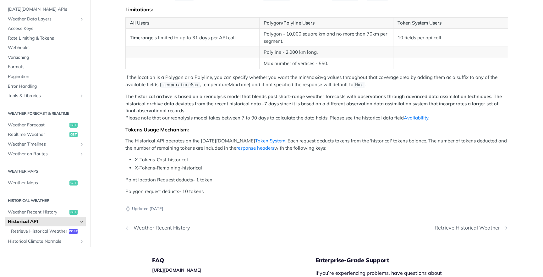
scroll to position [135, 0]
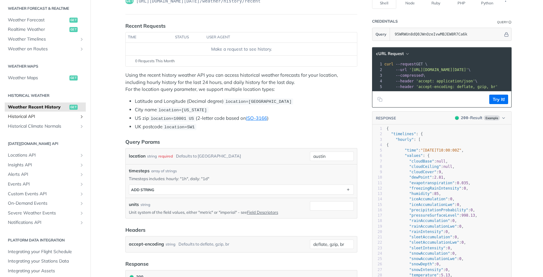
click at [60, 115] on span "Historical API" at bounding box center [43, 116] width 70 height 6
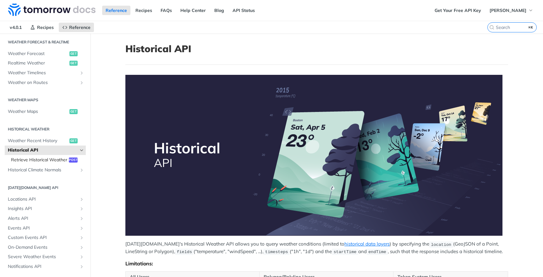
click at [46, 157] on span "Retrieve Historical Weather" at bounding box center [39, 160] width 56 height 6
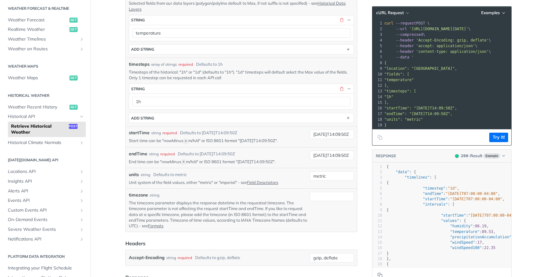
scroll to position [177, 0]
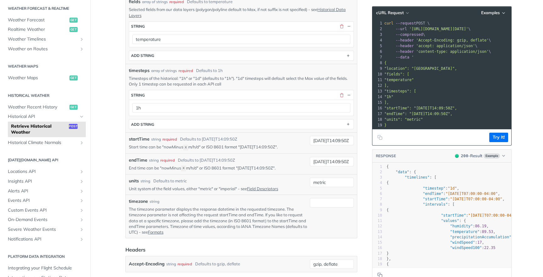
drag, startPoint x: 291, startPoint y: 148, endPoint x: 204, endPoint y: 146, distance: 86.7
click at [204, 146] on p "Start time can be "nowMinus X m/h/d" or ISO 8601 format "[DATE]T14:09:50Z"." at bounding box center [218, 147] width 178 height 6
drag, startPoint x: 209, startPoint y: 146, endPoint x: 295, endPoint y: 143, distance: 85.5
click at [295, 143] on div "startTime string required Defaults to [DATE]T14:09:50Z Start time can be "nowMi…" at bounding box center [218, 143] width 178 height 14
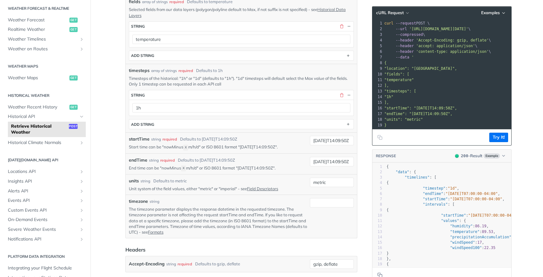
click at [290, 144] on p "Start time can be "nowMinus X m/h/d" or ISO 8601 format "[DATE]T14:09:50Z"." at bounding box center [218, 147] width 178 height 6
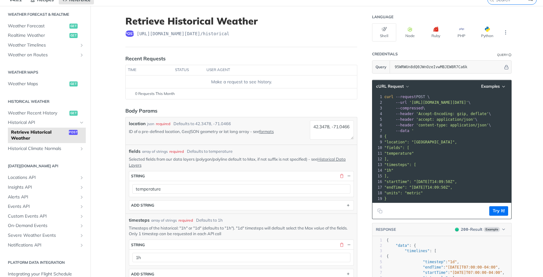
scroll to position [27, 0]
click at [500, 30] on div "Shell Node Ruby PHP Python" at bounding box center [441, 33] width 139 height 18
click at [504, 30] on icon "More ellipsis" at bounding box center [505, 33] width 6 height 6
click at [274, 81] on div "Make a request to see history." at bounding box center [241, 82] width 226 height 7
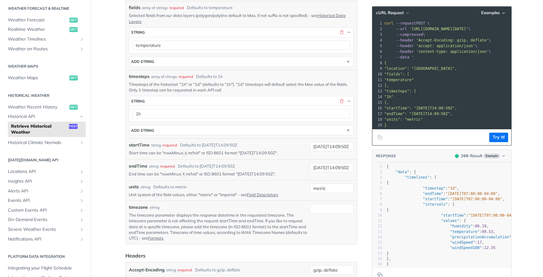
scroll to position [190, 0]
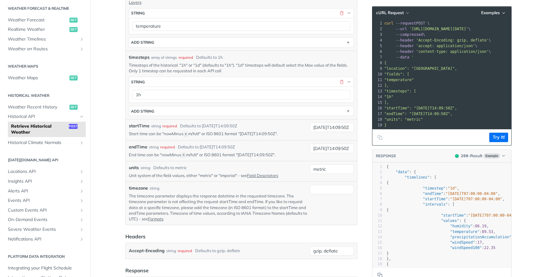
drag, startPoint x: 261, startPoint y: 69, endPoint x: 254, endPoint y: 67, distance: 7.0
click at [254, 67] on p "Timesteps of the historical: "1h" or "1d" (defaults to "1h"). "1d" timesteps wi…" at bounding box center [241, 67] width 225 height 11
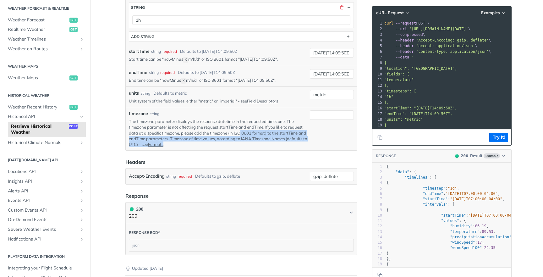
drag, startPoint x: 260, startPoint y: 147, endPoint x: 242, endPoint y: 133, distance: 23.6
click at [242, 133] on div "timezone string The timezone parameter displays the response datetime in the re…" at bounding box center [241, 128] width 231 height 43
click at [242, 133] on p "The timezone parameter displays the response datetime in the requested timezone…" at bounding box center [218, 132] width 178 height 29
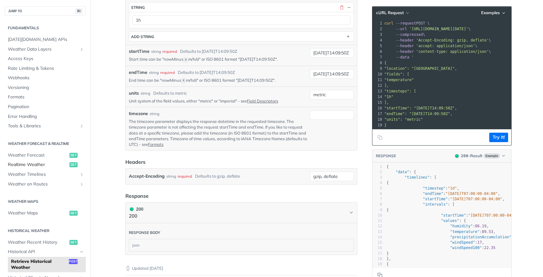
scroll to position [0, 0]
click at [44, 170] on link "Weather Timelines" at bounding box center [45, 174] width 81 height 9
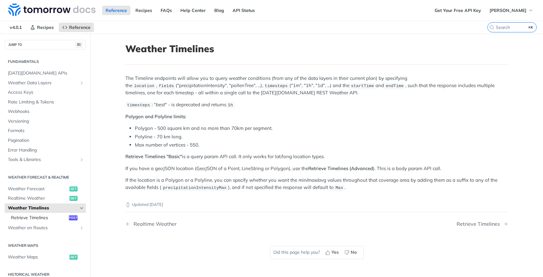
click at [46, 217] on span "Retrieve Timelines" at bounding box center [39, 217] width 56 height 6
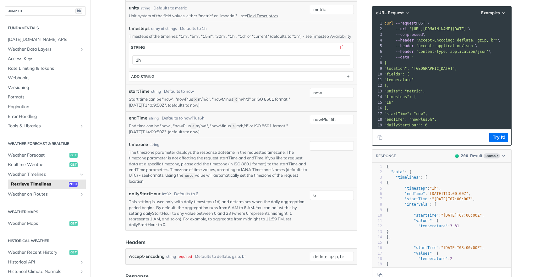
scroll to position [215, 0]
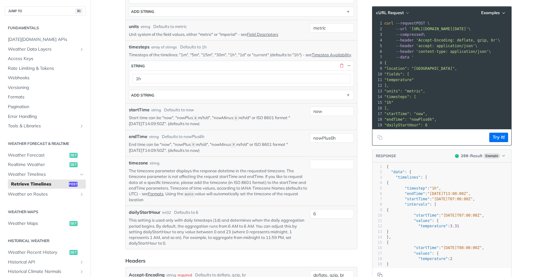
click at [196, 52] on p "Timesteps of the timelines: "1m", "5m", "15m", "30m", "1h", "1d" or "current" (…" at bounding box center [241, 55] width 225 height 6
click at [194, 52] on p "Timesteps of the timelines: "1m", "5m", "15m", "30m", "1h", "1d" or "current" (…" at bounding box center [241, 55] width 225 height 6
click at [185, 52] on p "Timesteps of the timelines: "1m", "5m", "15m", "30m", "1h", "1d" or "current" (…" at bounding box center [241, 55] width 225 height 6
click at [220, 53] on p "Timesteps of the timelines: "1m", "5m", "15m", "30m", "1h", "1d" or "current" (…" at bounding box center [241, 55] width 225 height 6
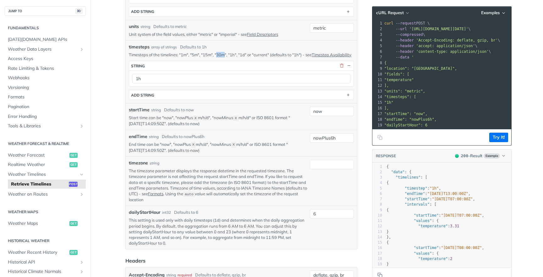
click at [220, 53] on p "Timesteps of the timelines: "1m", "5m", "15m", "30m", "1h", "1d" or "current" (…" at bounding box center [241, 55] width 225 height 6
click at [231, 53] on p "Timesteps of the timelines: "1m", "5m", "15m", "30m", "1h", "1d" or "current" (…" at bounding box center [241, 55] width 225 height 6
click at [249, 53] on p "Timesteps of the timelines: "1m", "5m", "15m", "30m", "1h", "1d" or "current" (…" at bounding box center [241, 55] width 225 height 6
click at [242, 53] on p "Timesteps of the timelines: "1m", "5m", "15m", "30m", "1h", "1d" or "current" (…" at bounding box center [241, 55] width 225 height 6
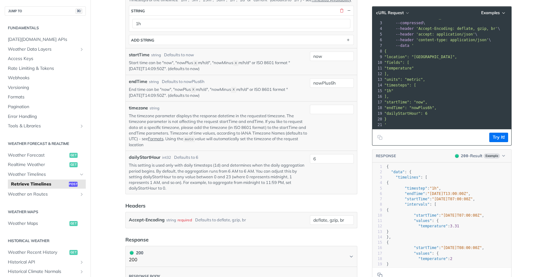
scroll to position [317, 0]
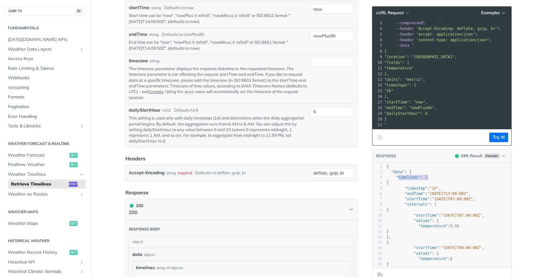
type textarea "timelines":"
drag, startPoint x: 398, startPoint y: 179, endPoint x: 427, endPoint y: 177, distance: 29.3
click at [427, 177] on span ""timelines" : [" at bounding box center [406, 177] width 41 height 4
type textarea ""timestep": "1h","
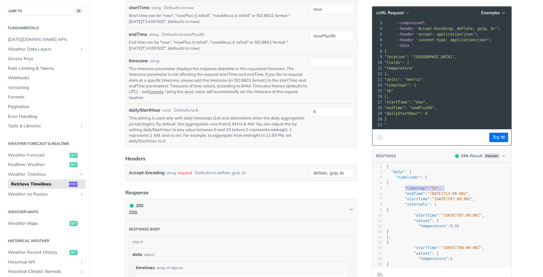
drag, startPoint x: 404, startPoint y: 187, endPoint x: 459, endPoint y: 187, distance: 54.6
click at [459, 187] on pre ""timestep" : "1h" ," at bounding box center [448, 188] width 126 height 5
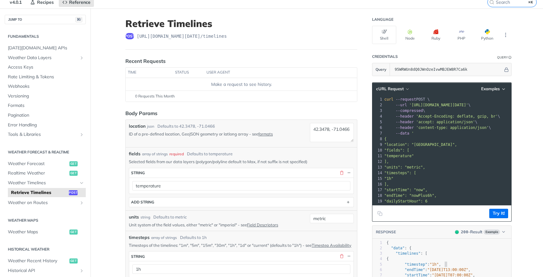
scroll to position [78, 0]
